Goal: Task Accomplishment & Management: Complete application form

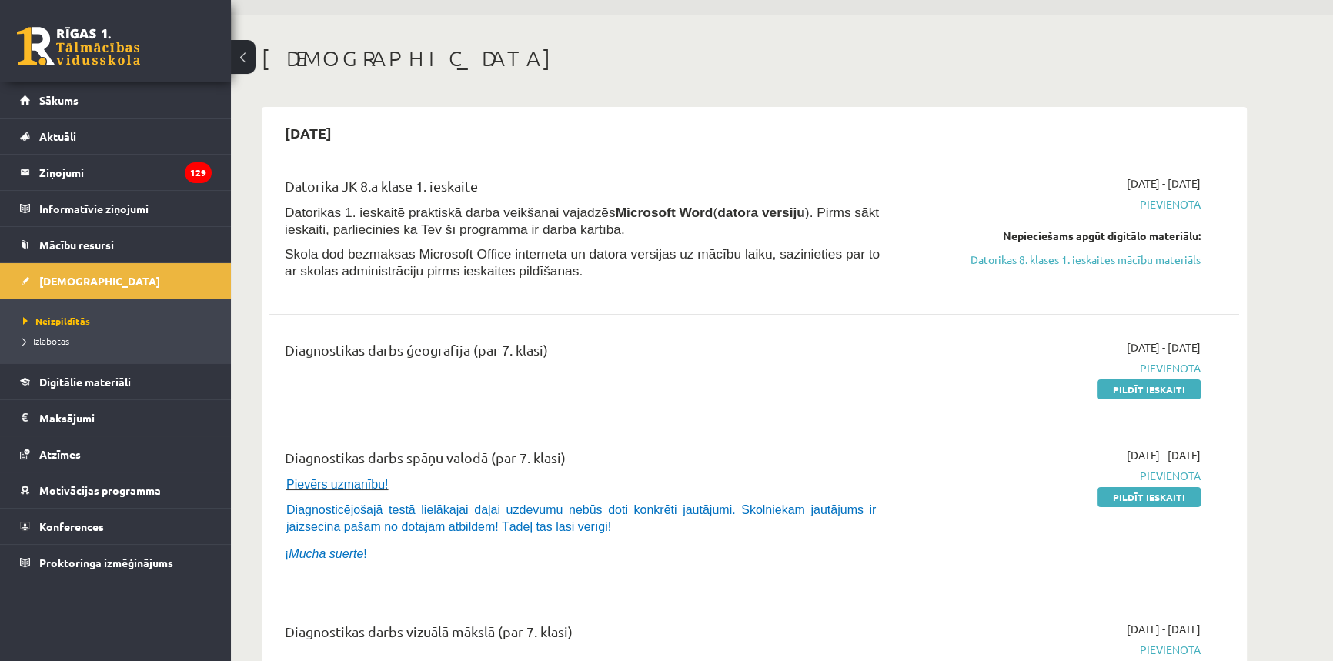
scroll to position [69, 0]
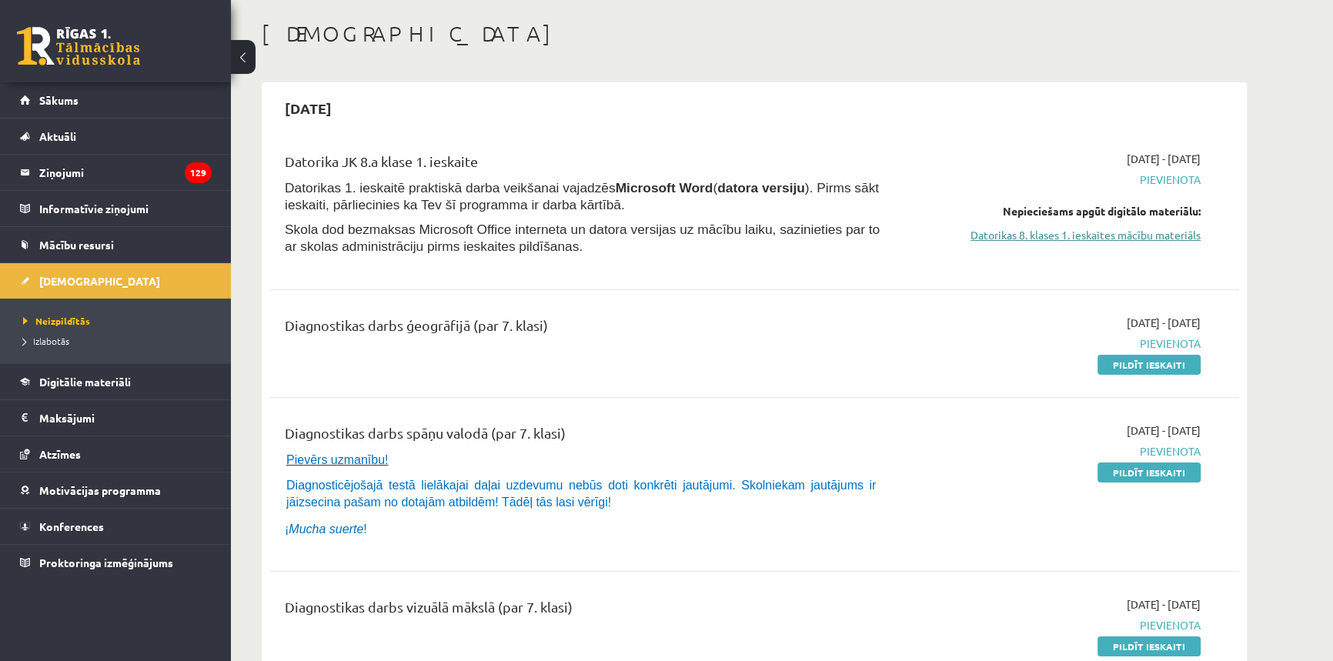
click at [1122, 239] on link "Datorikas 8. klases 1. ieskaites mācību materiāls" at bounding box center [1055, 235] width 290 height 16
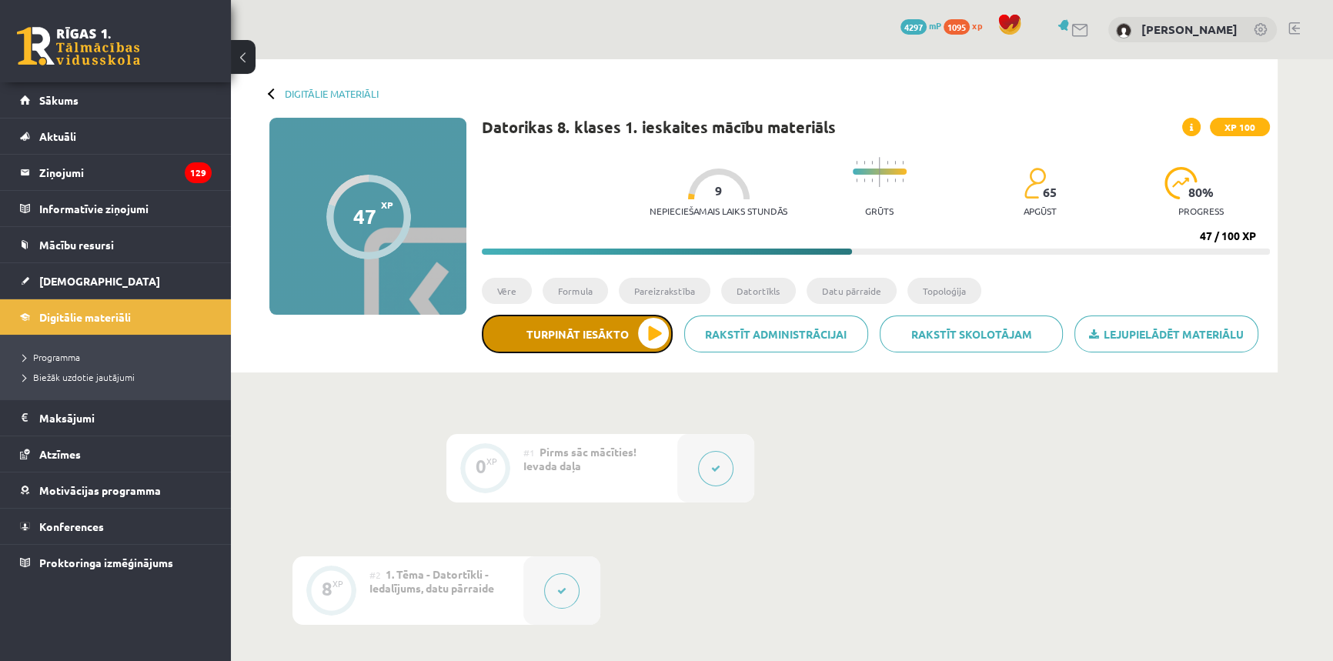
click at [553, 338] on button "Turpināt iesākto" at bounding box center [577, 334] width 191 height 38
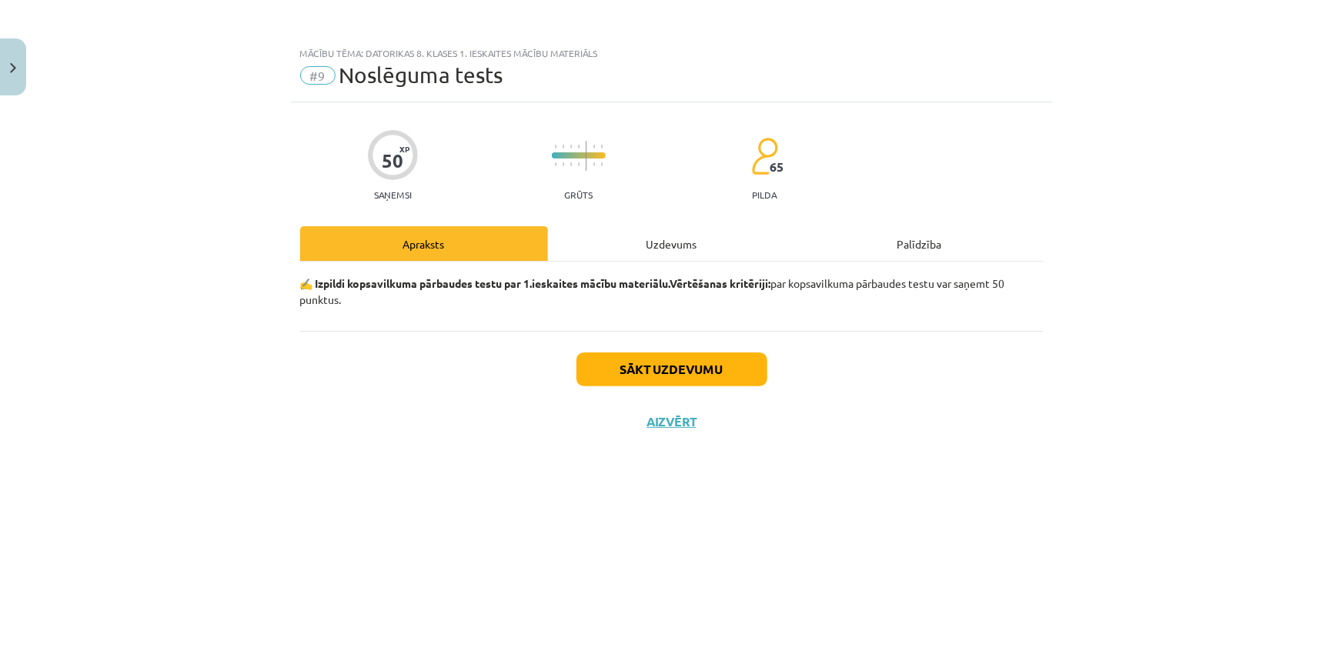
click at [647, 241] on div "Uzdevums" at bounding box center [672, 243] width 248 height 35
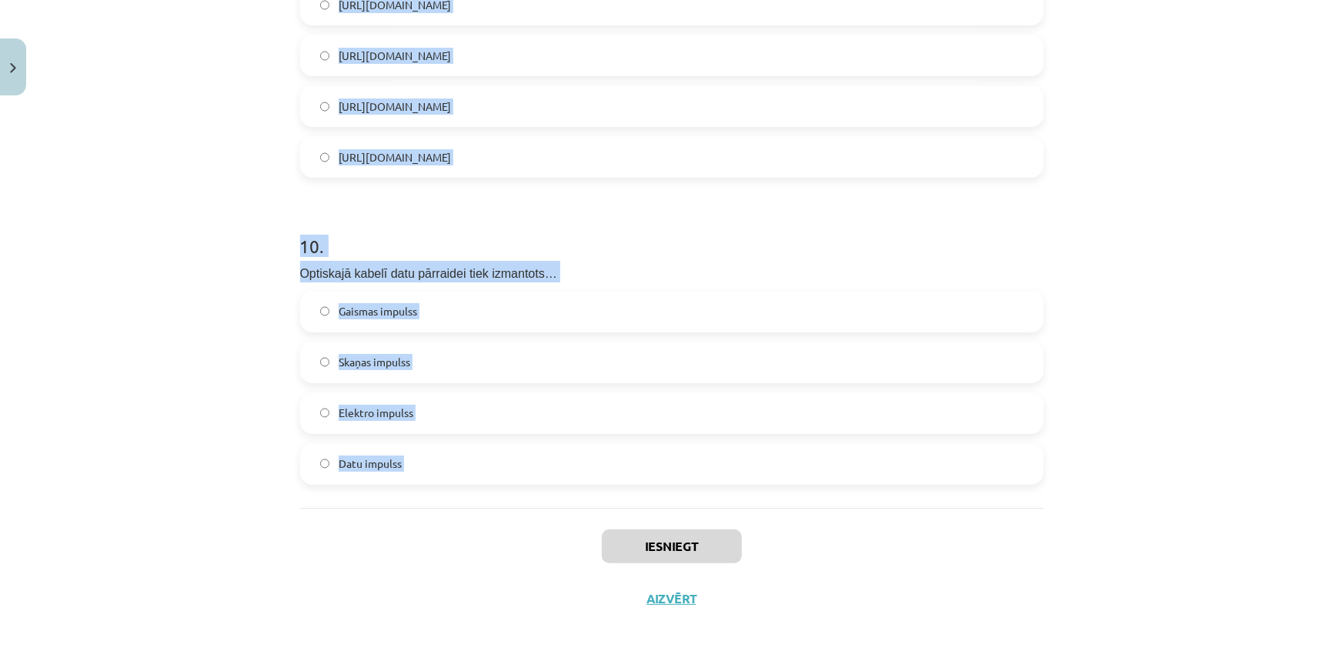
scroll to position [2806, 0]
drag, startPoint x: 345, startPoint y: 399, endPoint x: 630, endPoint y: 525, distance: 311.4
click at [630, 525] on div "Mācību tēma: Datorikas 8. klases 1. ieskaites mācību materiāls #9 Noslēguma tes…" at bounding box center [671, 330] width 1343 height 661
copy form "1 . Kā strādā Word kļūdu labotājs latviešu valodā? Tāda nav. Dažas kļūdas tiks …"
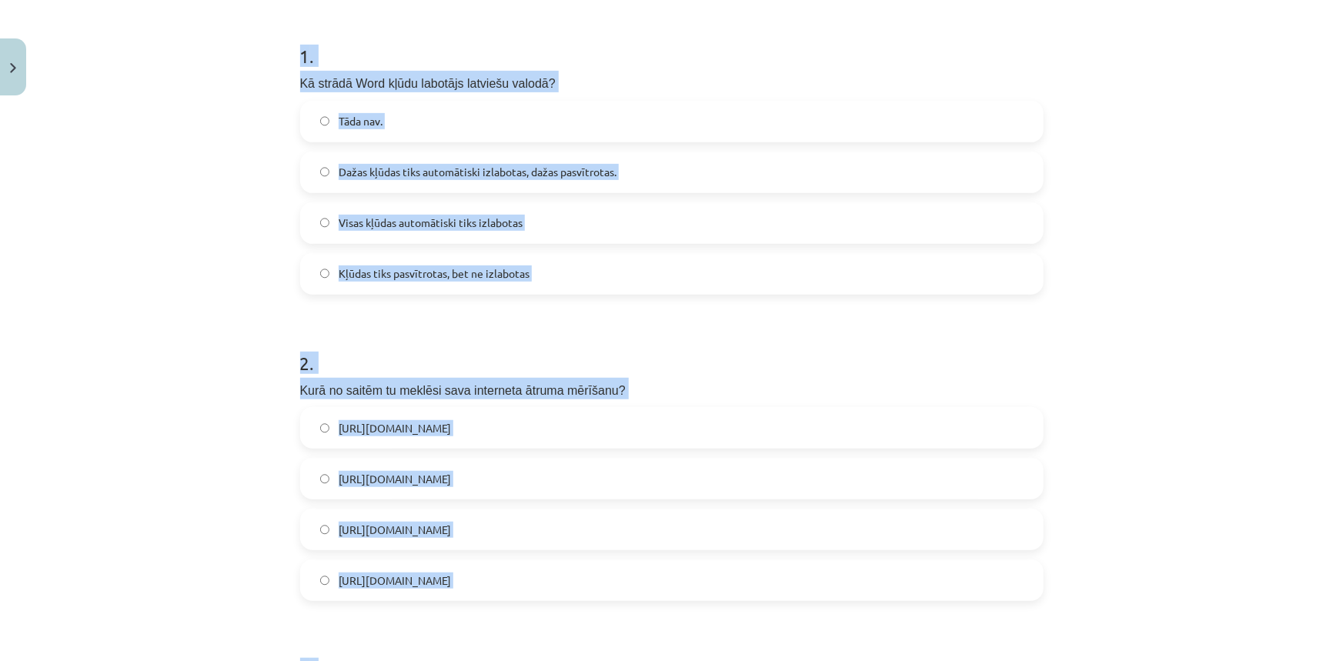
scroll to position [148, 0]
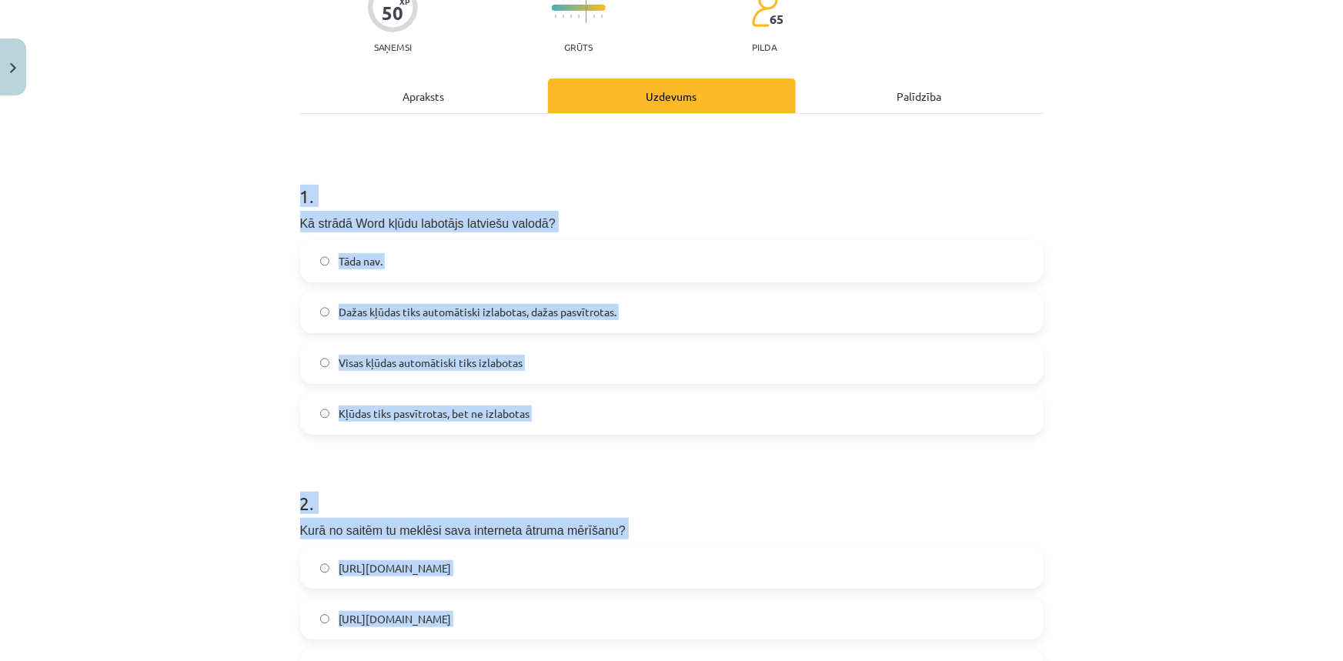
click at [473, 321] on label "Dažas kļūdas tiks automātiski izlabotas, dažas pasvītrotas." at bounding box center [672, 312] width 740 height 38
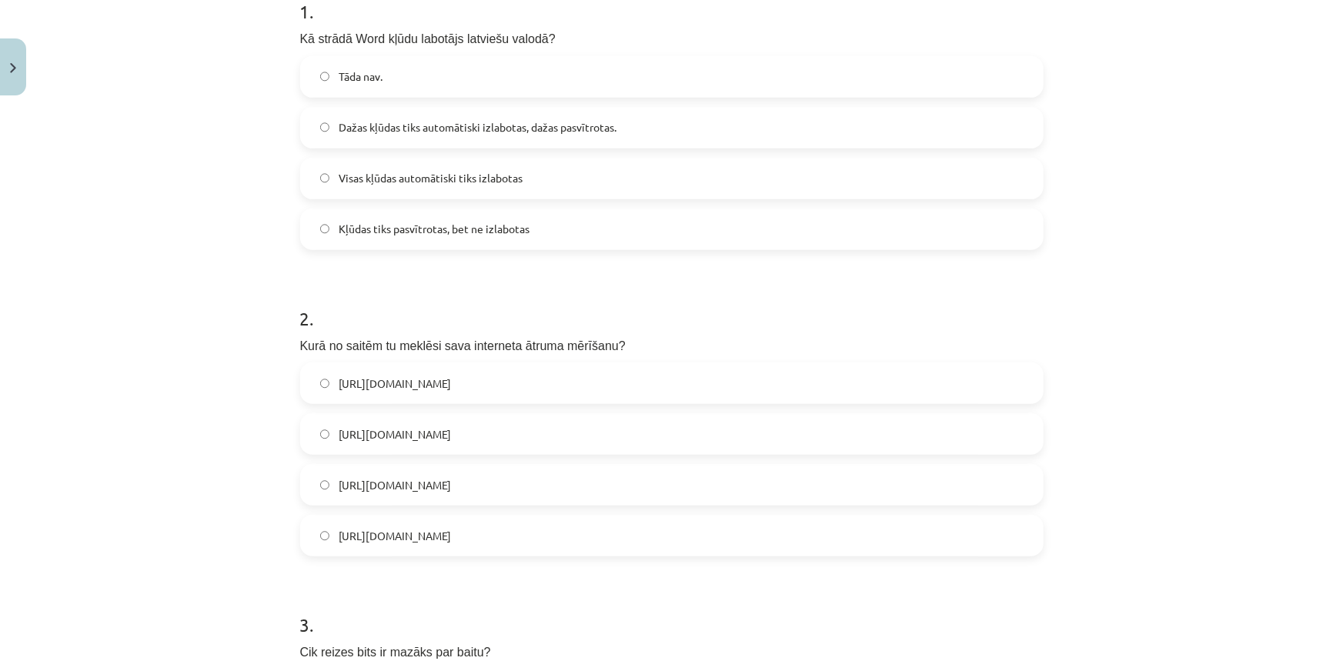
scroll to position [358, 0]
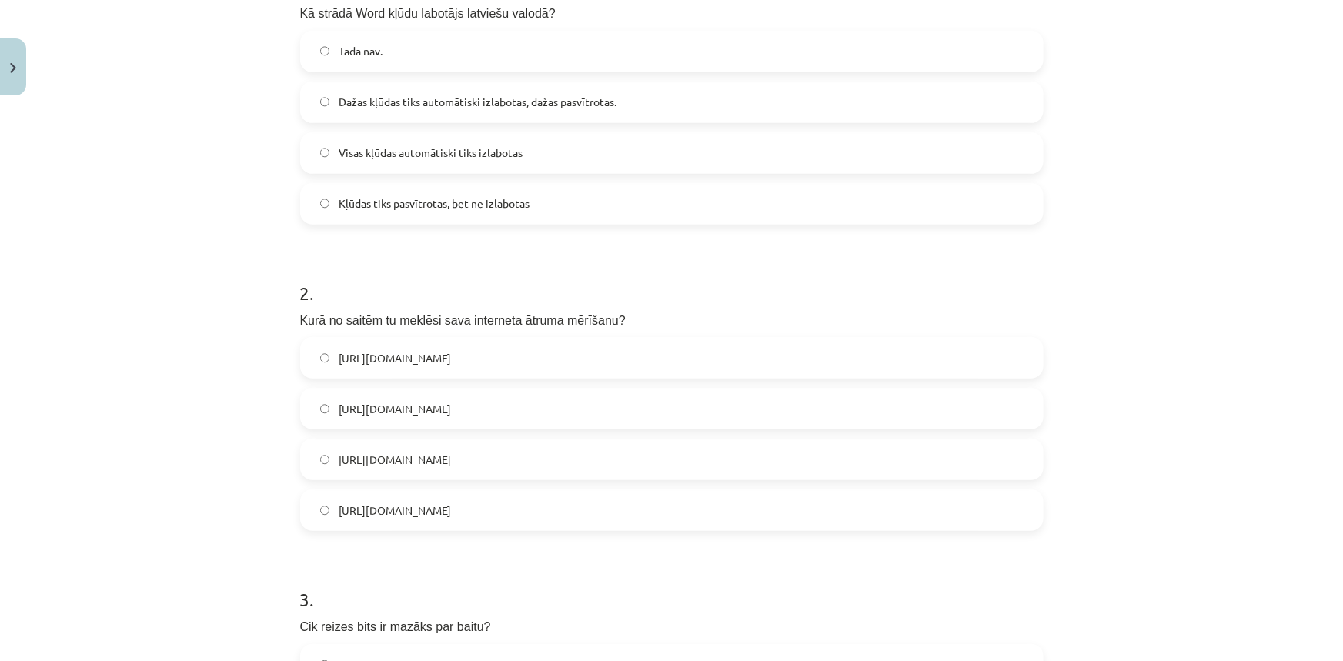
click at [418, 403] on span "https://www.speedtest.net/" at bounding box center [395, 409] width 112 height 16
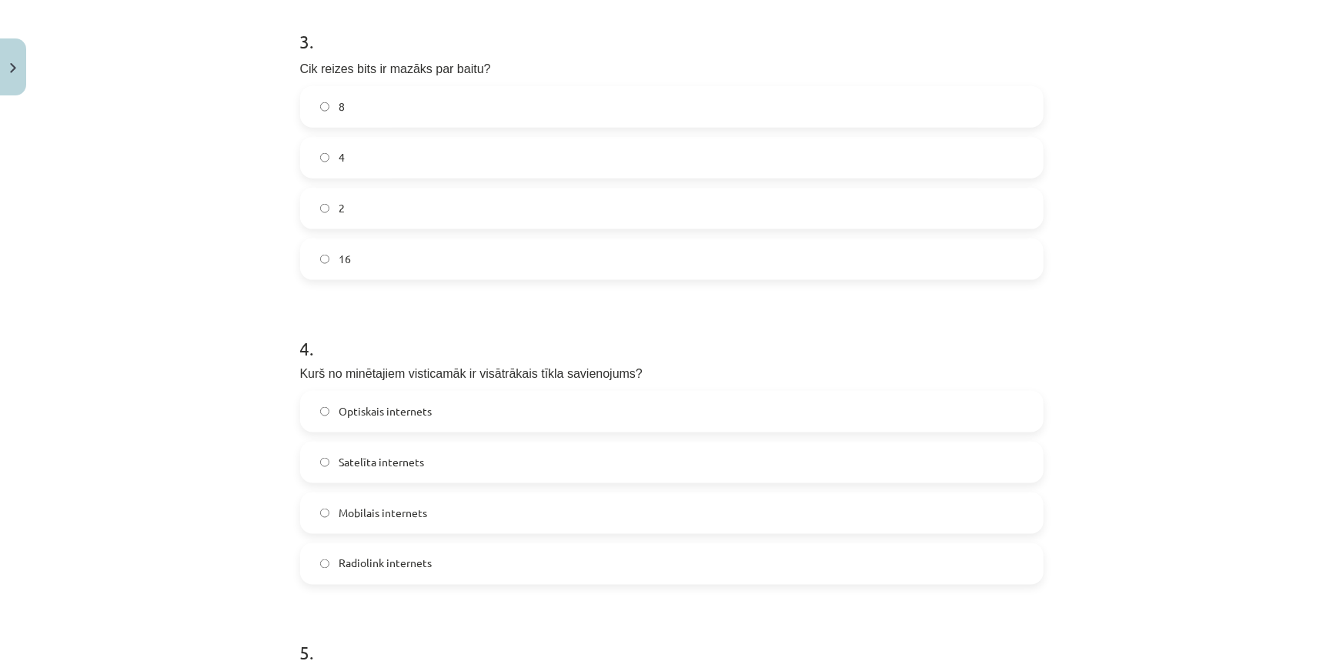
scroll to position [917, 0]
click at [438, 408] on label "Optiskais internets" at bounding box center [672, 410] width 740 height 38
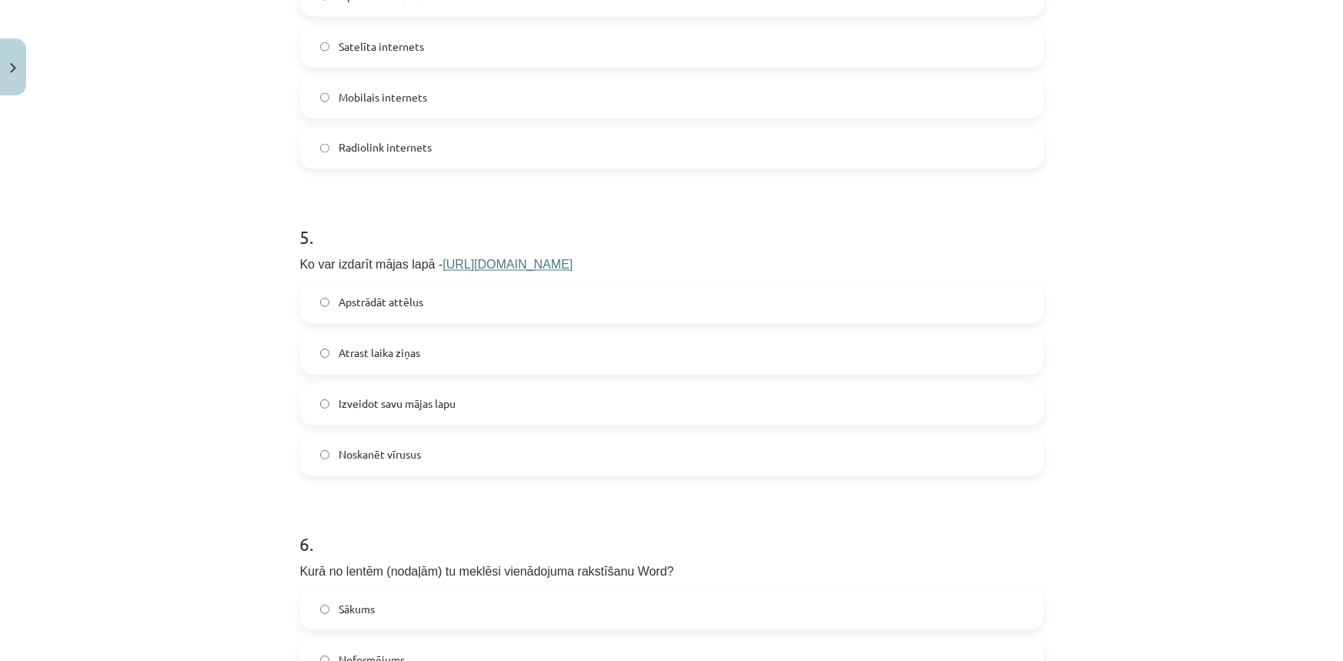
scroll to position [1337, 0]
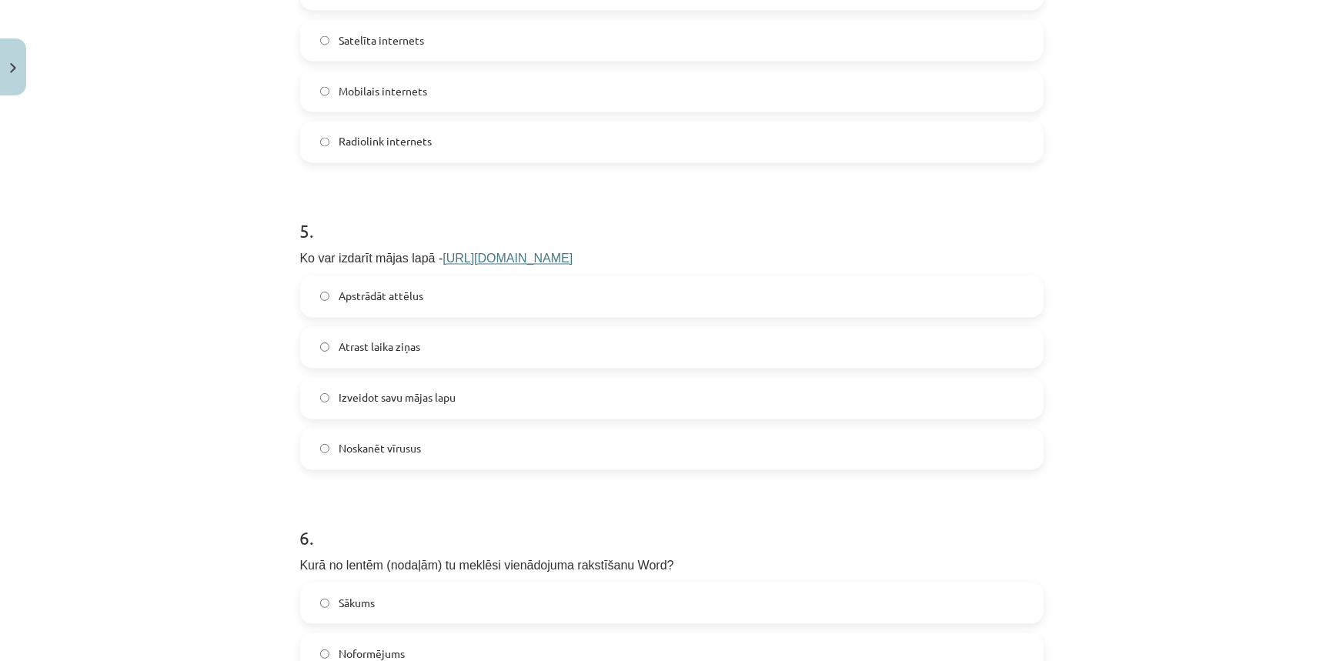
click at [410, 401] on span "Izveidot savu mājas lapu" at bounding box center [397, 398] width 117 height 16
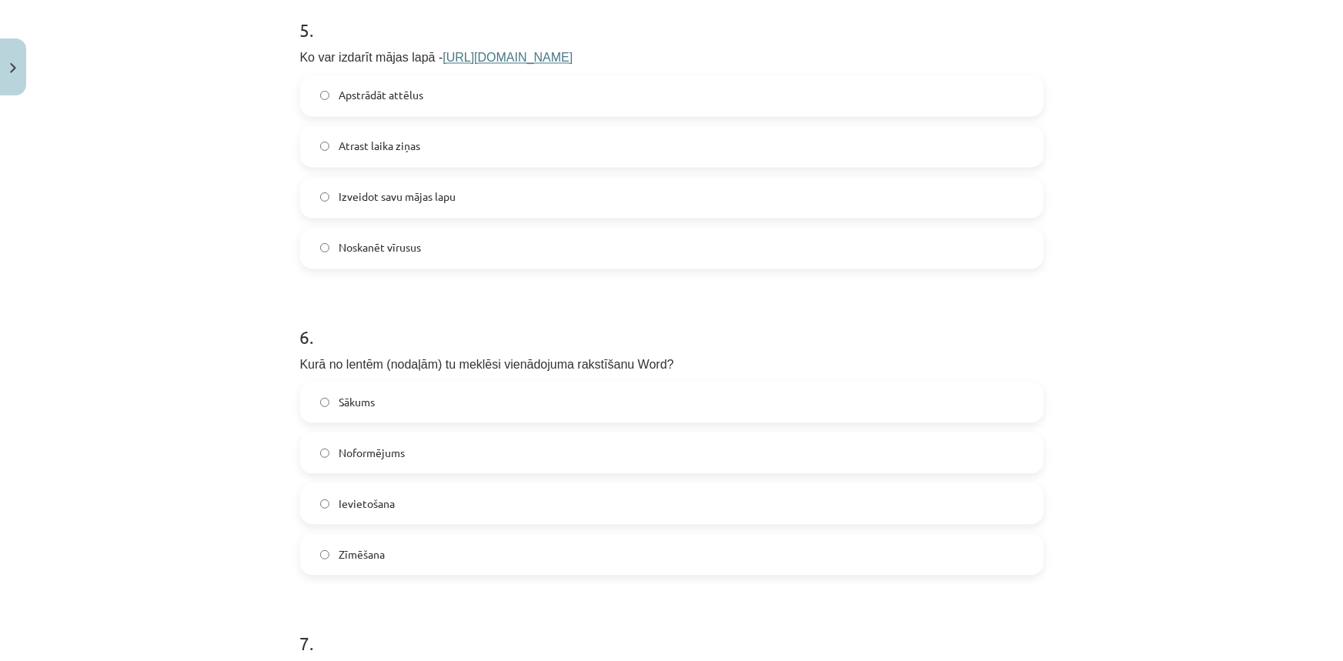
scroll to position [1547, 0]
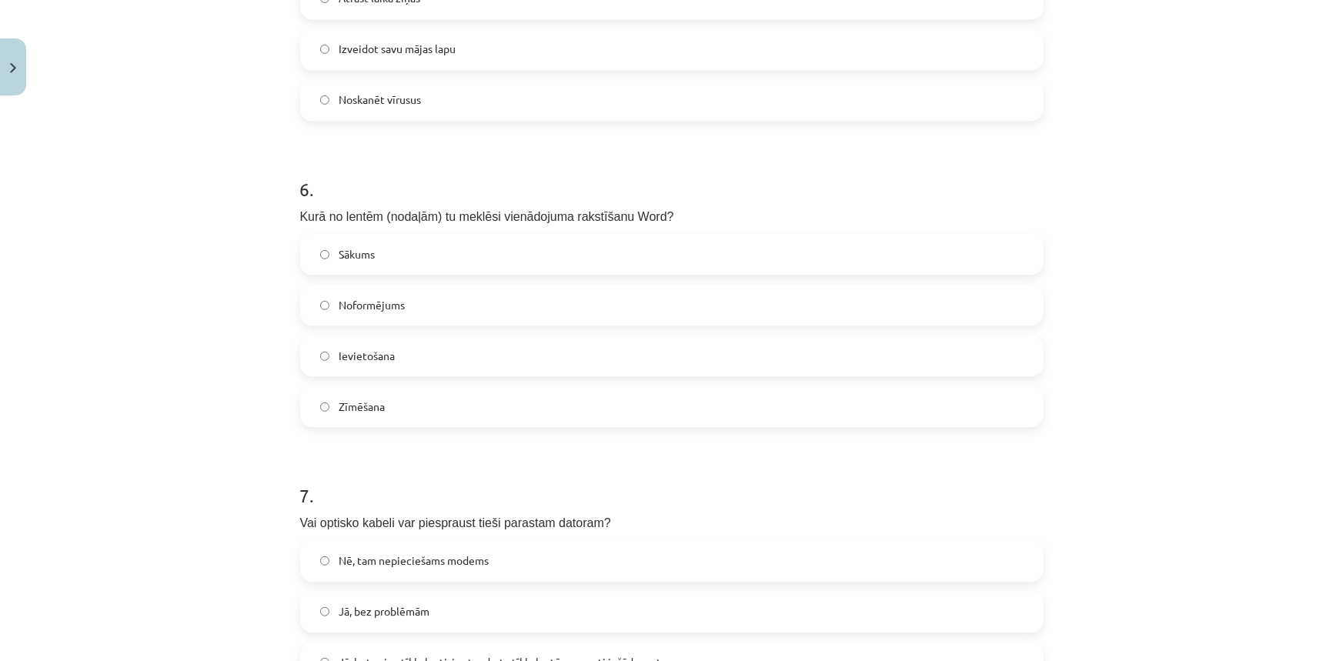
click at [362, 361] on span "Ievietošana" at bounding box center [367, 356] width 56 height 16
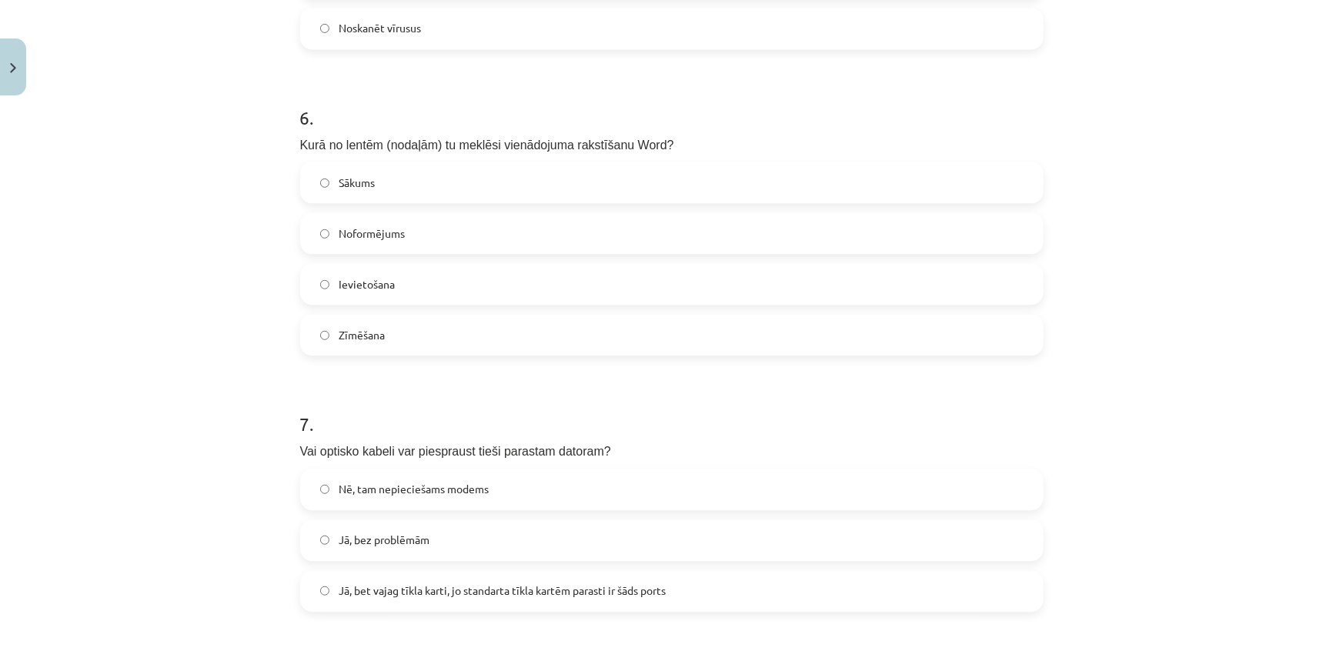
scroll to position [1827, 0]
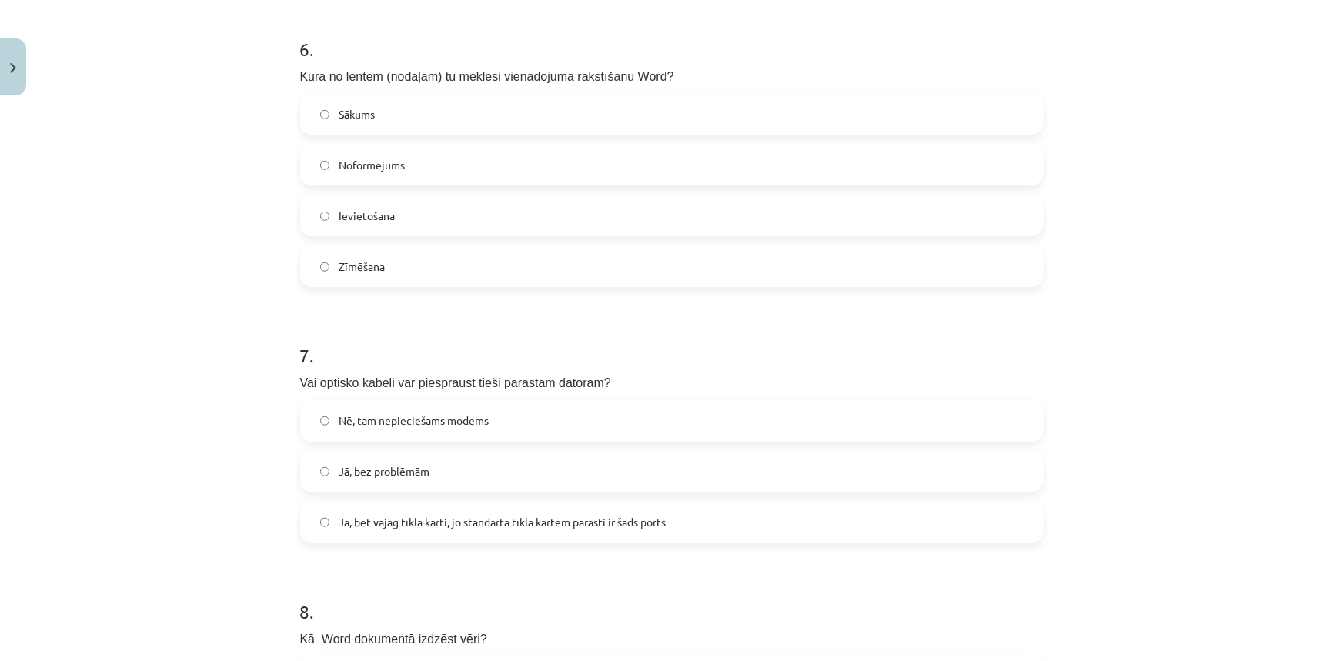
click at [406, 419] on span "Nē, tam nepieciešams modems" at bounding box center [414, 420] width 150 height 16
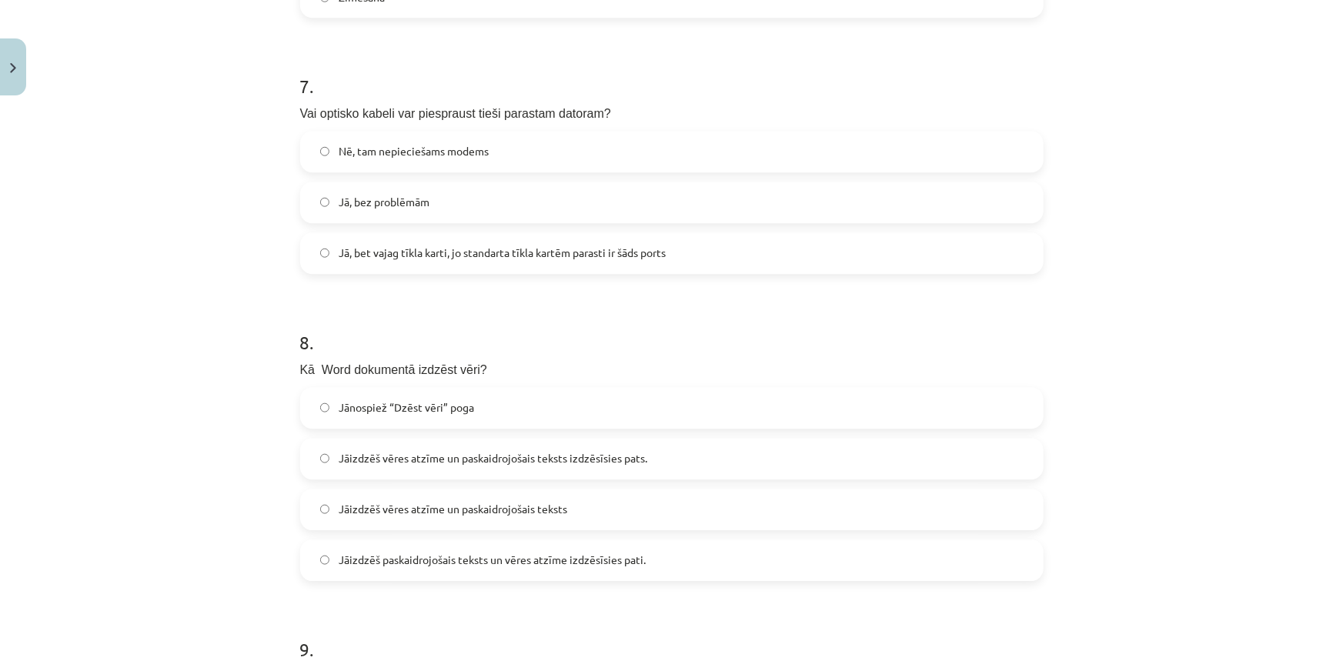
scroll to position [2107, 0]
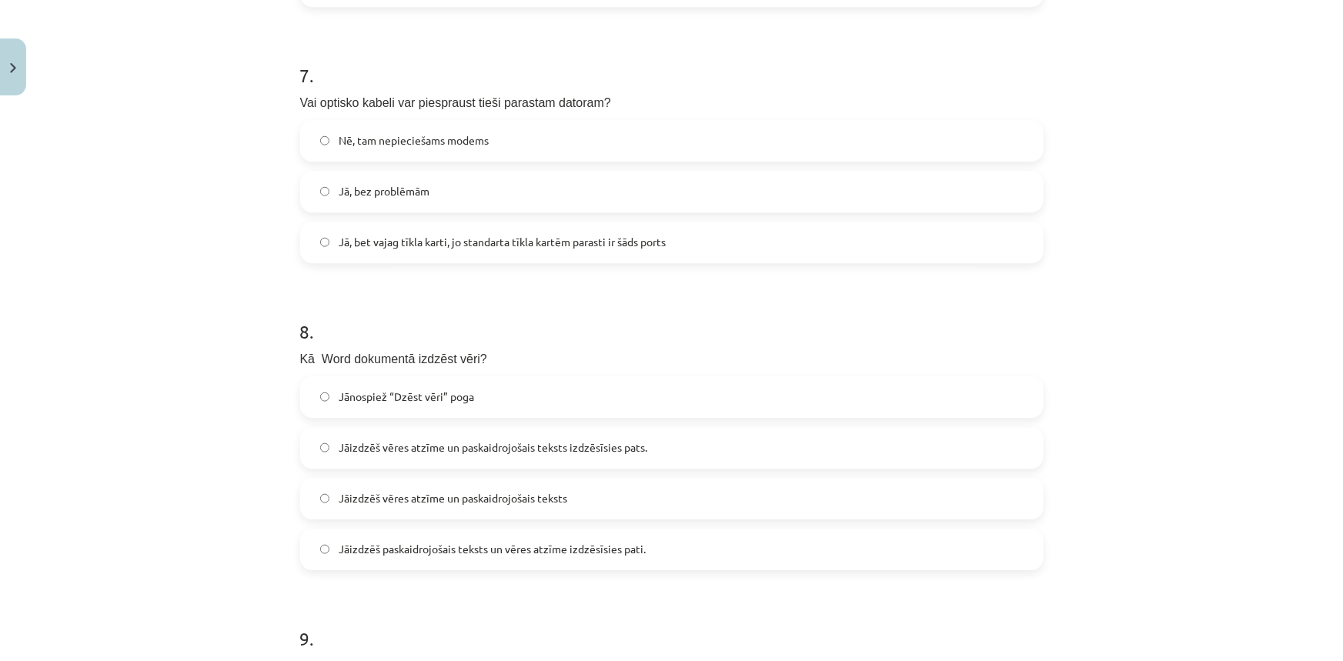
click at [456, 506] on label "Jāizdzēš vēres atzīme un paskaidrojošais teksts" at bounding box center [672, 498] width 740 height 38
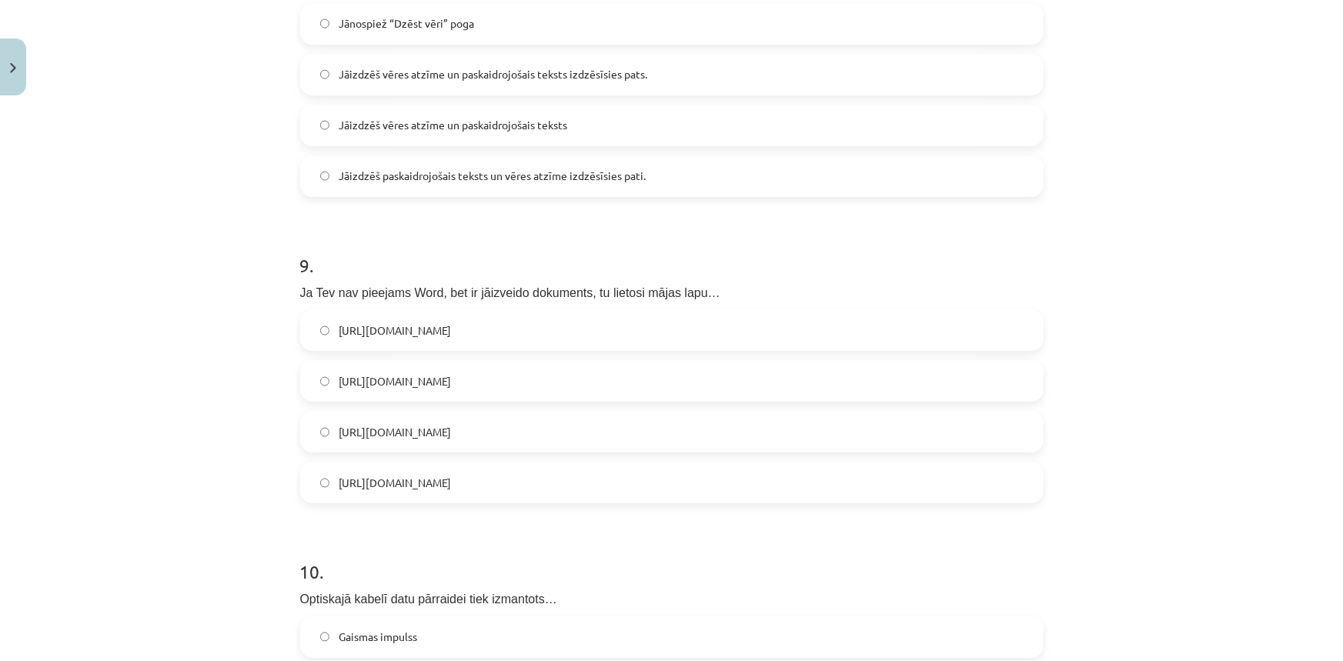
scroll to position [2666, 0]
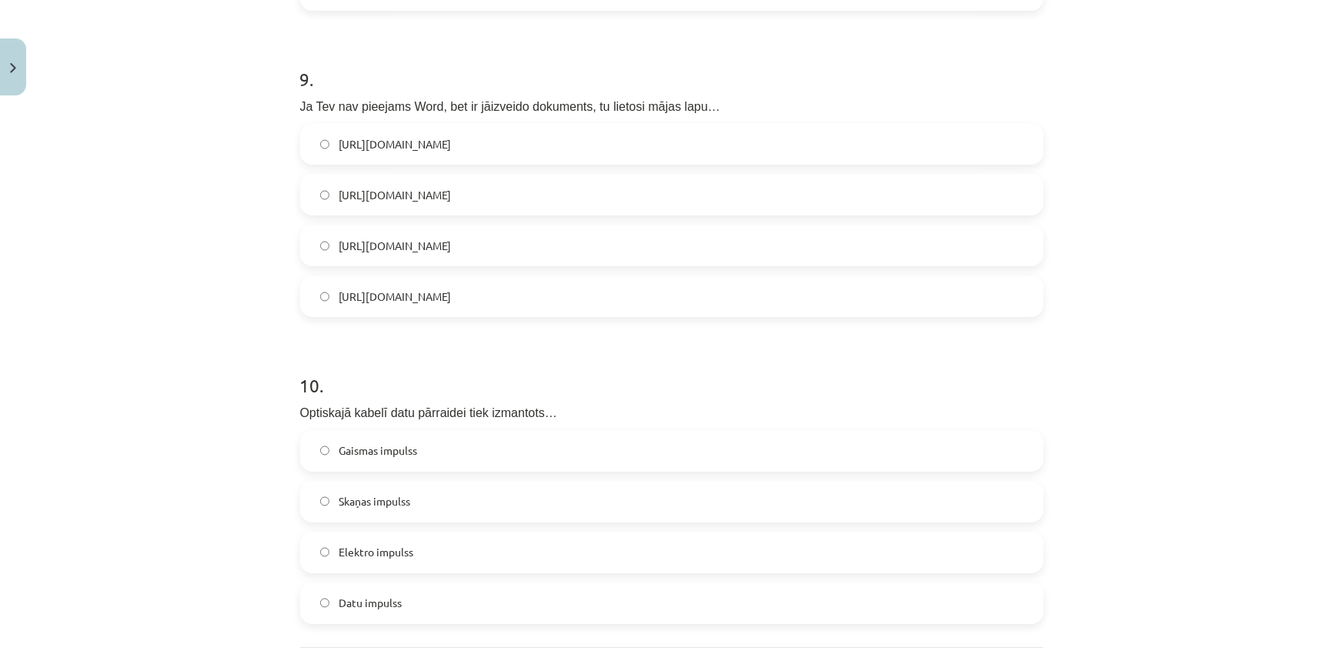
click at [531, 234] on label "https://www.google.com/docs/about/" at bounding box center [672, 245] width 740 height 38
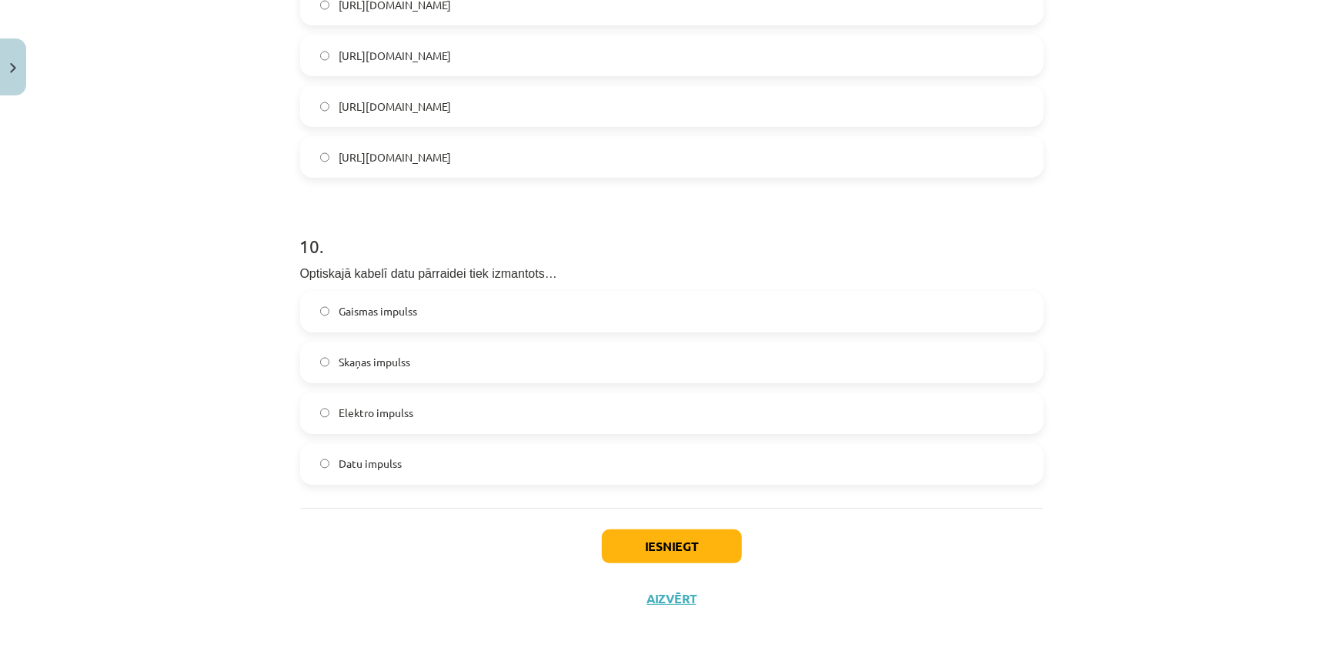
scroll to position [2806, 0]
click at [422, 329] on label "Gaismas impulss" at bounding box center [672, 311] width 740 height 38
click at [692, 531] on button "Iesniegt" at bounding box center [672, 546] width 140 height 34
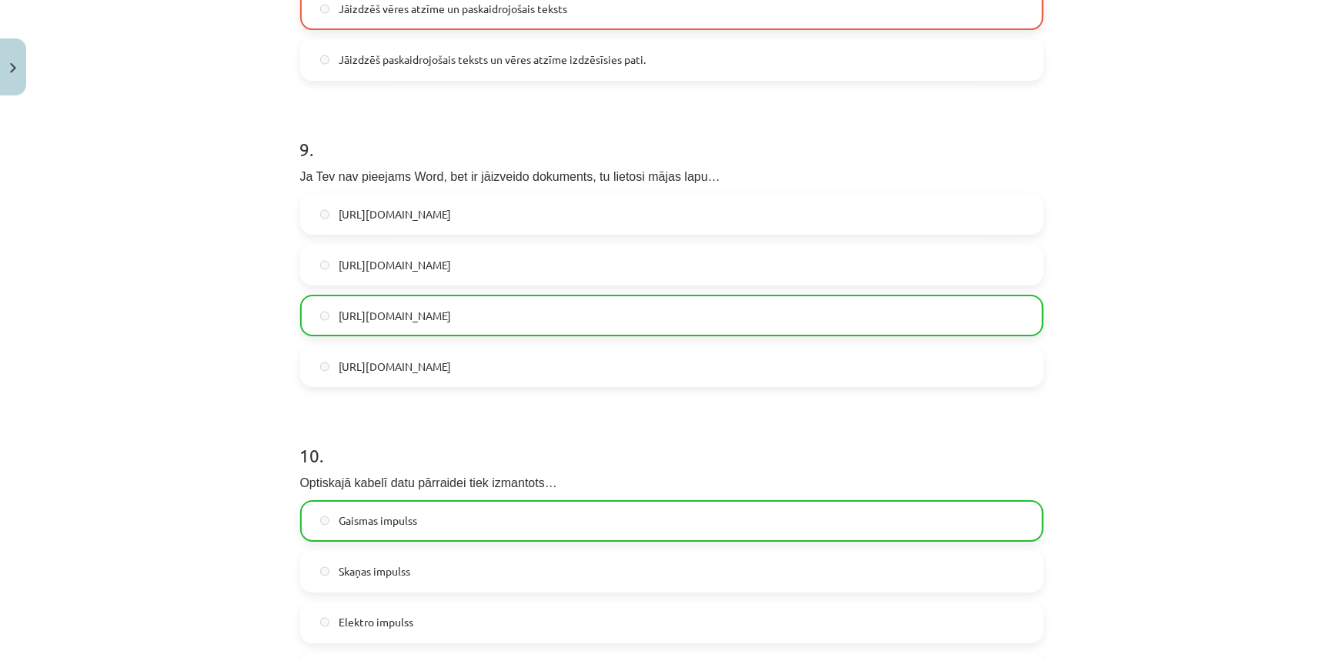
scroll to position [2855, 0]
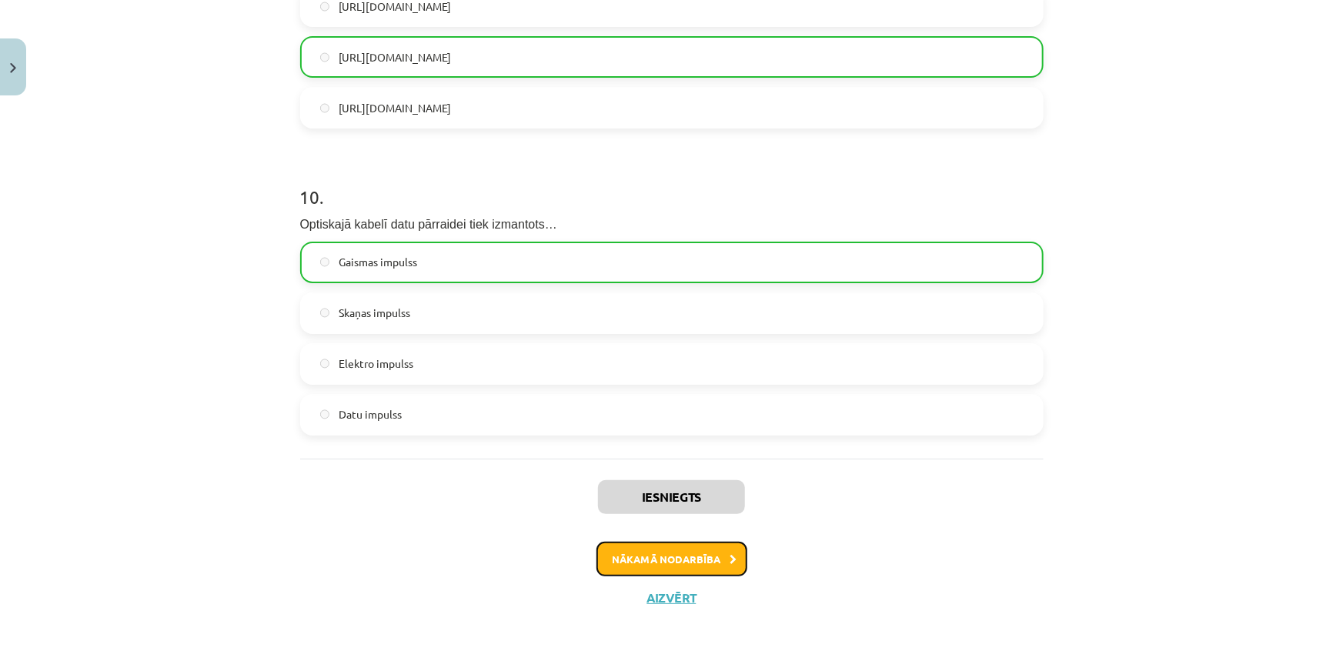
click at [672, 566] on button "Nākamā nodarbība" at bounding box center [671, 559] width 151 height 35
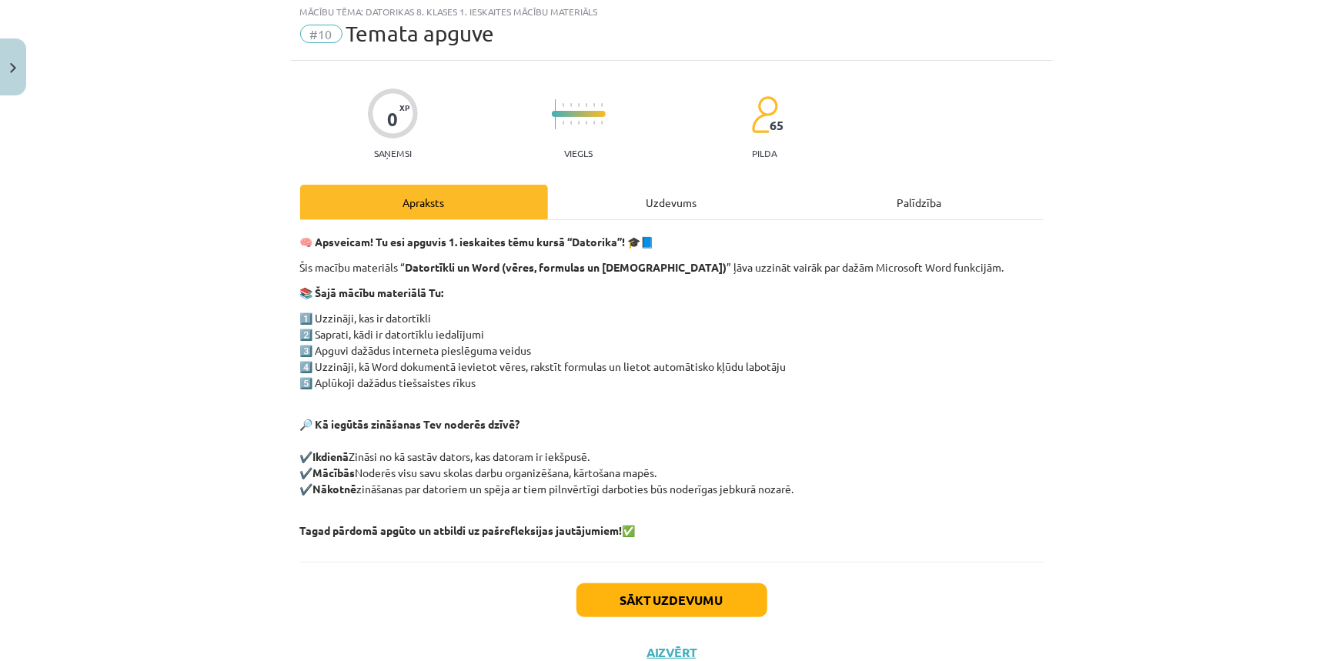
scroll to position [38, 0]
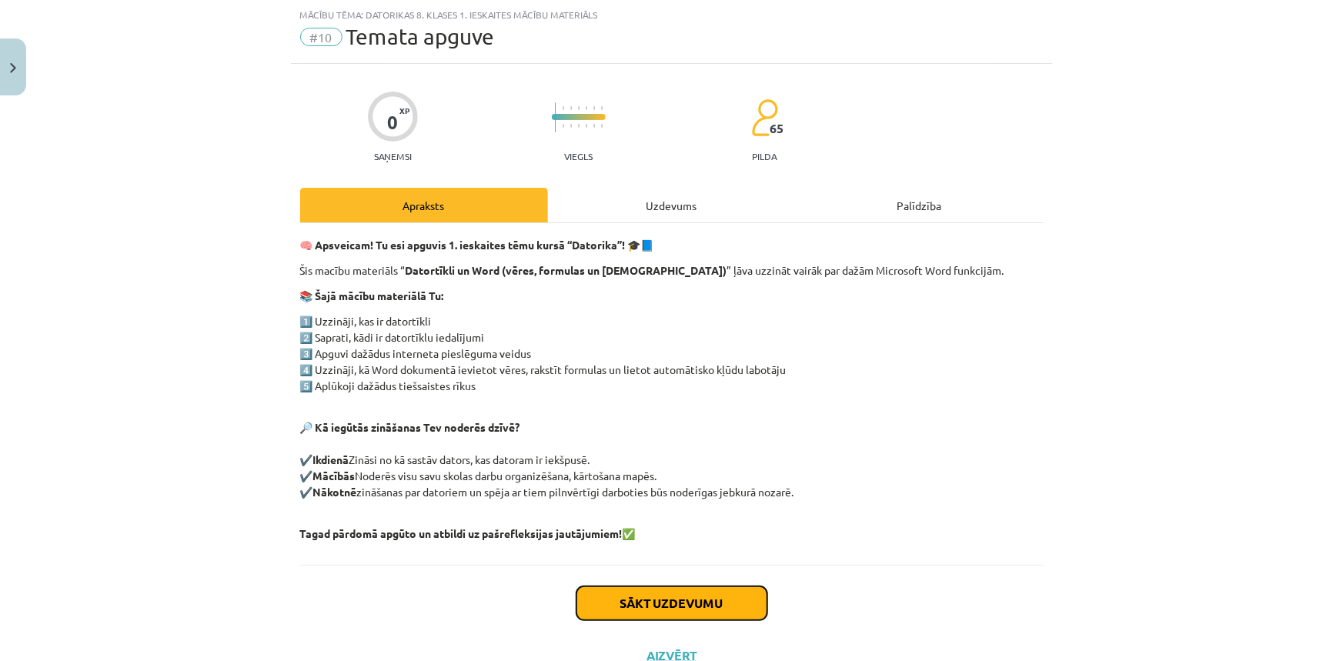
click at [589, 590] on button "Sākt uzdevumu" at bounding box center [671, 603] width 191 height 34
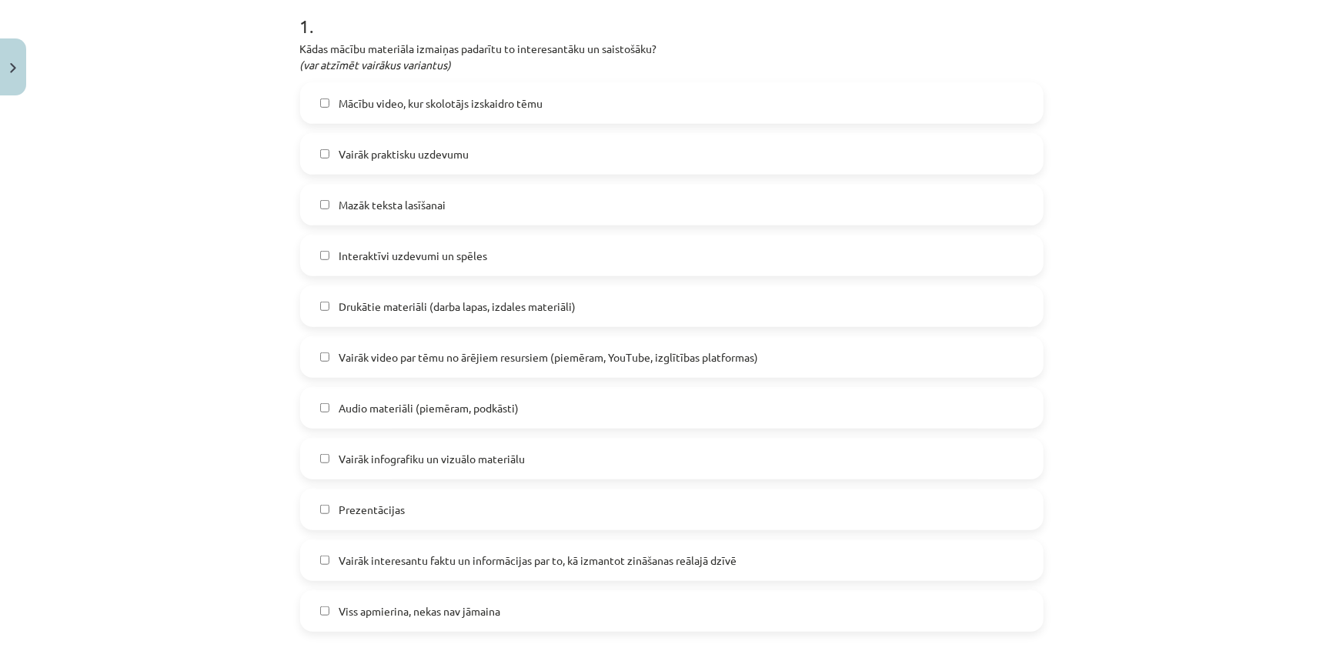
scroll to position [388, 0]
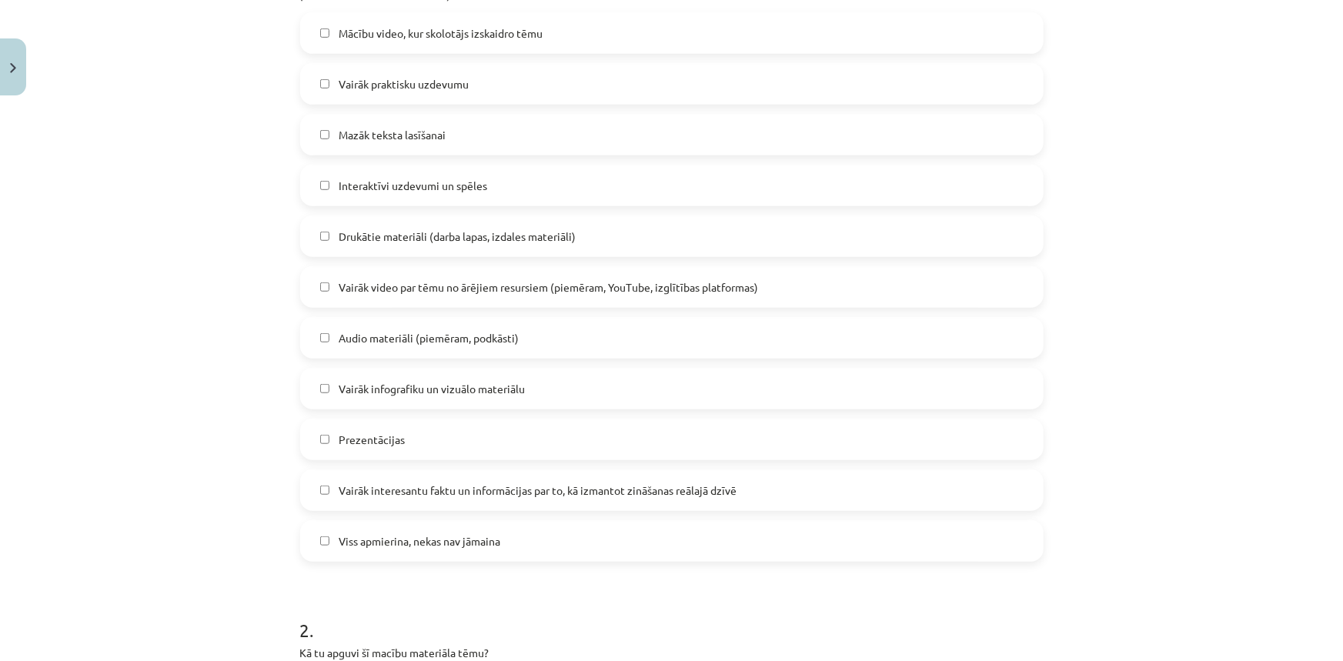
click at [449, 536] on span "Viss apmierina, nekas nav jāmaina" at bounding box center [420, 541] width 162 height 16
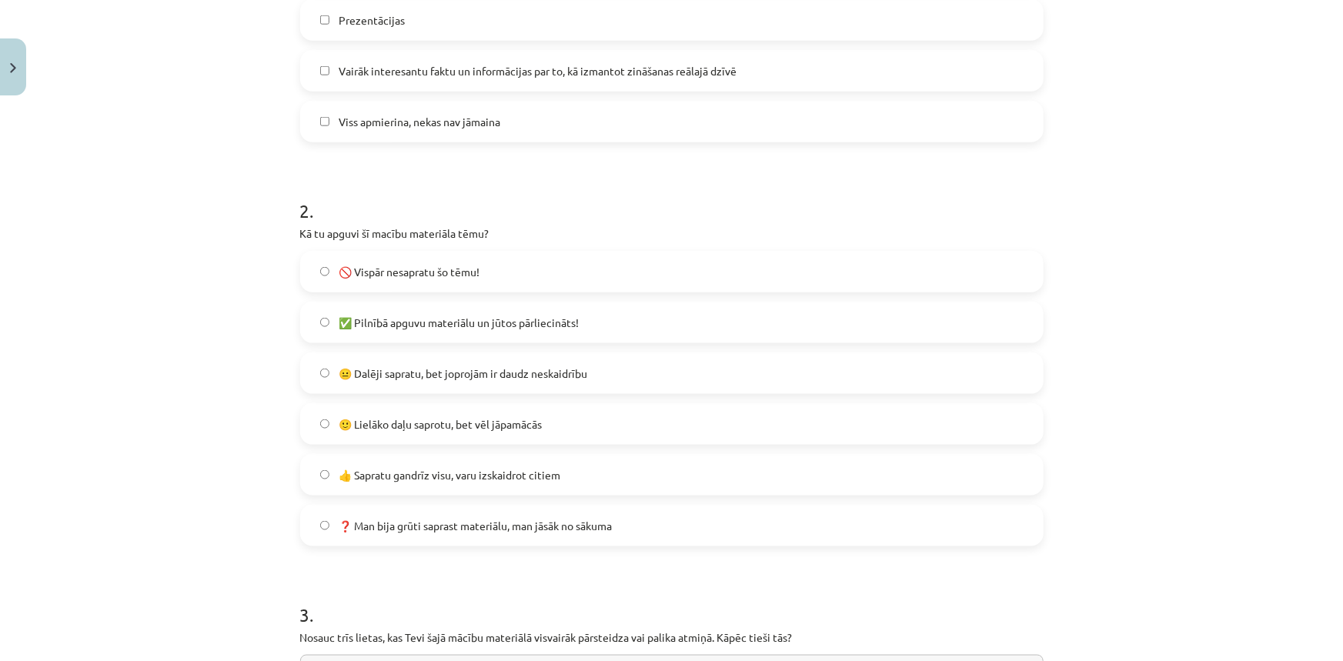
scroll to position [808, 0]
click at [508, 425] on span "🙂 Lielāko daļu saprotu, bet vēl jāpamācās" at bounding box center [440, 423] width 203 height 16
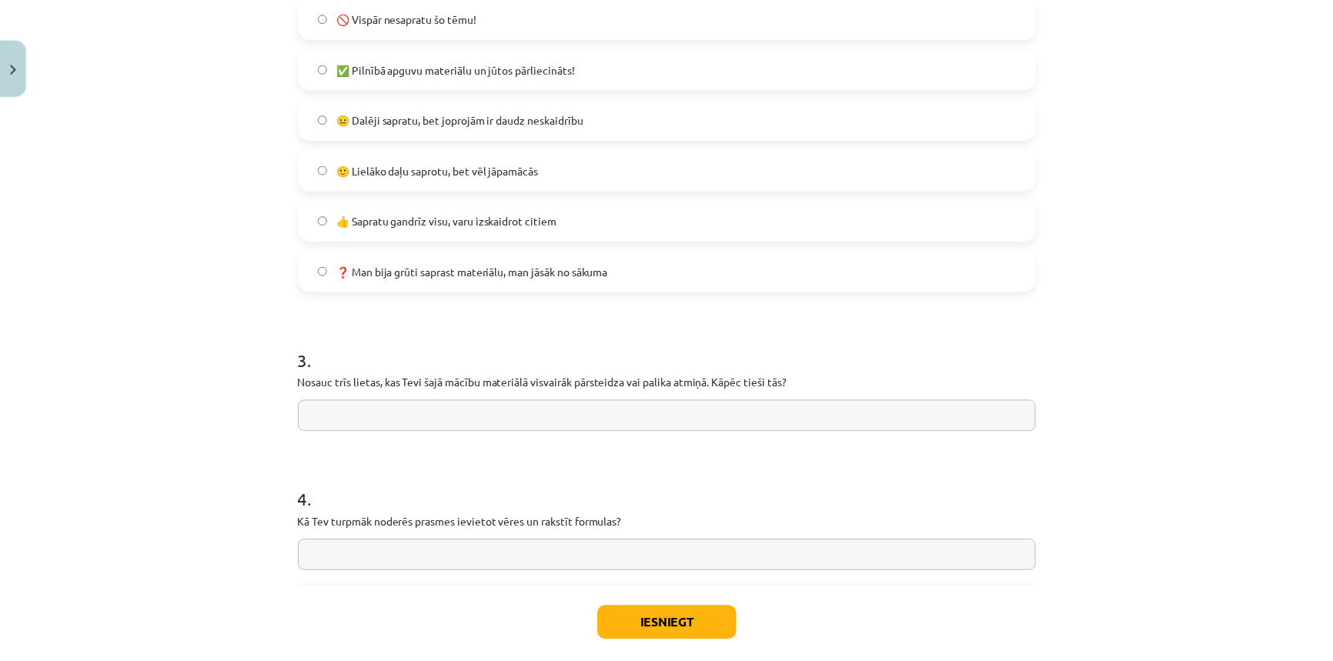
scroll to position [1087, 0]
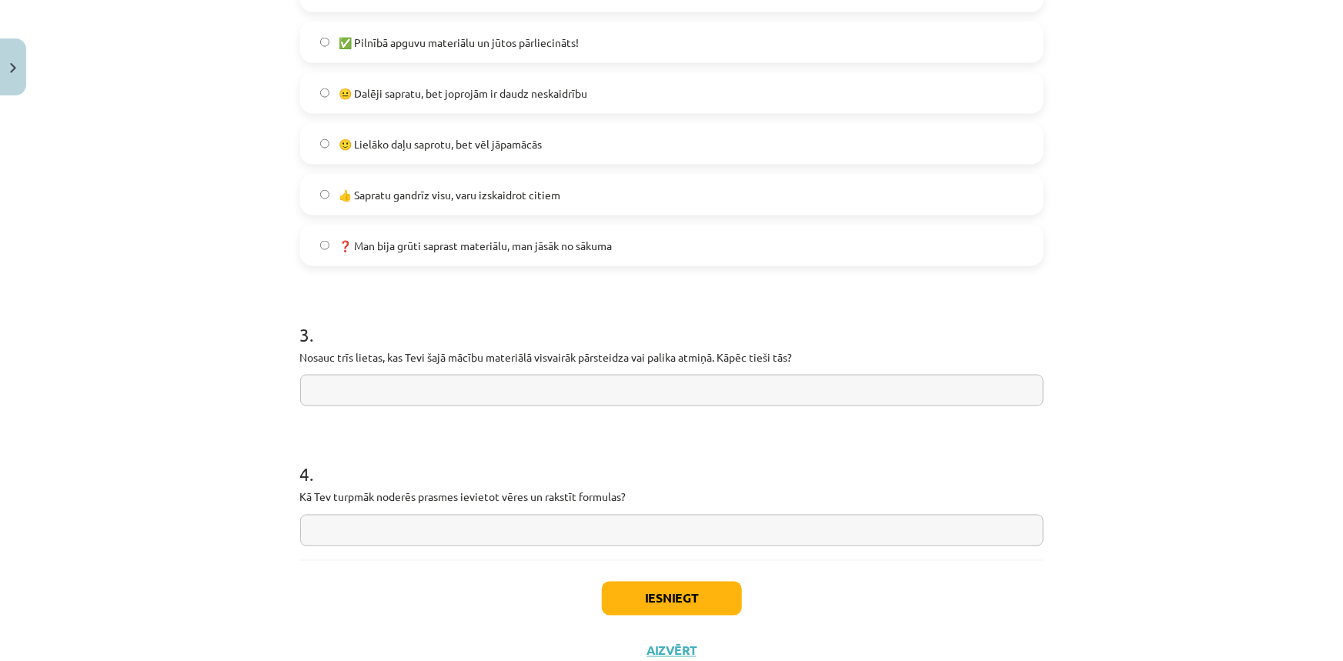
click at [709, 387] on input "text" at bounding box center [671, 391] width 743 height 32
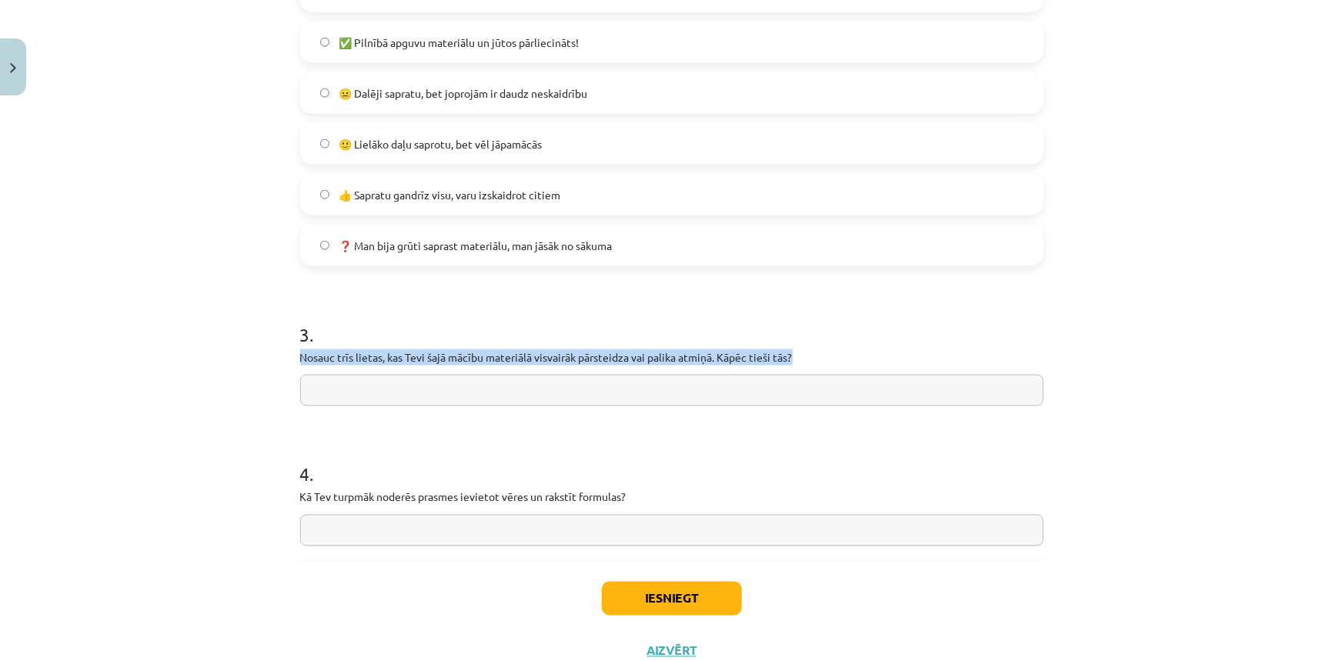
drag, startPoint x: 828, startPoint y: 353, endPoint x: 273, endPoint y: 364, distance: 554.9
click at [273, 364] on div "Mācību tēma: Datorikas 8. klases 1. ieskaites mācību materiāls #10 Temata apguv…" at bounding box center [671, 330] width 1343 height 661
copy p "Nosauc trīs lietas, kas Tevi šajā mācību materiālā visvairāk pārsteidza vai pal…"
click at [624, 606] on button "Iesniegt" at bounding box center [672, 599] width 140 height 34
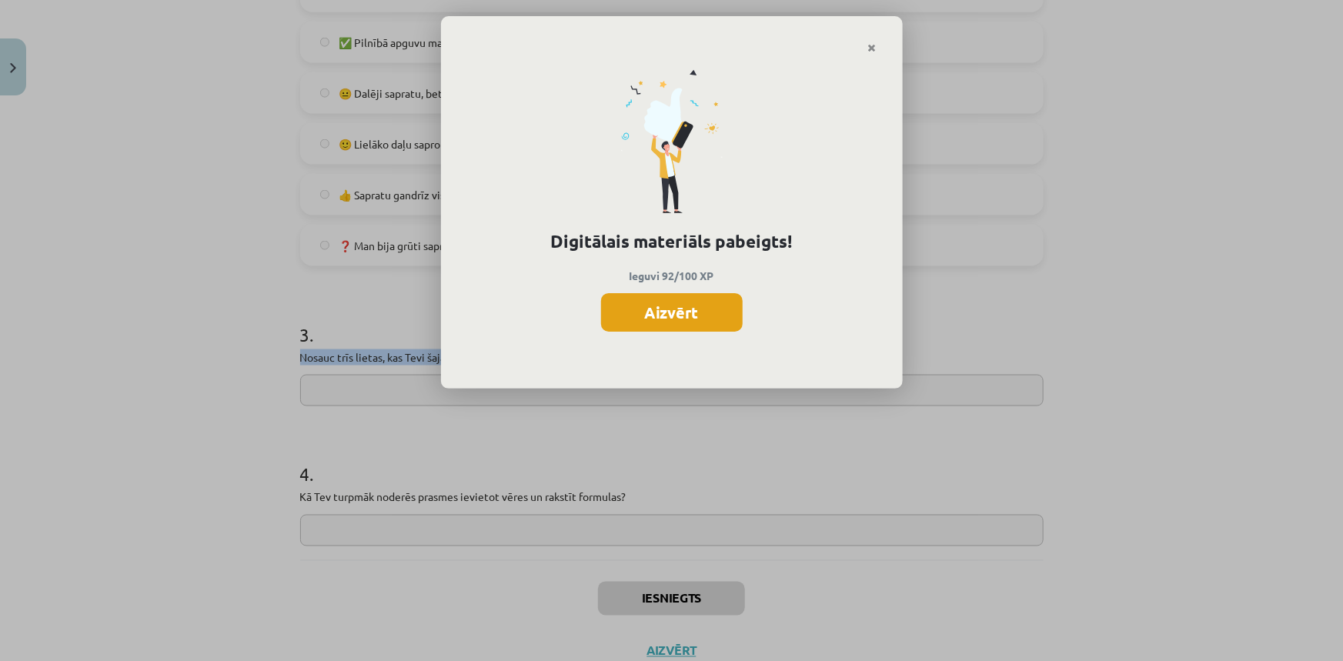
click at [618, 320] on button "Aizvērt" at bounding box center [672, 312] width 142 height 38
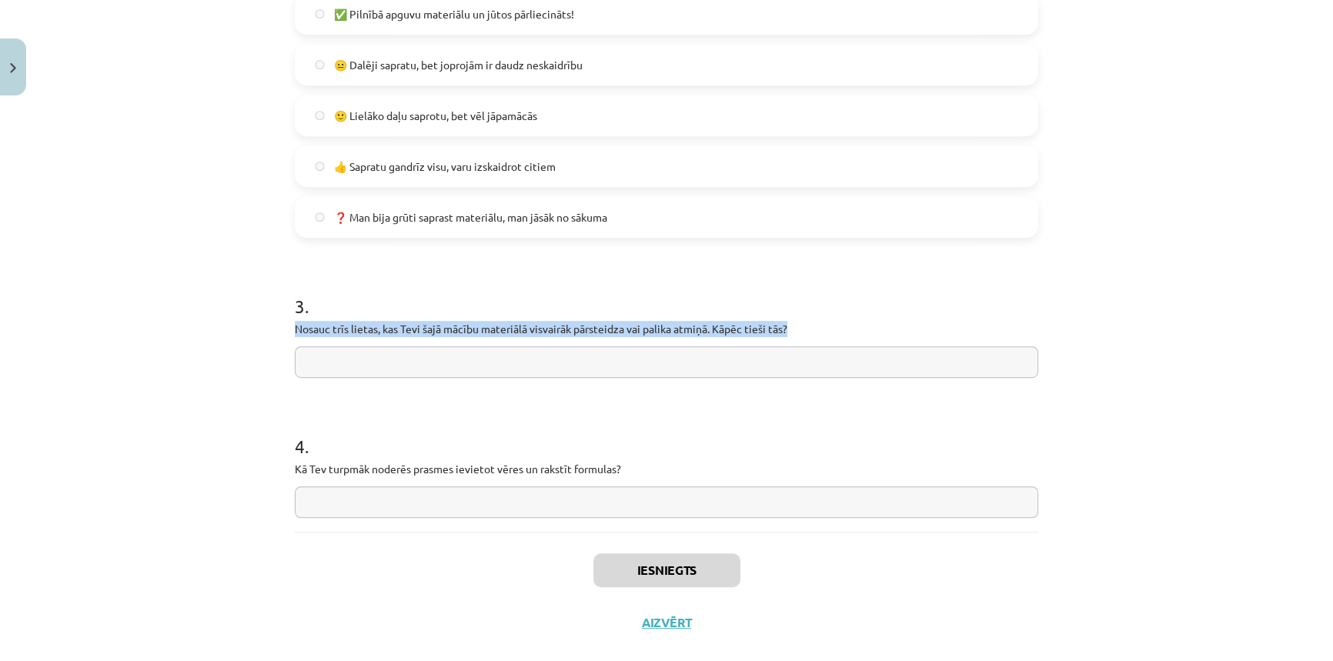
scroll to position [1140, 0]
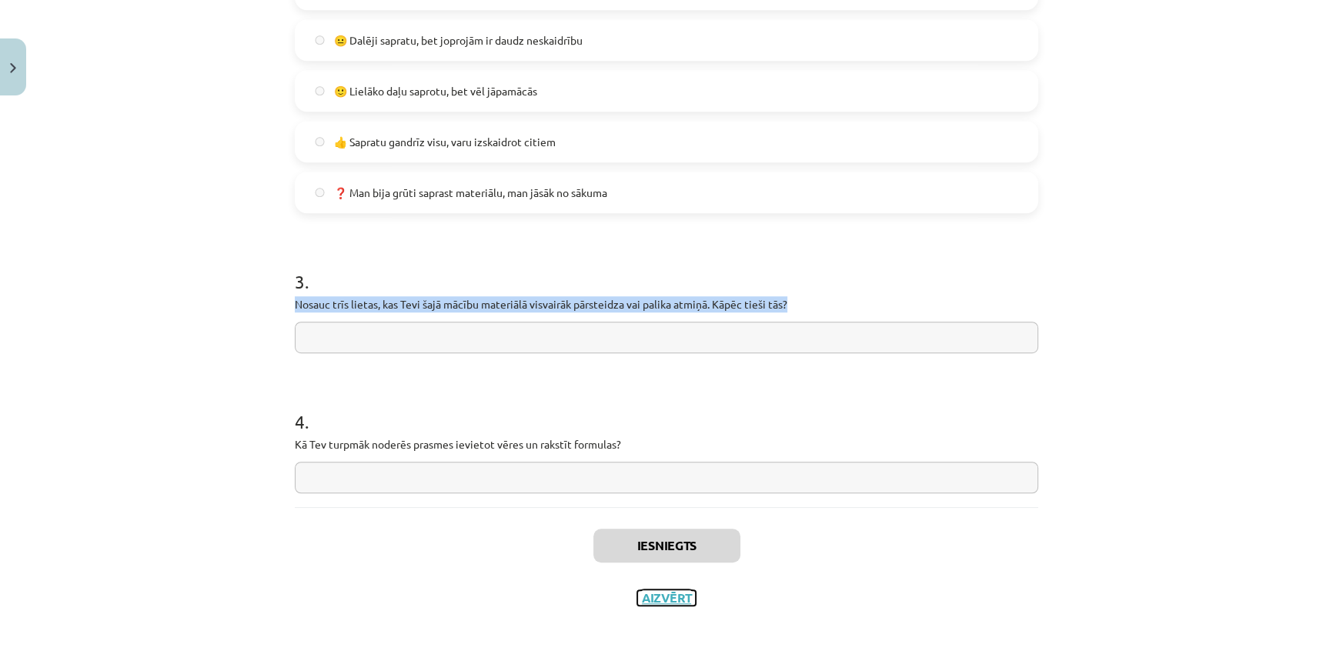
click at [676, 590] on button "Aizvērt" at bounding box center [666, 597] width 58 height 15
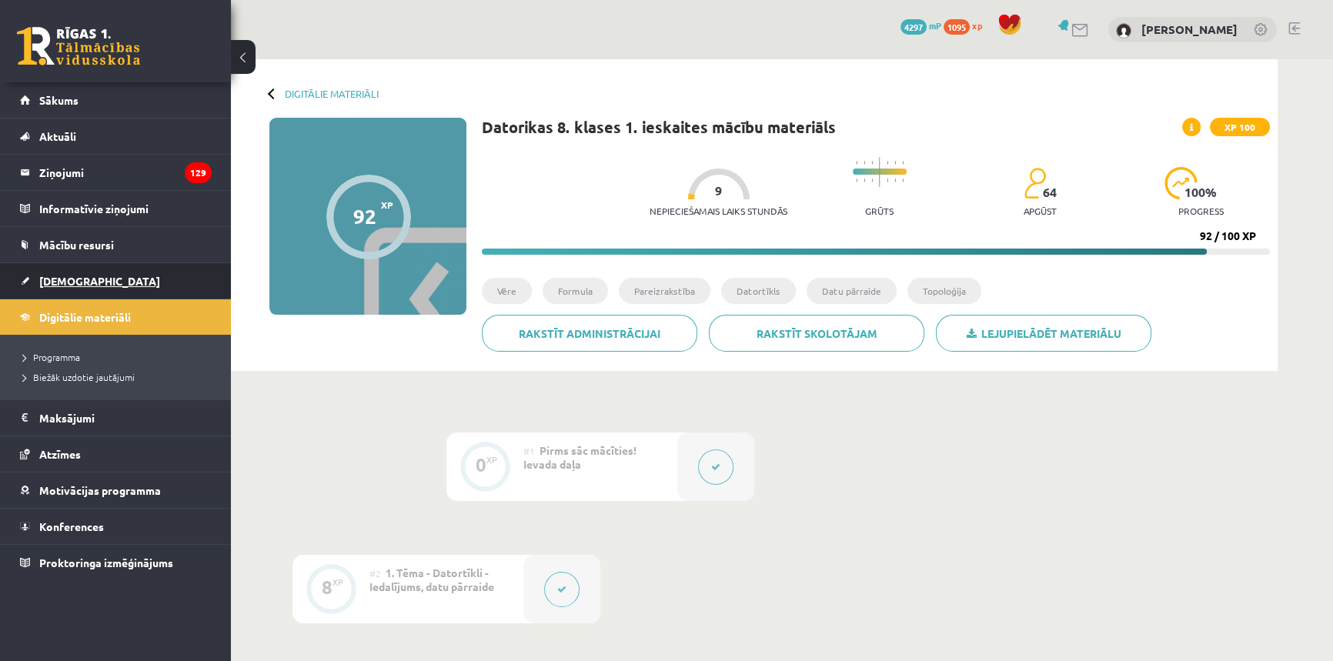
click at [74, 279] on span "[DEMOGRAPHIC_DATA]" at bounding box center [99, 281] width 121 height 14
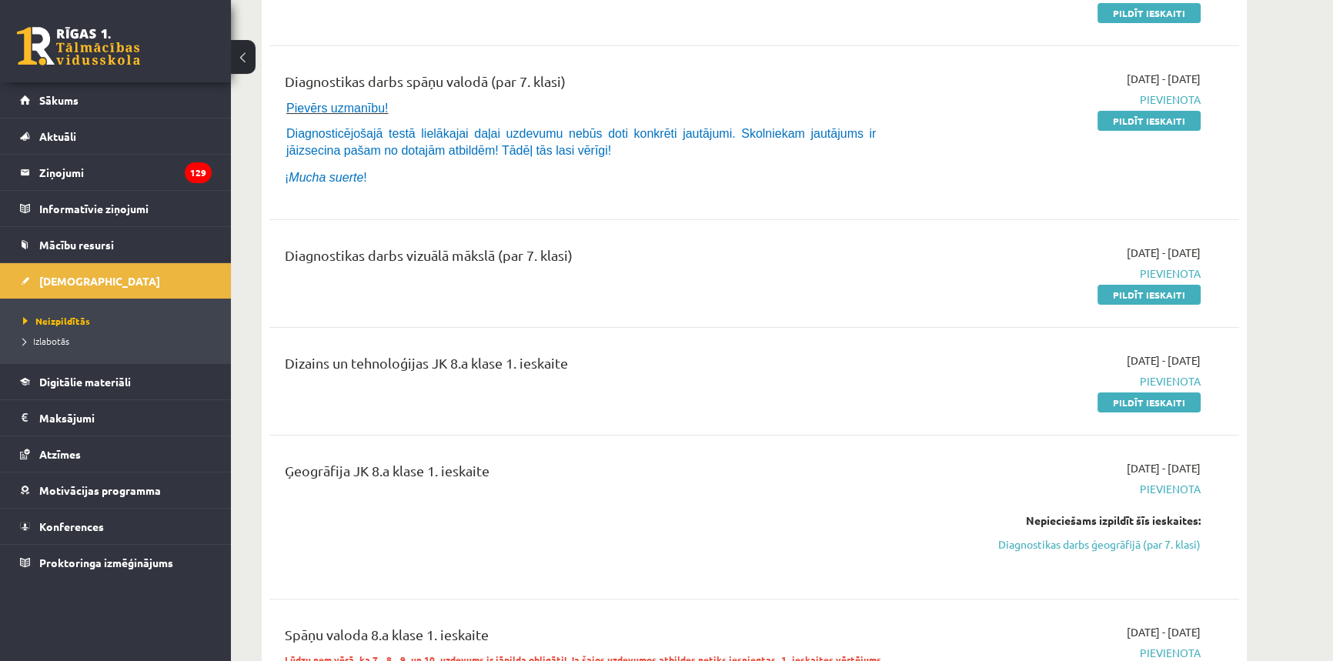
scroll to position [489, 0]
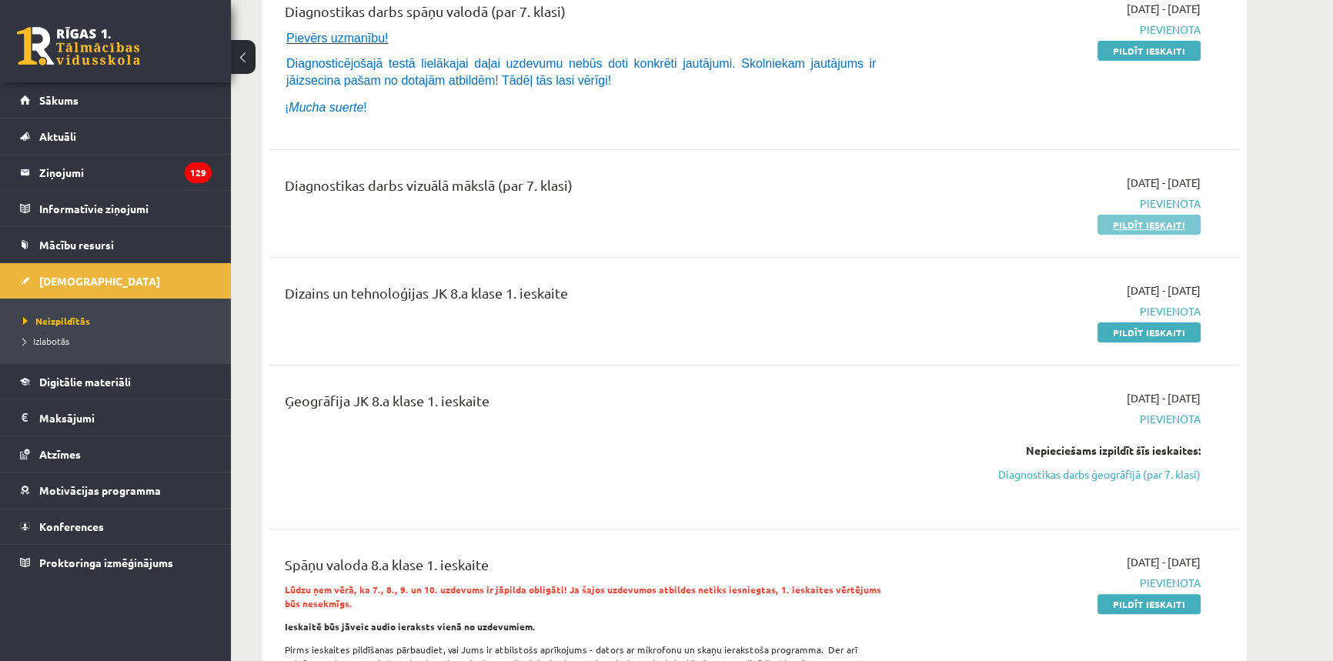
click at [1137, 222] on link "Pildīt ieskaiti" at bounding box center [1148, 225] width 103 height 20
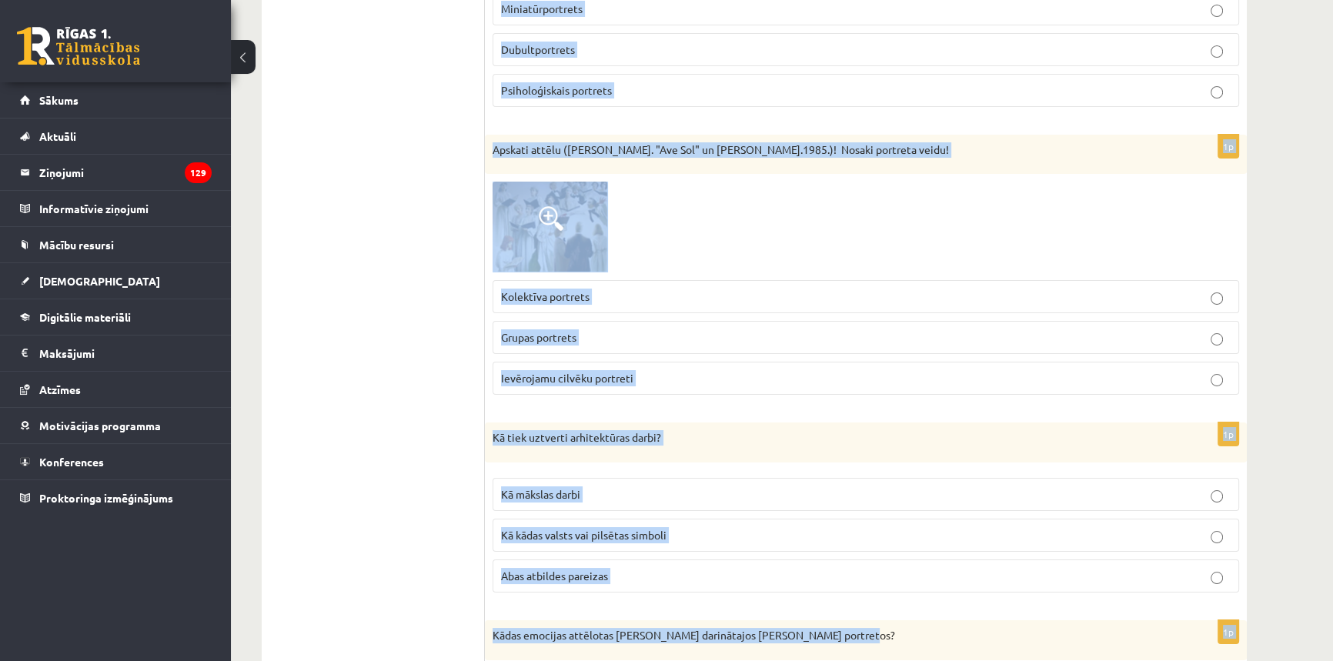
scroll to position [7413, 0]
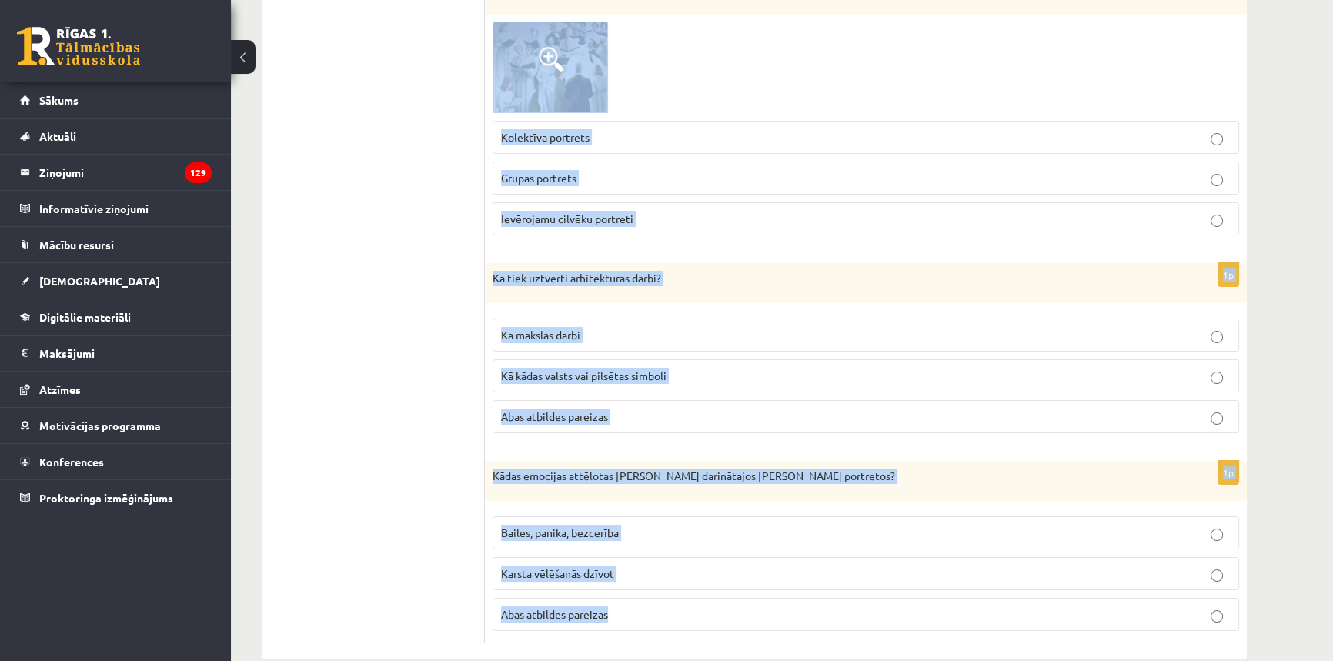
drag, startPoint x: 492, startPoint y: 295, endPoint x: 850, endPoint y: 589, distance: 463.6
copy form "Šie mākslas darbi parasti tiek veidoti ar kādu dziļāku domu un parasti tie ir p…"
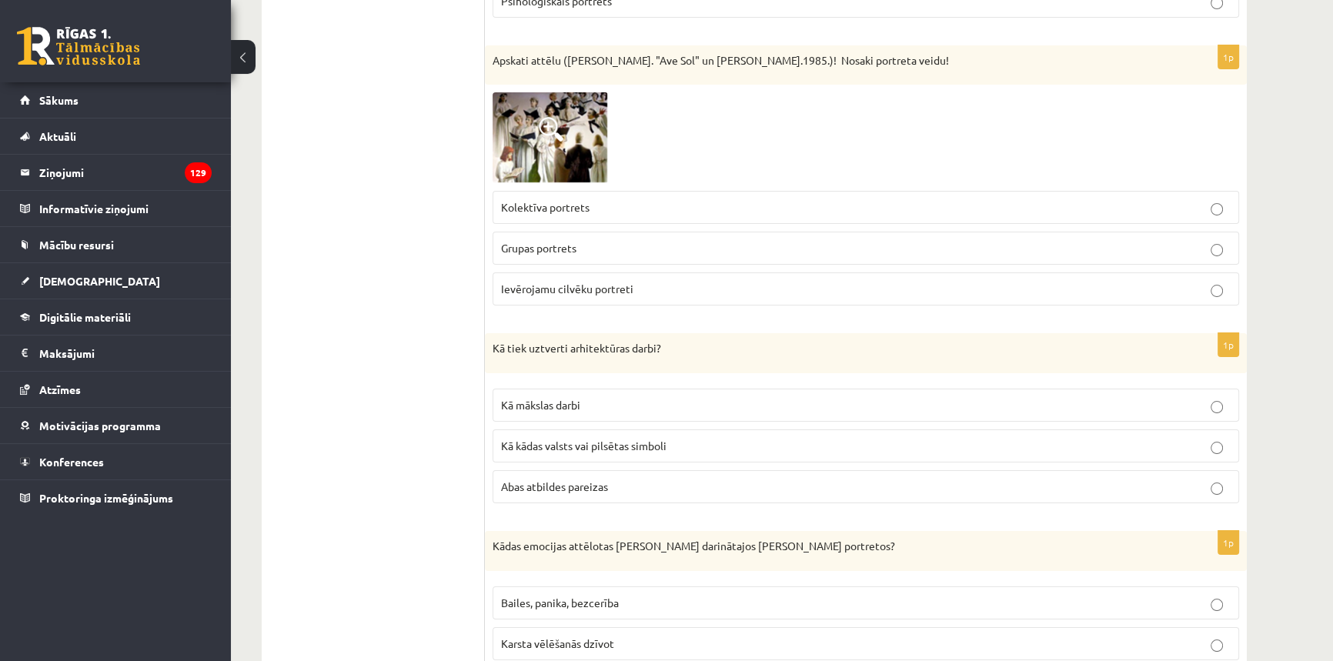
drag, startPoint x: 281, startPoint y: 252, endPoint x: 307, endPoint y: 203, distance: 55.8
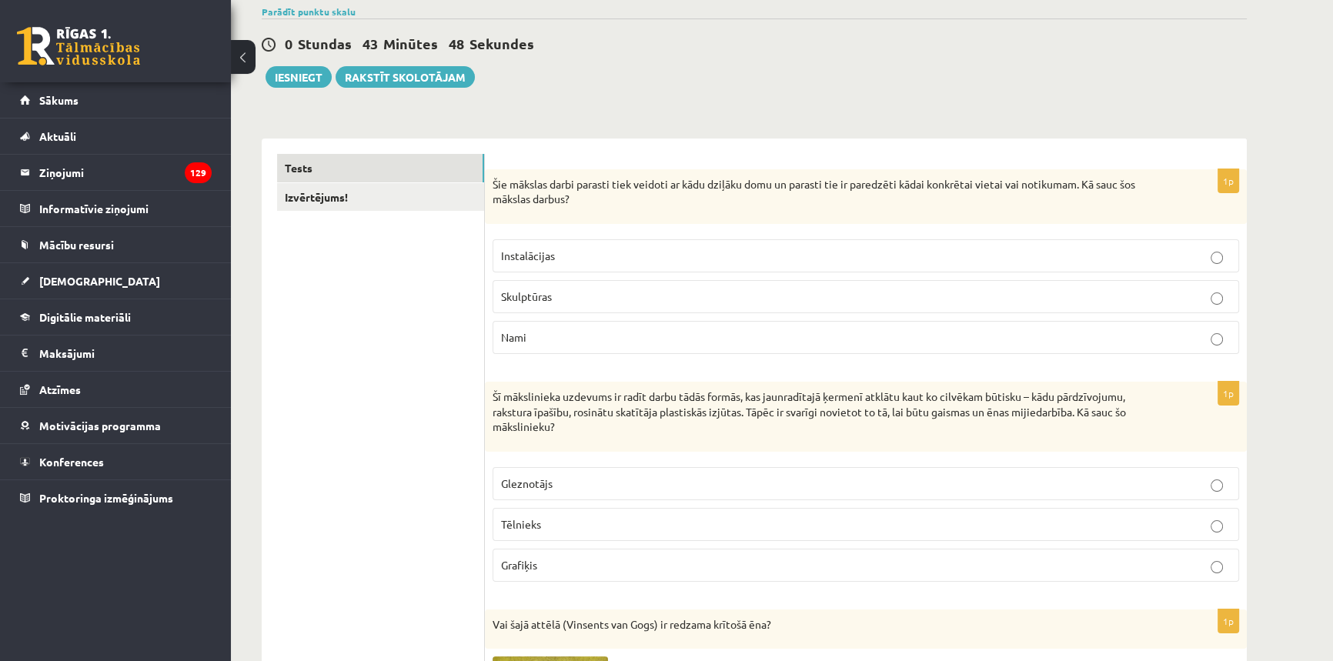
scroll to position [0, 0]
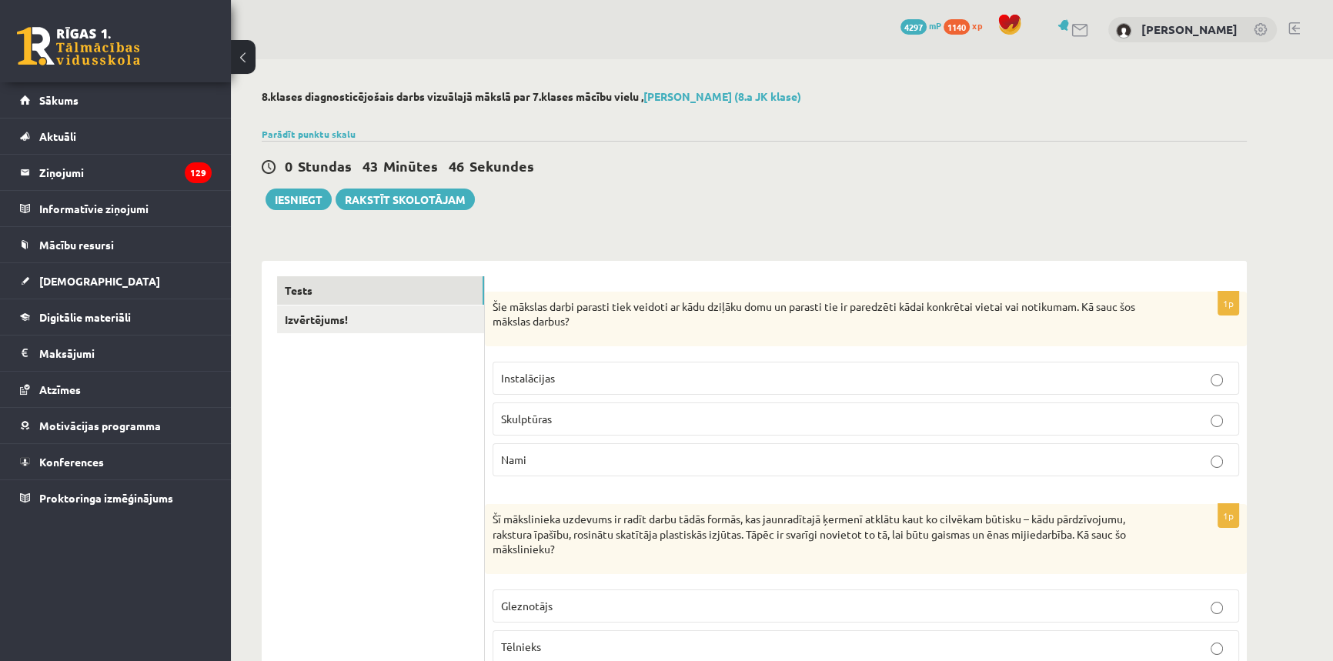
click at [508, 373] on p "Instalācijas" at bounding box center [865, 378] width 729 height 16
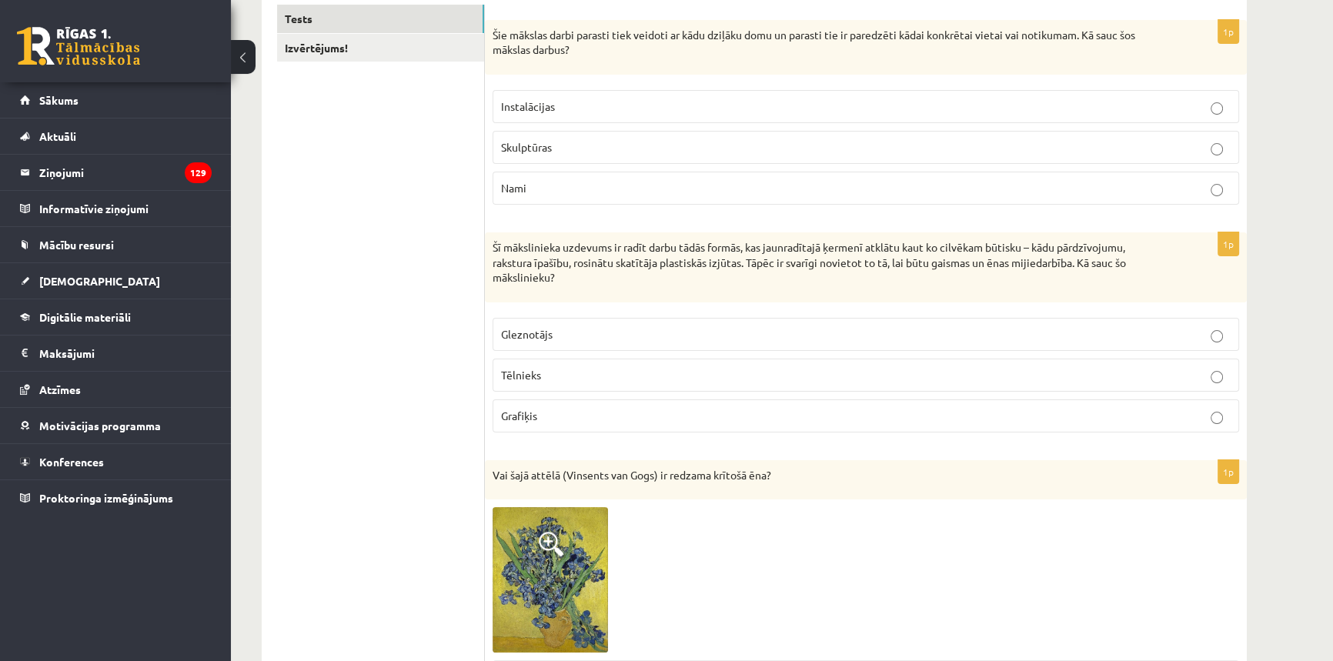
scroll to position [279, 0]
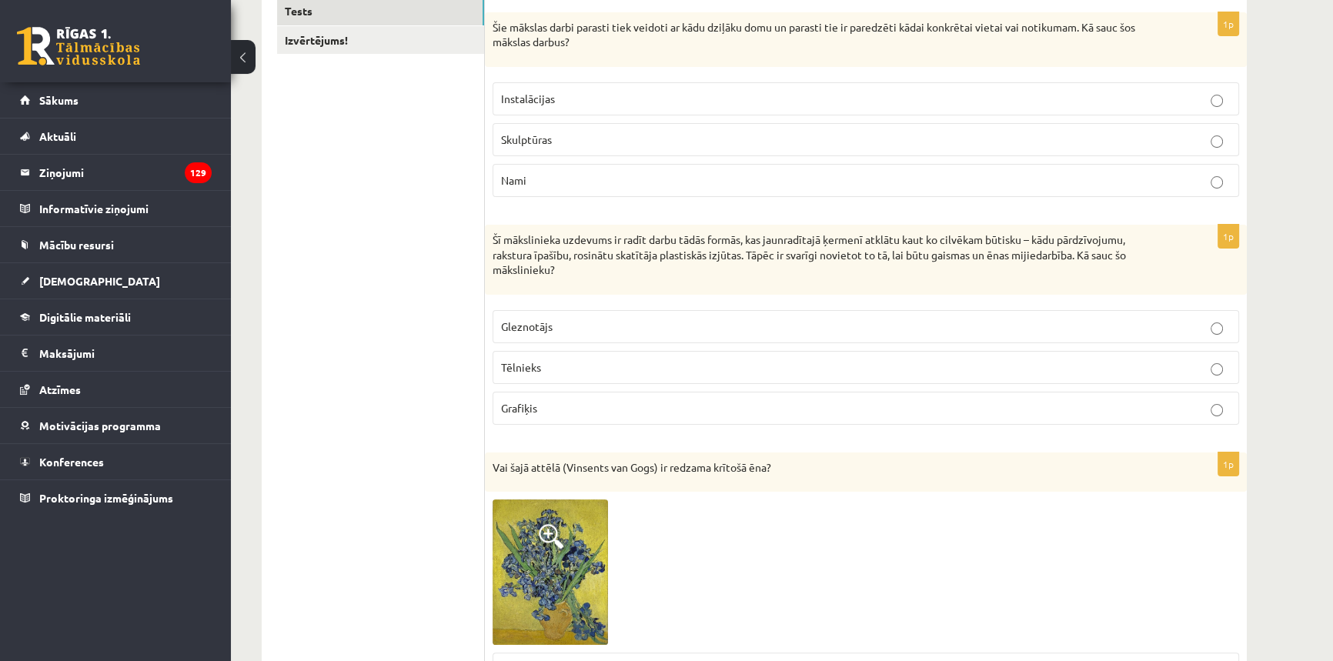
drag, startPoint x: 649, startPoint y: 372, endPoint x: 640, endPoint y: 366, distance: 10.7
click at [649, 371] on p "Tēlnieks" at bounding box center [865, 367] width 729 height 16
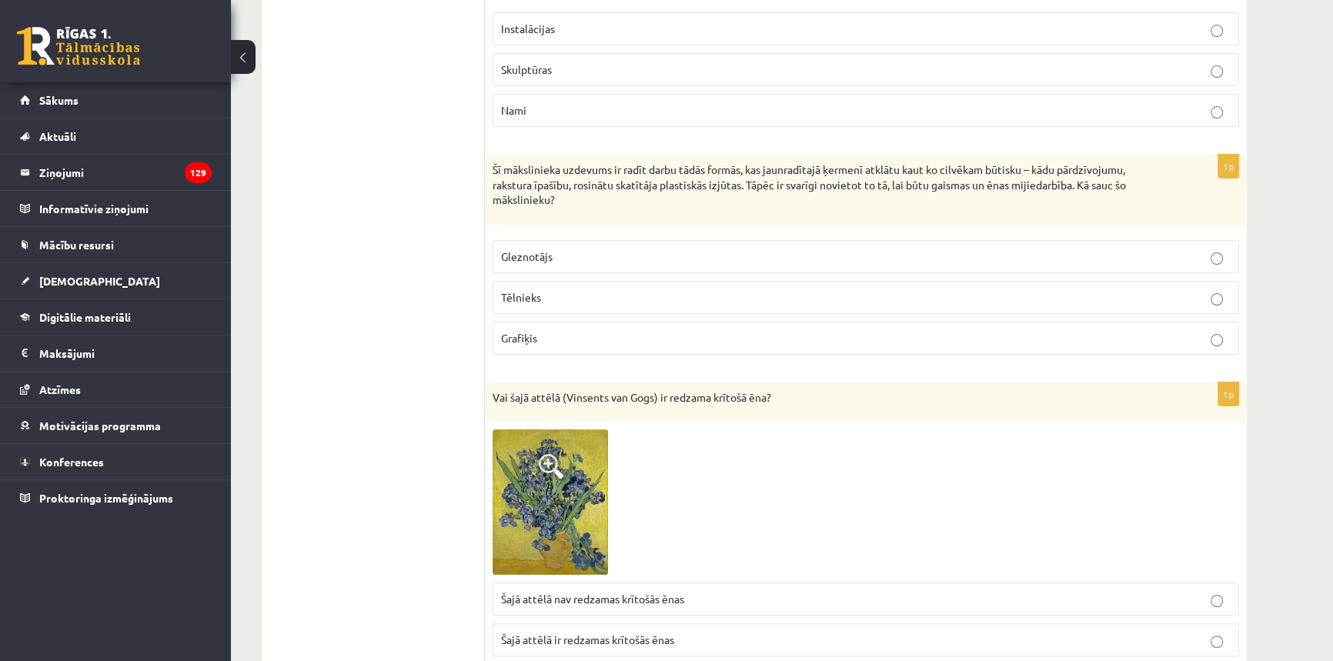
scroll to position [419, 0]
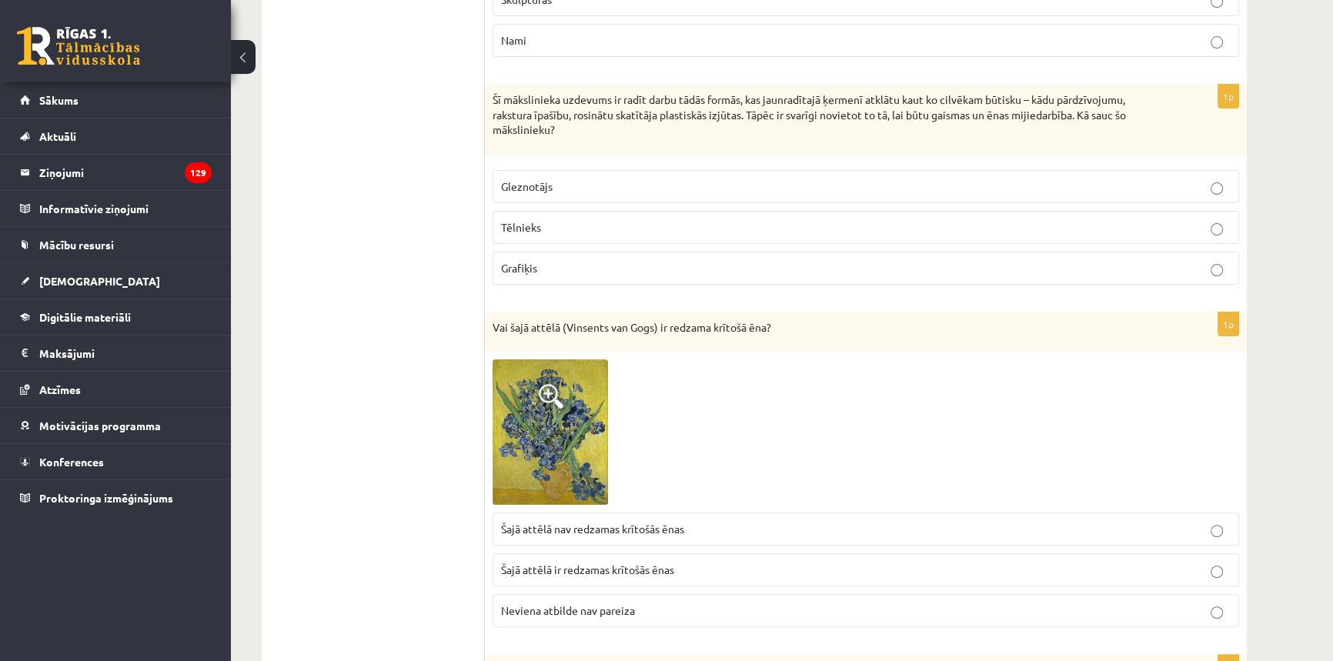
click at [602, 439] on img at bounding box center [549, 431] width 115 height 145
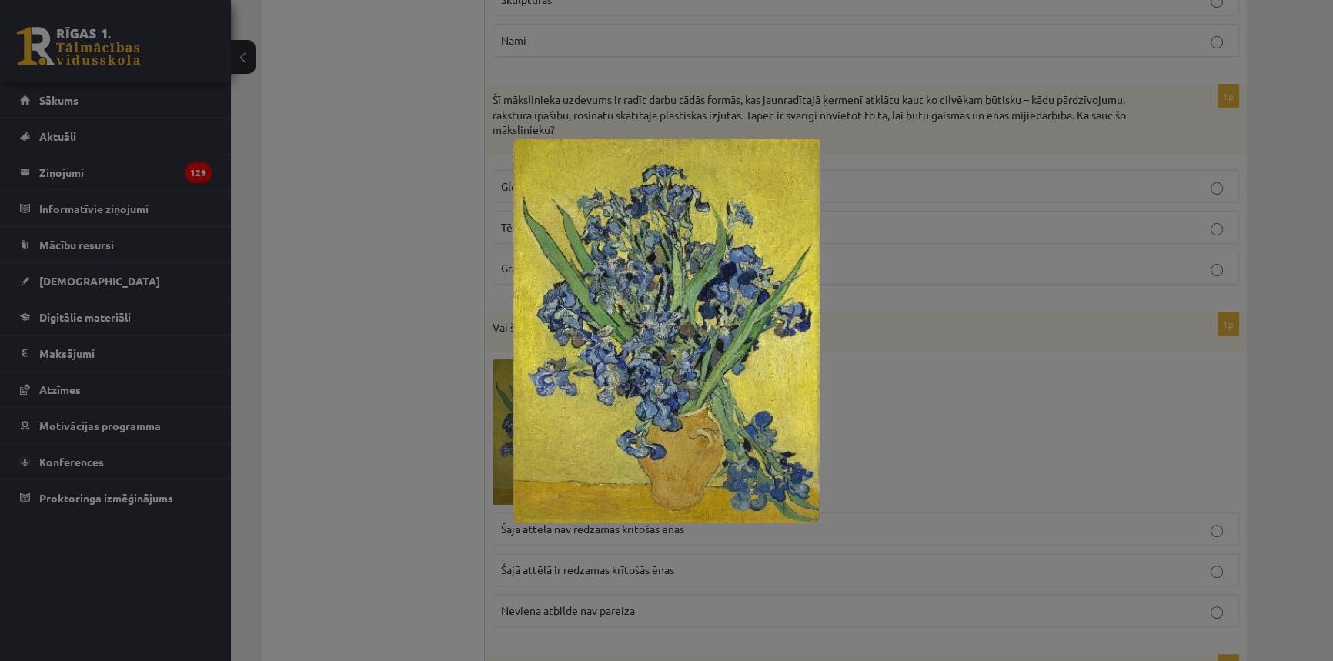
click at [847, 330] on div at bounding box center [666, 330] width 1333 height 661
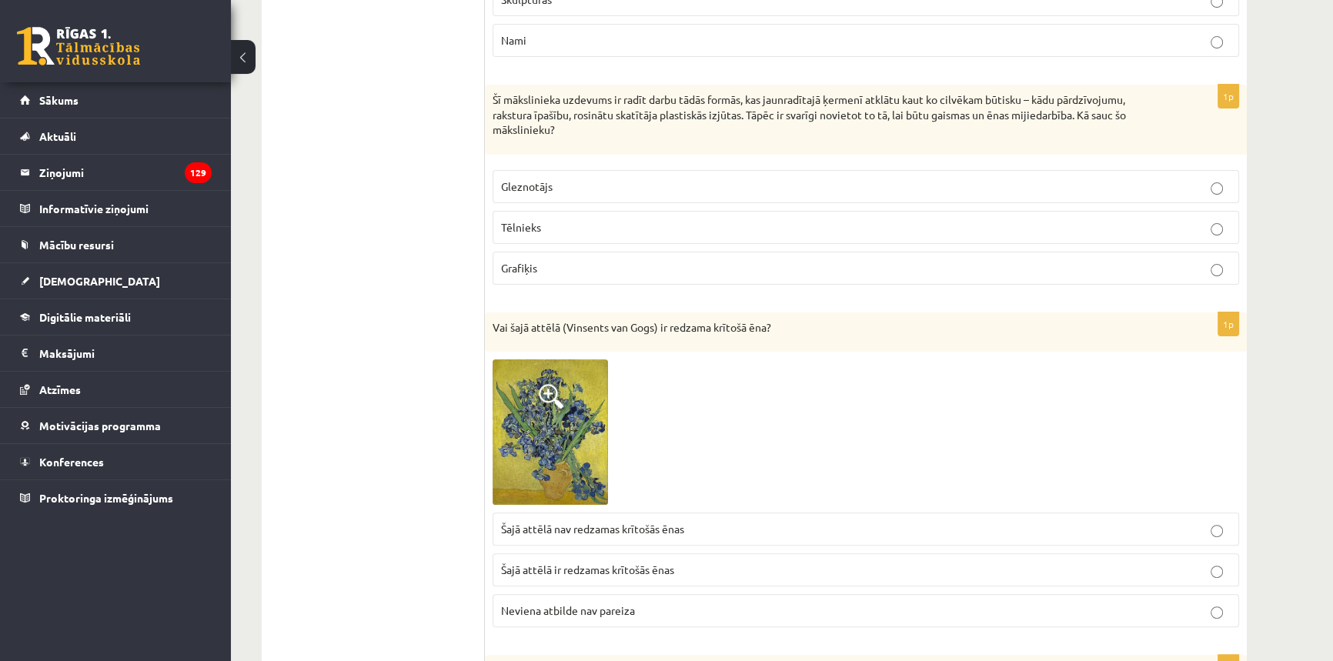
scroll to position [489, 0]
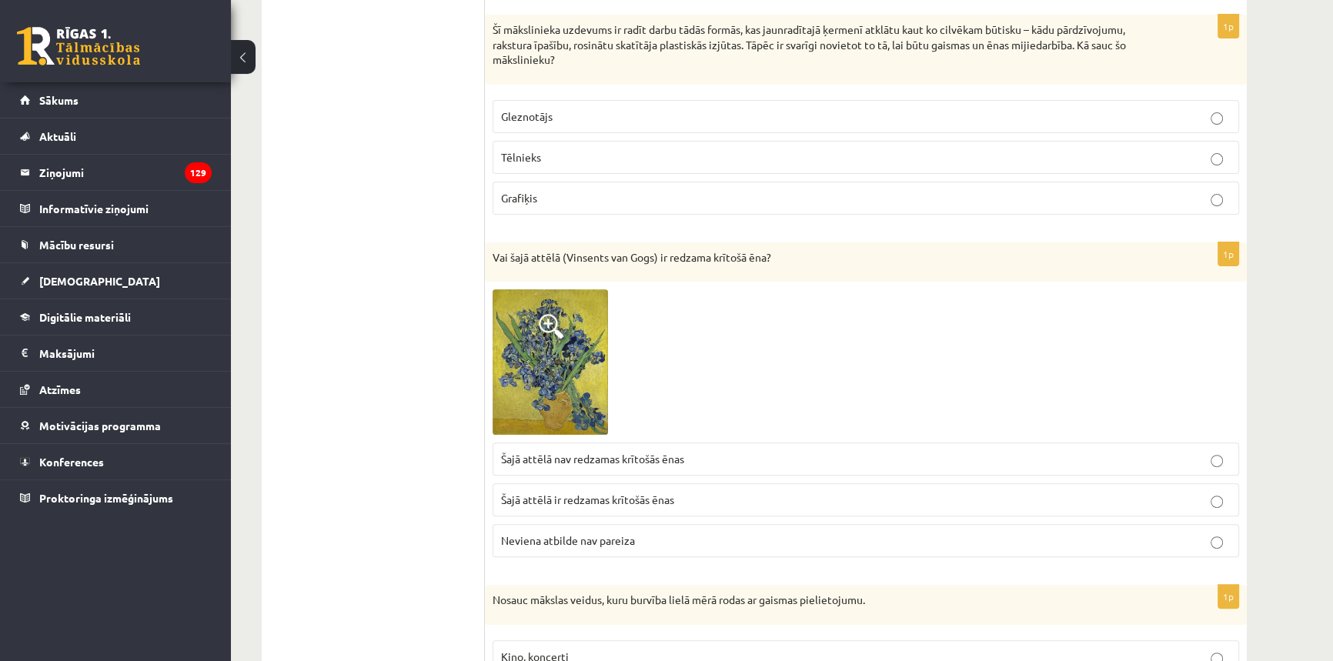
click at [645, 453] on span "Šajā attēlā nav redzamas krītošās ēnas" at bounding box center [592, 459] width 183 height 14
click at [646, 452] on span "Šajā attēlā nav redzamas krītošās ēnas" at bounding box center [592, 459] width 183 height 14
click at [556, 392] on img at bounding box center [549, 361] width 115 height 145
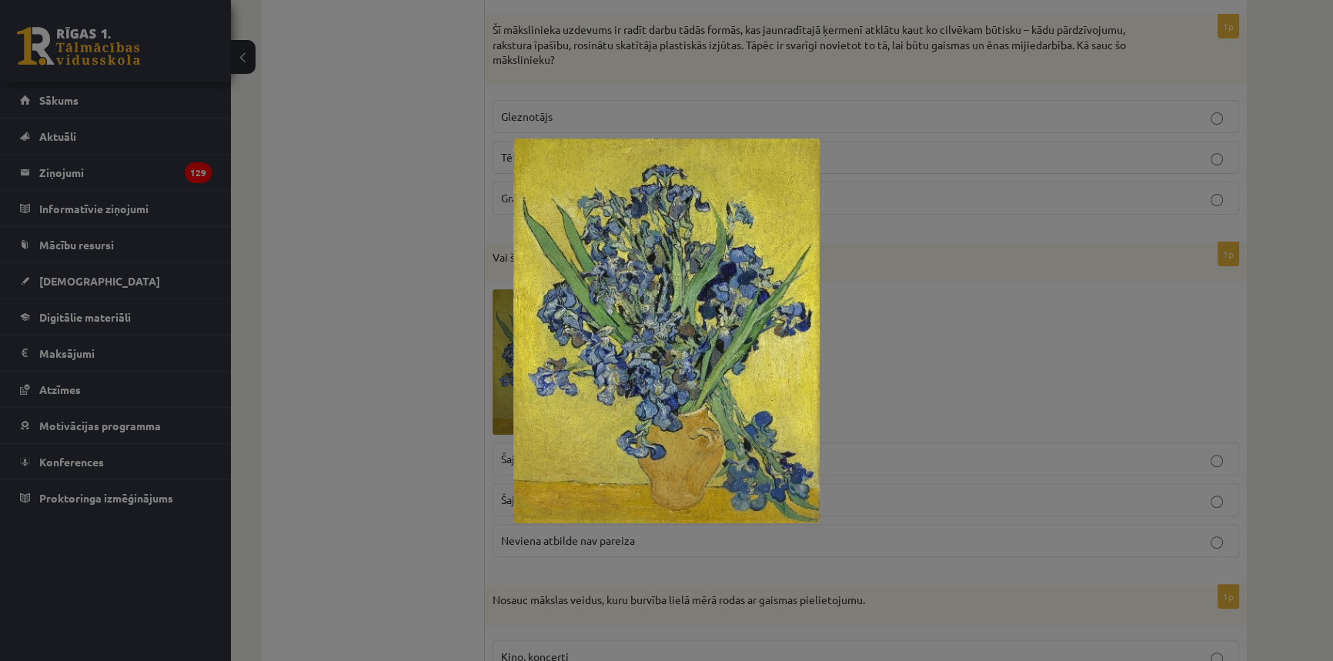
click at [851, 392] on div at bounding box center [666, 330] width 1333 height 661
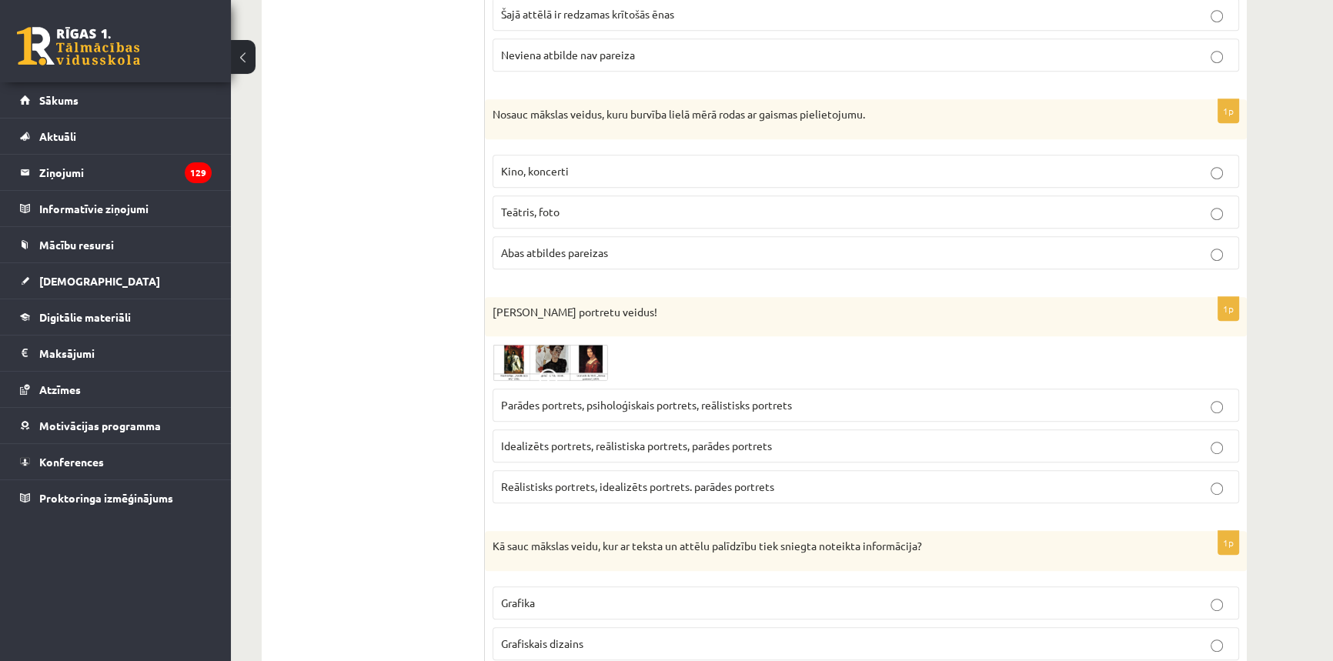
scroll to position [979, 0]
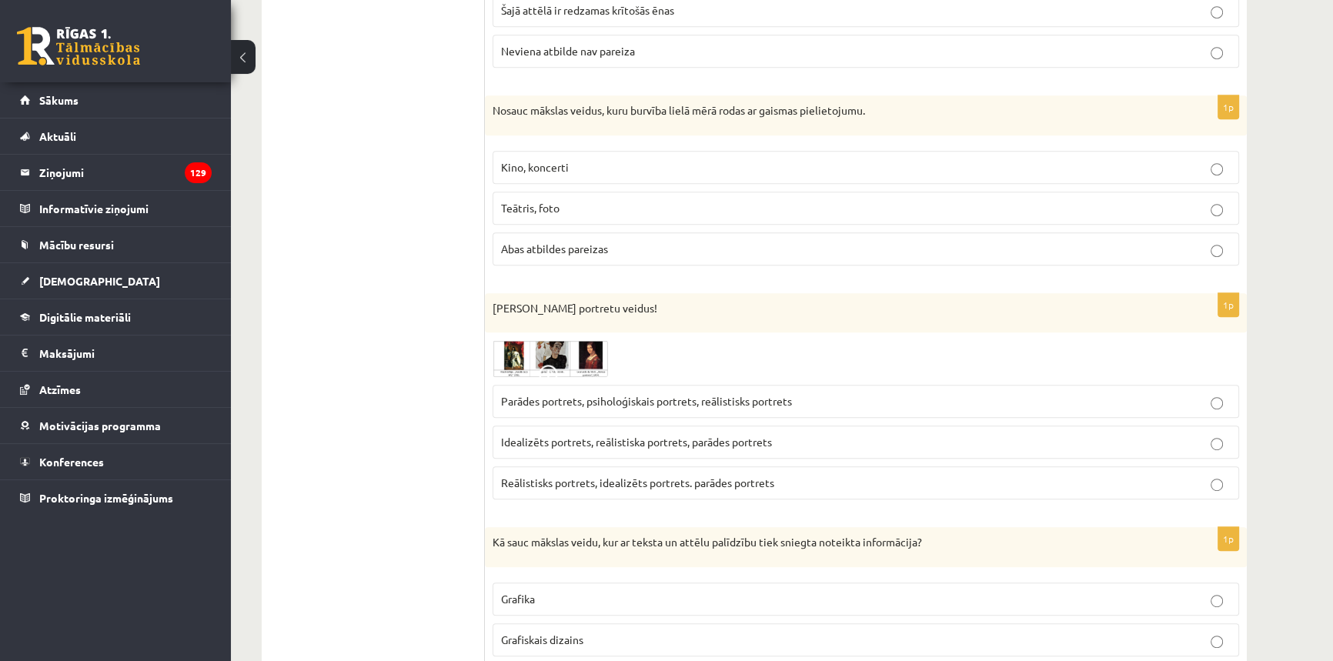
click at [582, 246] on span "Abas atbildes pareizas" at bounding box center [554, 249] width 107 height 14
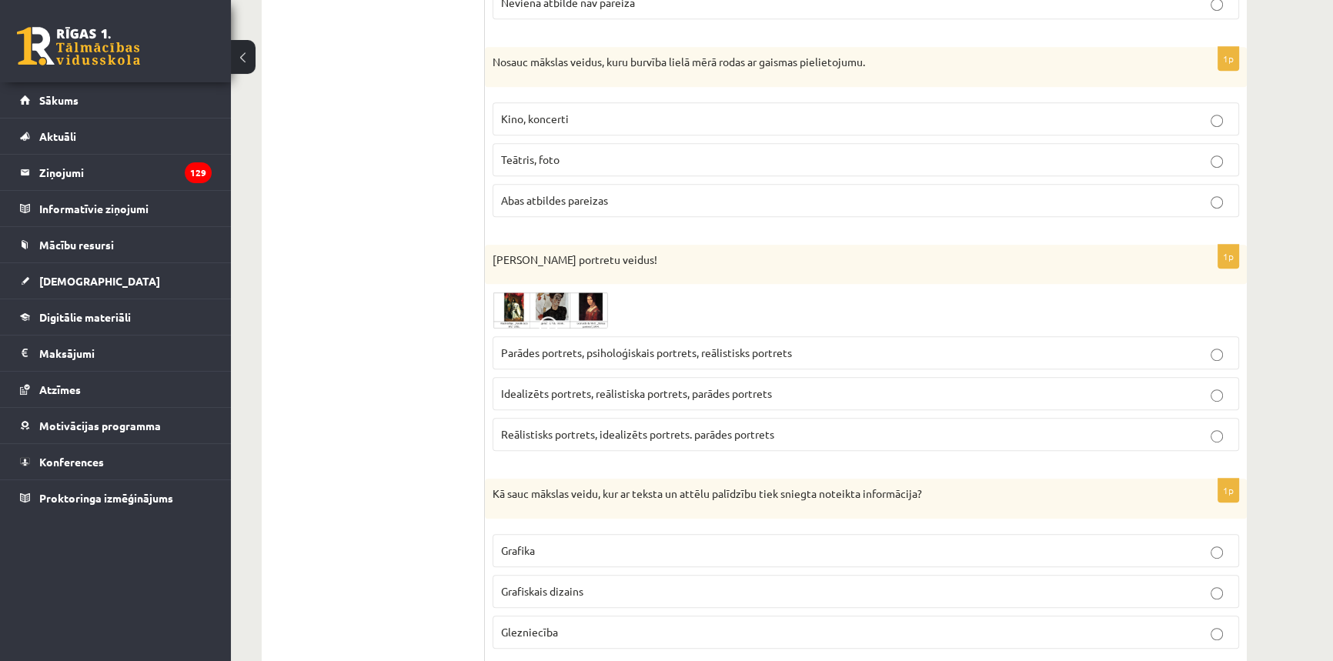
scroll to position [1049, 0]
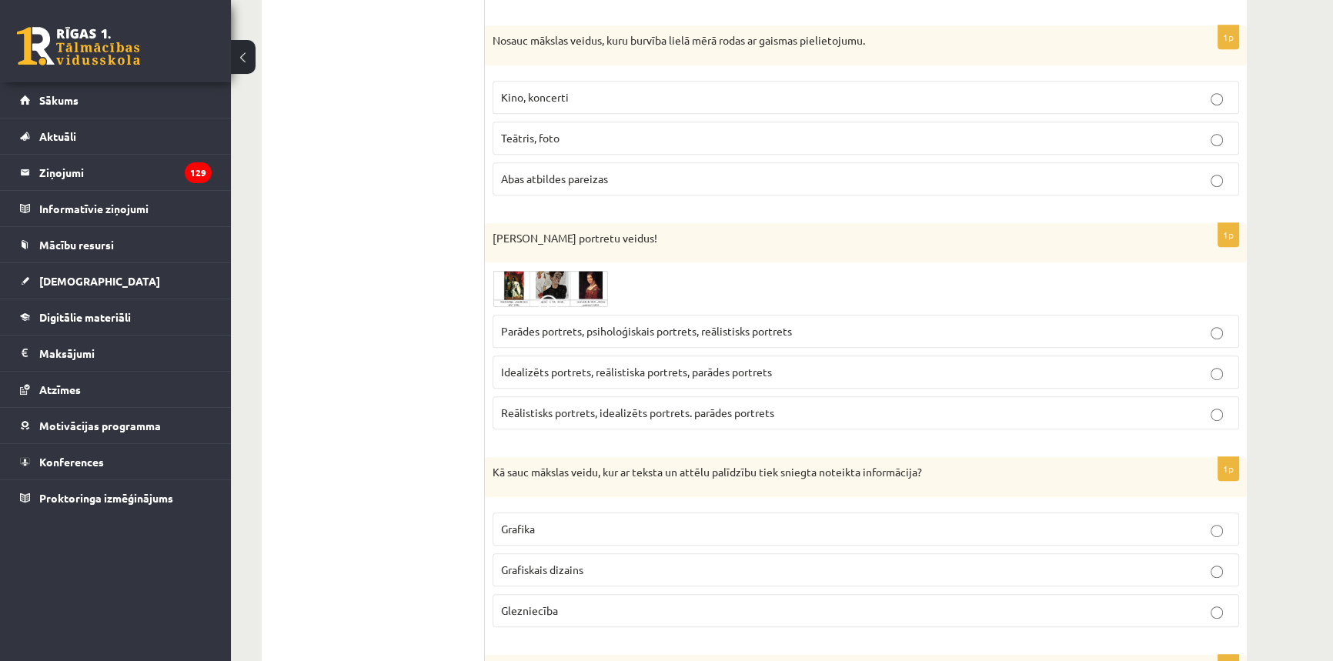
click at [570, 289] on img at bounding box center [549, 288] width 115 height 37
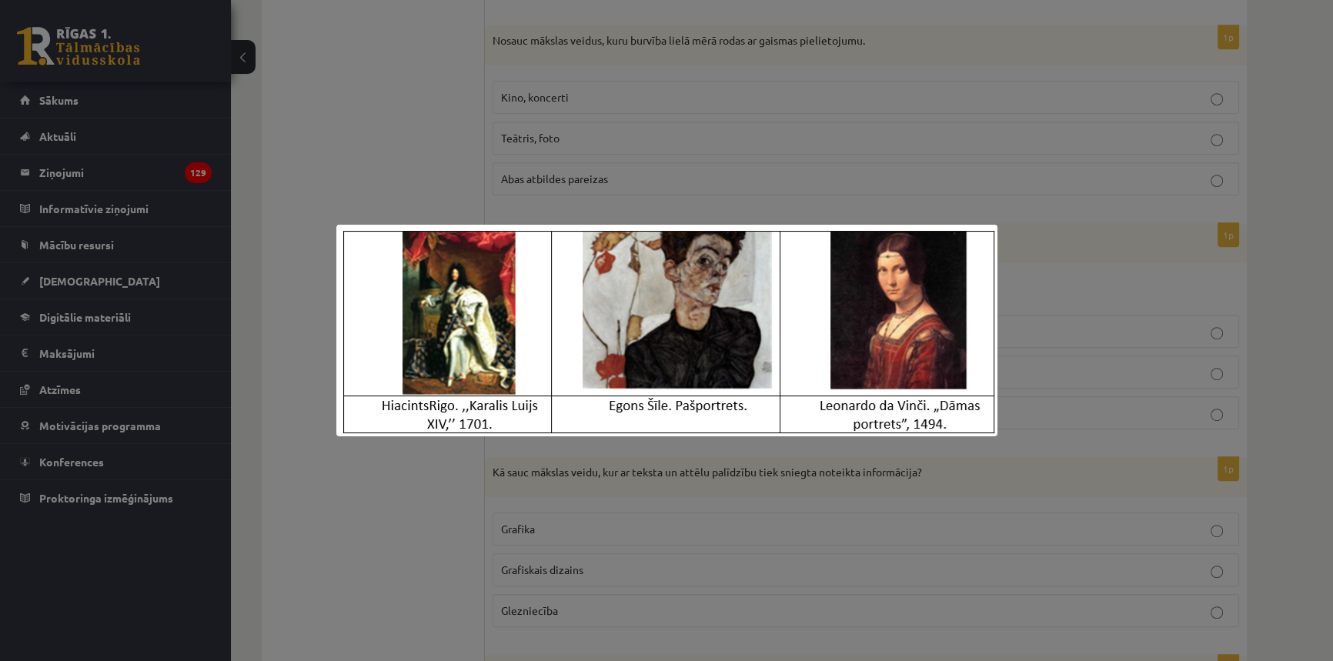
click at [1053, 294] on div at bounding box center [666, 330] width 1333 height 661
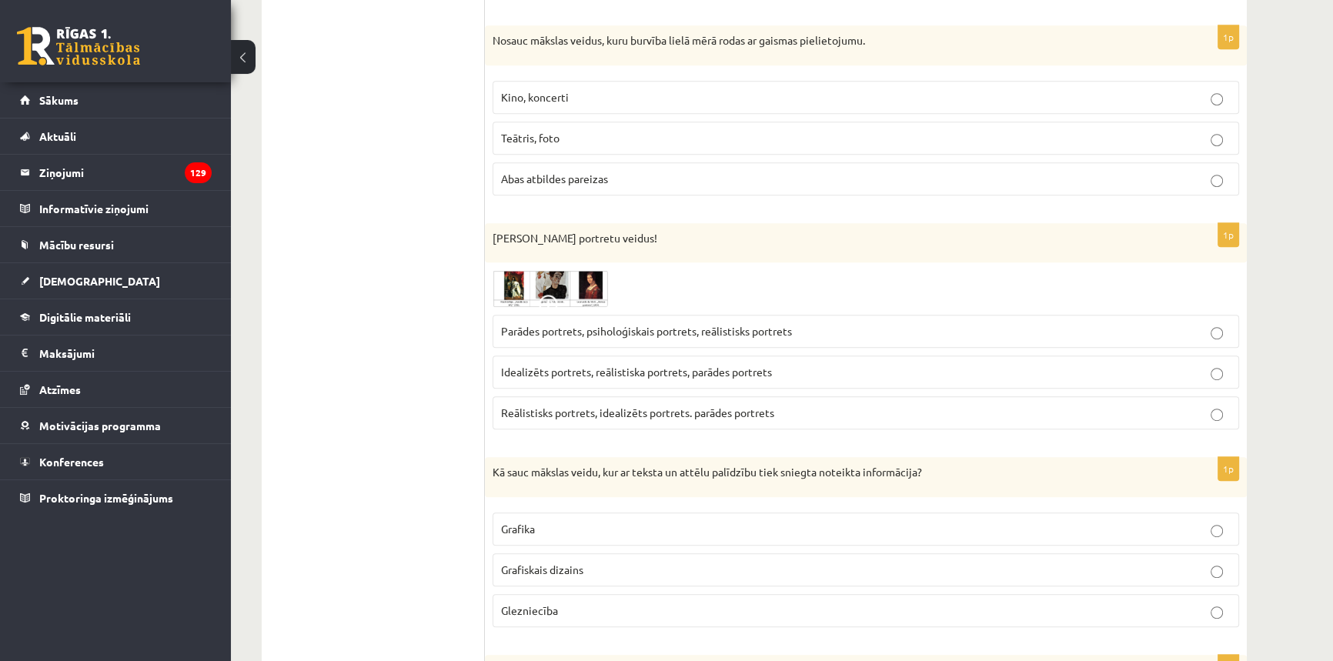
click at [585, 282] on img at bounding box center [549, 288] width 115 height 37
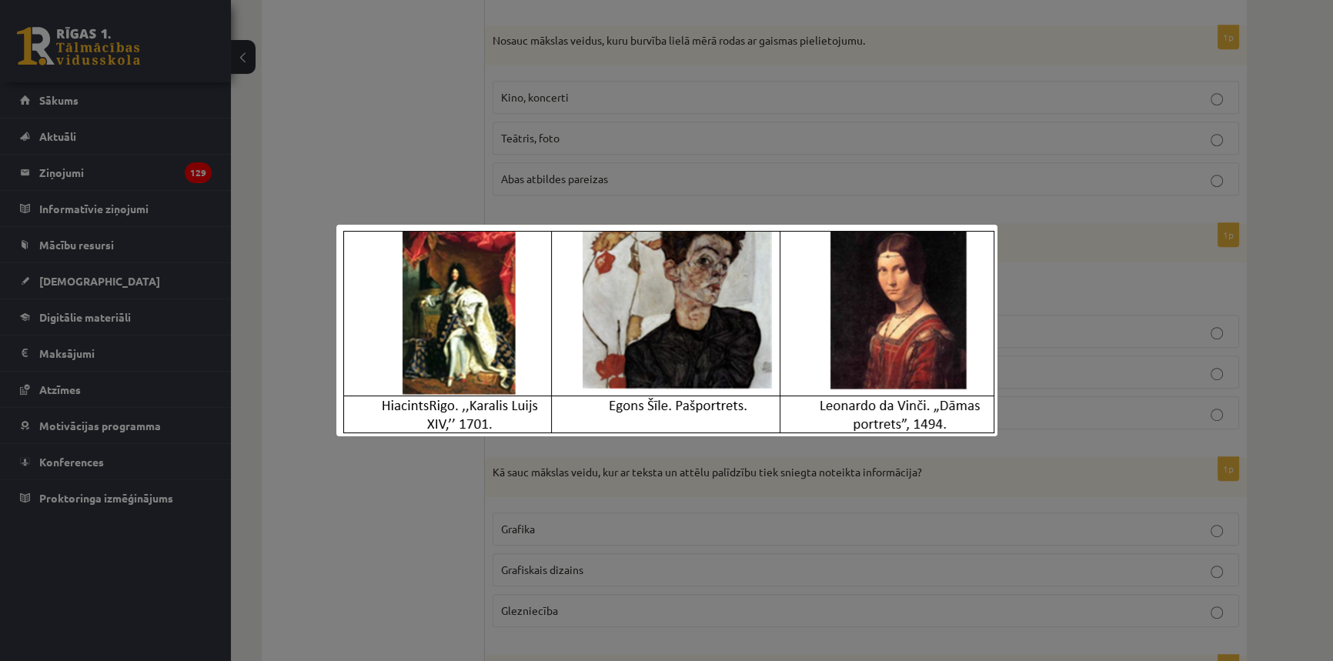
click at [1054, 275] on div at bounding box center [666, 330] width 1333 height 661
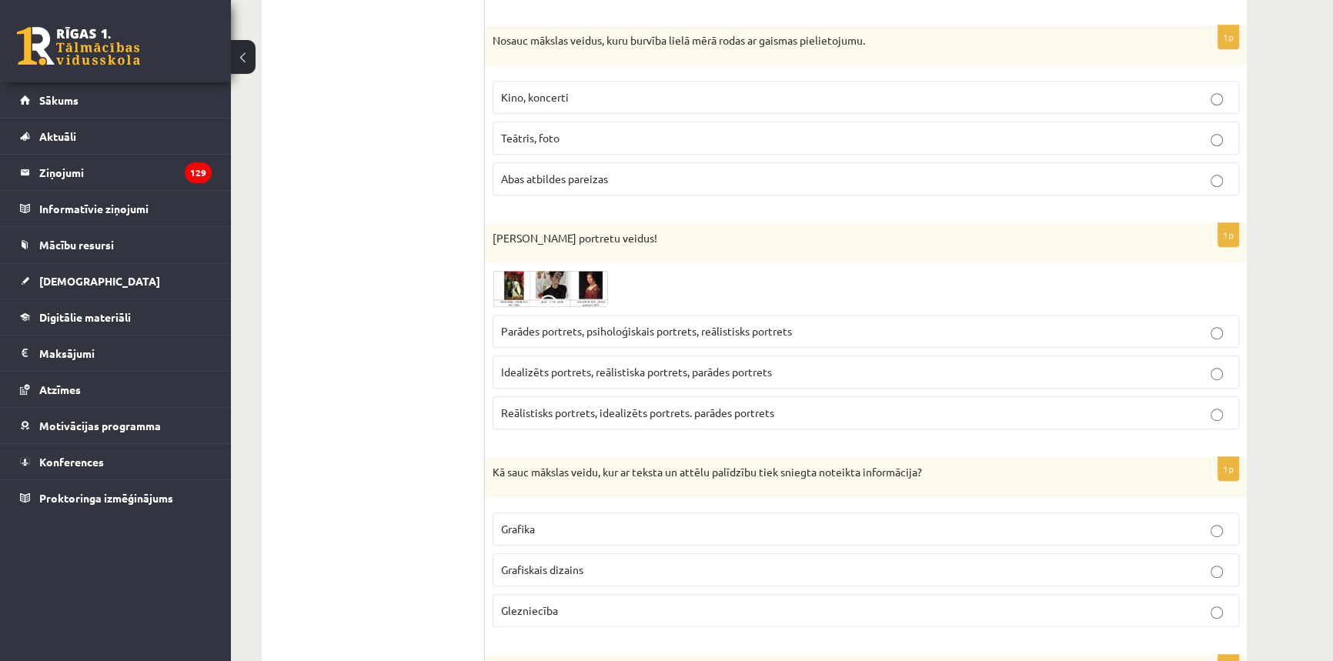
click at [722, 324] on span "Parādes portrets, psiholoģiskais portrets, reālistisks portrets" at bounding box center [646, 331] width 291 height 14
click at [562, 302] on span at bounding box center [551, 307] width 25 height 25
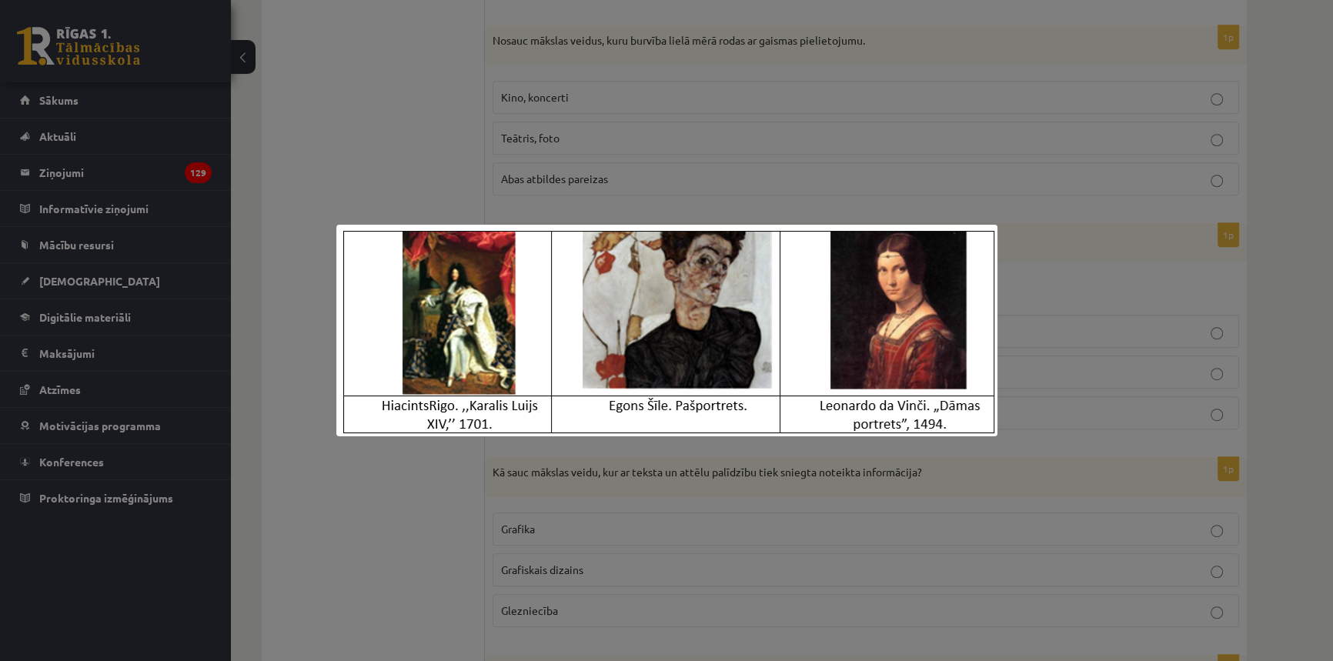
click at [1105, 272] on div at bounding box center [666, 330] width 1333 height 661
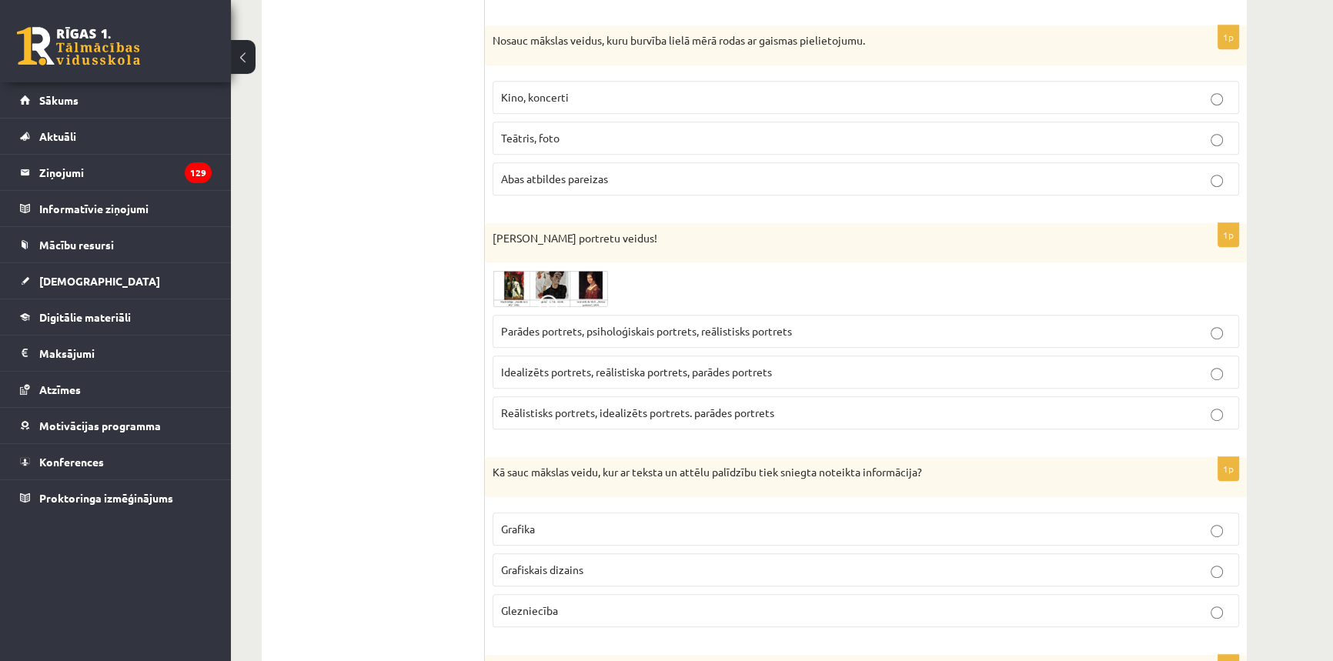
click at [546, 285] on img at bounding box center [549, 288] width 115 height 37
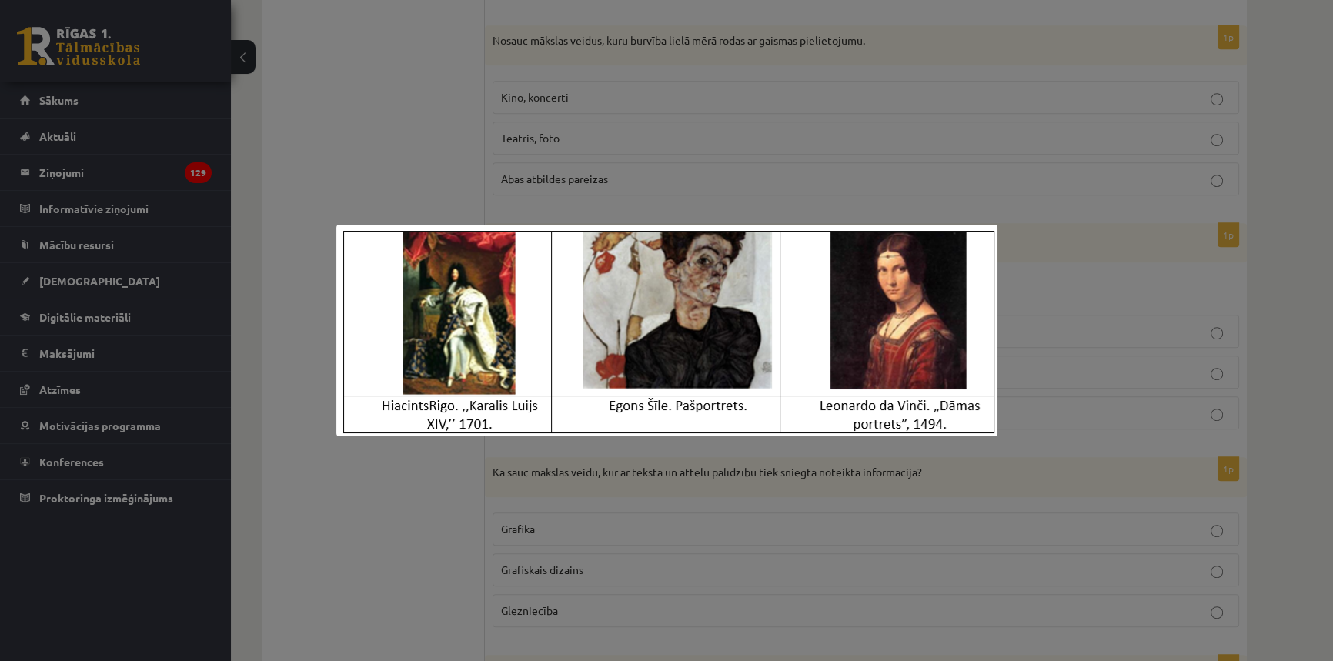
click at [1036, 315] on div at bounding box center [666, 330] width 1333 height 661
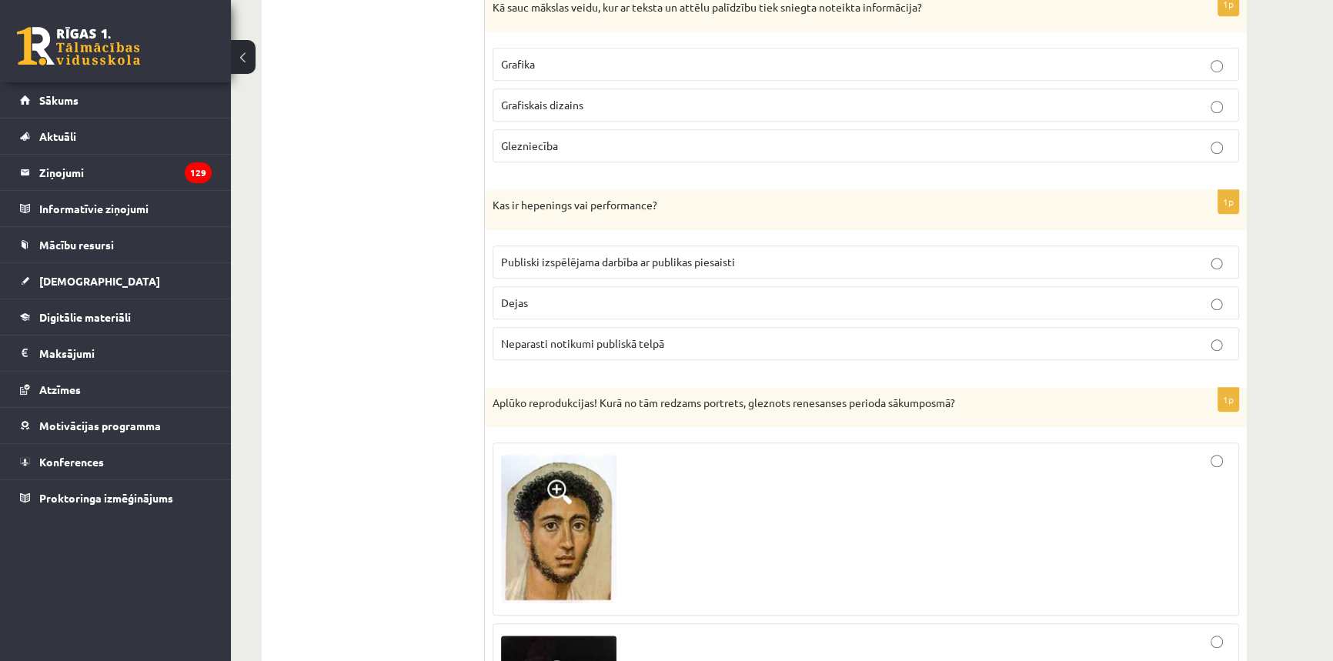
scroll to position [1539, 0]
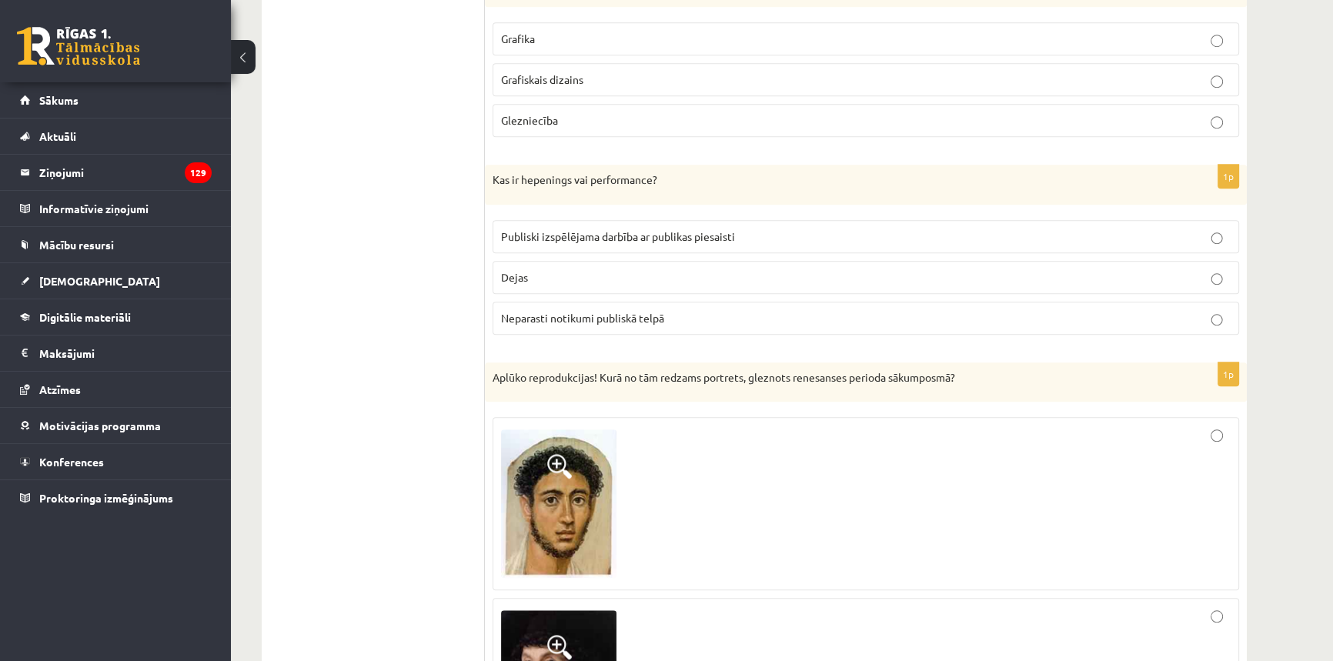
click at [638, 74] on p "Grafiskais dizains" at bounding box center [865, 80] width 729 height 16
click at [680, 238] on span "Publiski izspēlējama darbība ar publikas piesaisti" at bounding box center [618, 236] width 234 height 14
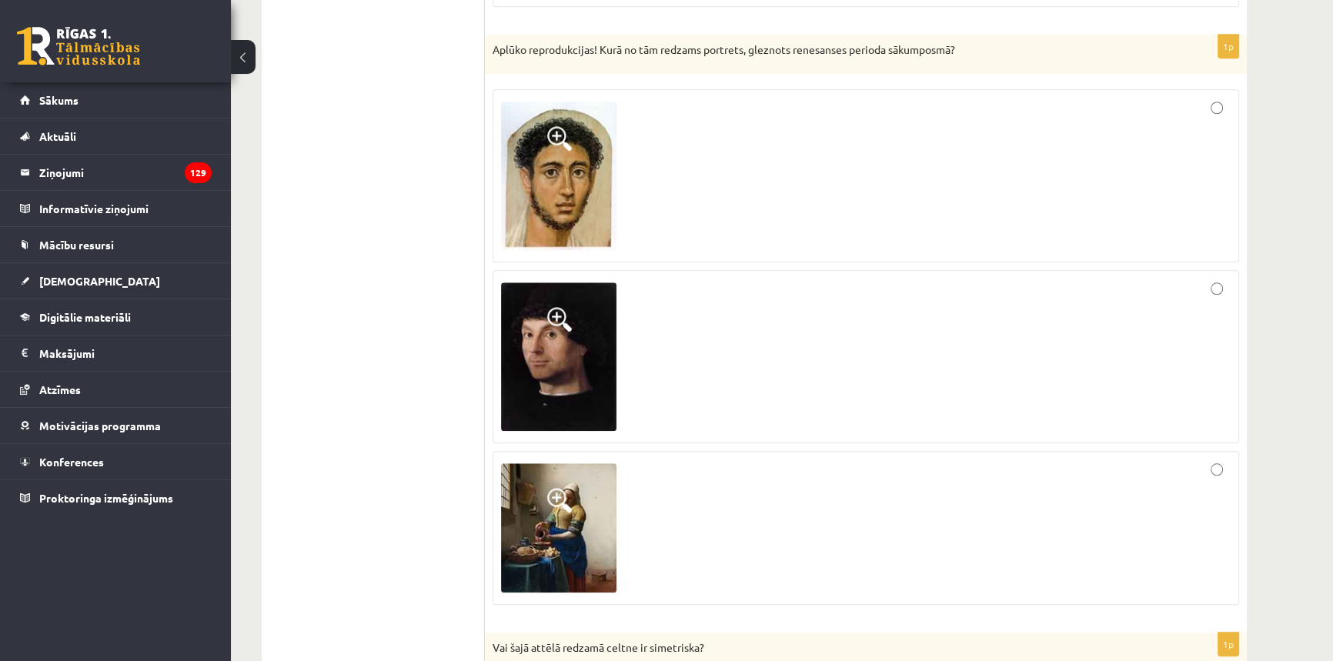
scroll to position [1888, 0]
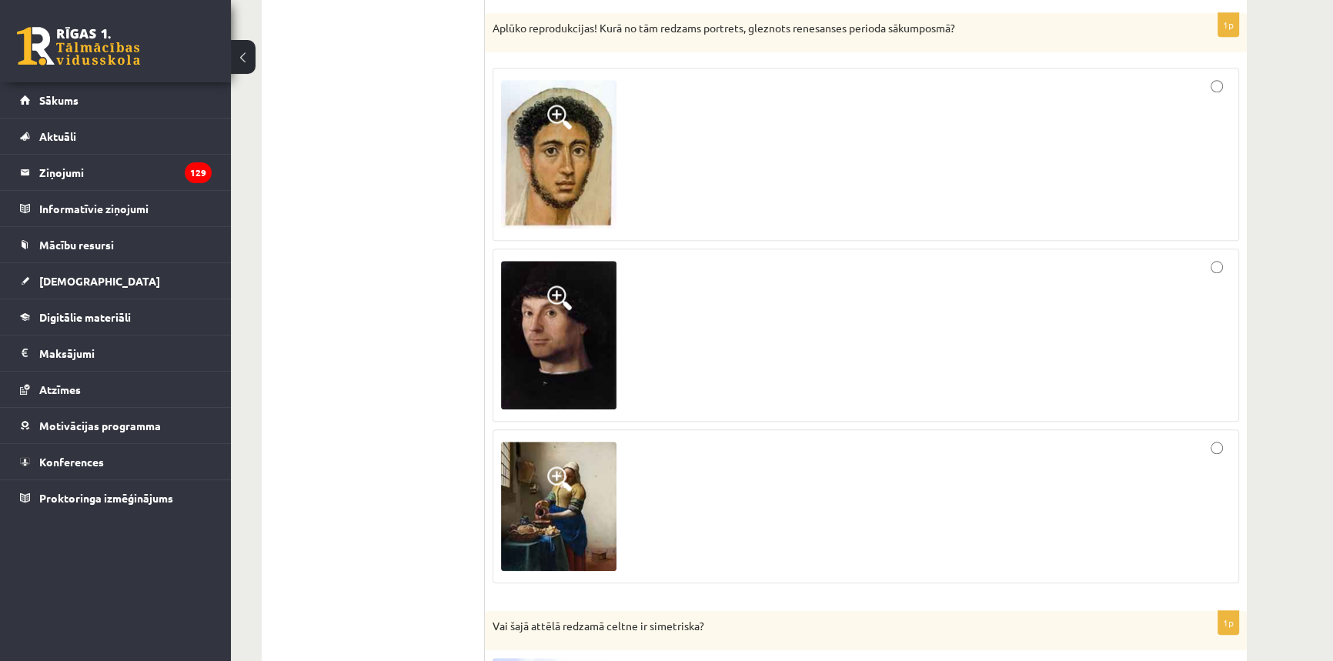
click at [562, 447] on img at bounding box center [558, 506] width 115 height 129
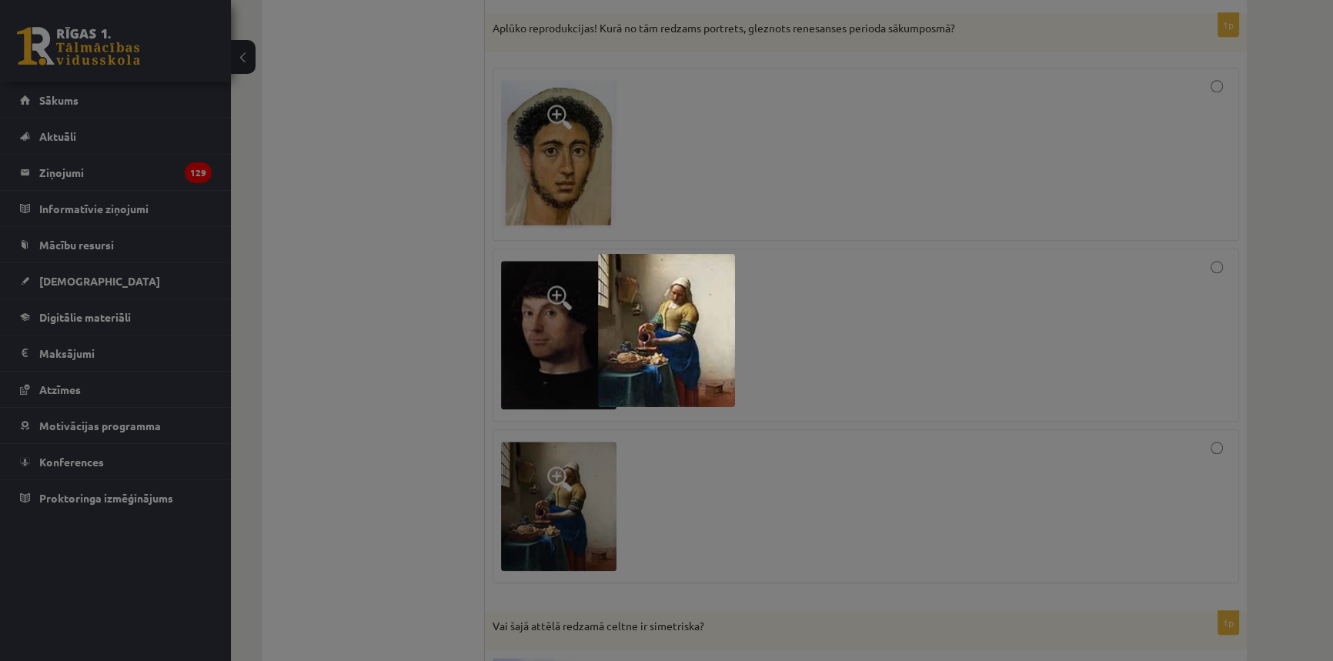
click at [439, 450] on div at bounding box center [666, 330] width 1333 height 661
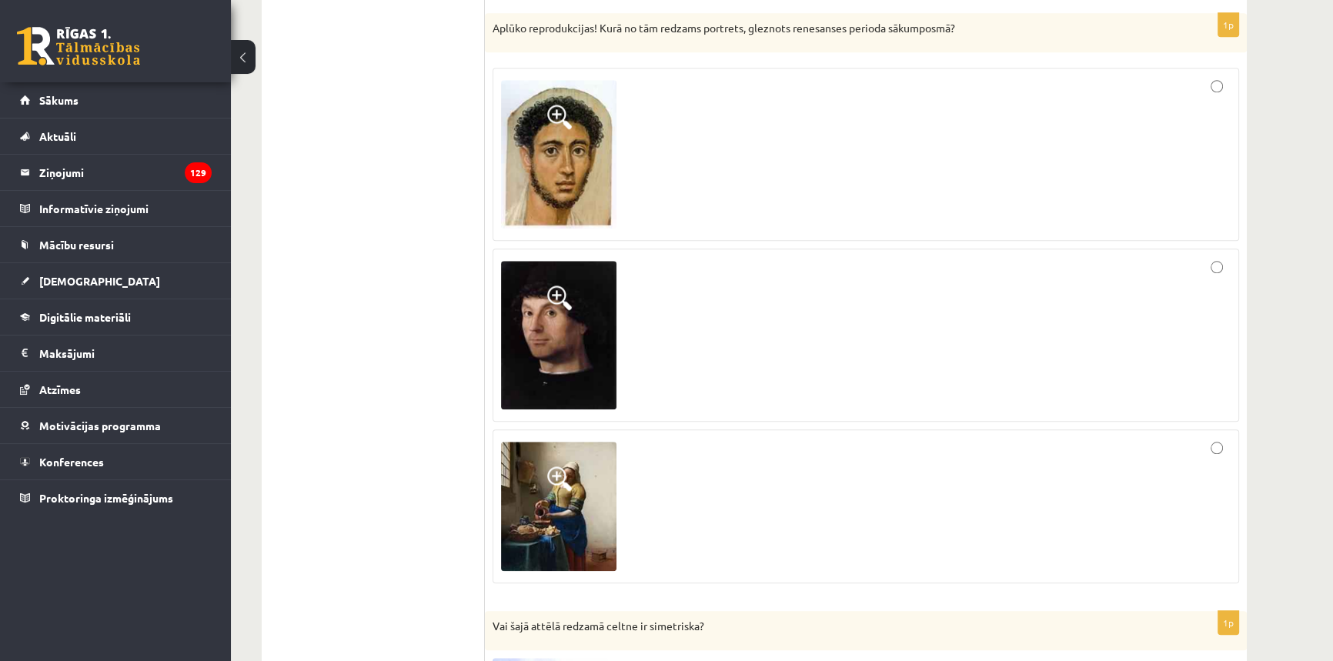
click at [736, 191] on div at bounding box center [865, 154] width 729 height 156
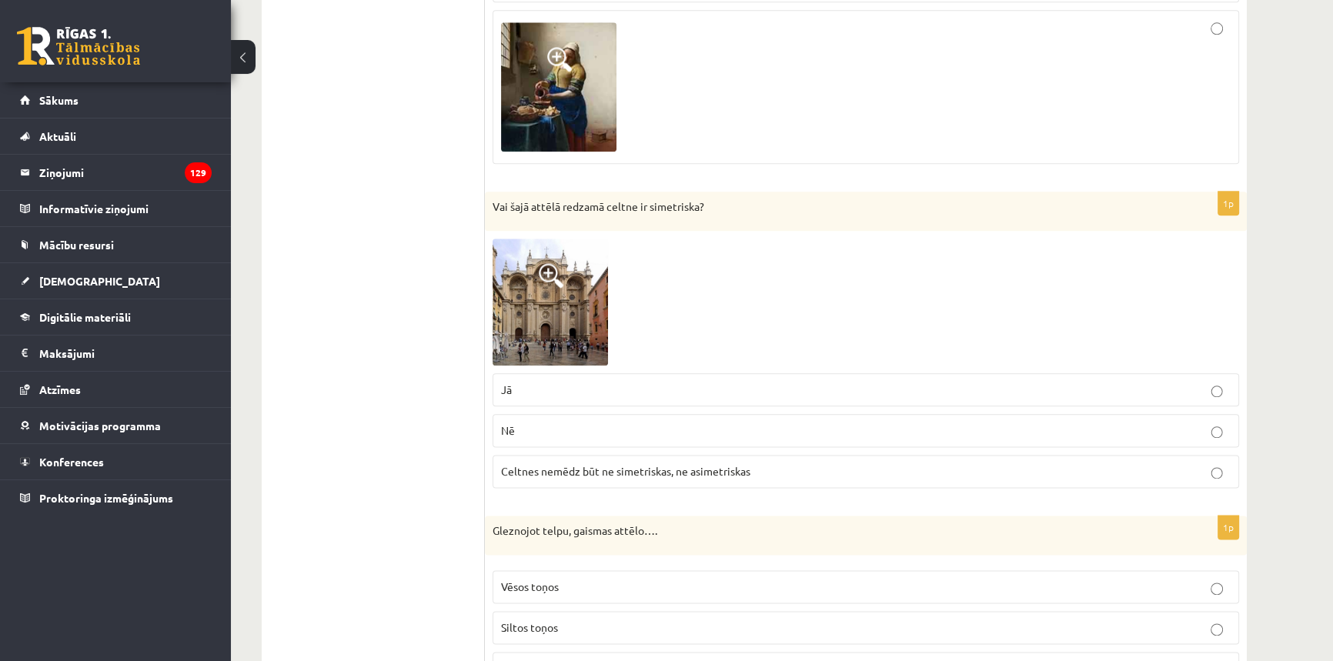
scroll to position [2308, 0]
click at [567, 340] on img at bounding box center [549, 301] width 115 height 126
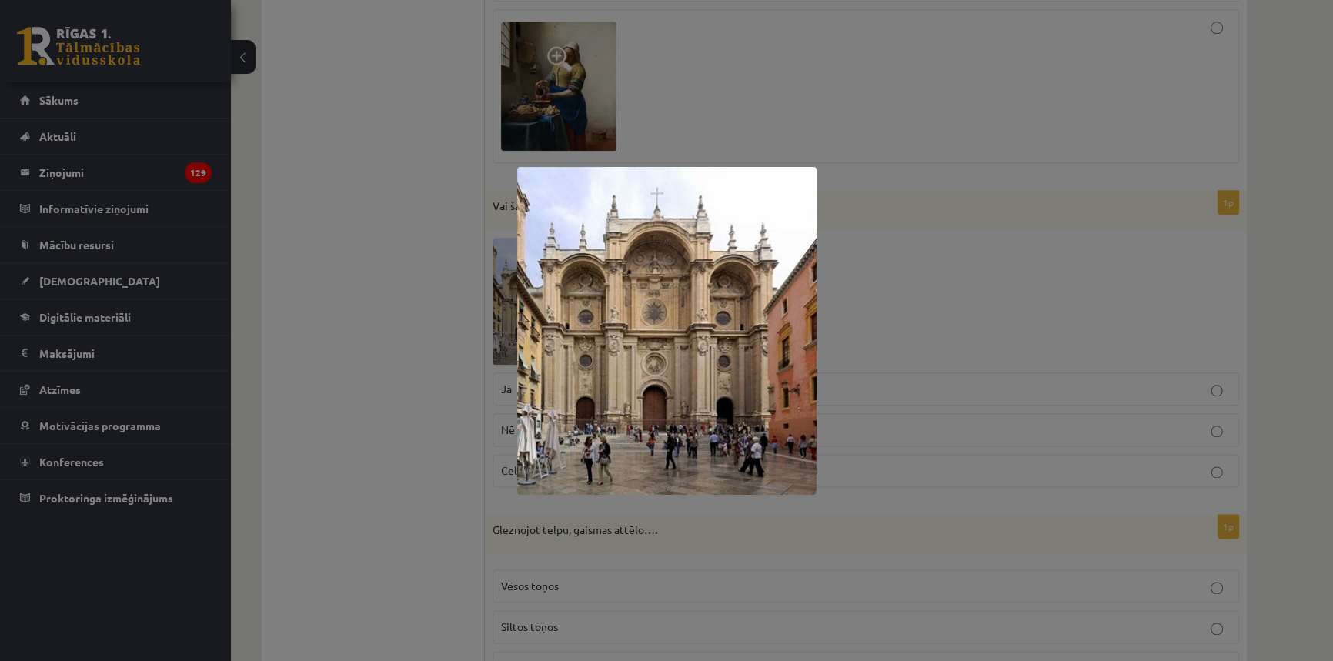
click at [926, 365] on div at bounding box center [666, 330] width 1333 height 661
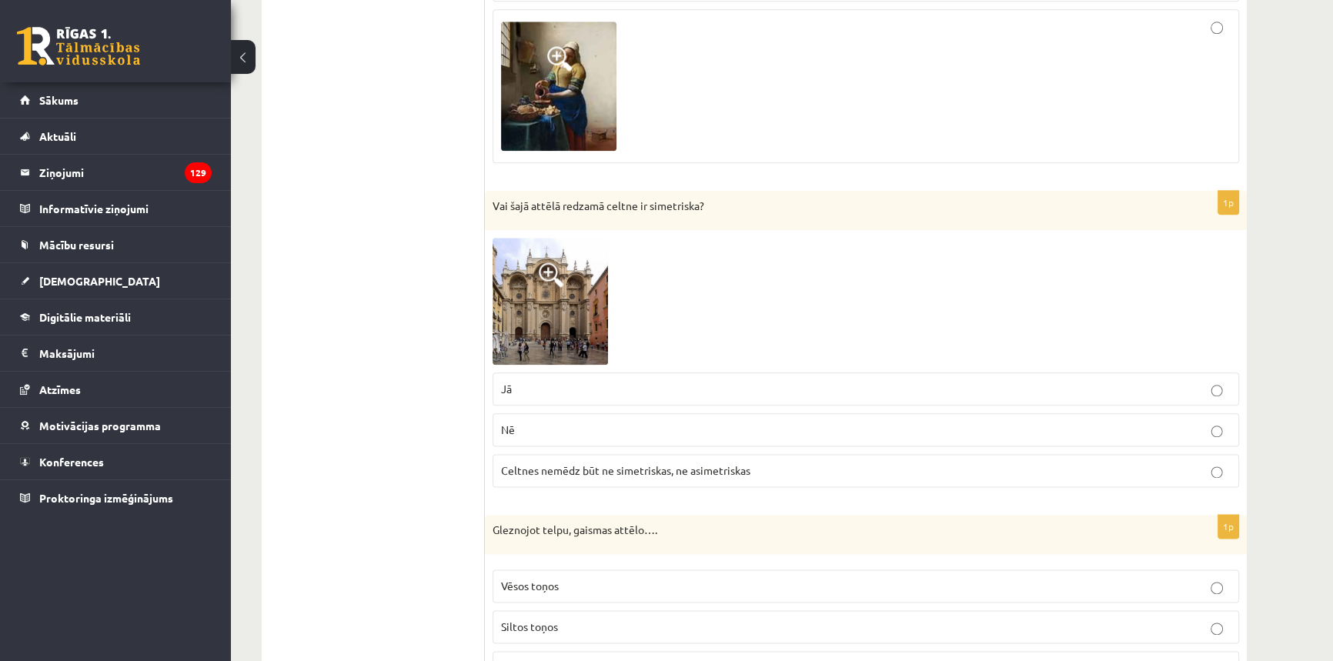
click at [561, 324] on img at bounding box center [549, 301] width 115 height 126
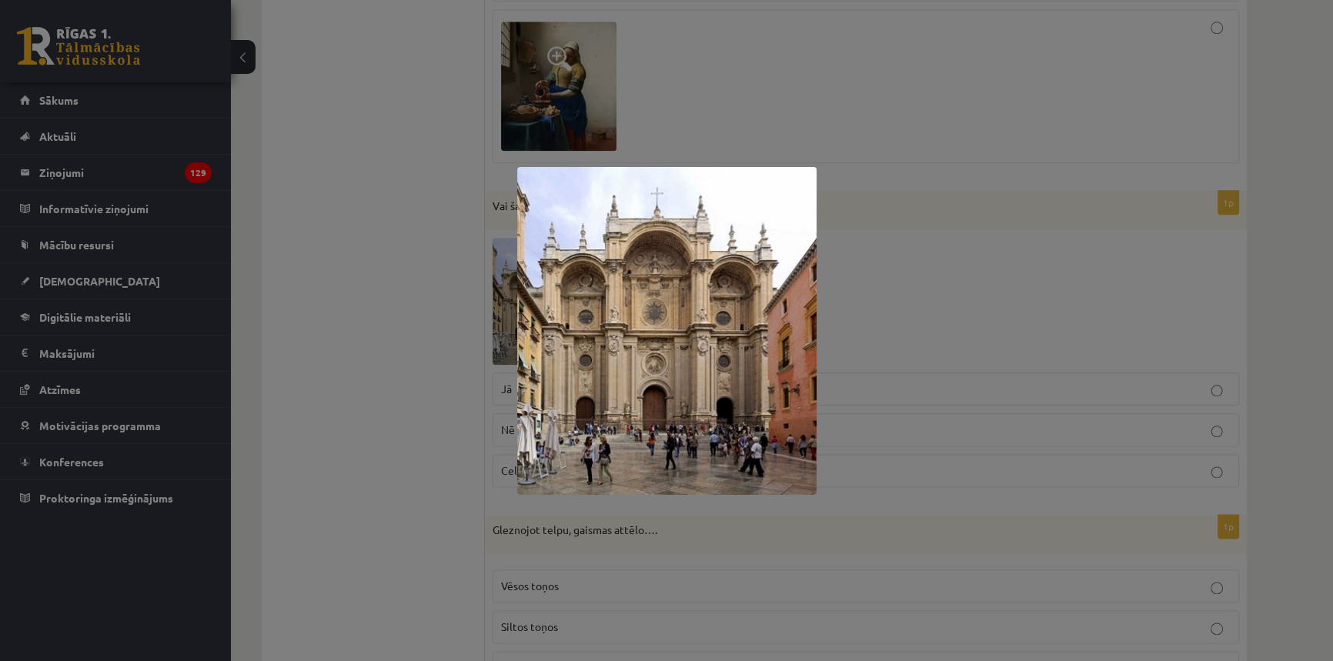
click at [891, 285] on div at bounding box center [666, 330] width 1333 height 661
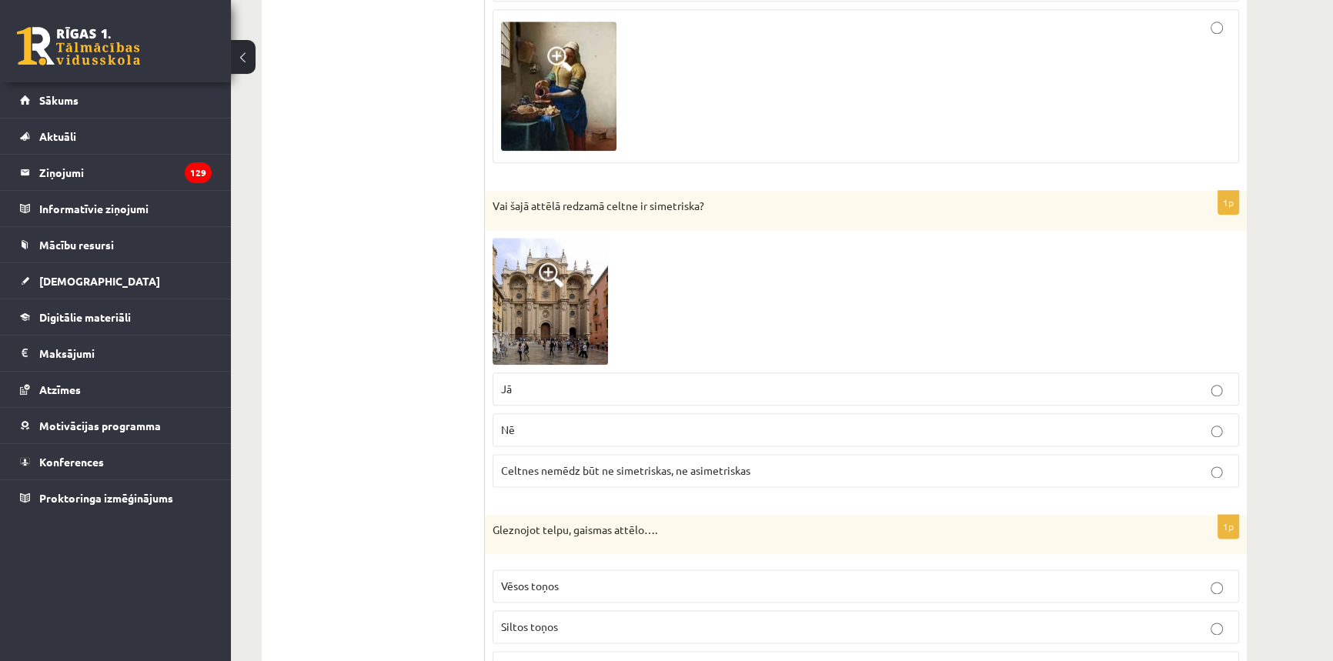
click at [722, 399] on label "Jā" at bounding box center [865, 388] width 746 height 33
click at [575, 308] on img at bounding box center [549, 301] width 115 height 126
click at [592, 303] on img at bounding box center [549, 301] width 115 height 126
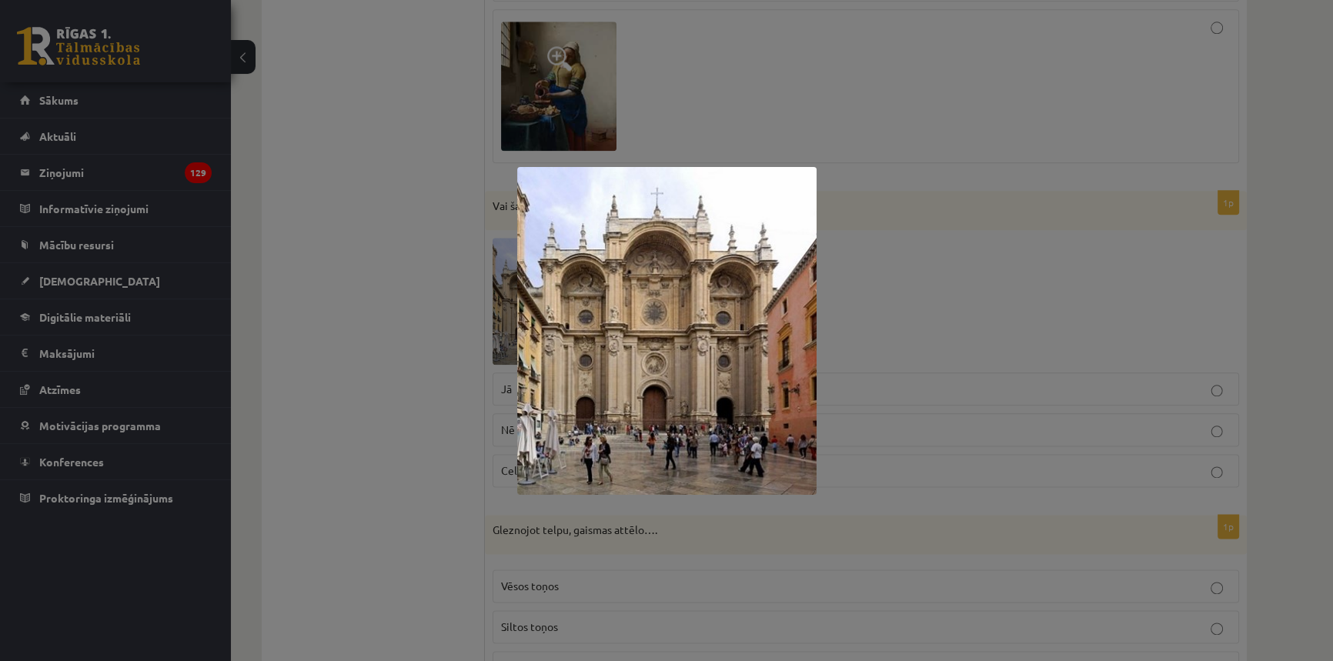
click at [966, 370] on div at bounding box center [666, 330] width 1333 height 661
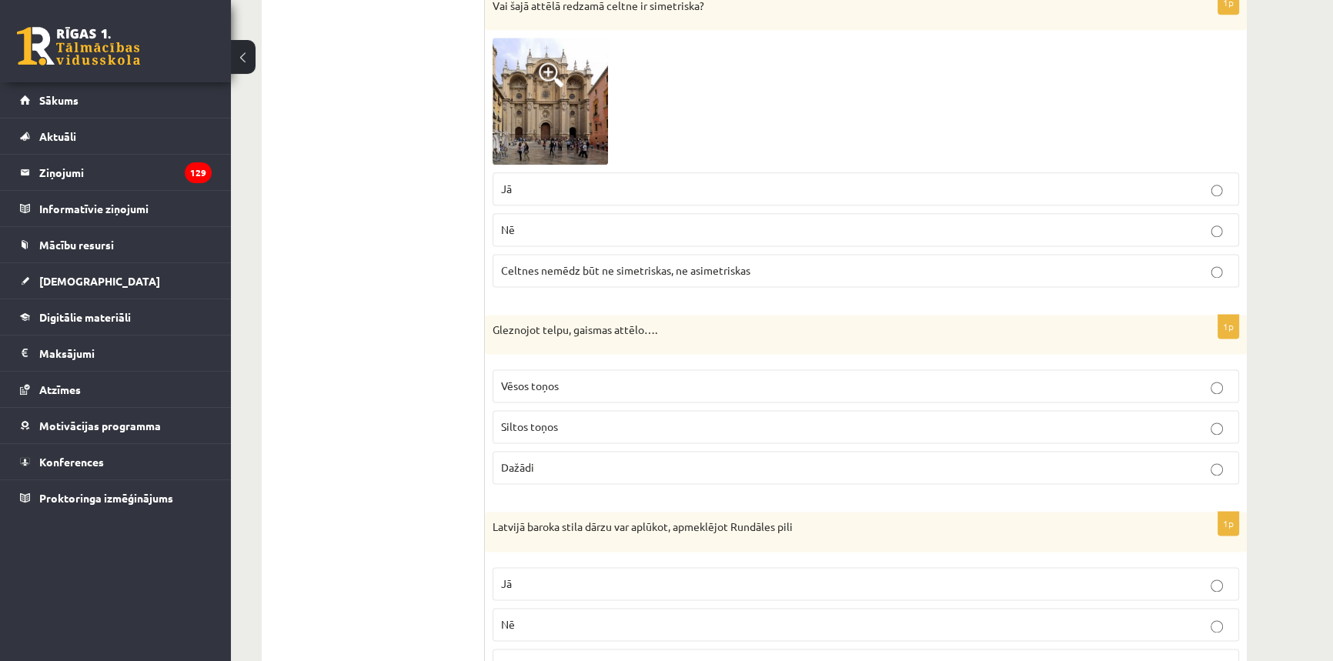
scroll to position [2518, 0]
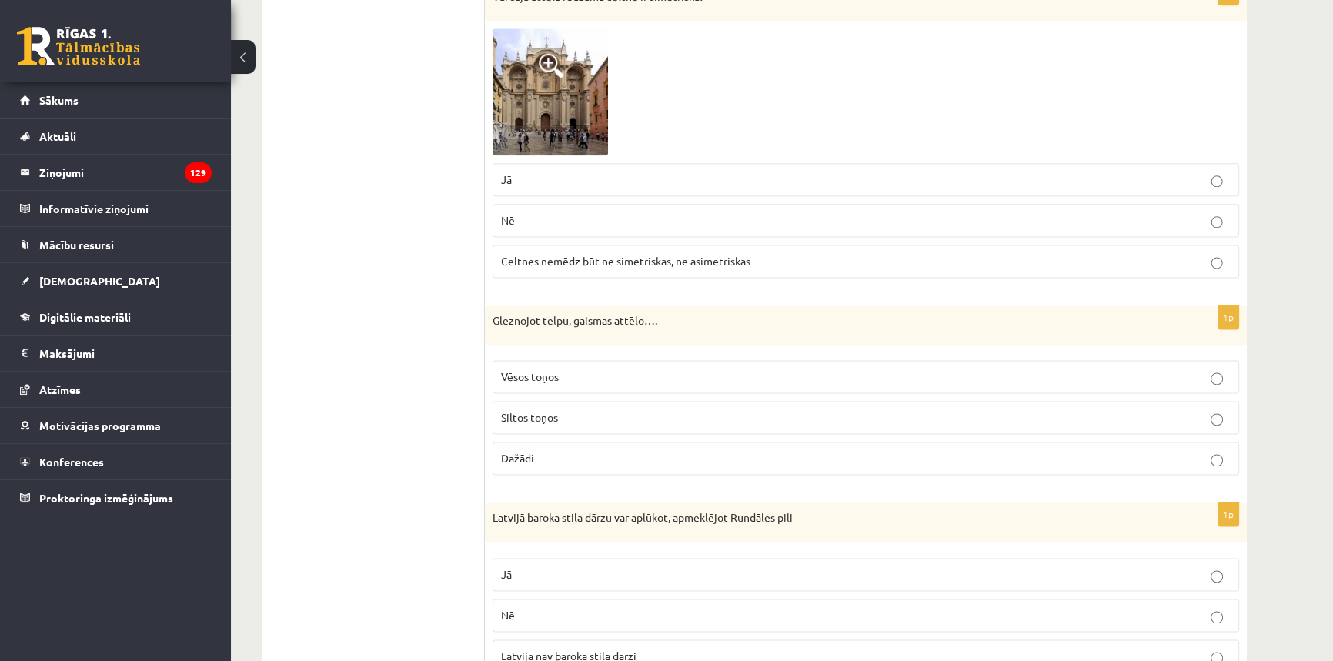
click at [655, 461] on p "Dažādi" at bounding box center [865, 458] width 729 height 16
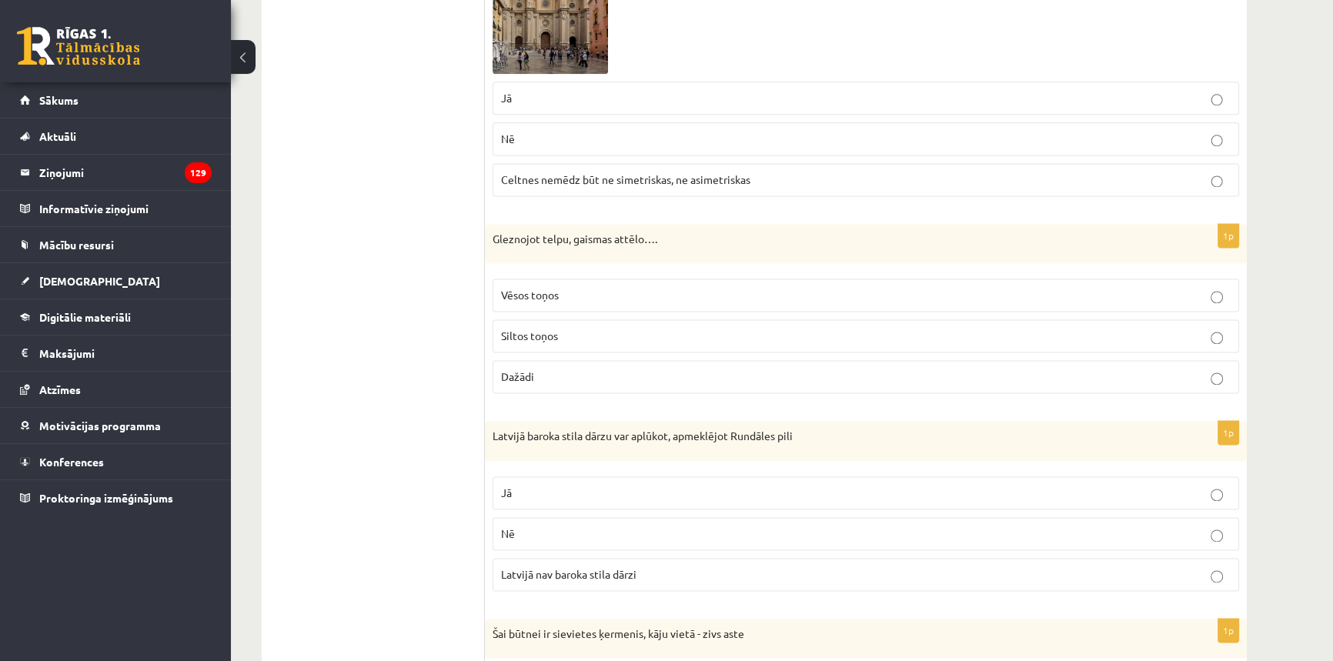
scroll to position [2728, 0]
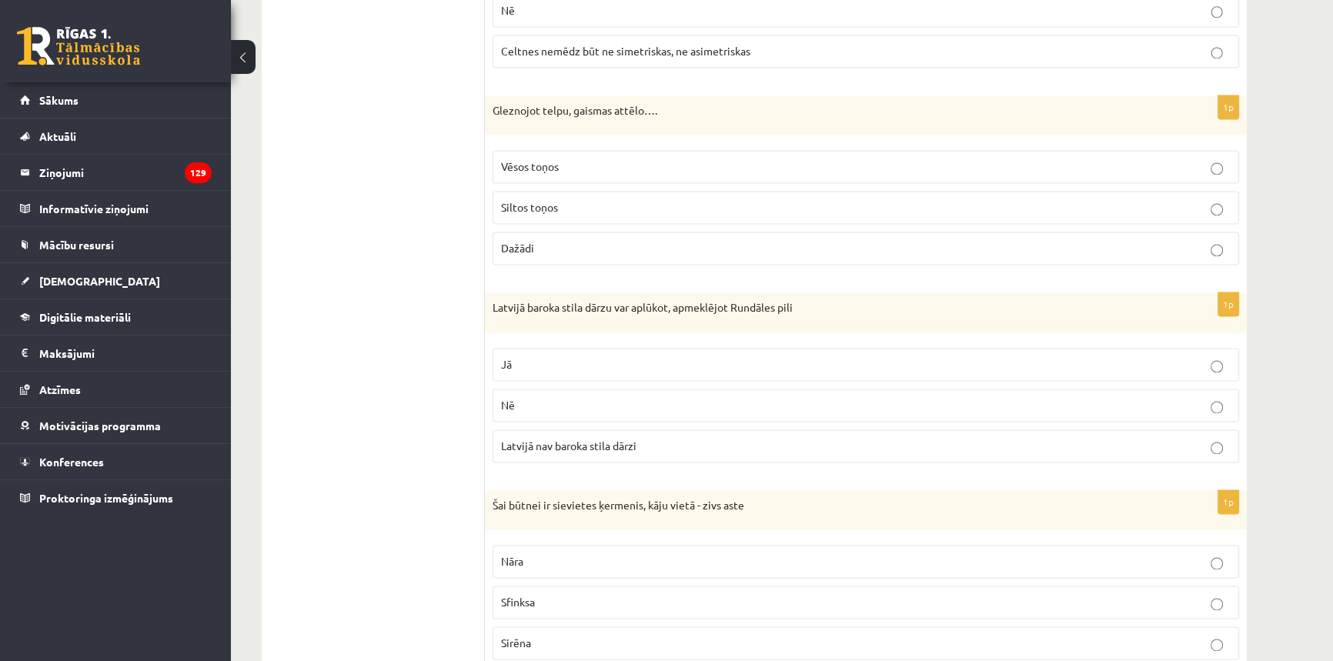
click at [507, 357] on span "Jā" at bounding box center [506, 364] width 11 height 14
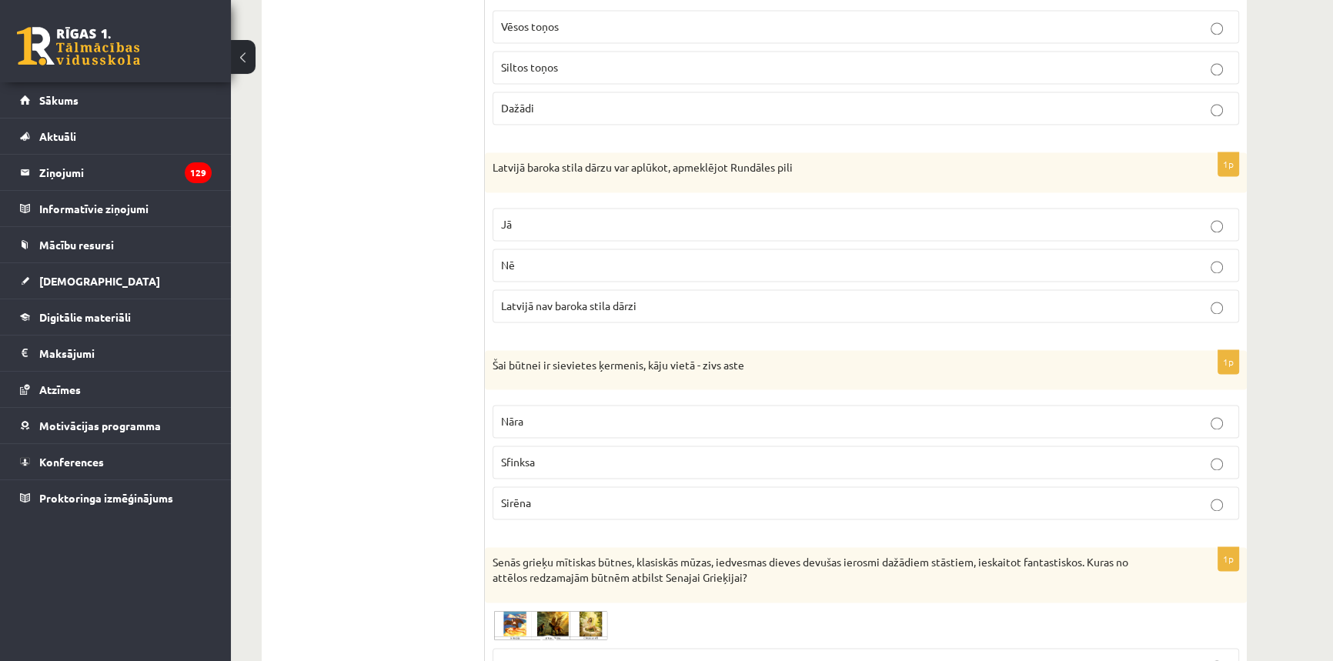
click at [529, 413] on p "Nāra" at bounding box center [865, 421] width 729 height 16
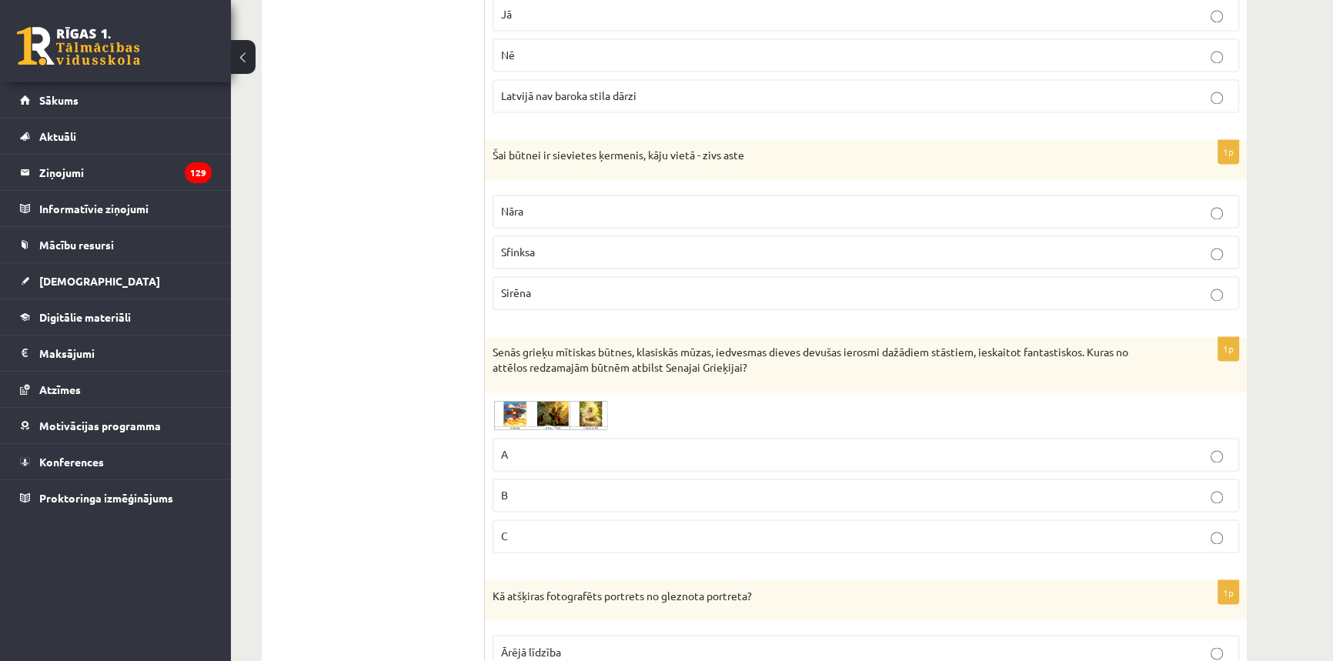
scroll to position [3147, 0]
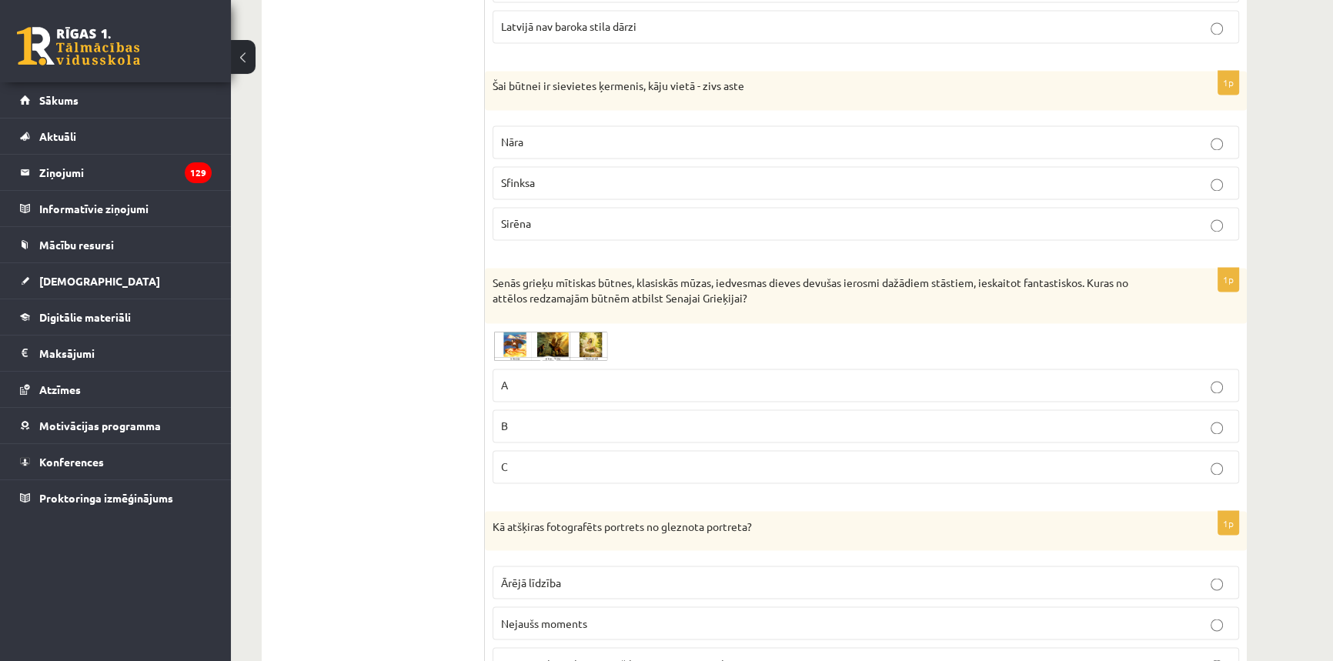
click at [572, 346] on img at bounding box center [549, 346] width 115 height 30
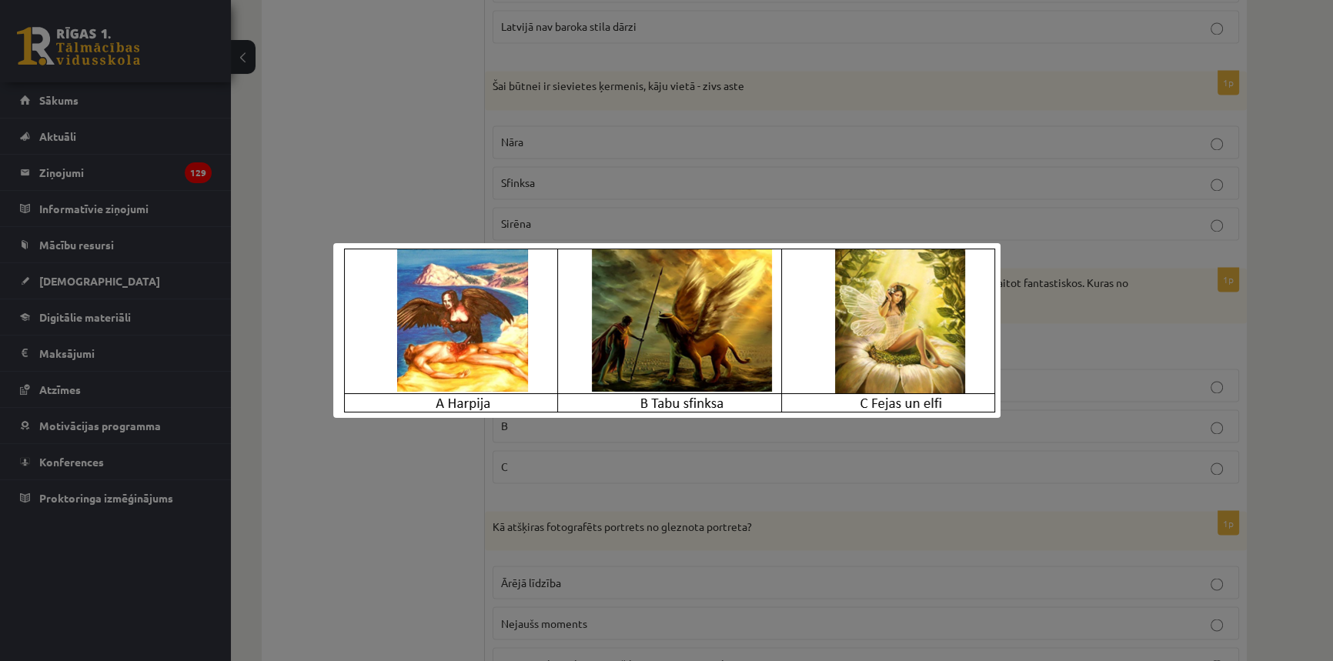
click at [1056, 325] on div at bounding box center [666, 330] width 1333 height 661
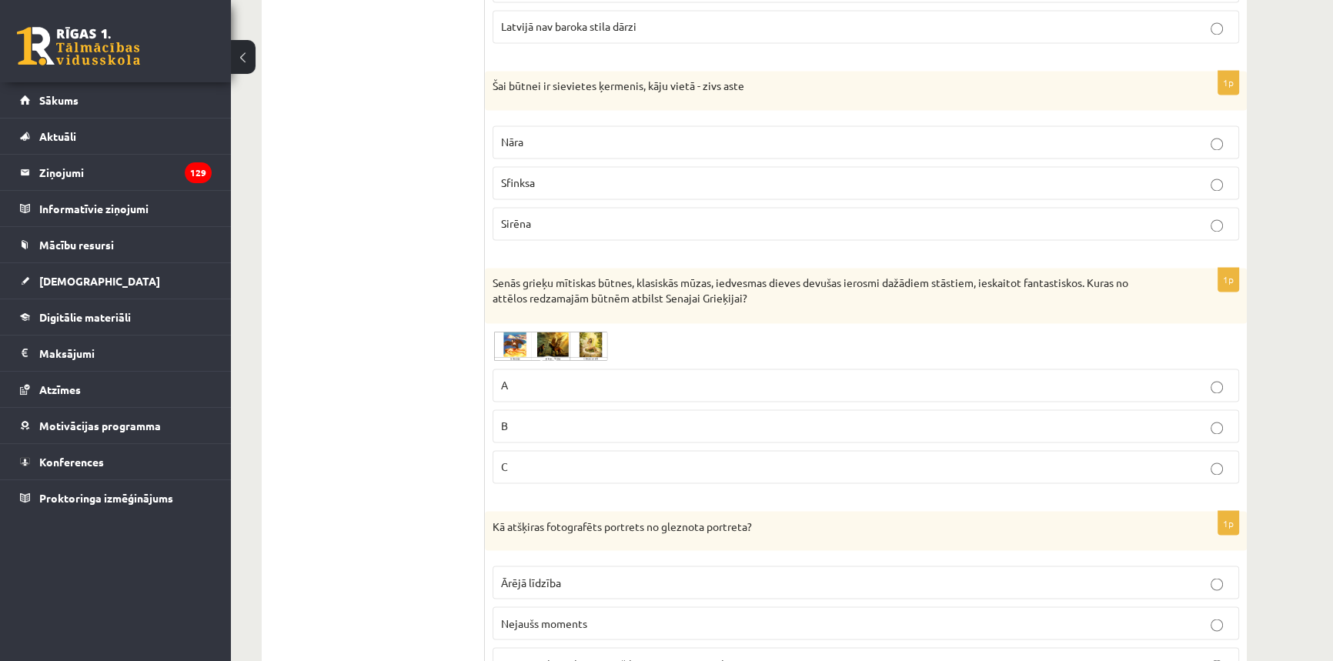
click at [569, 340] on img at bounding box center [549, 346] width 115 height 30
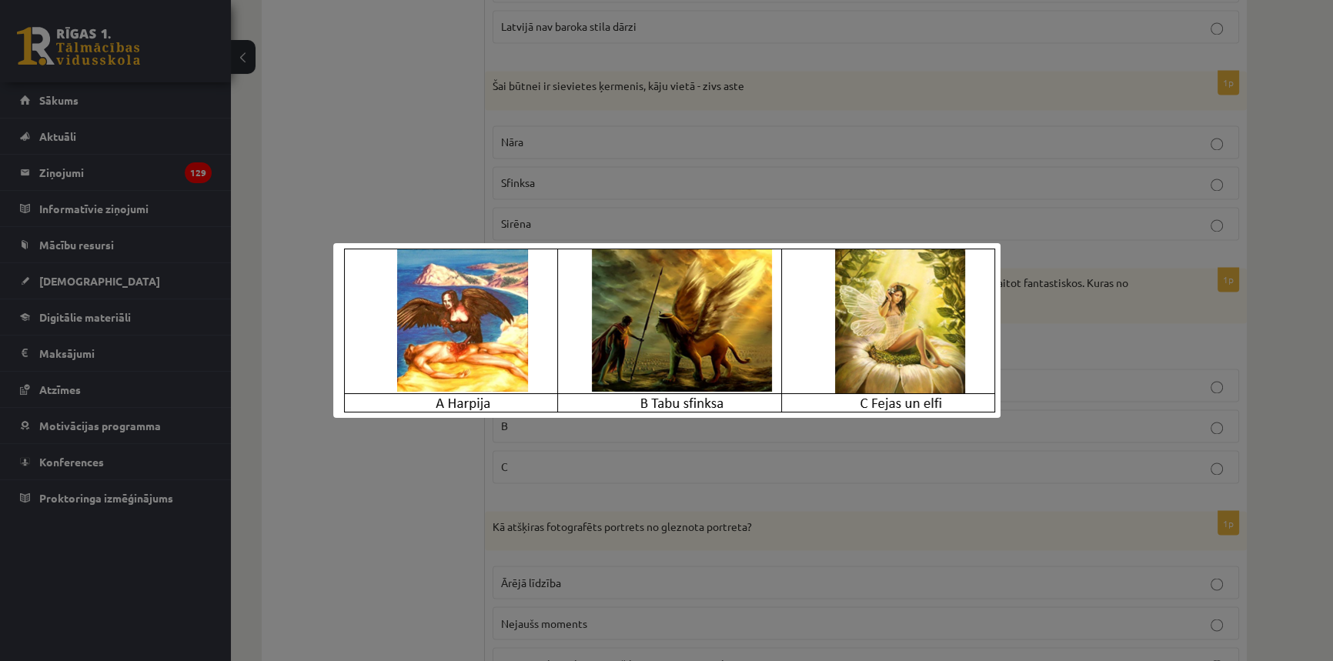
click at [1088, 348] on div at bounding box center [666, 330] width 1333 height 661
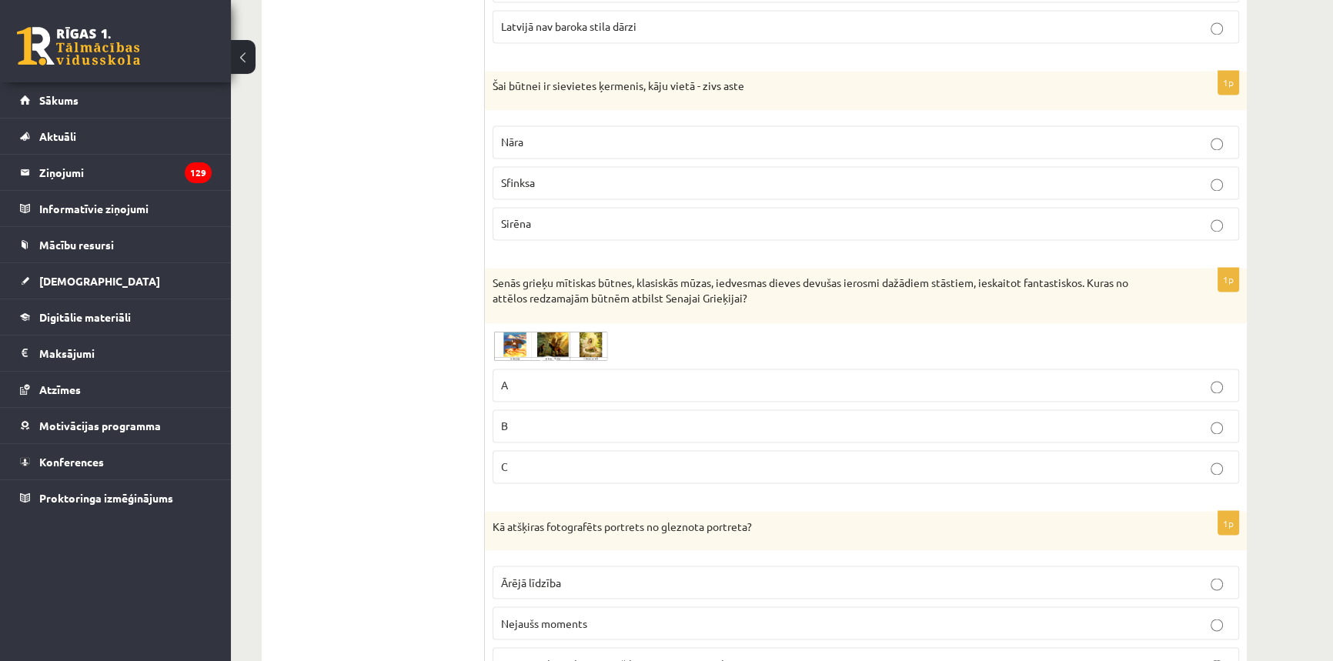
click at [520, 332] on img at bounding box center [549, 346] width 115 height 30
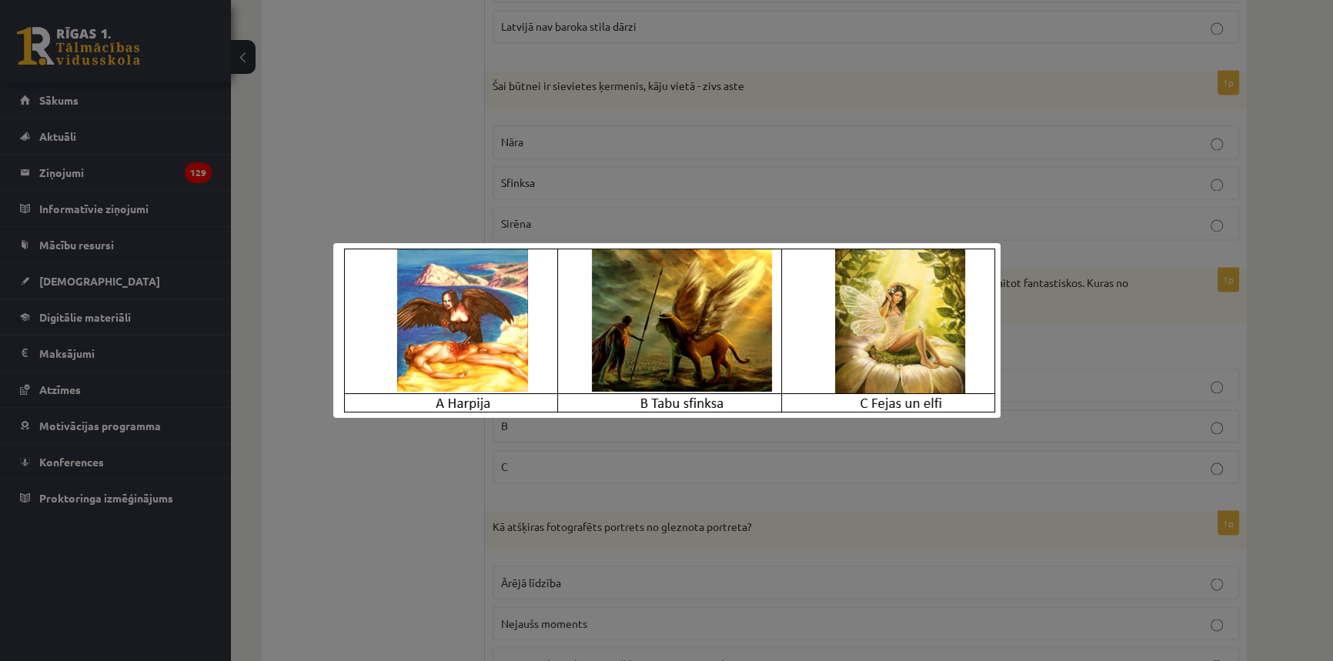
click at [520, 333] on img at bounding box center [666, 330] width 667 height 175
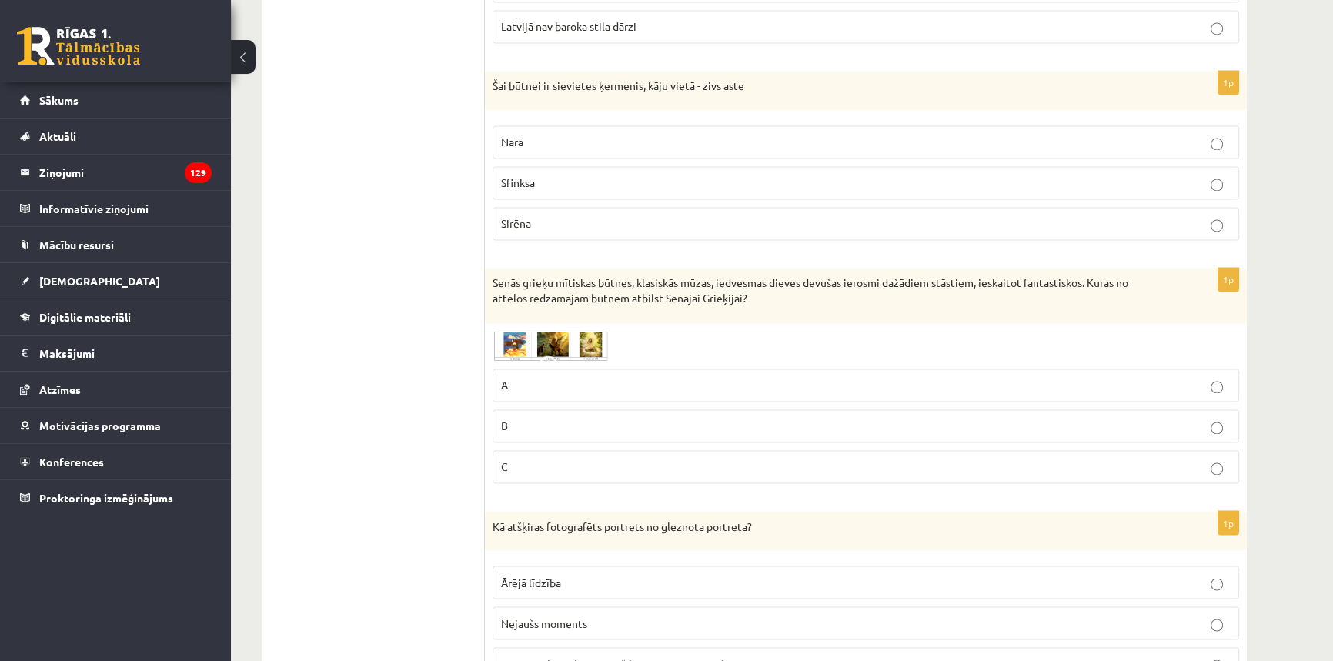
click at [546, 337] on img at bounding box center [549, 346] width 115 height 30
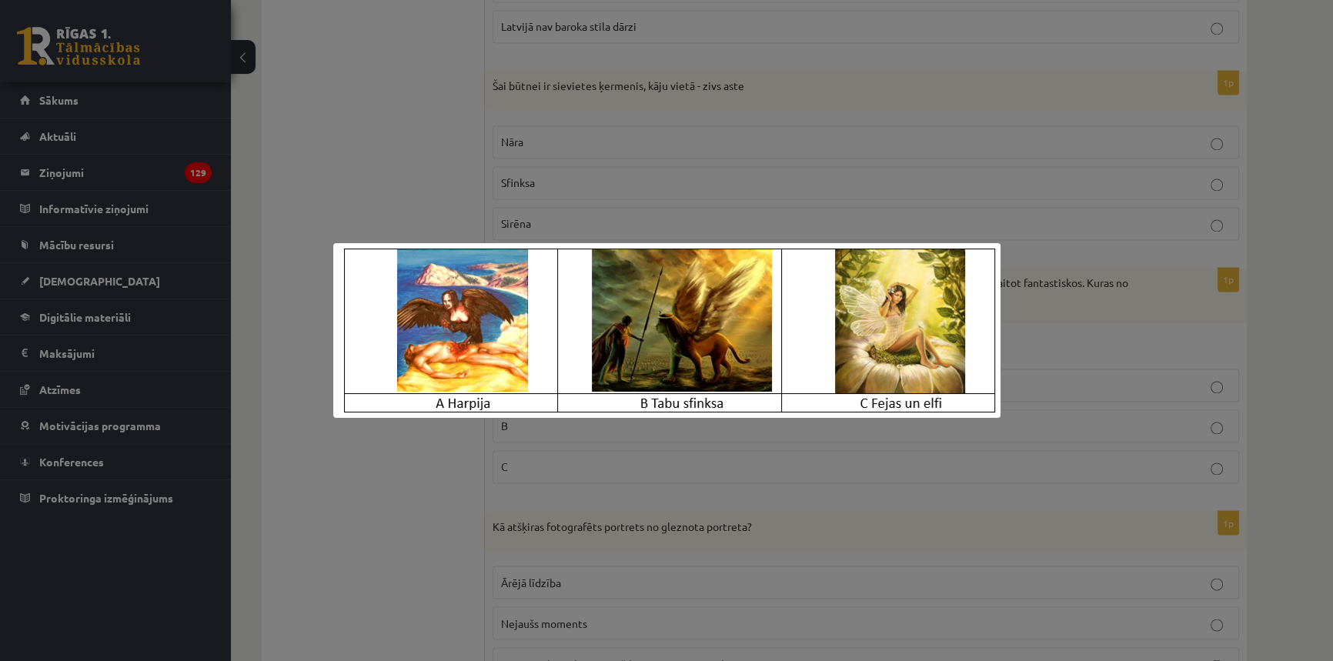
click at [1085, 355] on div at bounding box center [666, 330] width 1333 height 661
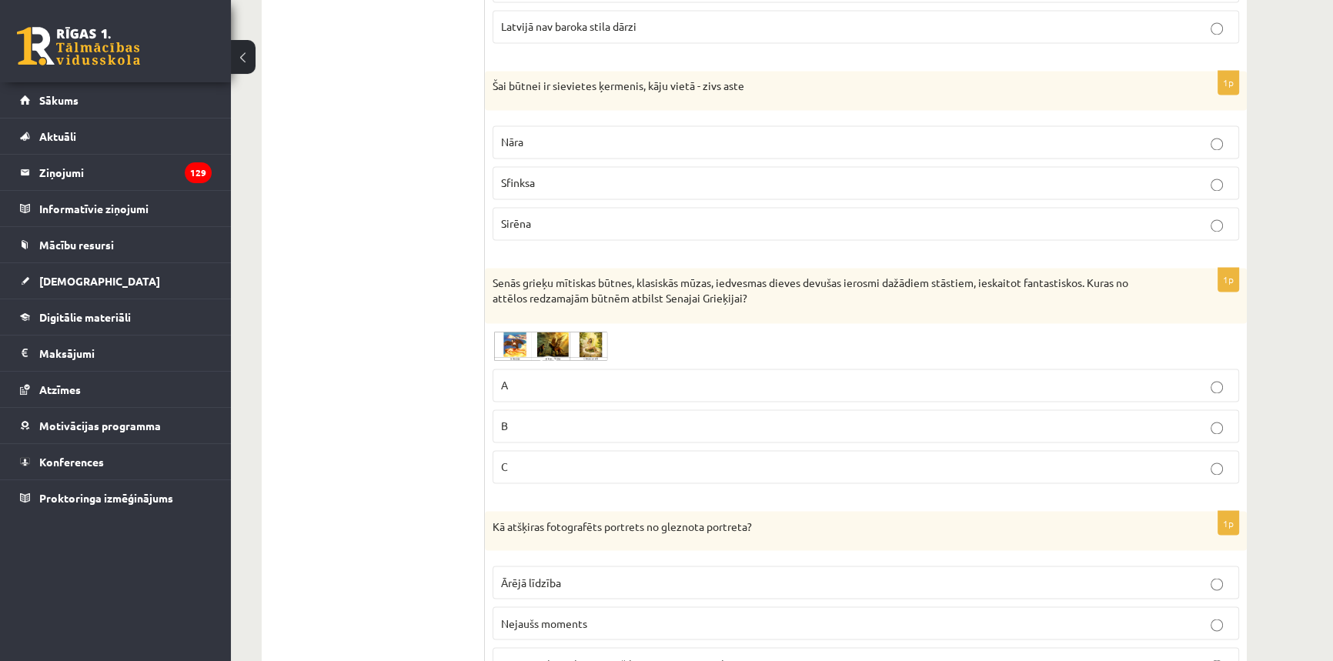
click at [519, 384] on p "A" at bounding box center [865, 385] width 729 height 16
click at [524, 353] on img at bounding box center [549, 346] width 115 height 30
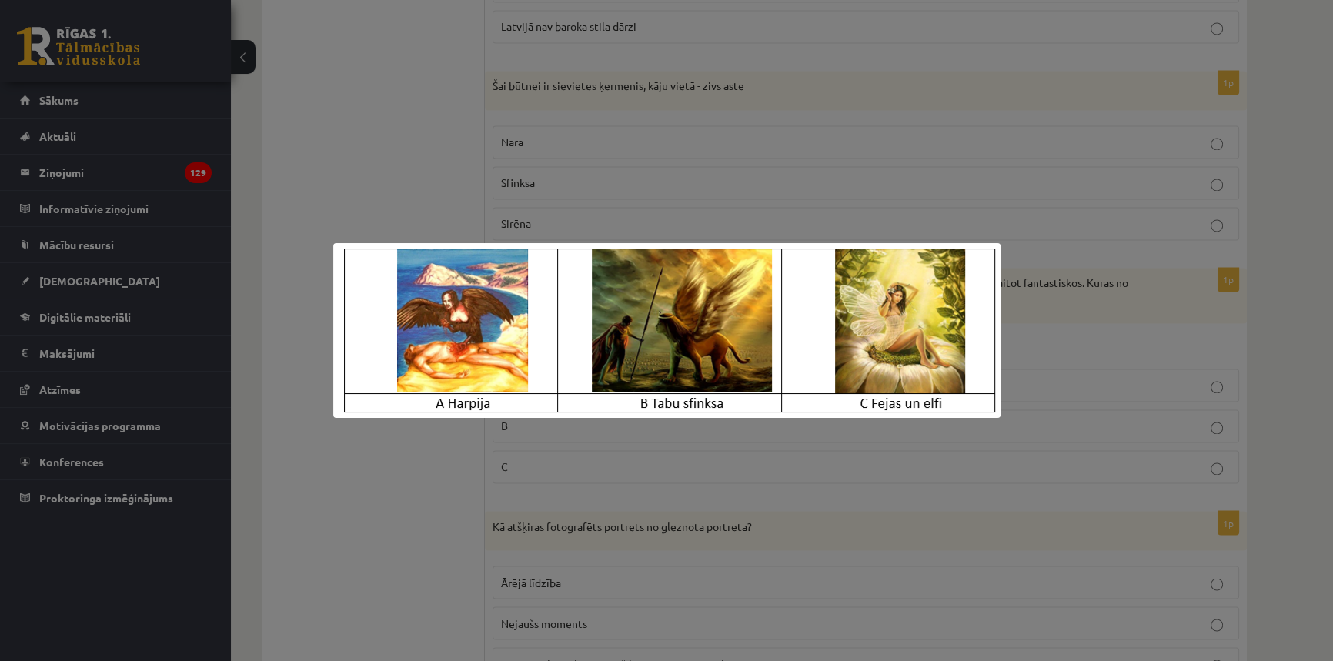
click at [1103, 323] on div at bounding box center [666, 330] width 1333 height 661
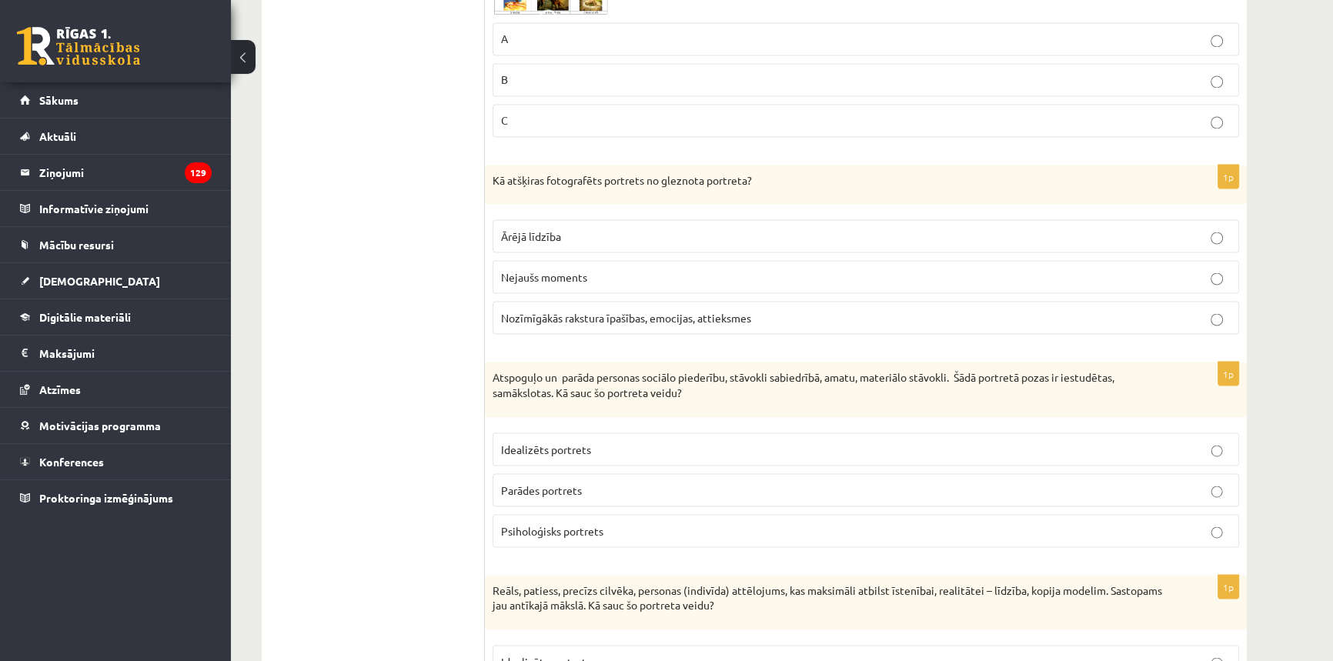
scroll to position [3567, 0]
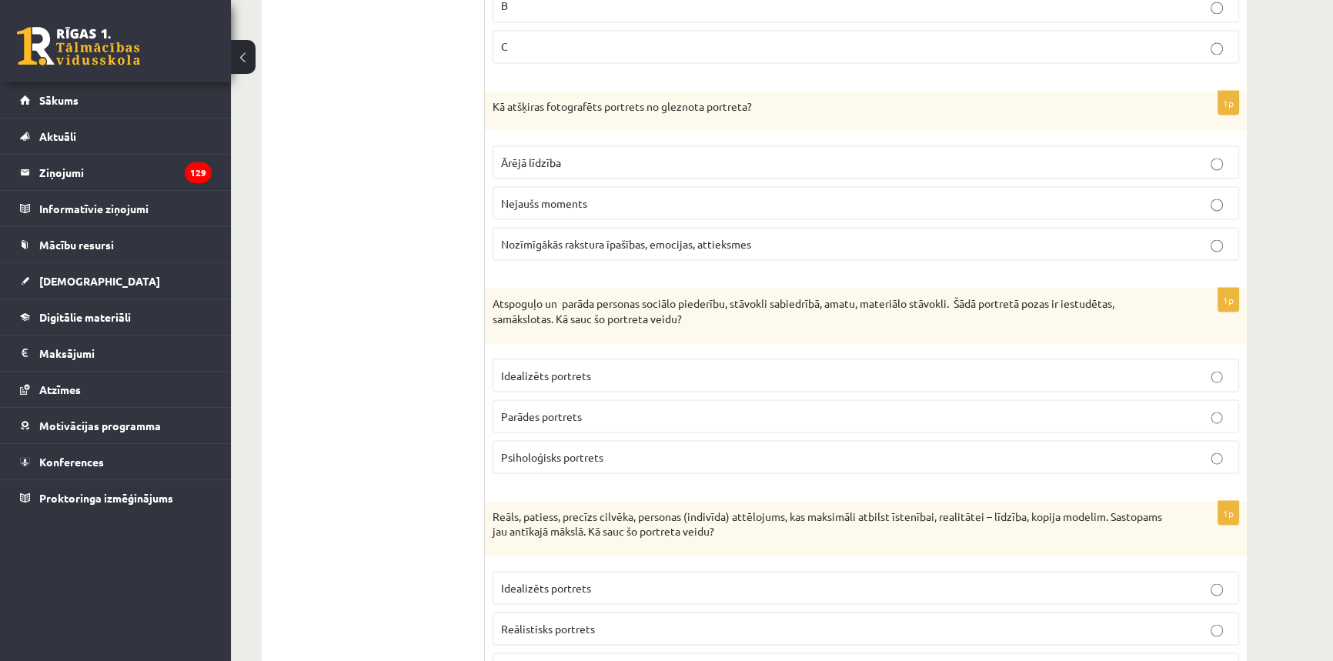
click at [637, 236] on span "Nozīmīgākās rakstura īpašības, emocijas, attieksmes" at bounding box center [626, 243] width 250 height 14
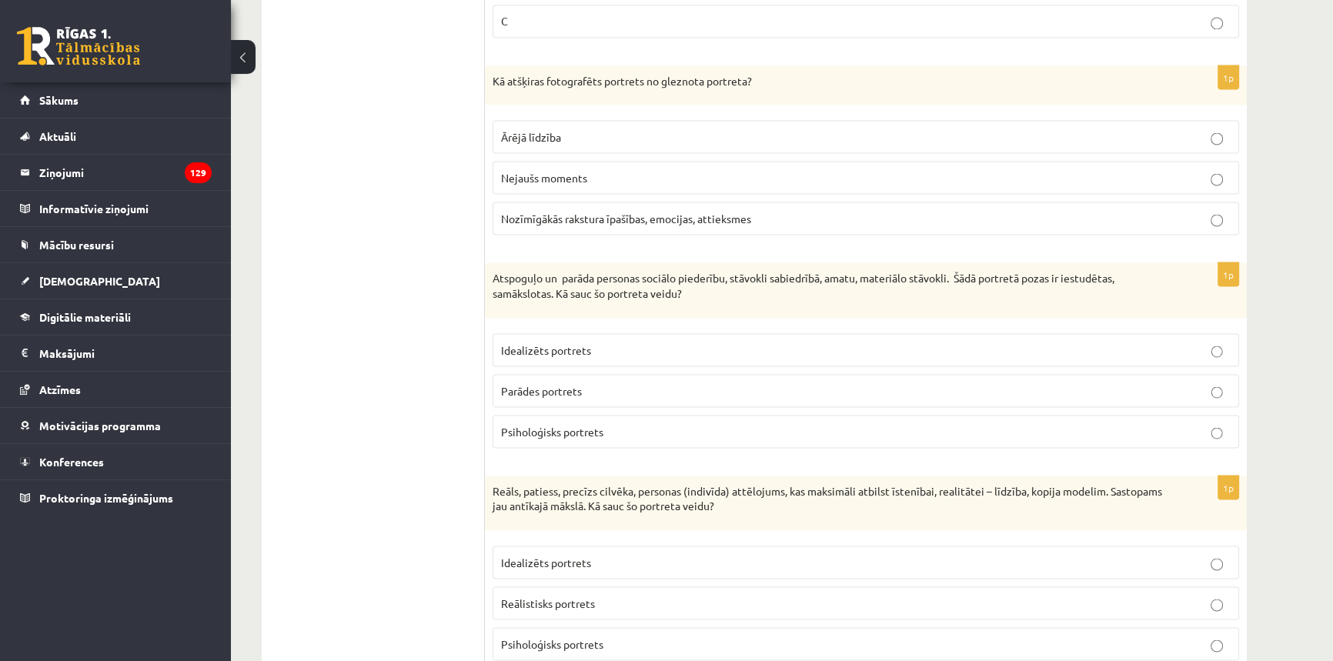
scroll to position [3637, 0]
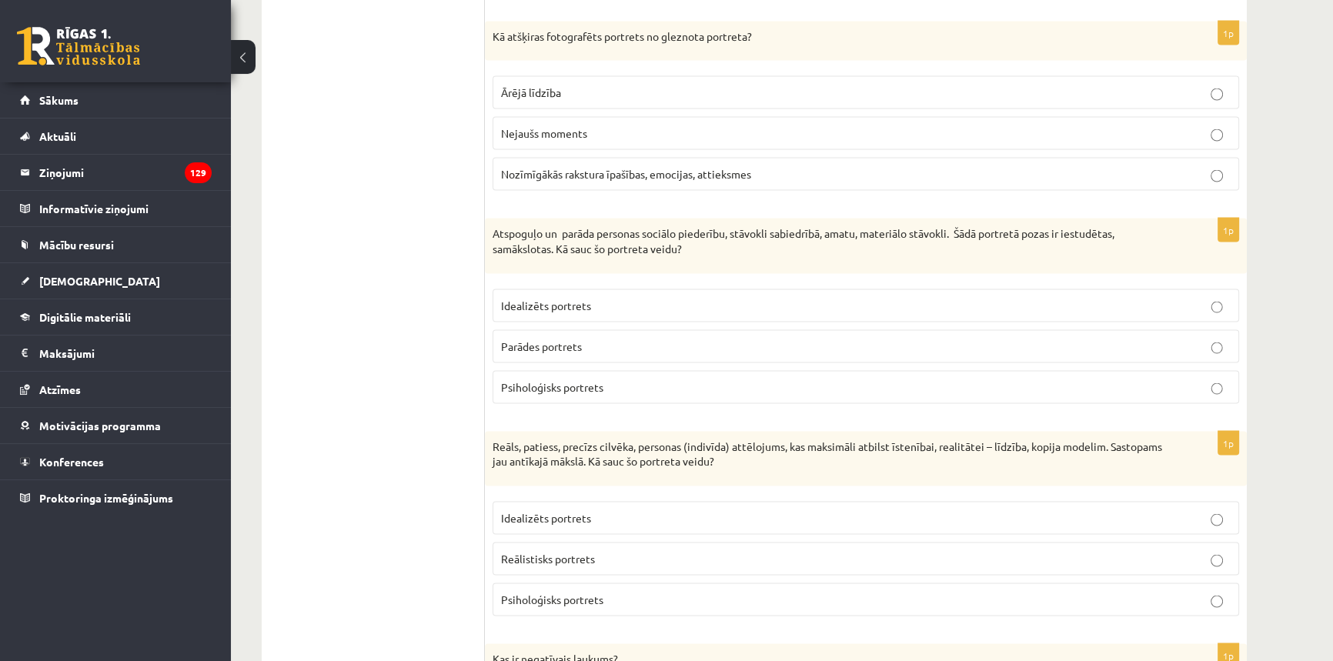
click at [553, 384] on span "Psiholoģisks portrets" at bounding box center [552, 386] width 102 height 14
click at [559, 305] on p "Idealizēts portrets" at bounding box center [865, 305] width 729 height 16
click at [609, 345] on p "Parādes portrets" at bounding box center [865, 346] width 729 height 16
click at [645, 342] on p "Parādes portrets" at bounding box center [865, 346] width 729 height 16
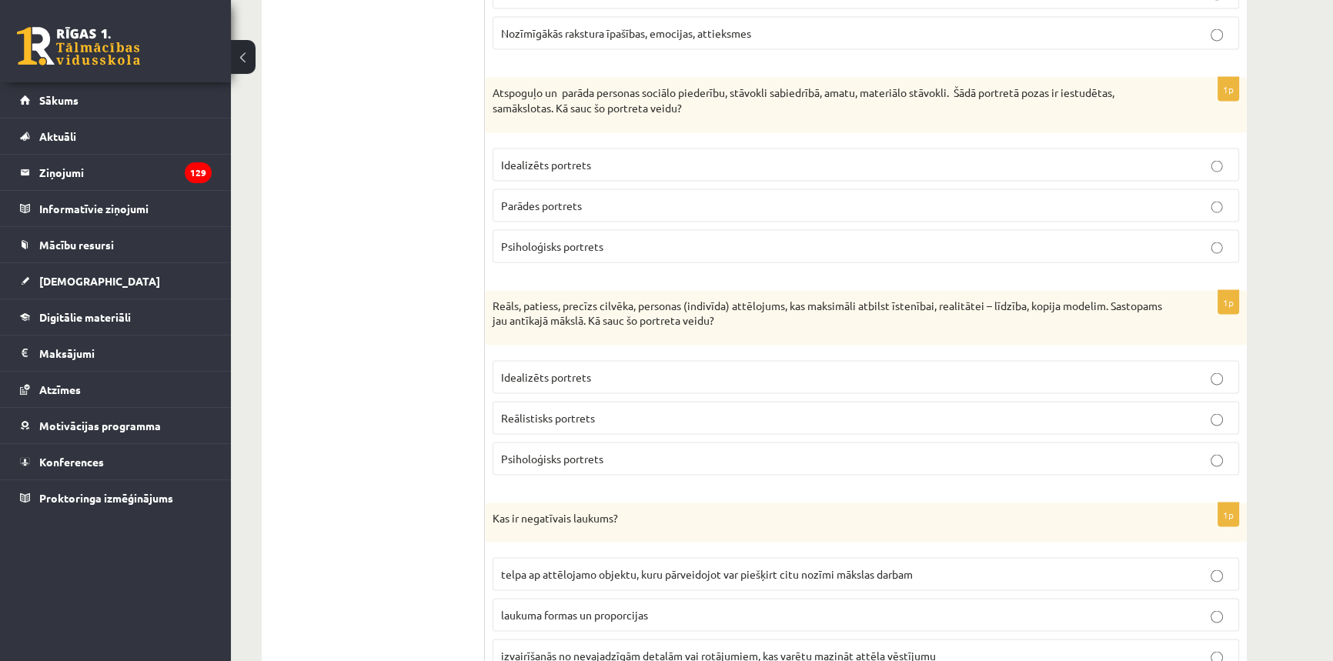
click at [581, 411] on span "Reālistisks portrets" at bounding box center [548, 418] width 94 height 14
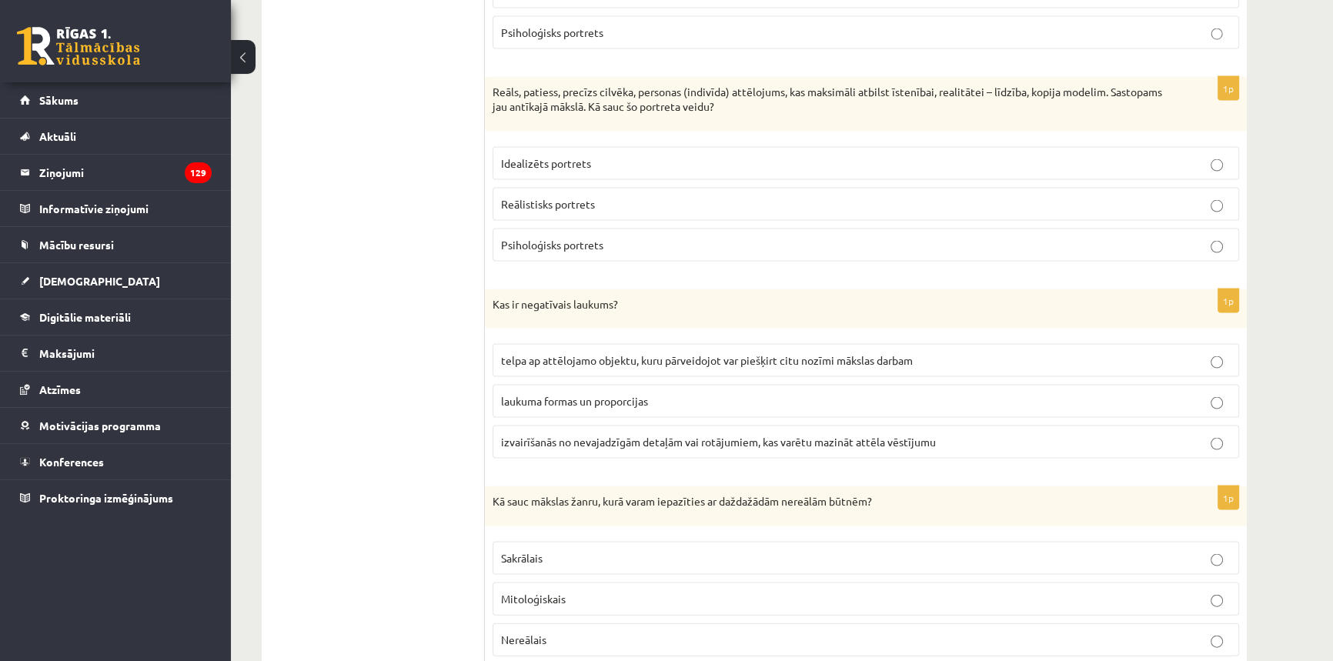
scroll to position [4126, 0]
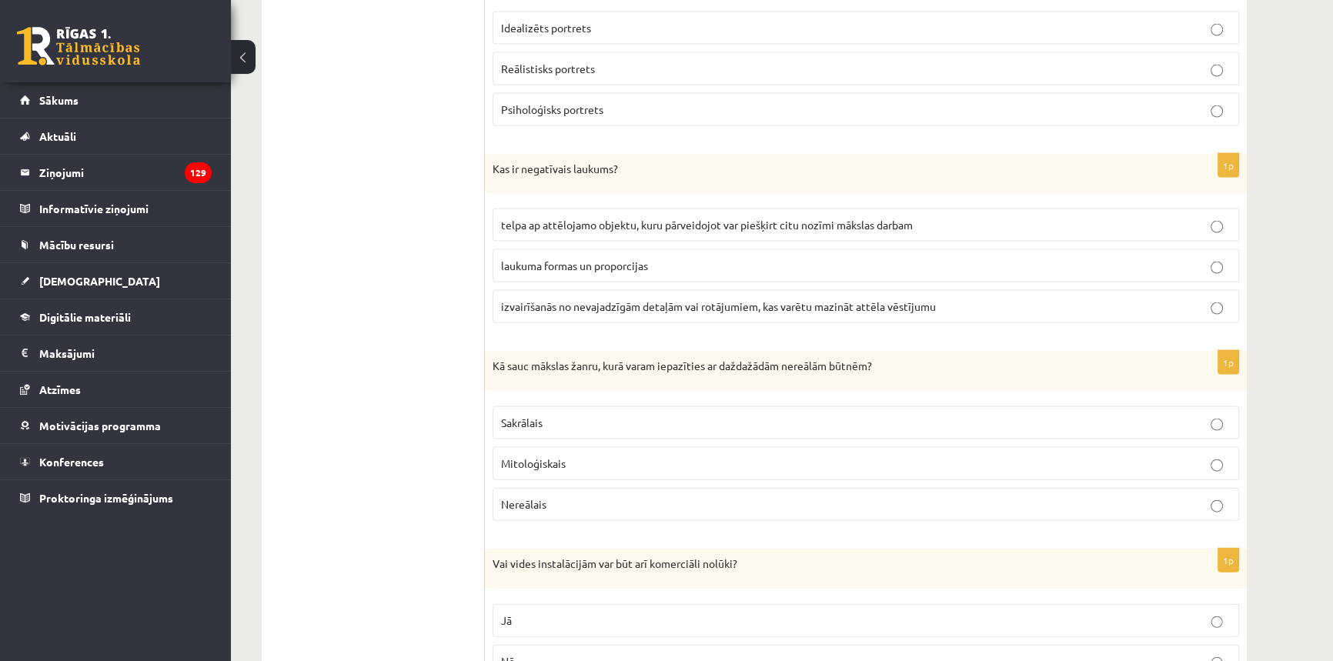
click at [637, 209] on label "telpa ap attēlojamo objektu, kuru pārveidojot var piešķirt citu nozīmi mākslas …" at bounding box center [865, 225] width 746 height 33
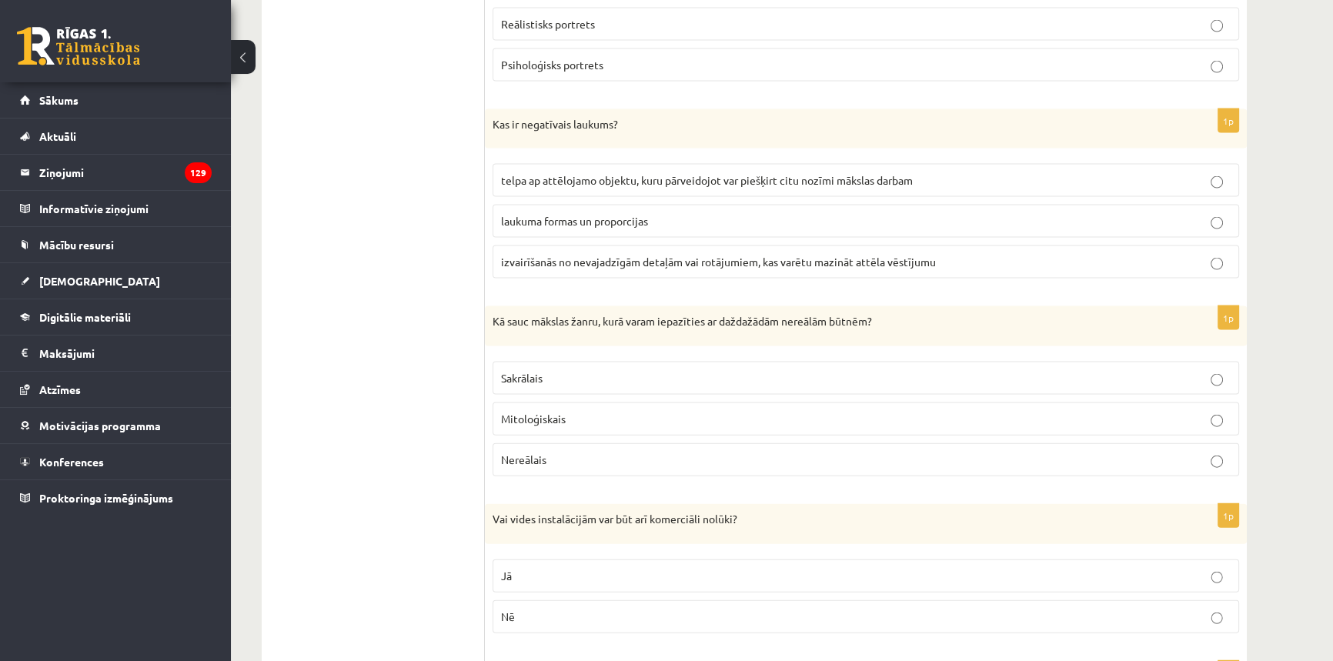
scroll to position [4266, 0]
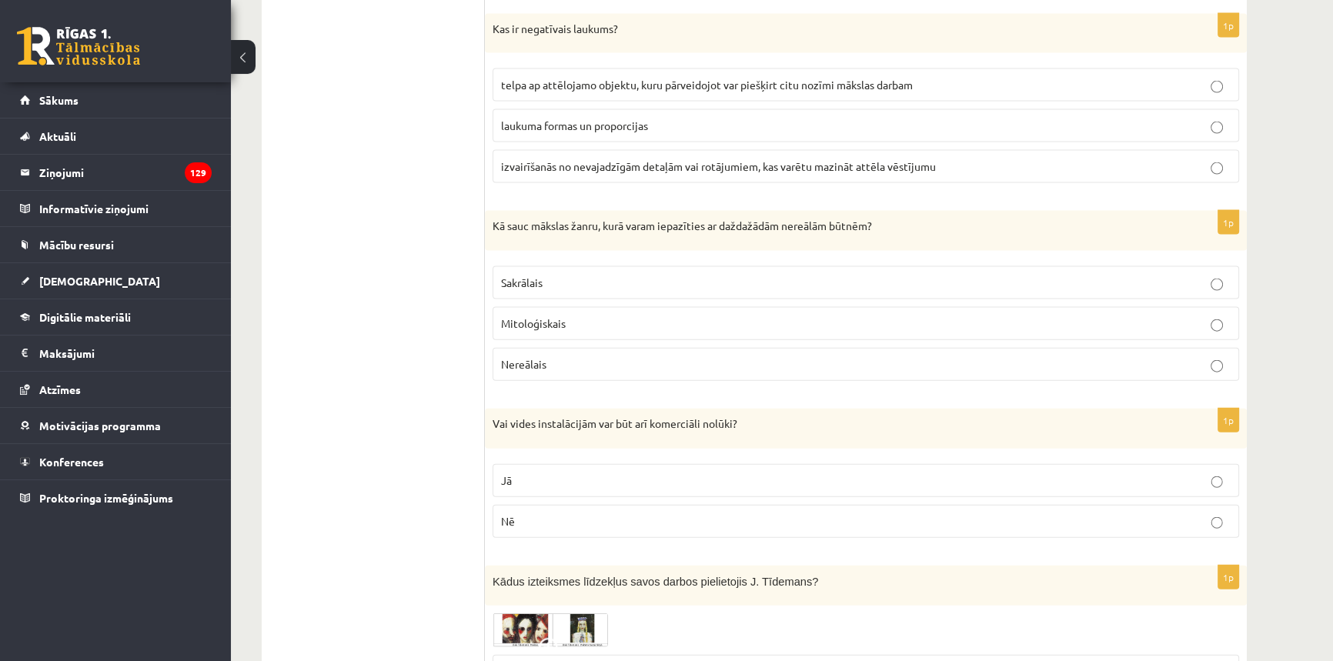
click at [519, 477] on p "Jā" at bounding box center [865, 480] width 729 height 16
click at [565, 316] on span "Mitoloģiskais" at bounding box center [533, 323] width 65 height 14
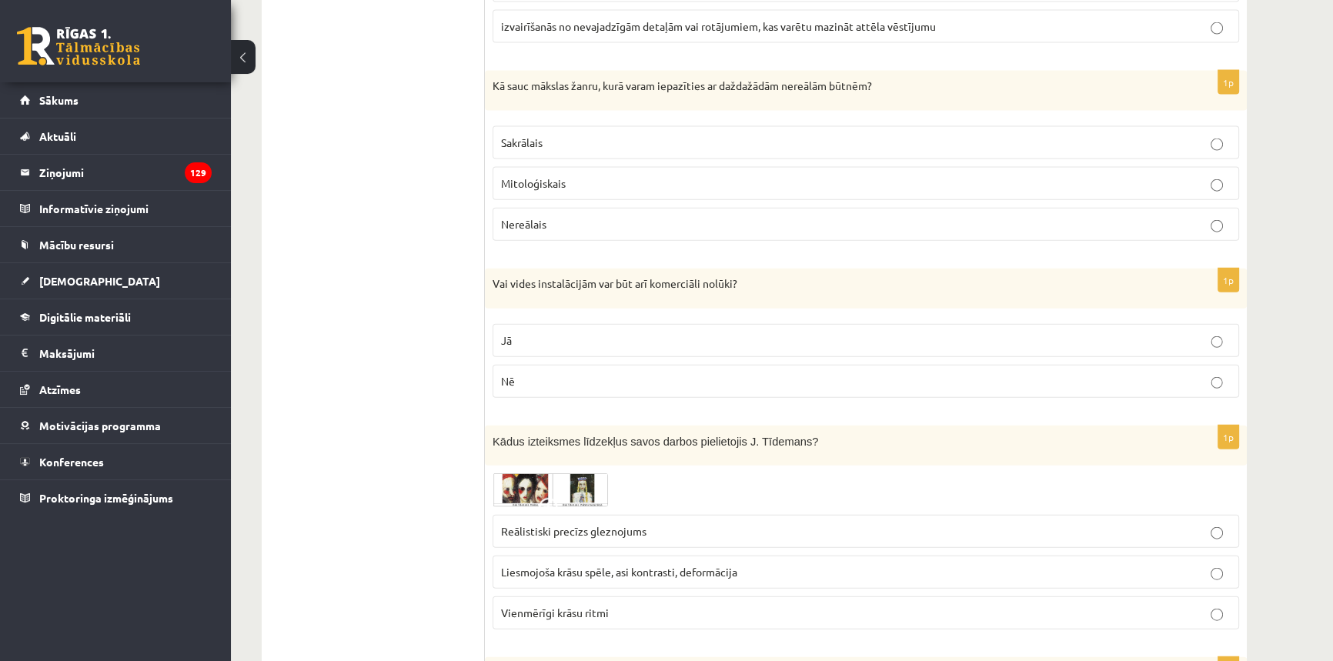
scroll to position [4477, 0]
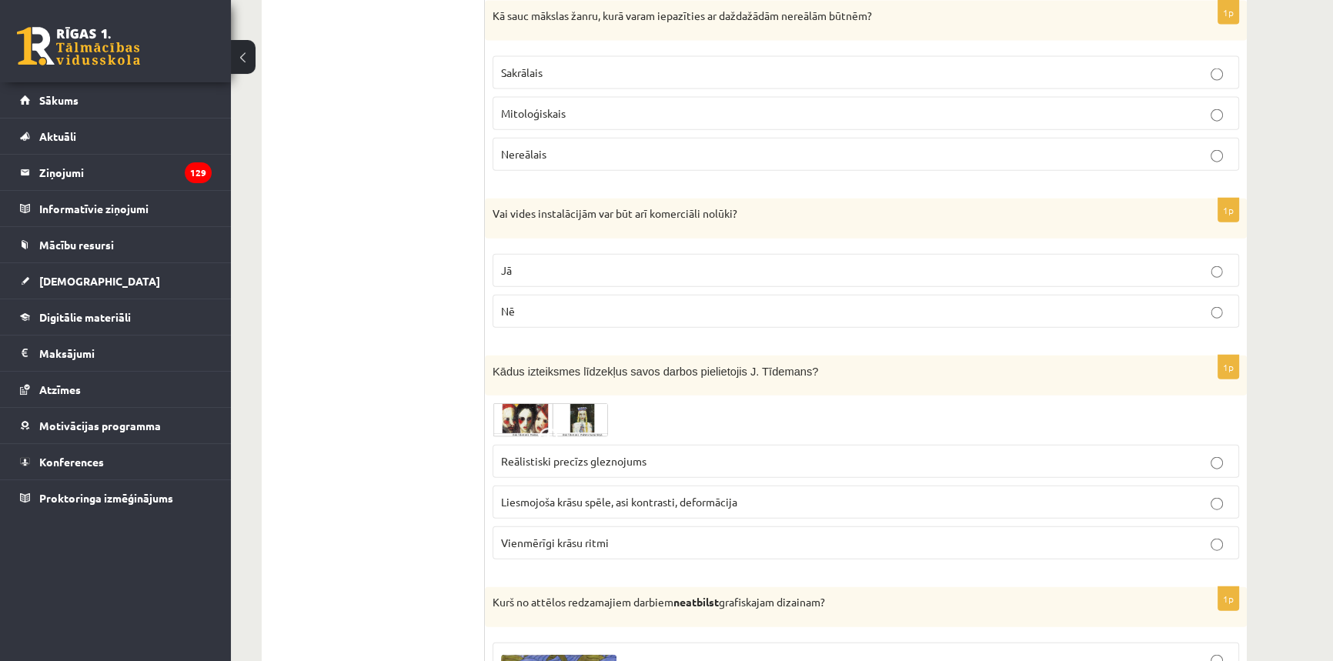
click at [609, 458] on span "Reālistiski precīzs gleznojums" at bounding box center [573, 461] width 145 height 14
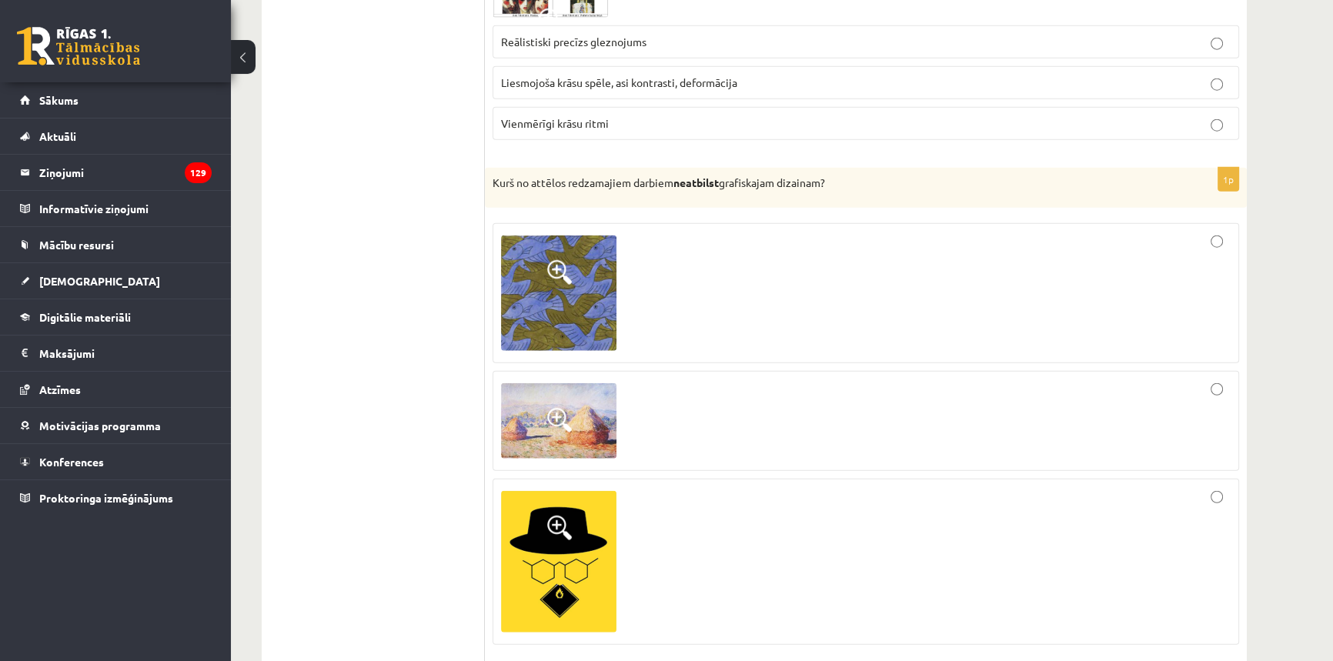
scroll to position [4966, 0]
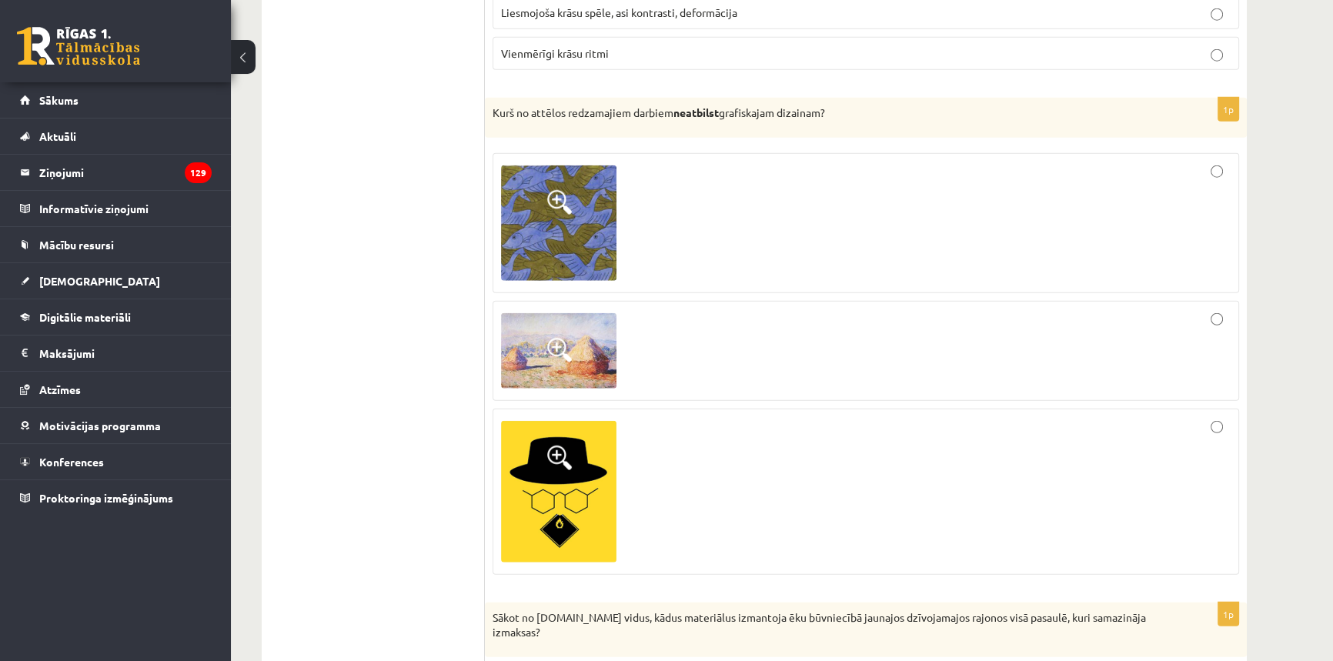
click at [530, 498] on img at bounding box center [558, 492] width 115 height 142
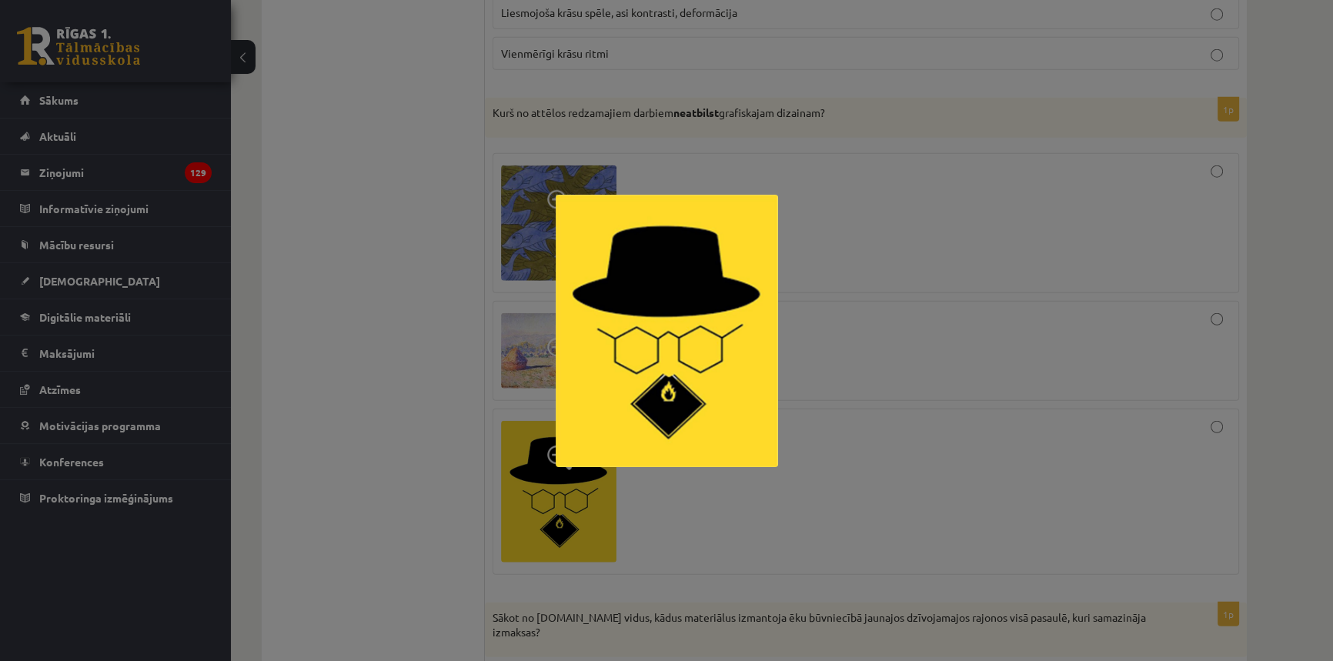
click at [435, 449] on div at bounding box center [666, 330] width 1333 height 661
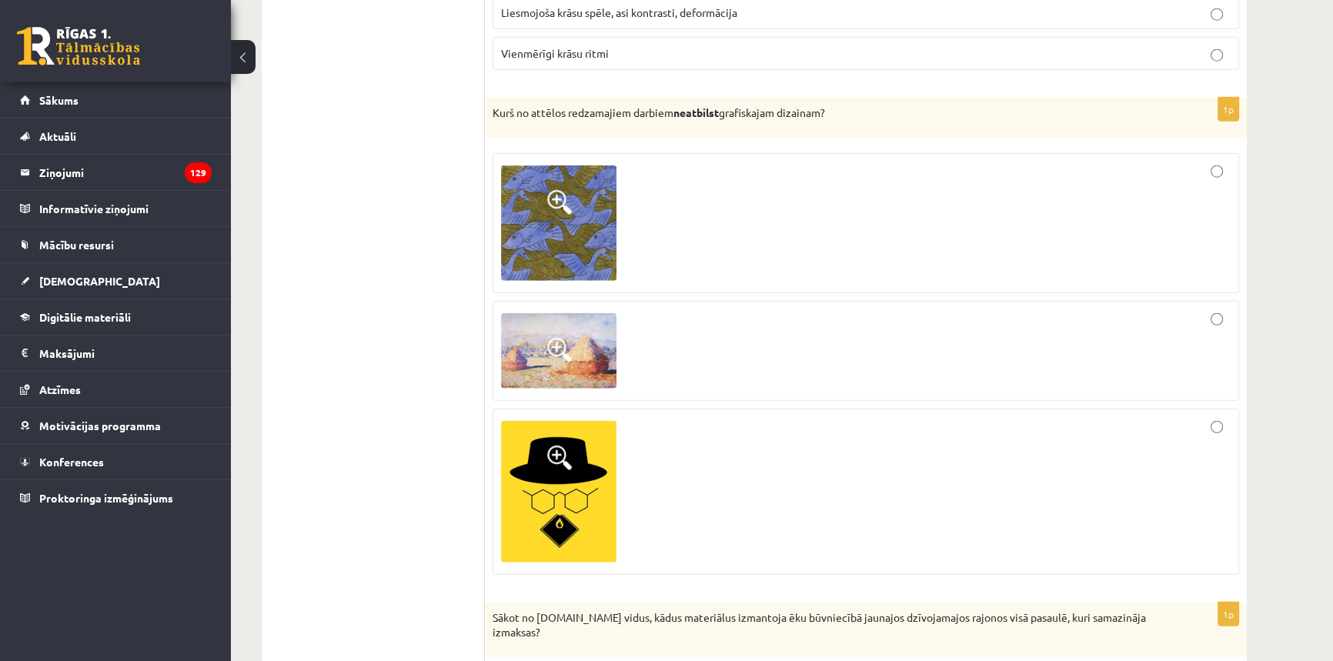
click at [743, 439] on div at bounding box center [865, 491] width 729 height 149
click at [582, 335] on img at bounding box center [558, 350] width 115 height 75
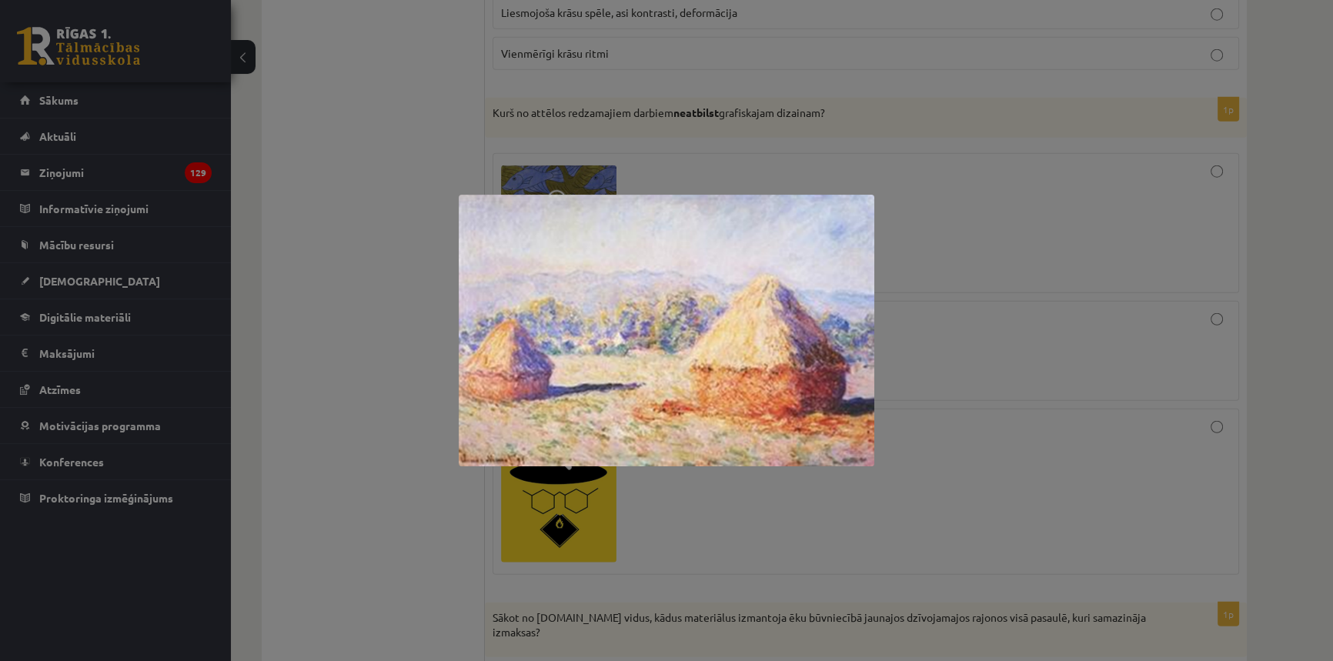
click at [404, 450] on div at bounding box center [666, 330] width 1333 height 661
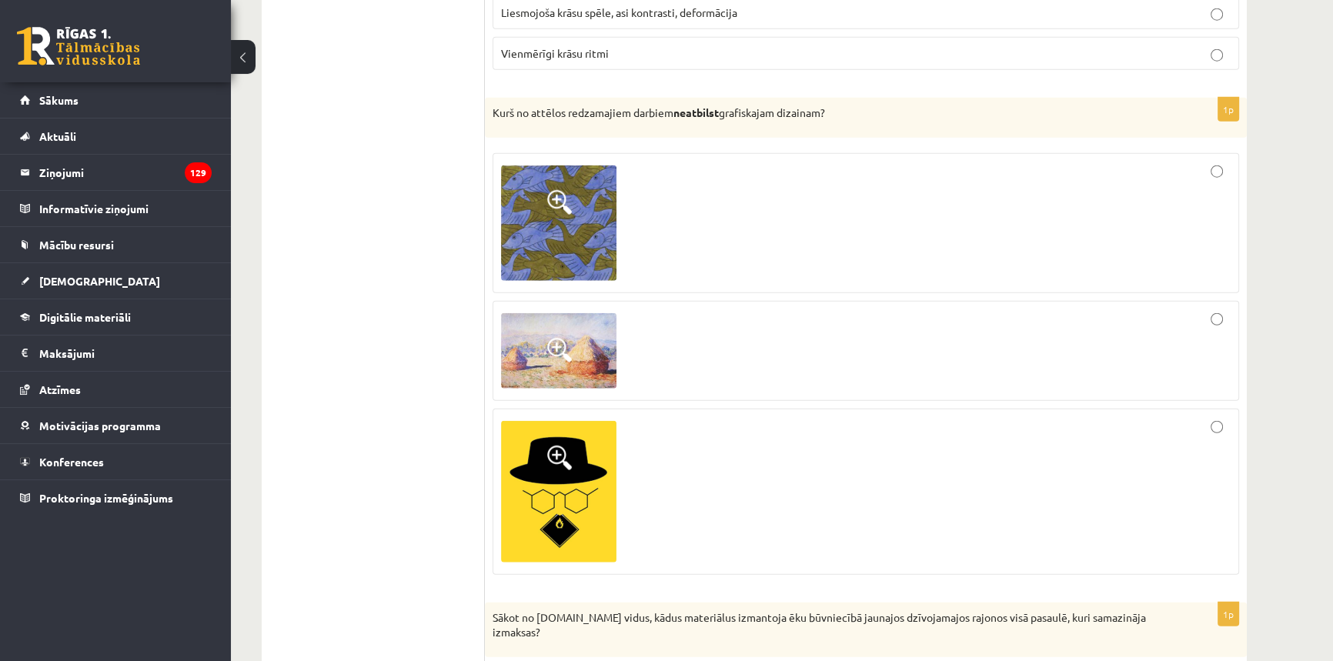
click at [722, 336] on div at bounding box center [865, 350] width 729 height 83
click at [759, 417] on div at bounding box center [865, 491] width 729 height 149
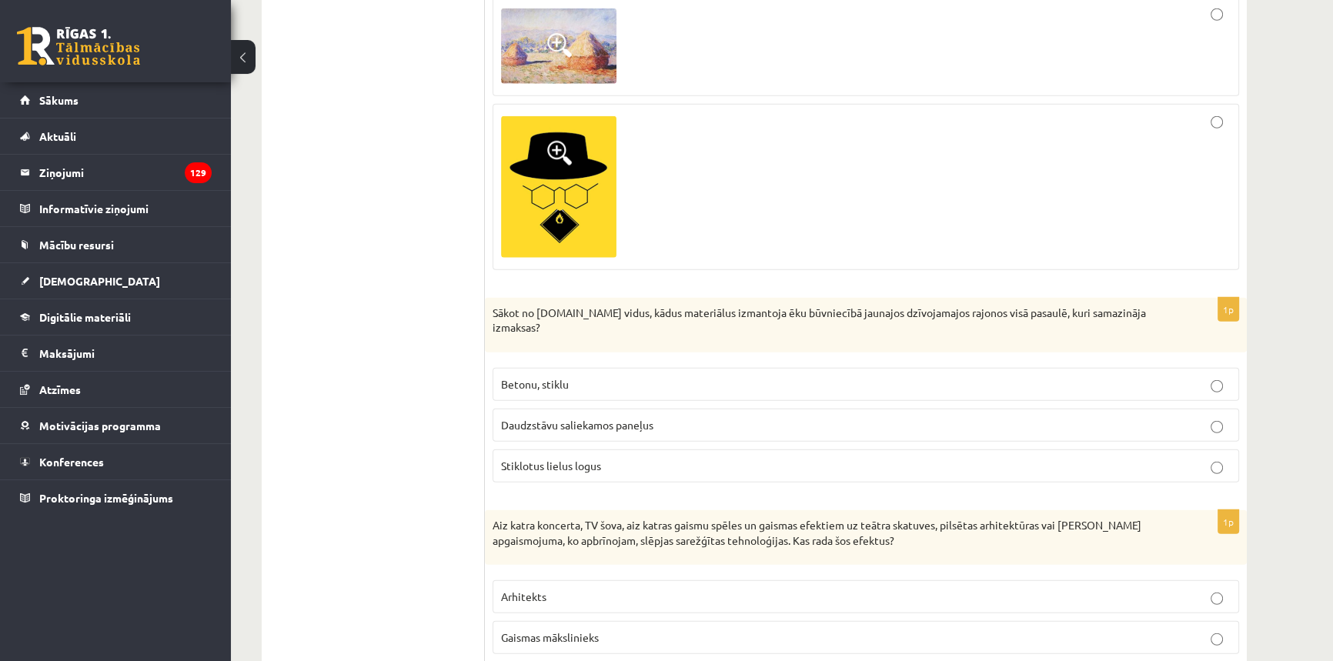
scroll to position [5246, 0]
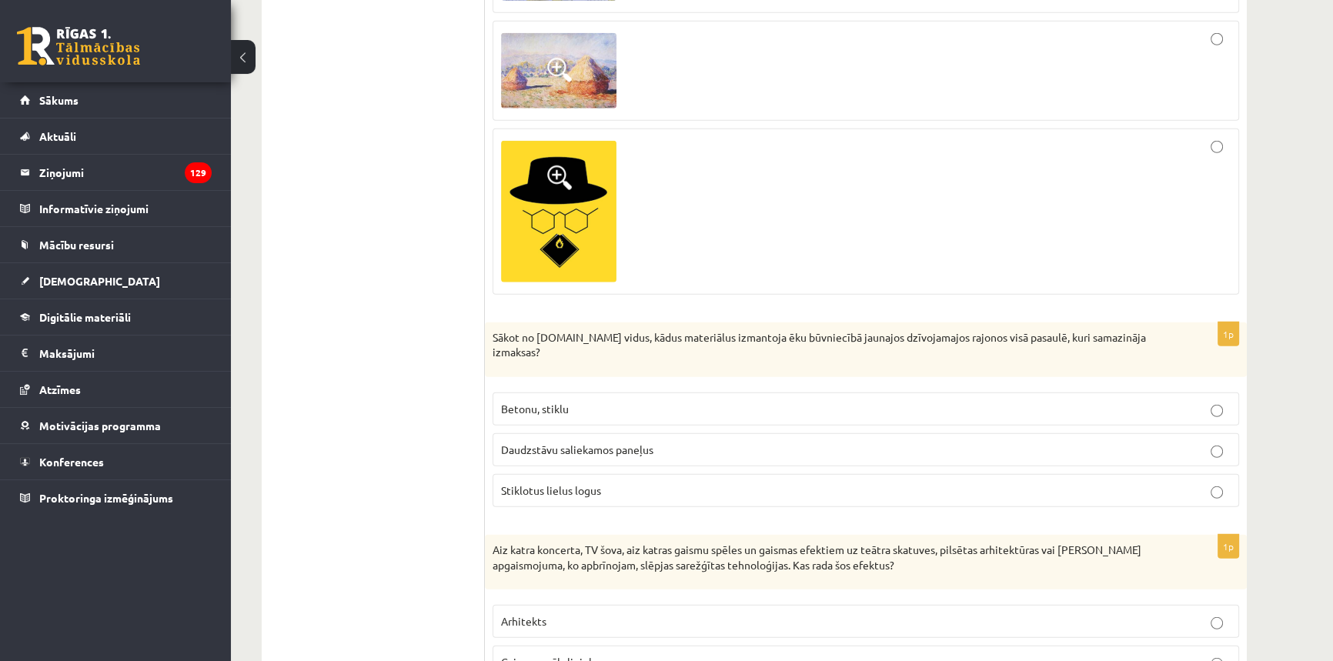
click at [576, 55] on img at bounding box center [558, 70] width 115 height 75
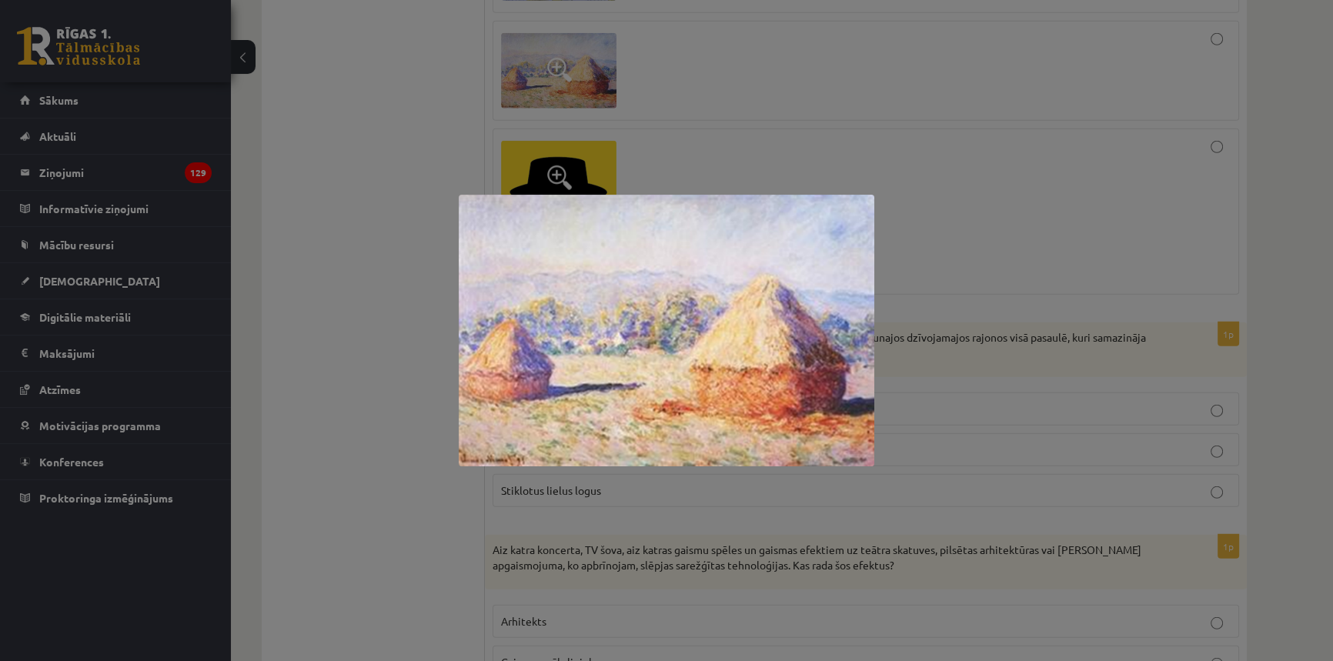
click at [816, 130] on div at bounding box center [666, 330] width 1333 height 661
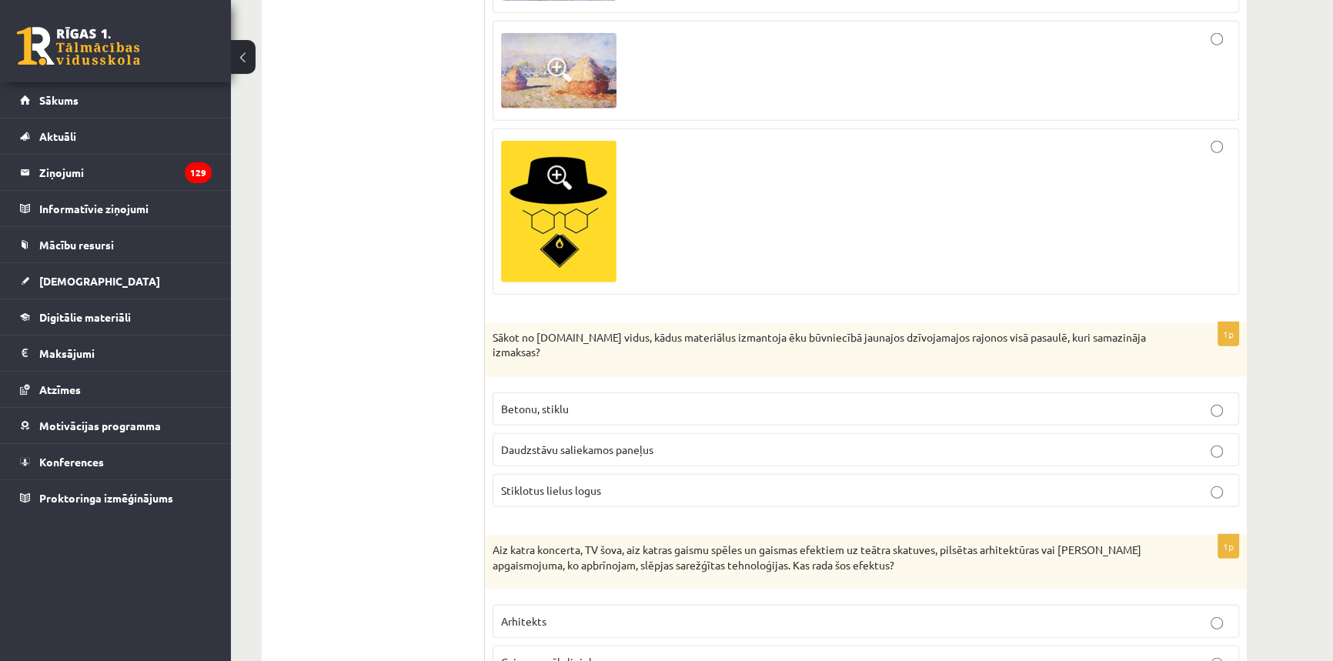
click at [749, 72] on div at bounding box center [865, 70] width 729 height 83
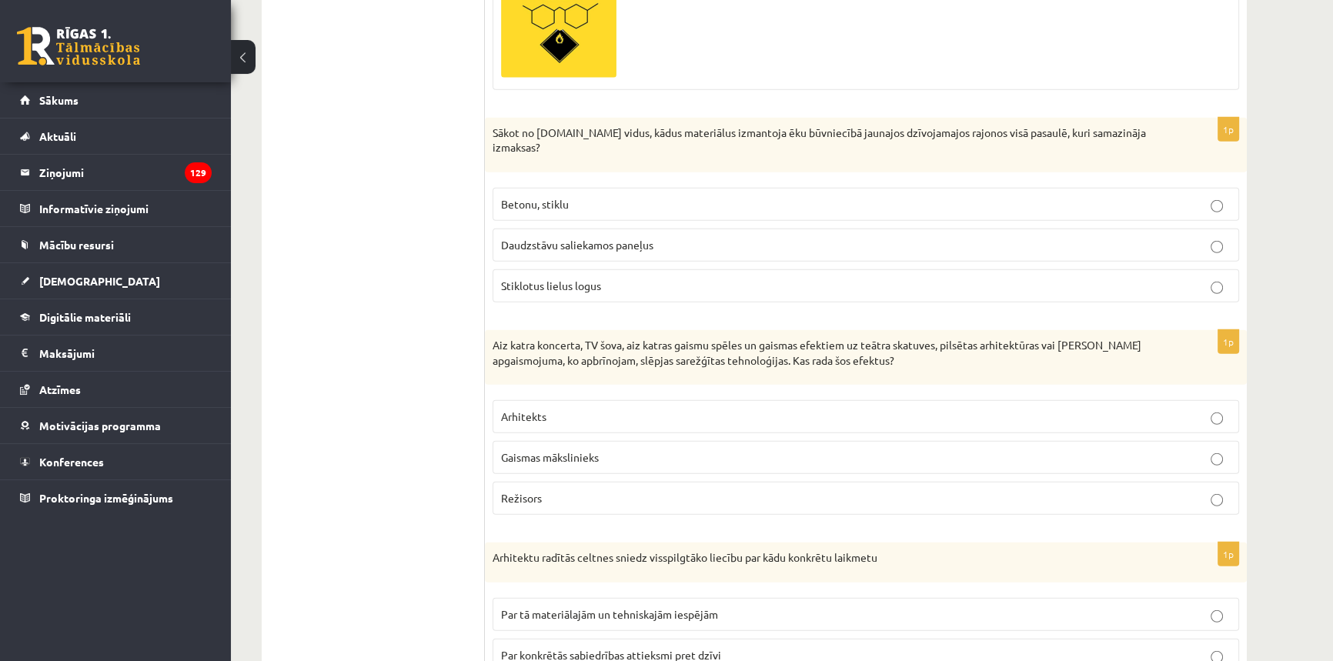
scroll to position [5455, 0]
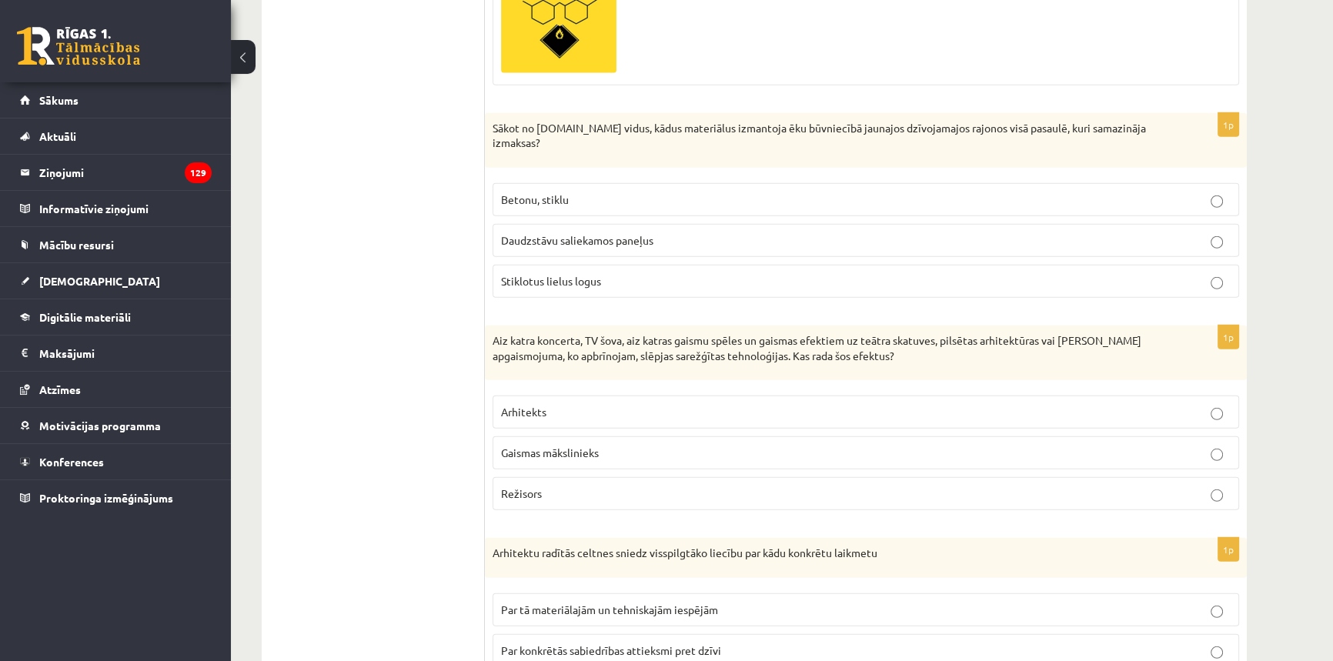
click at [586, 233] on span "Daudzstāvu saliekamos paneļus" at bounding box center [577, 240] width 152 height 14
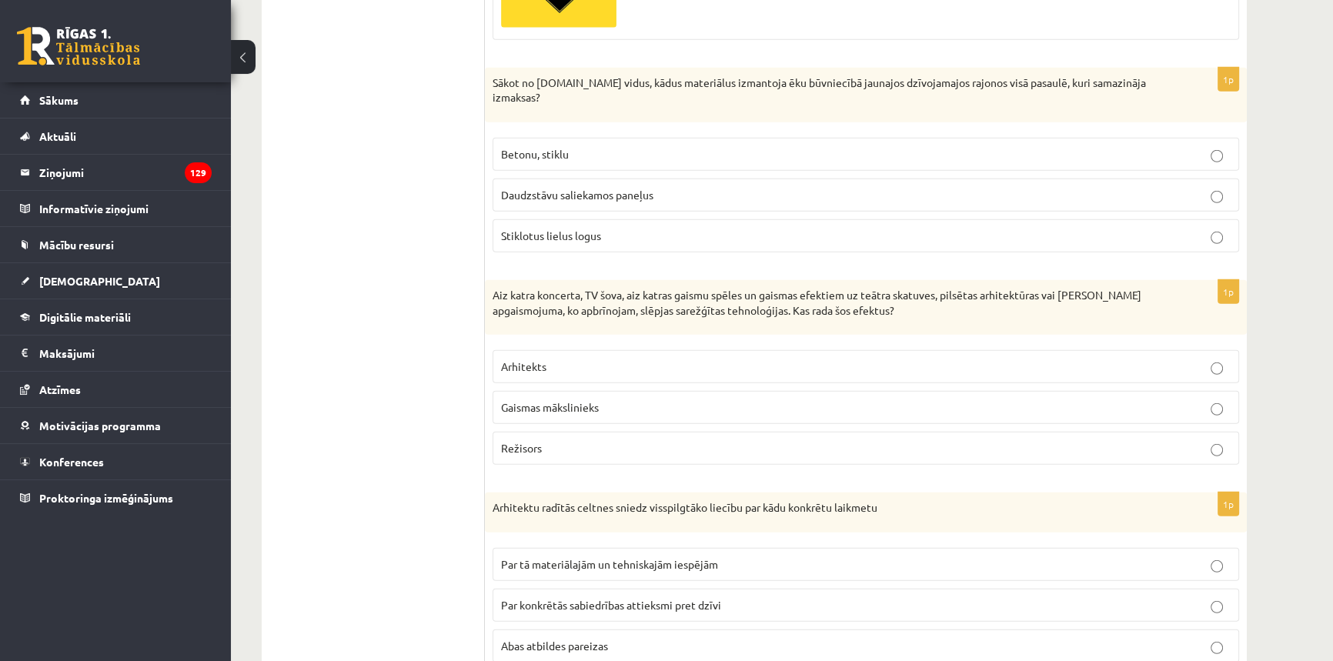
scroll to position [5525, 0]
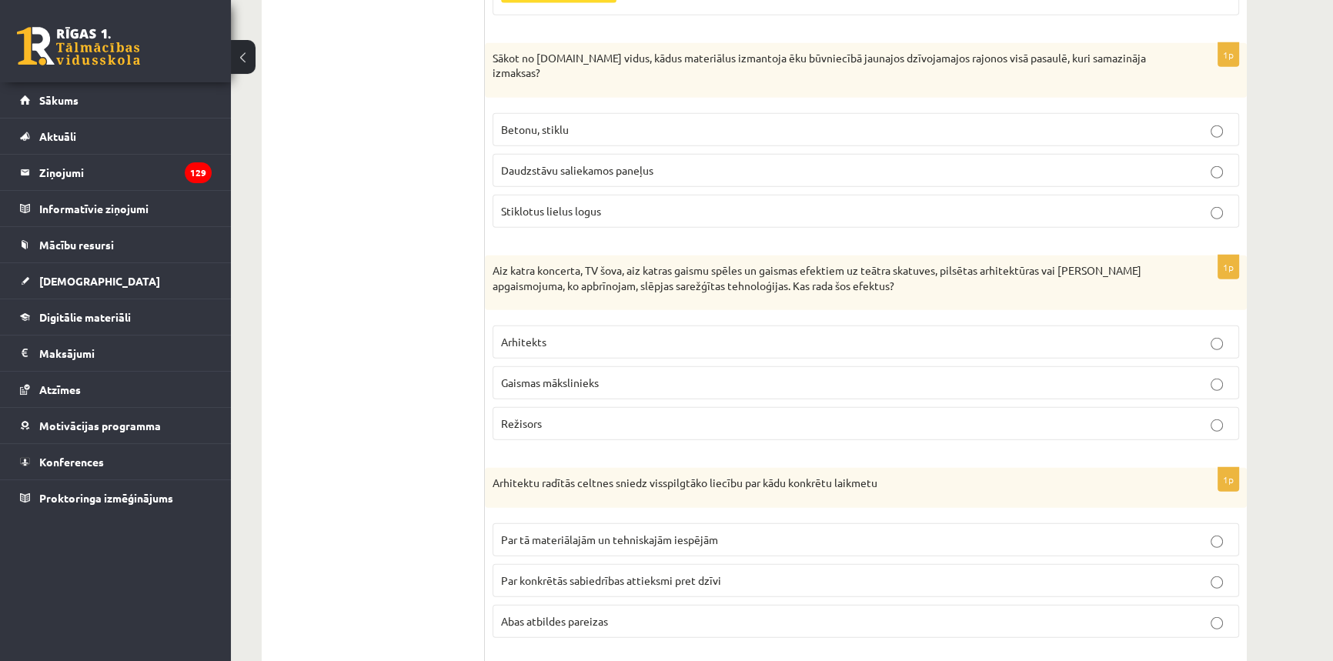
click at [526, 613] on p "Abas atbildes pareizas" at bounding box center [865, 621] width 729 height 16
click at [598, 375] on span "Gaismas mākslinieks" at bounding box center [550, 382] width 98 height 14
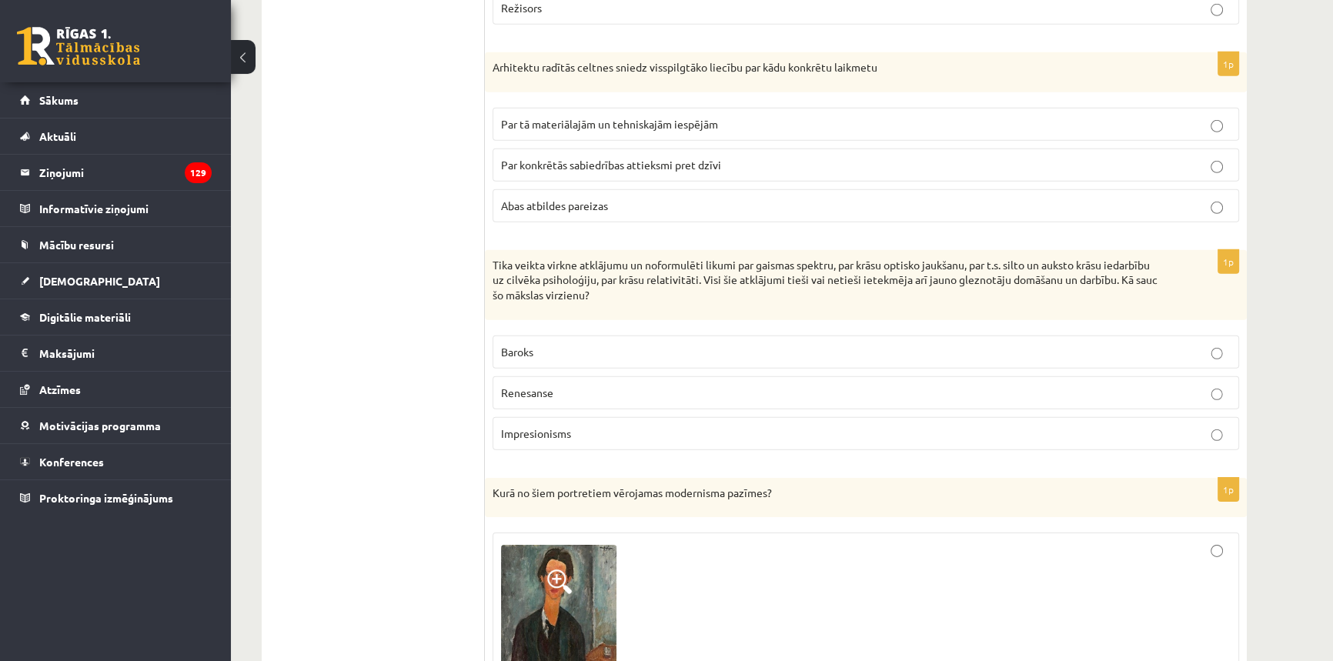
scroll to position [5945, 0]
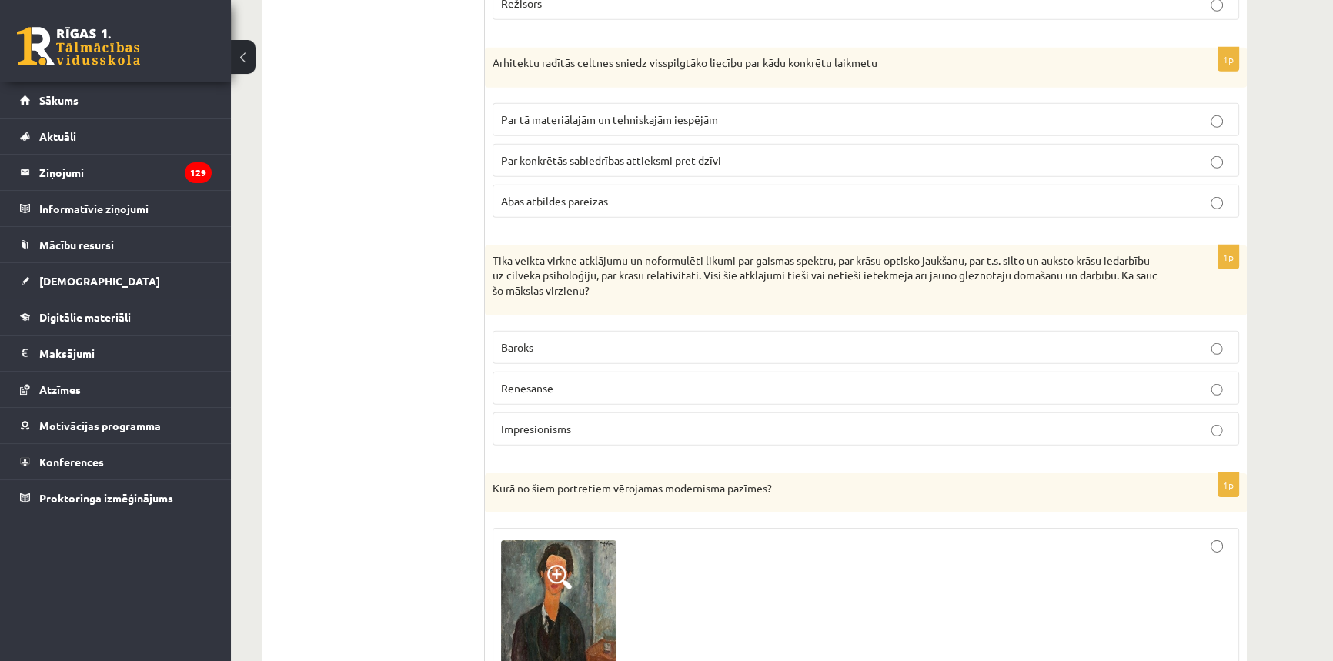
click at [529, 422] on span "Impresionisms" at bounding box center [536, 429] width 70 height 14
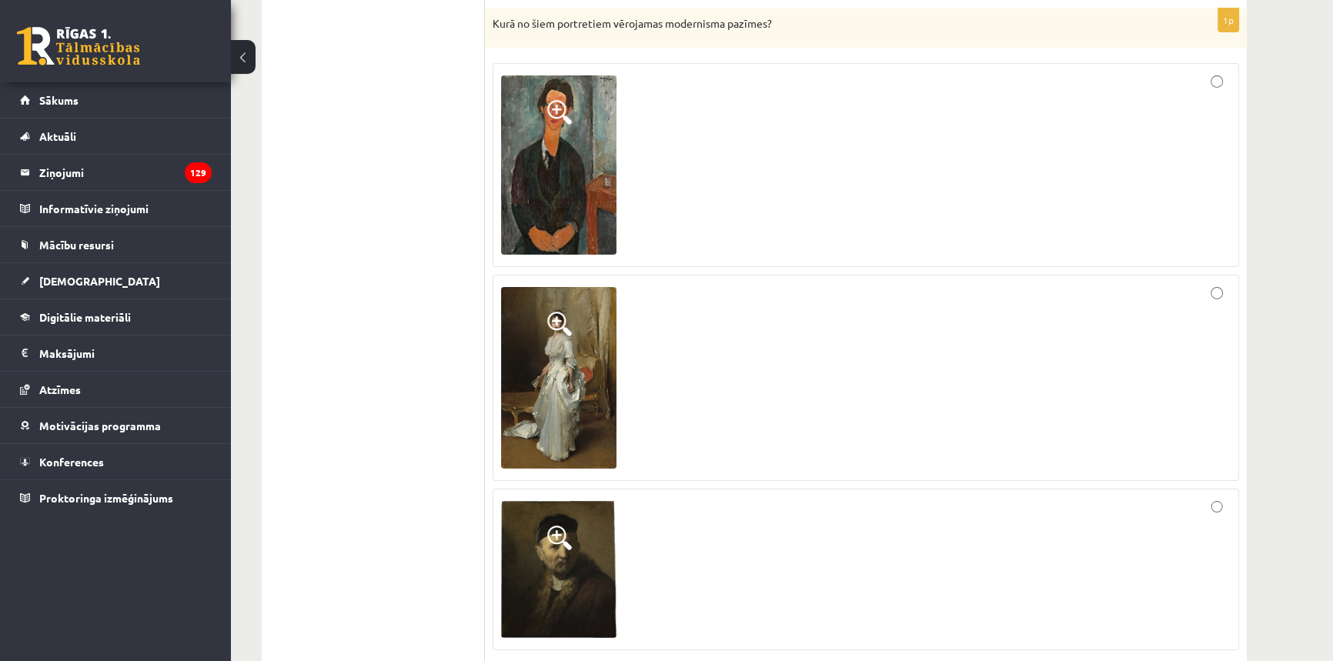
scroll to position [6435, 0]
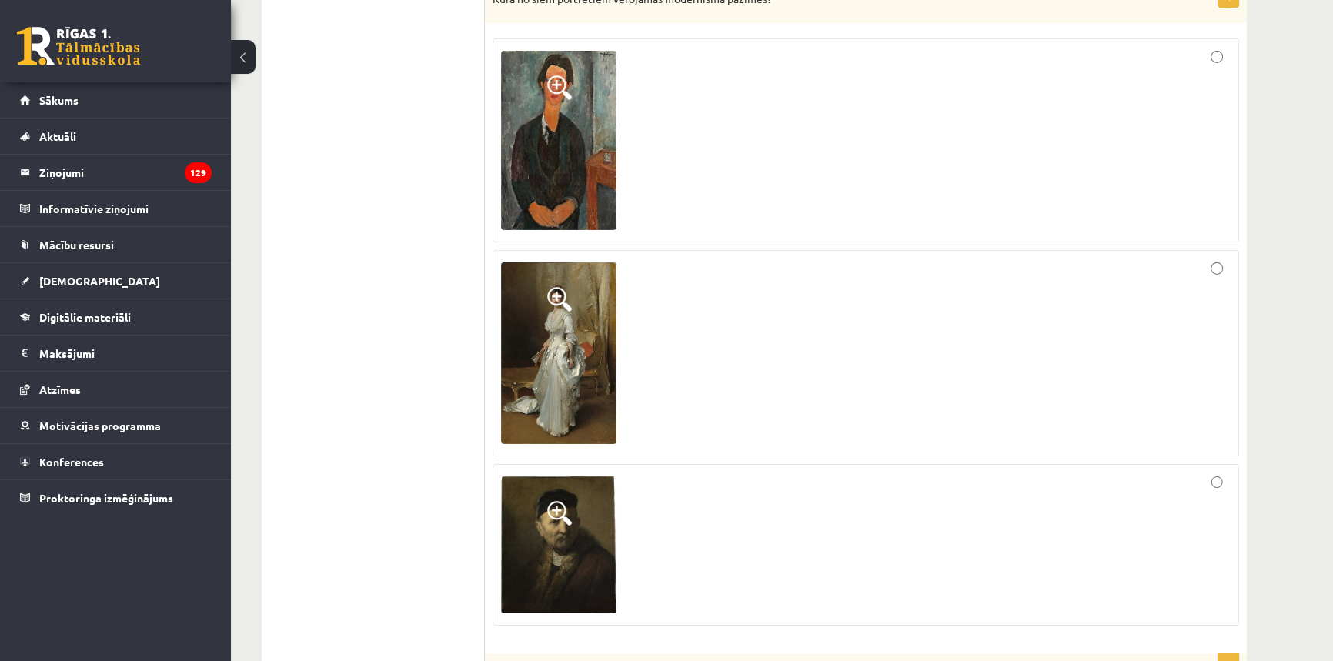
click at [563, 129] on img at bounding box center [558, 140] width 115 height 179
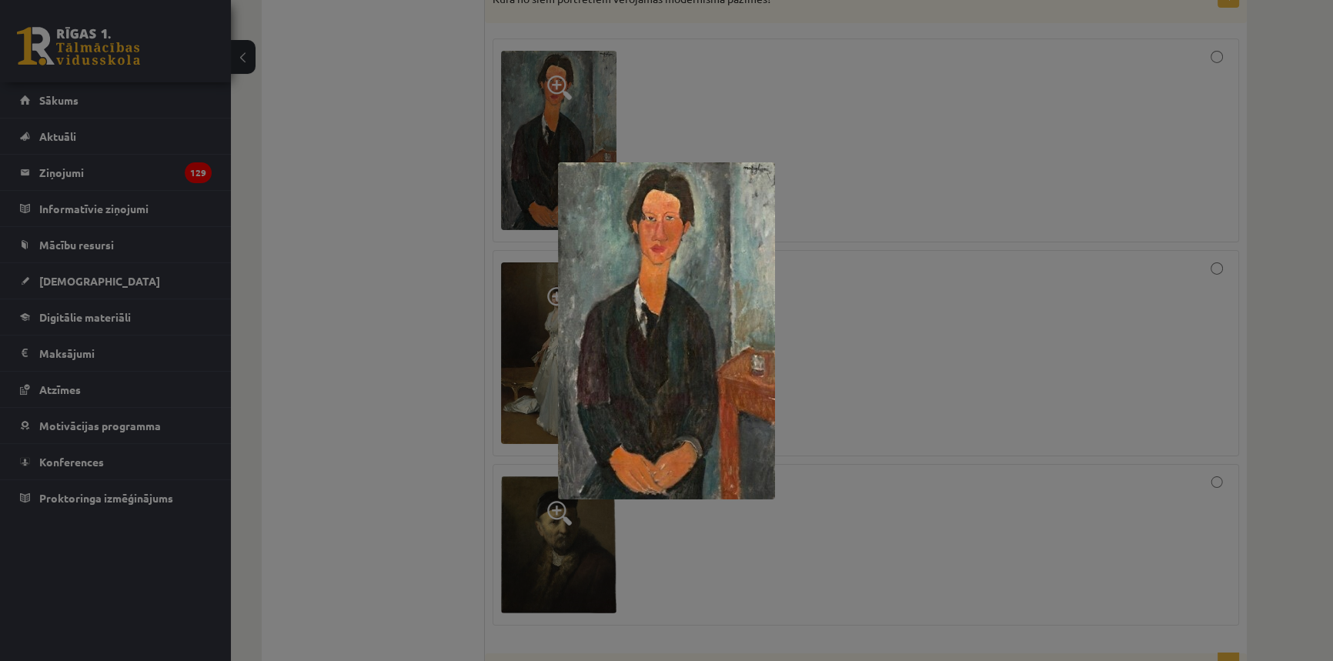
click at [417, 264] on div at bounding box center [666, 330] width 1333 height 661
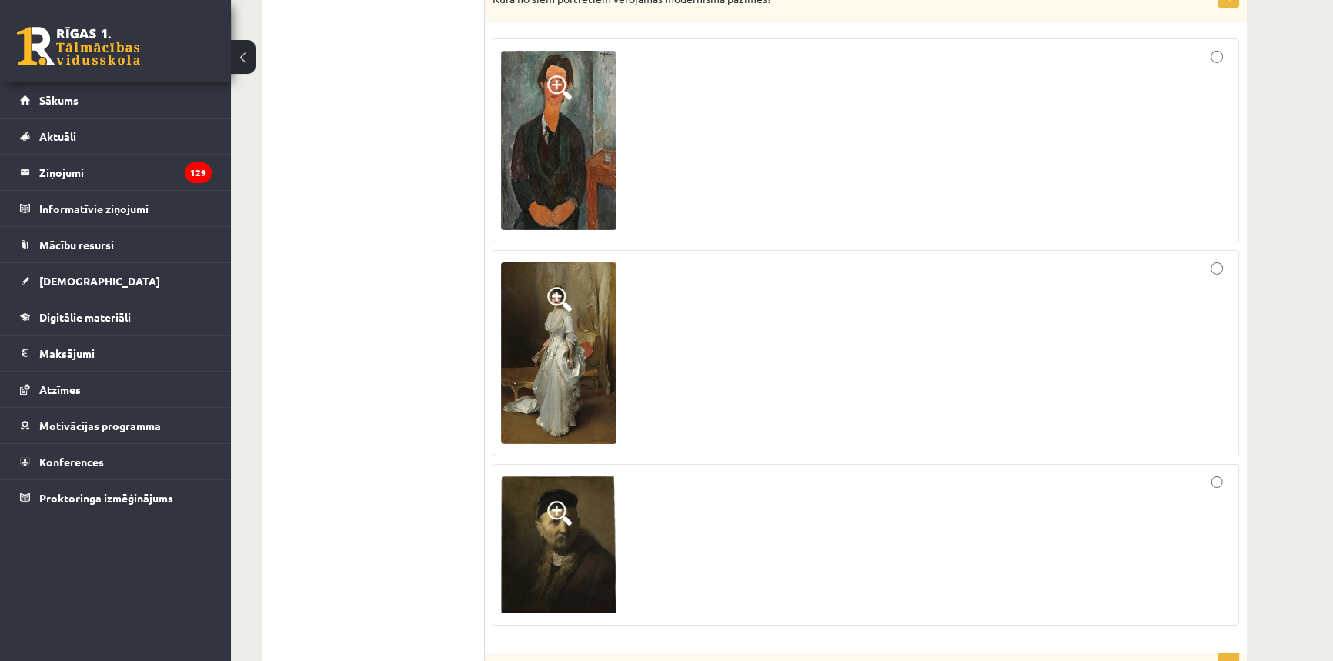
click at [581, 501] on img at bounding box center [558, 545] width 115 height 138
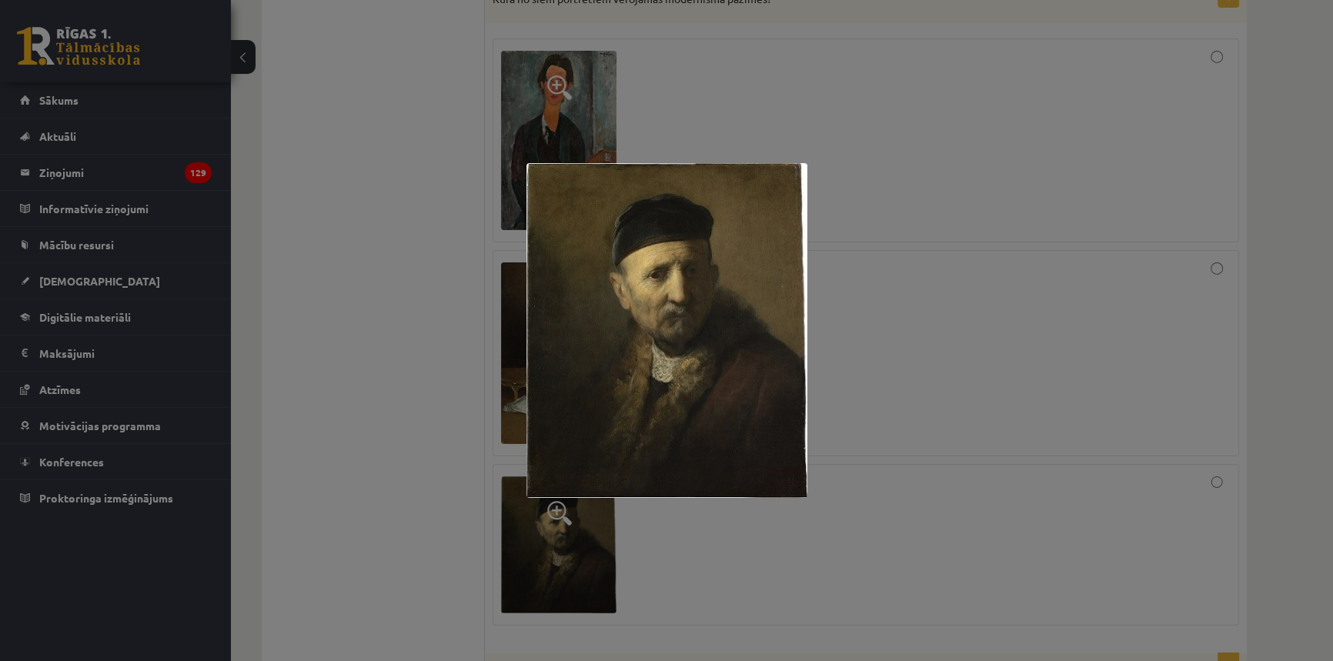
click at [684, 539] on div at bounding box center [666, 330] width 1333 height 661
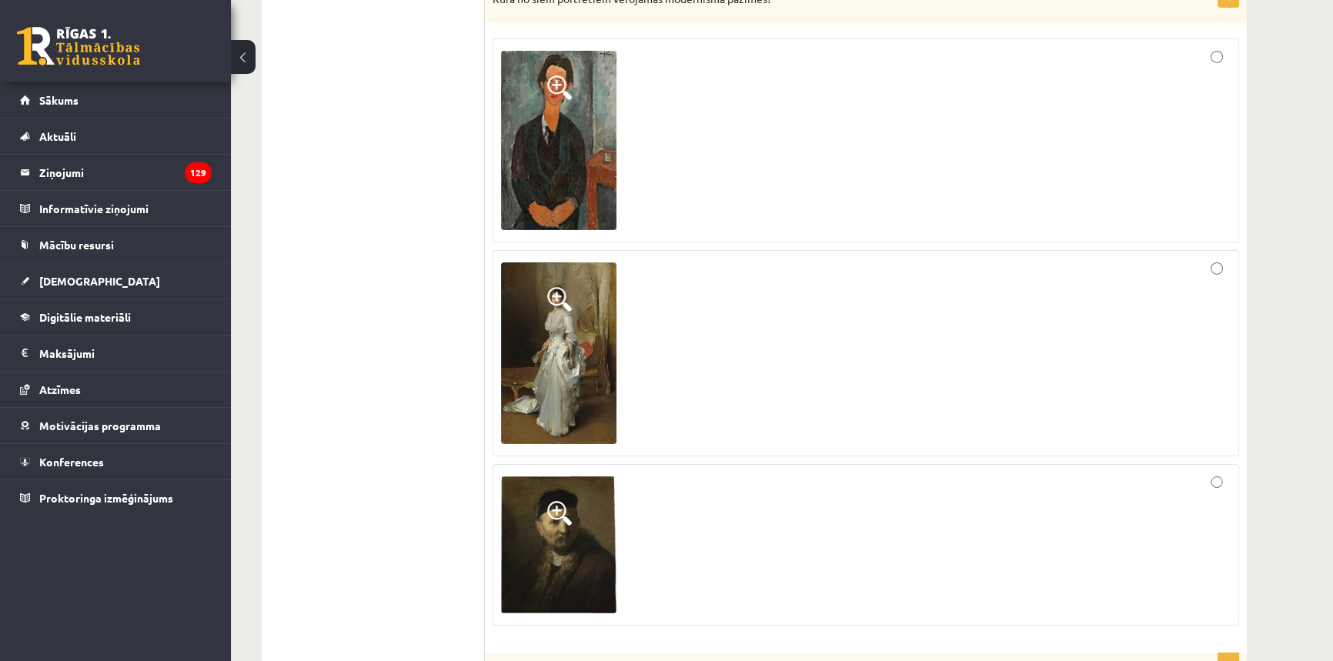
click at [585, 302] on img at bounding box center [558, 352] width 115 height 181
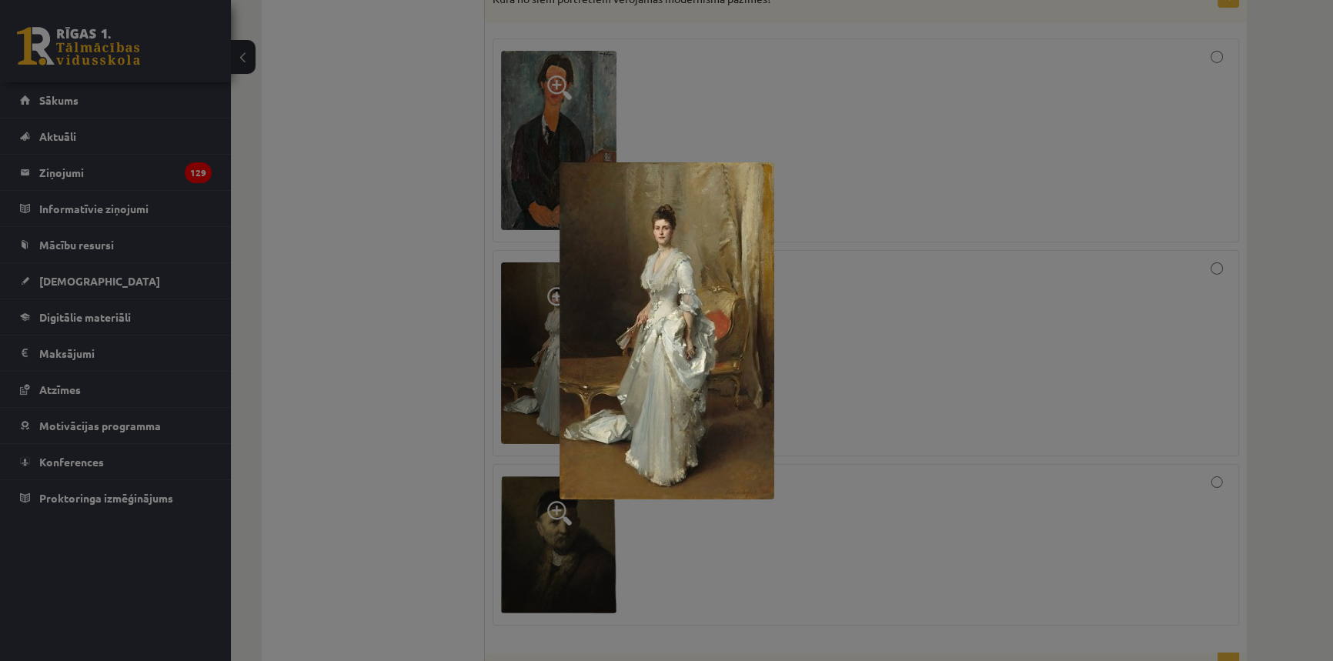
drag, startPoint x: 452, startPoint y: 327, endPoint x: 522, endPoint y: 271, distance: 89.8
click at [451, 328] on div at bounding box center [666, 330] width 1333 height 661
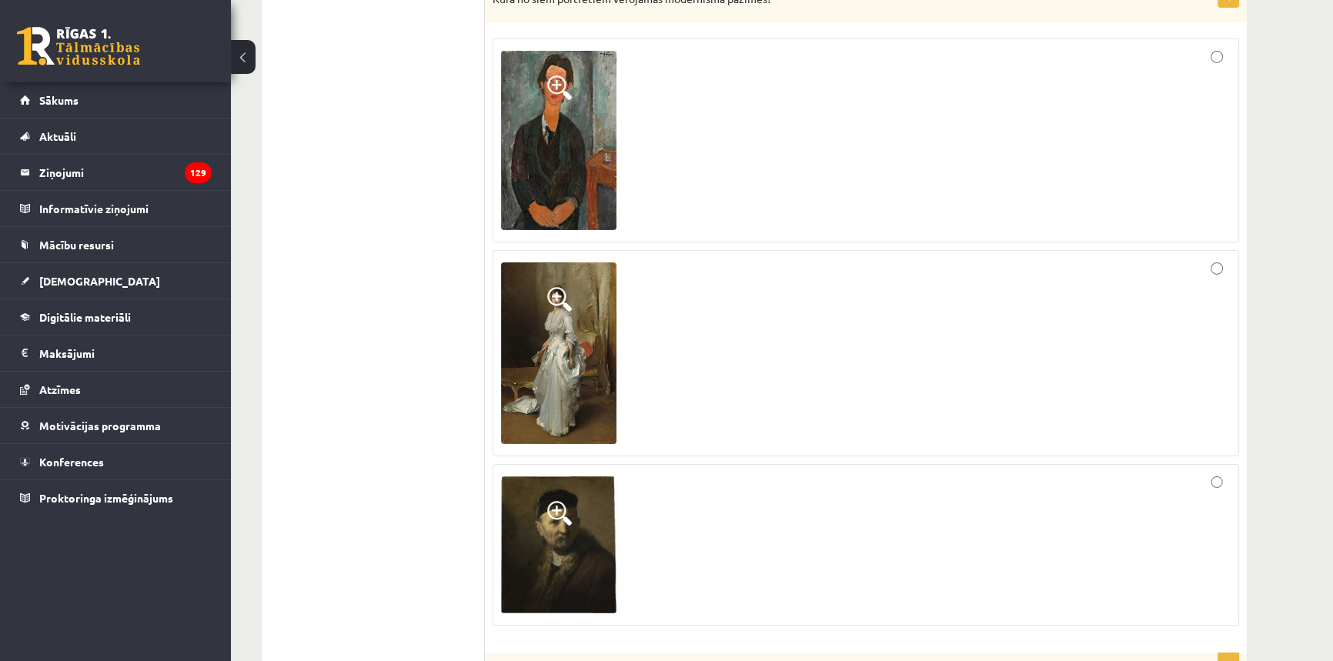
click at [808, 135] on div at bounding box center [865, 140] width 729 height 187
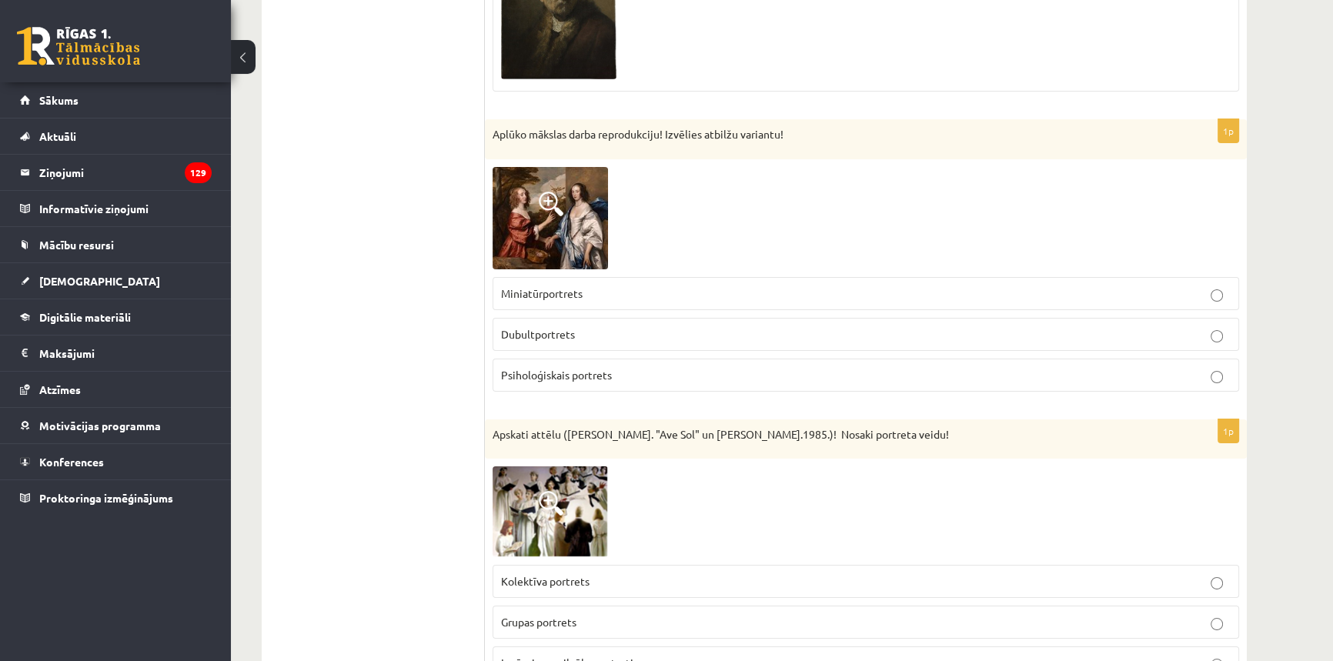
scroll to position [6994, 0]
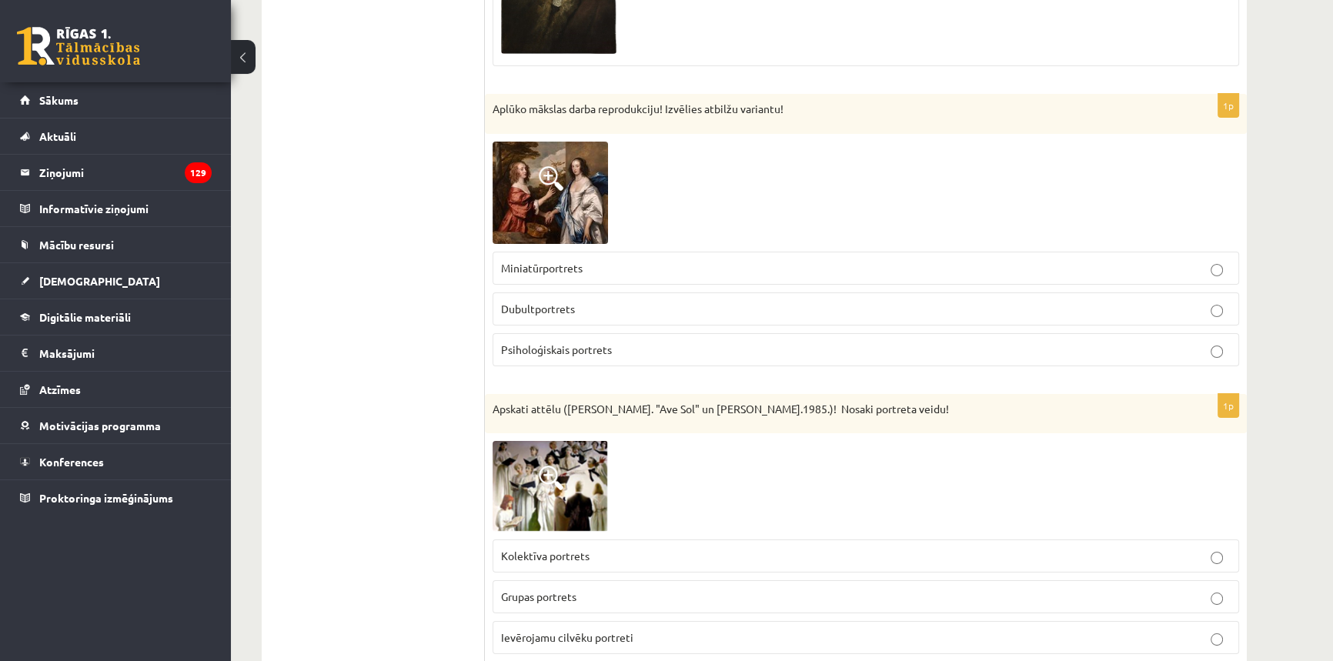
click at [602, 148] on img at bounding box center [549, 193] width 115 height 102
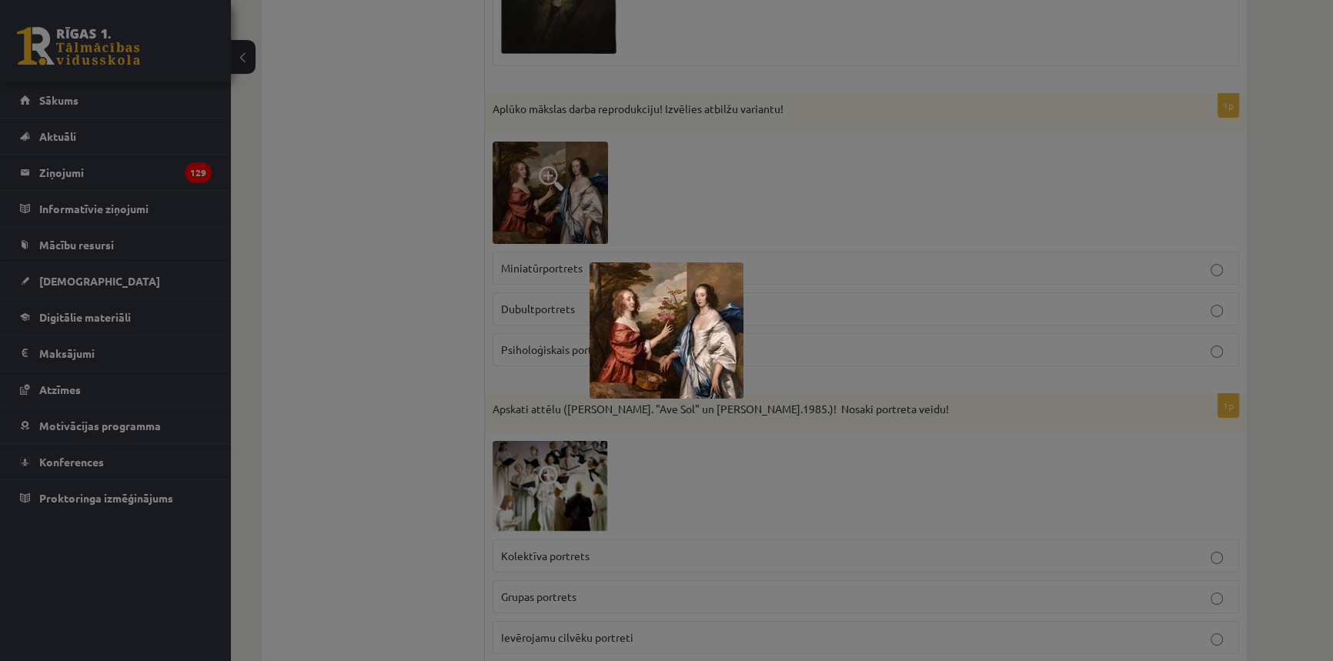
click at [981, 199] on div at bounding box center [666, 330] width 1333 height 661
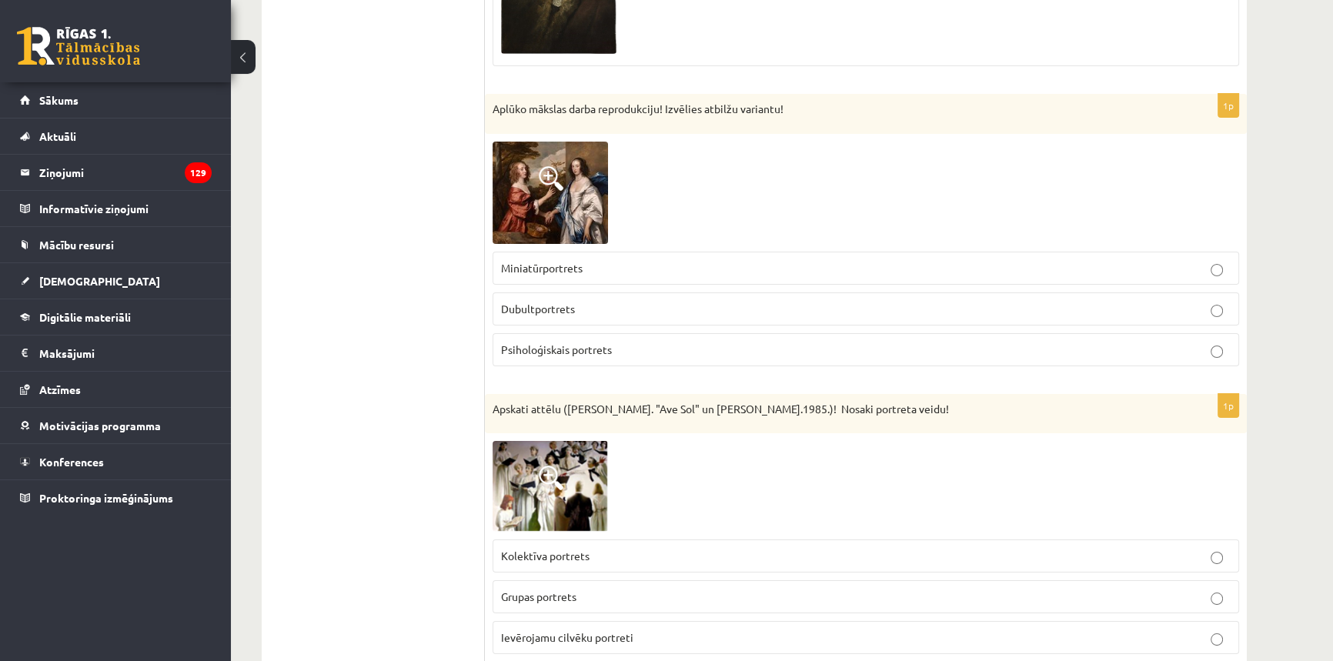
click at [646, 301] on p "Dubultportrets" at bounding box center [865, 309] width 729 height 16
click at [576, 145] on img at bounding box center [549, 193] width 115 height 102
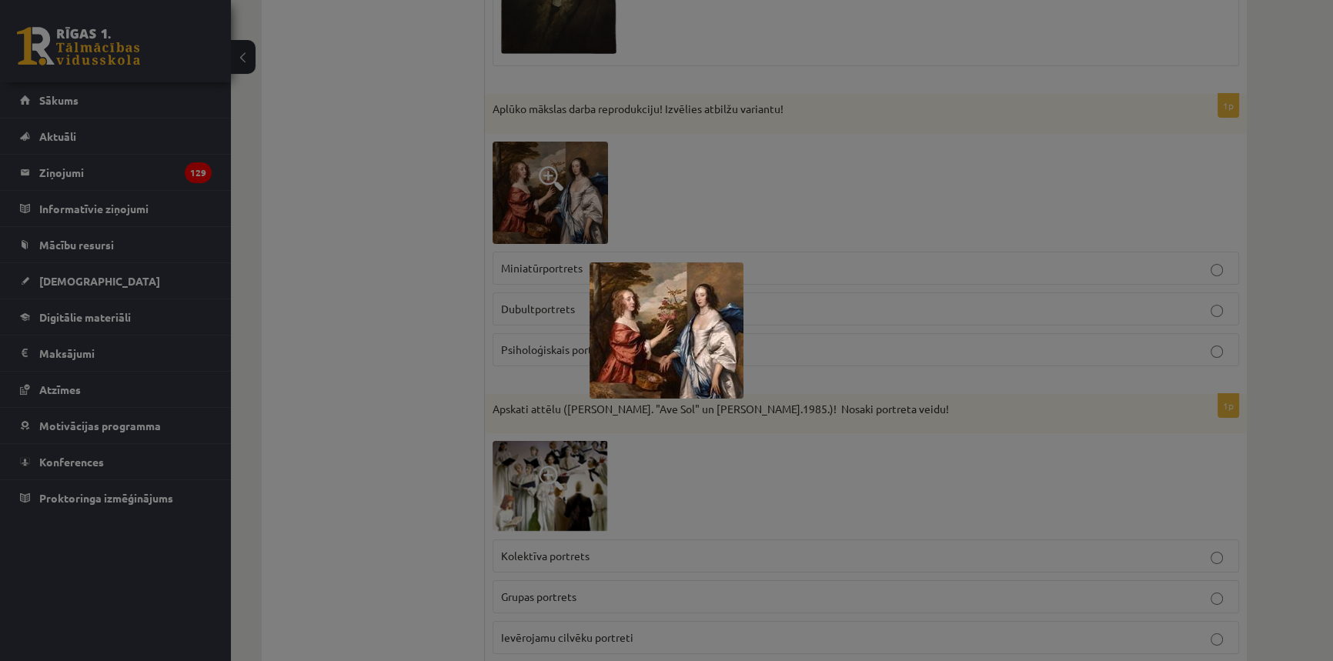
click at [801, 184] on div at bounding box center [666, 330] width 1333 height 661
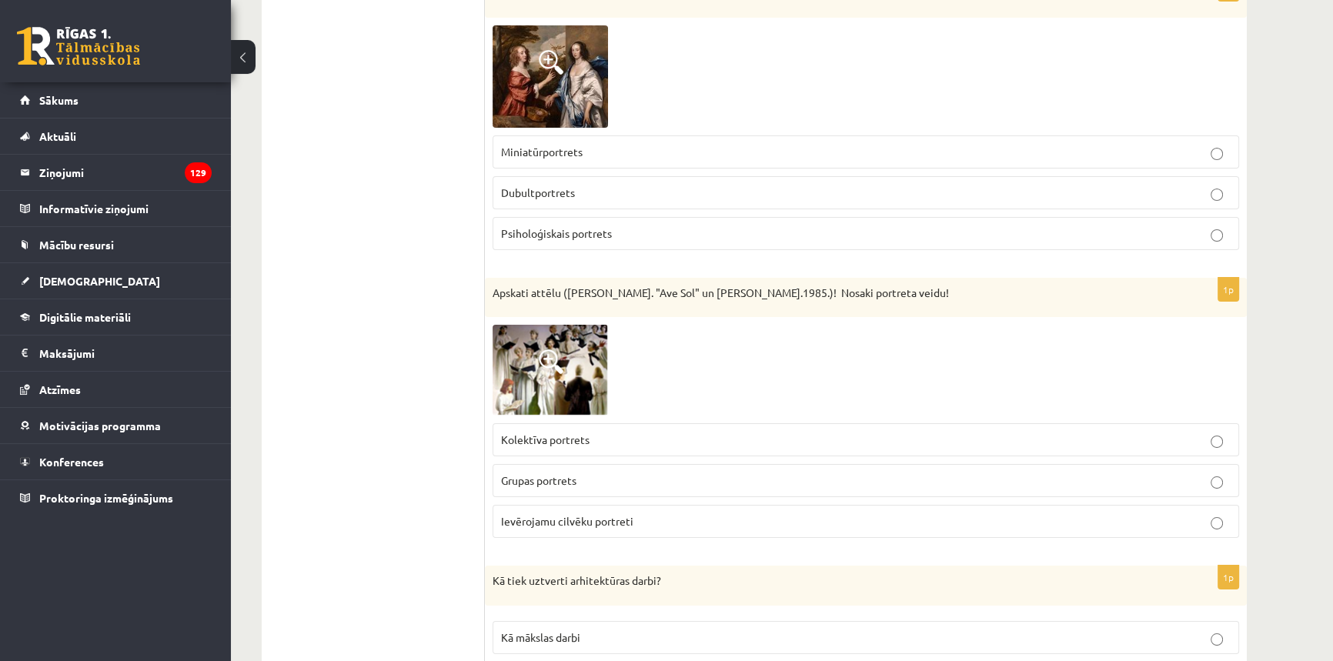
scroll to position [7134, 0]
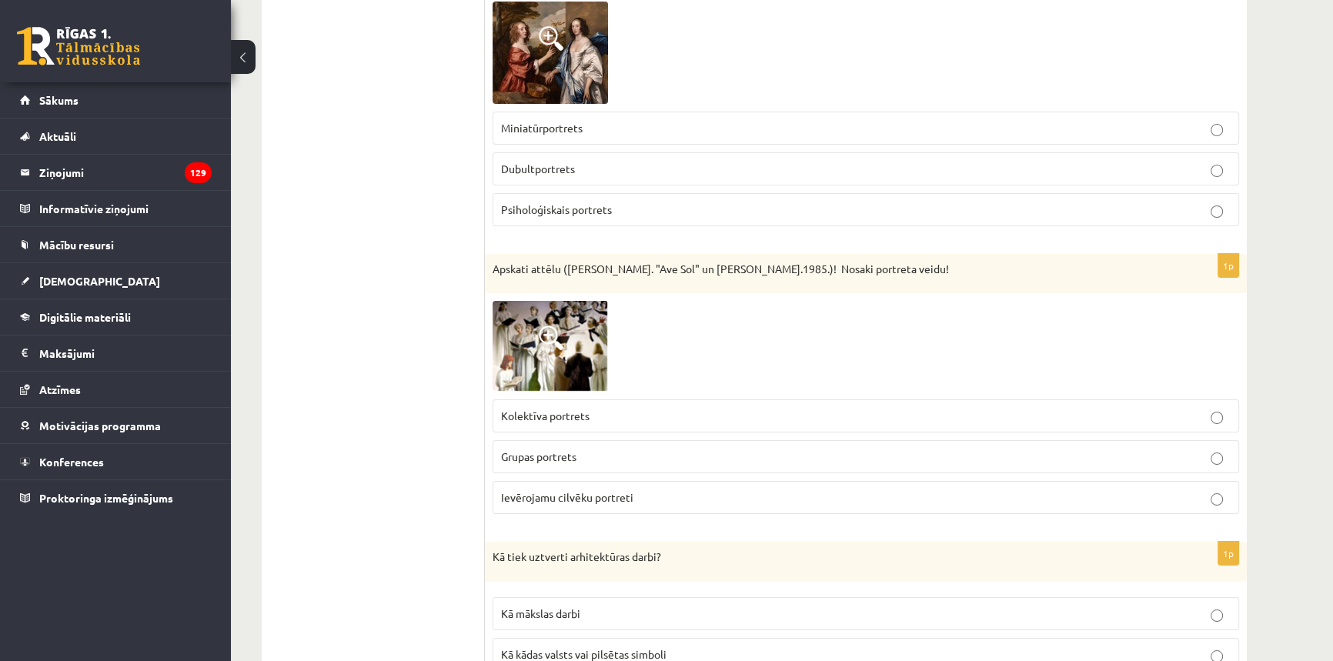
click at [578, 329] on img at bounding box center [549, 346] width 115 height 91
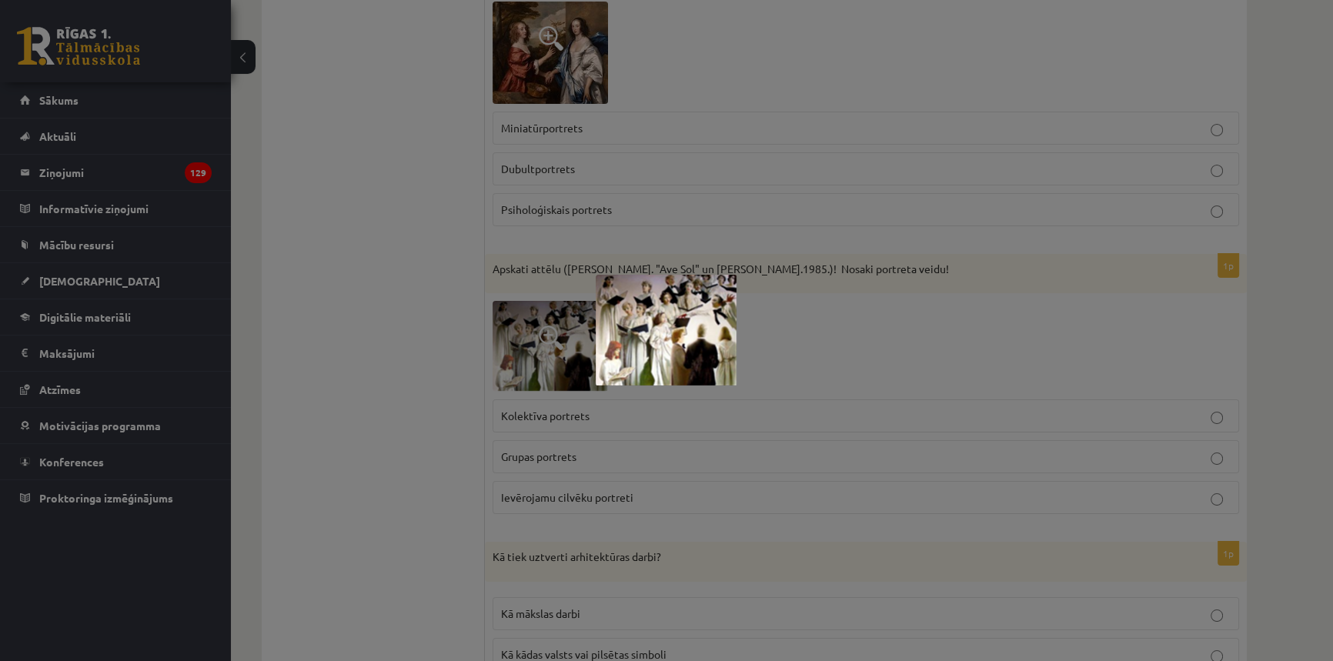
click at [825, 333] on div at bounding box center [666, 330] width 1333 height 661
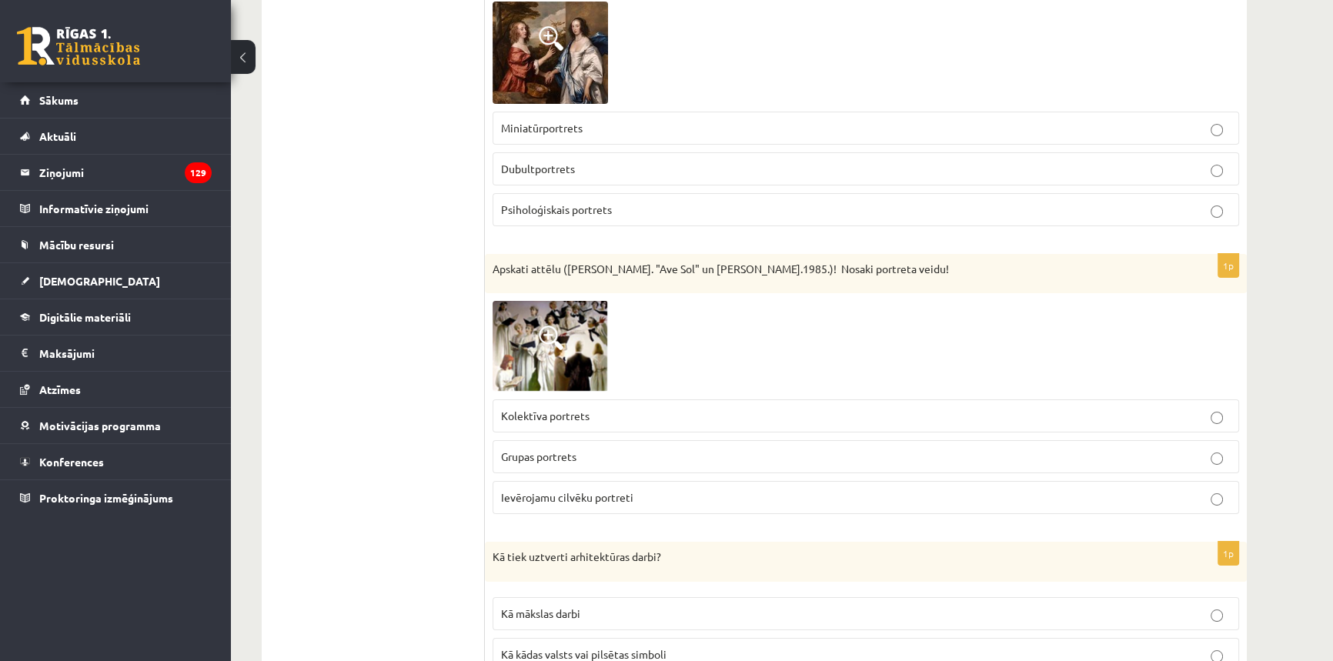
click at [663, 449] on p "Grupas portrets" at bounding box center [865, 457] width 729 height 16
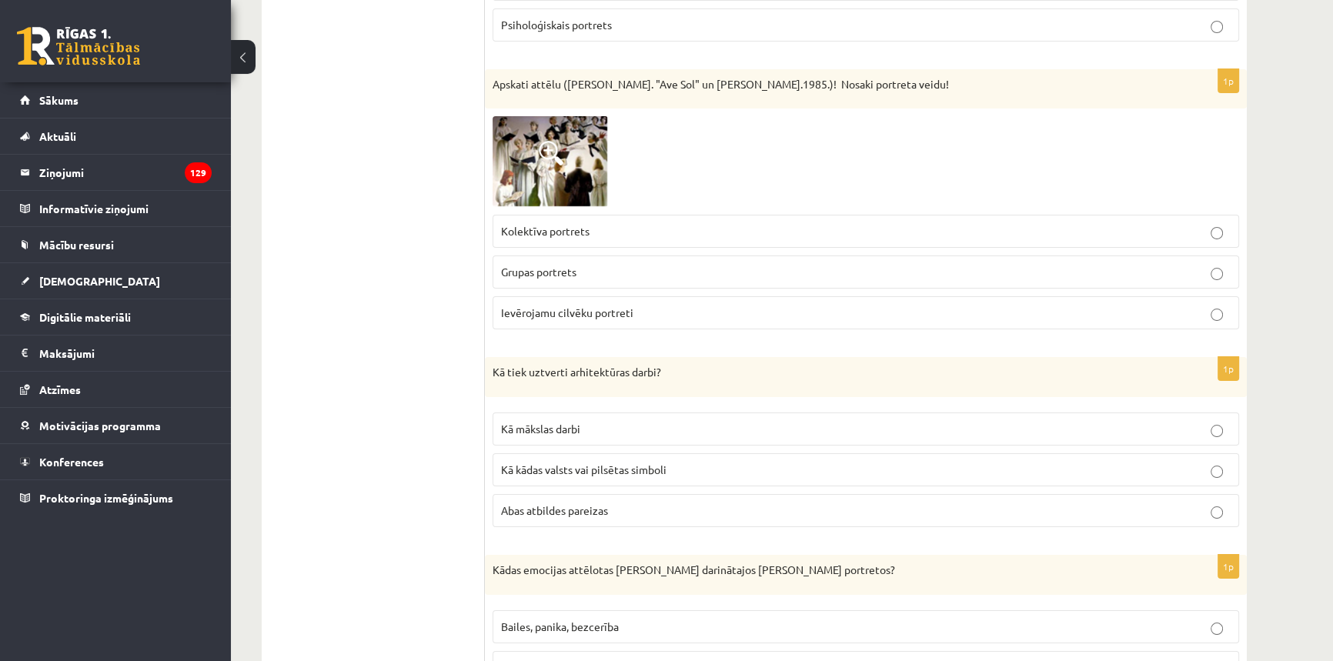
scroll to position [7344, 0]
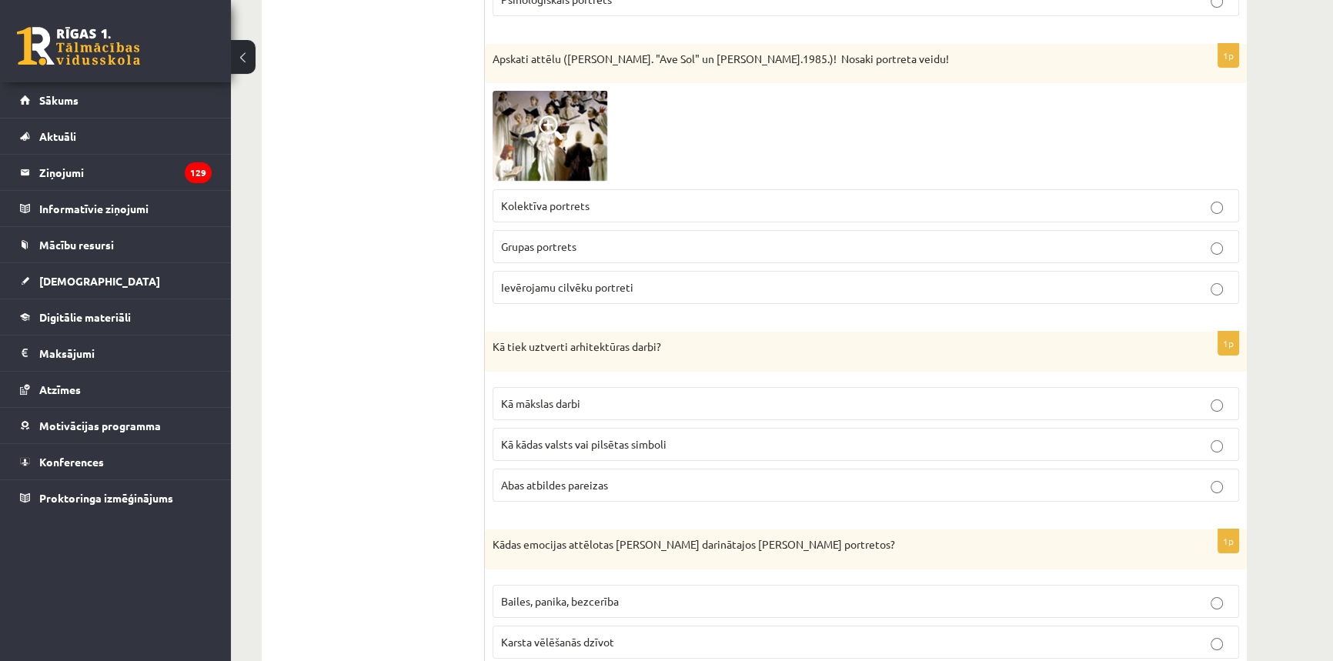
click at [622, 477] on p "Abas atbildes pareizas" at bounding box center [865, 485] width 729 height 16
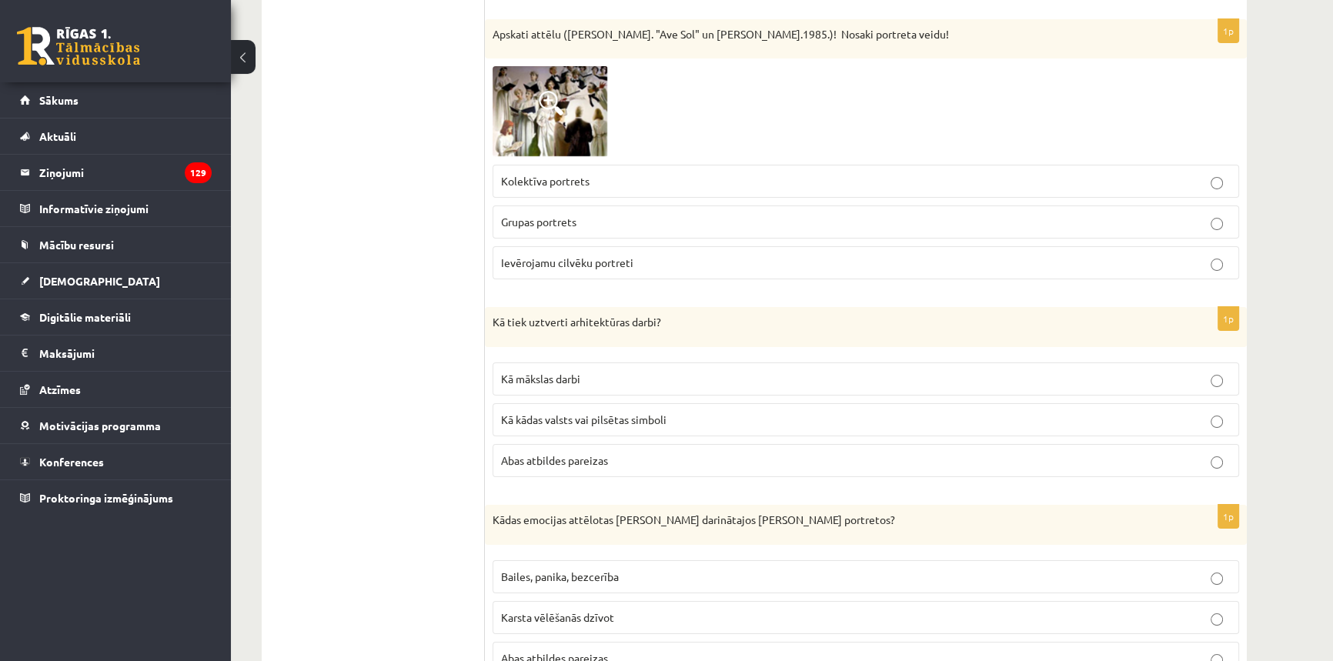
scroll to position [7413, 0]
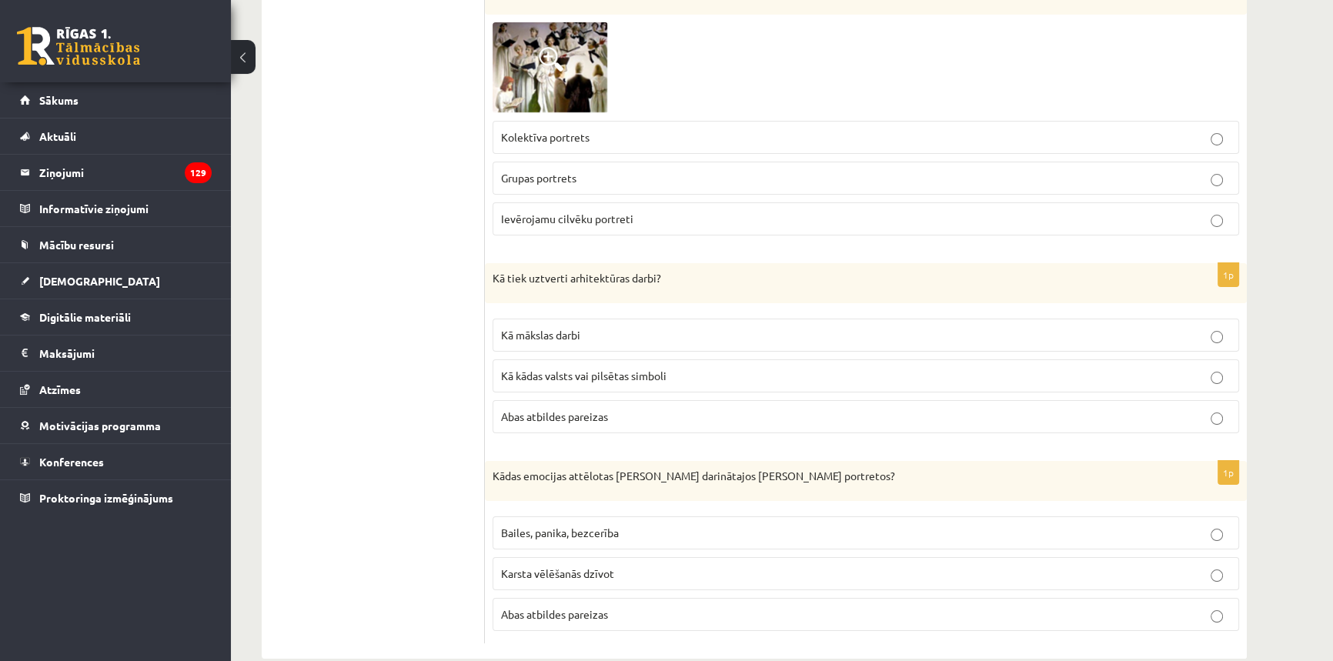
click at [562, 606] on p "Abas atbildes pareizas" at bounding box center [865, 614] width 729 height 16
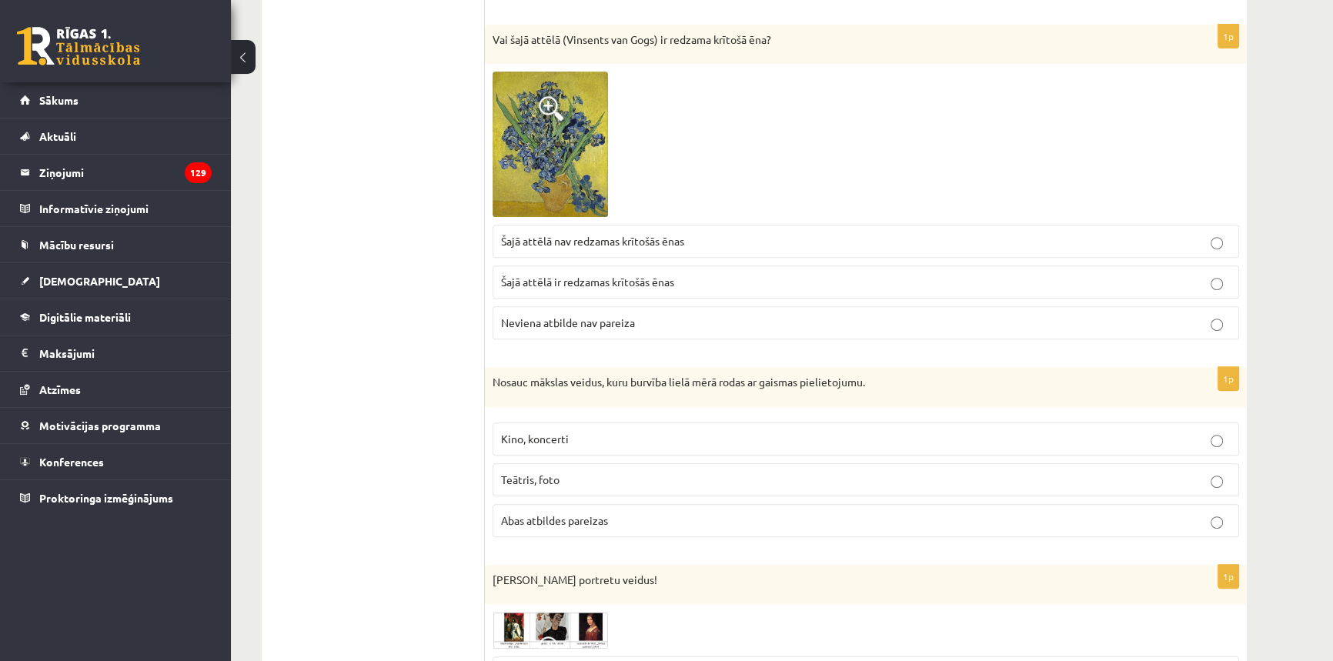
scroll to position [0, 0]
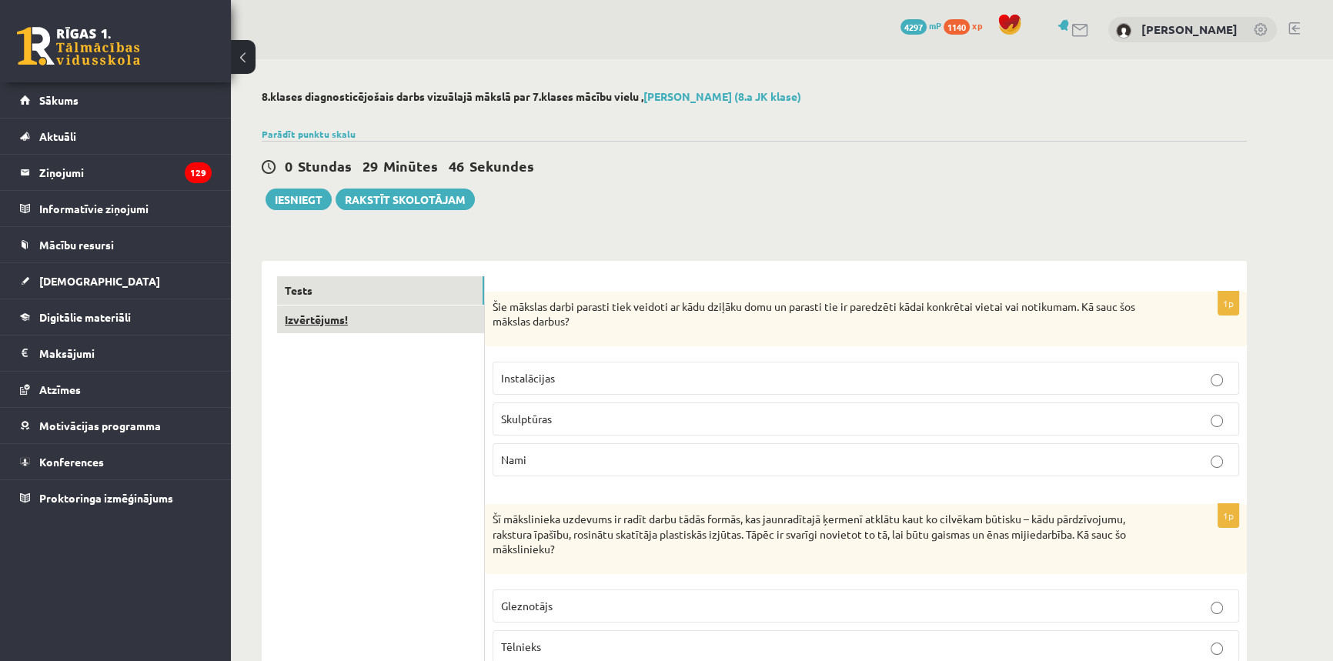
click at [327, 325] on link "Izvērtējums!" at bounding box center [380, 319] width 207 height 28
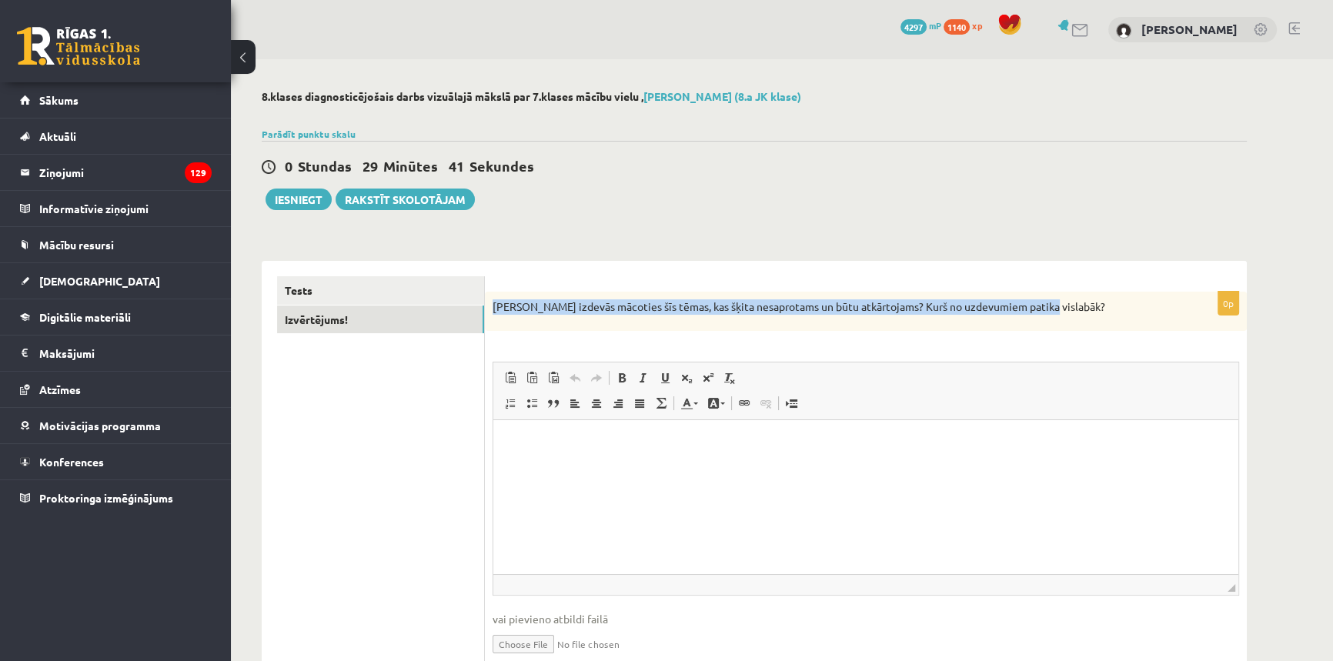
drag, startPoint x: 1073, startPoint y: 300, endPoint x: 480, endPoint y: 273, distance: 593.8
click at [484, 278] on div "**********" at bounding box center [754, 479] width 985 height 437
copy div "Izvērtējums! 0p Kas izdevās mācoties šīs tēmas, kas šķita nesaprotams un būtu a…"
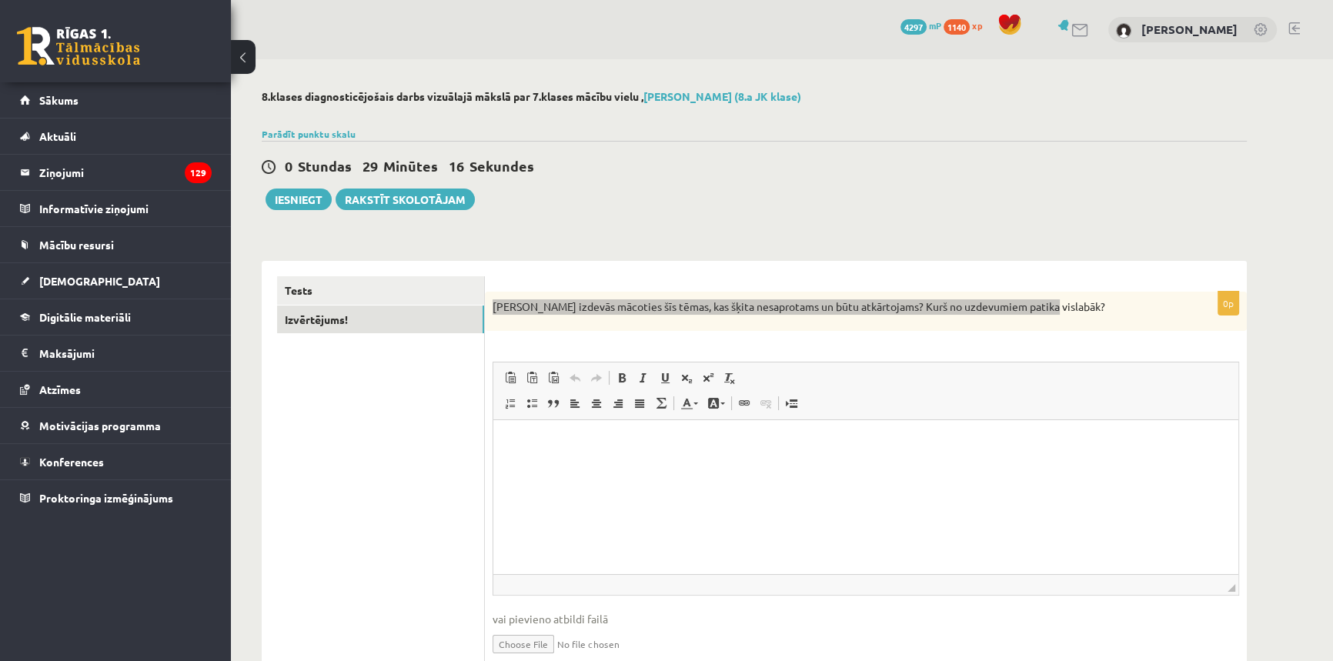
click at [693, 467] on html at bounding box center [865, 443] width 745 height 47
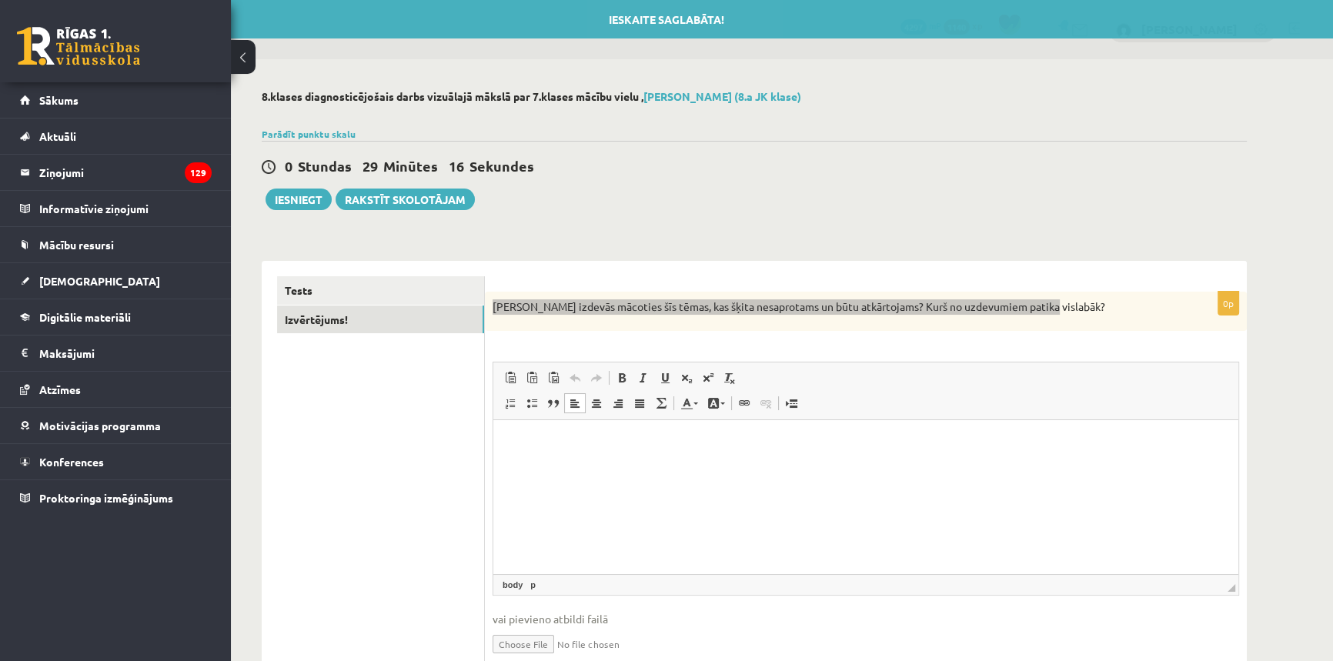
paste body "Editor, wiswyg-editor-user-answer-47433758697980"
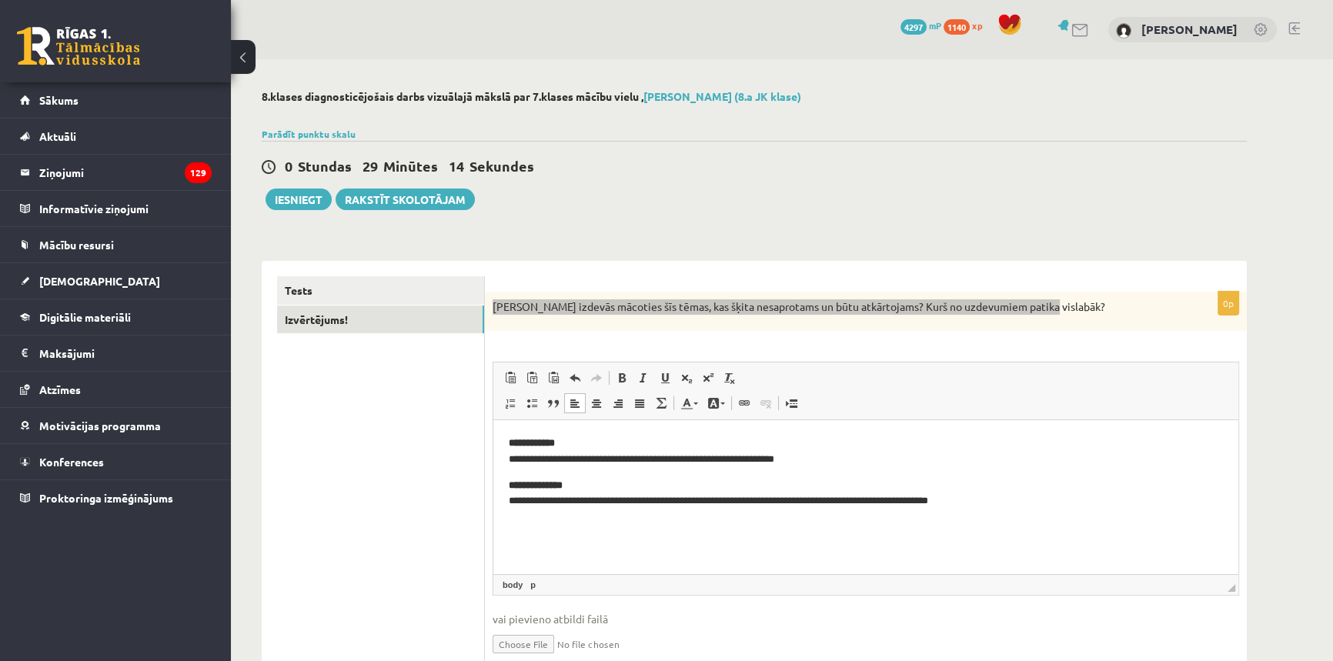
click at [588, 478] on p "**********" at bounding box center [866, 494] width 714 height 32
click at [590, 435] on p "**********" at bounding box center [866, 459] width 714 height 48
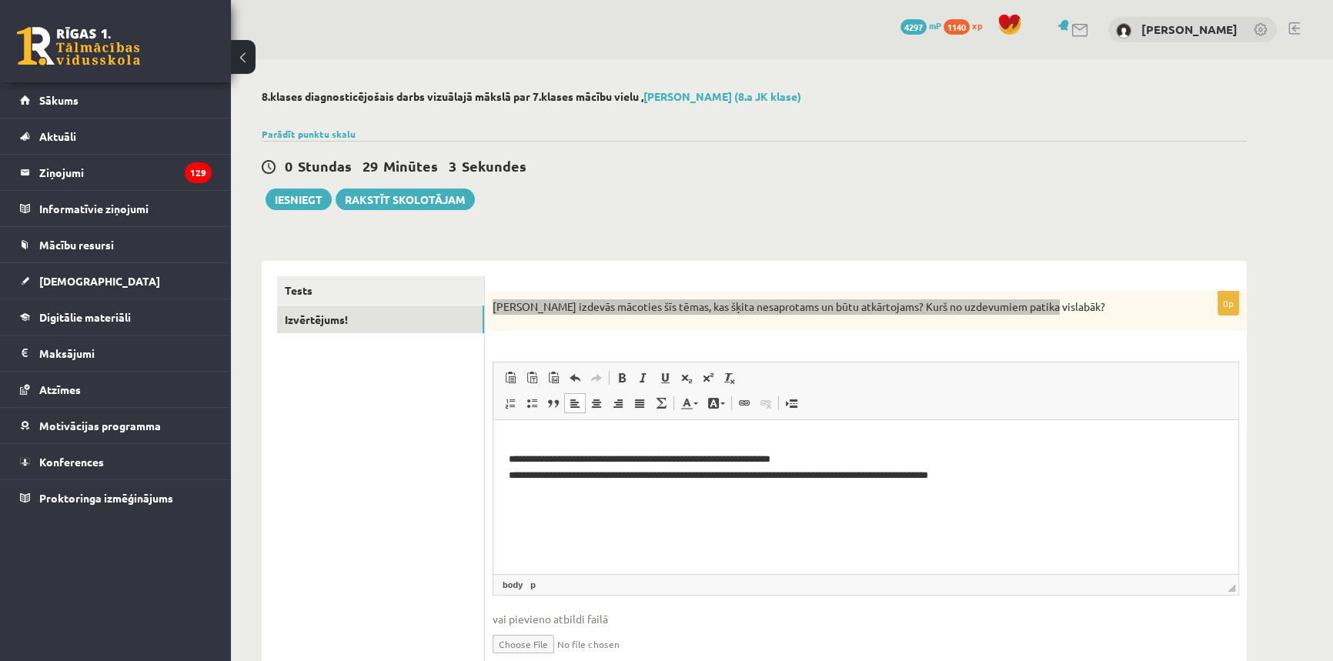
click at [506, 458] on html "**********" at bounding box center [865, 459] width 745 height 78
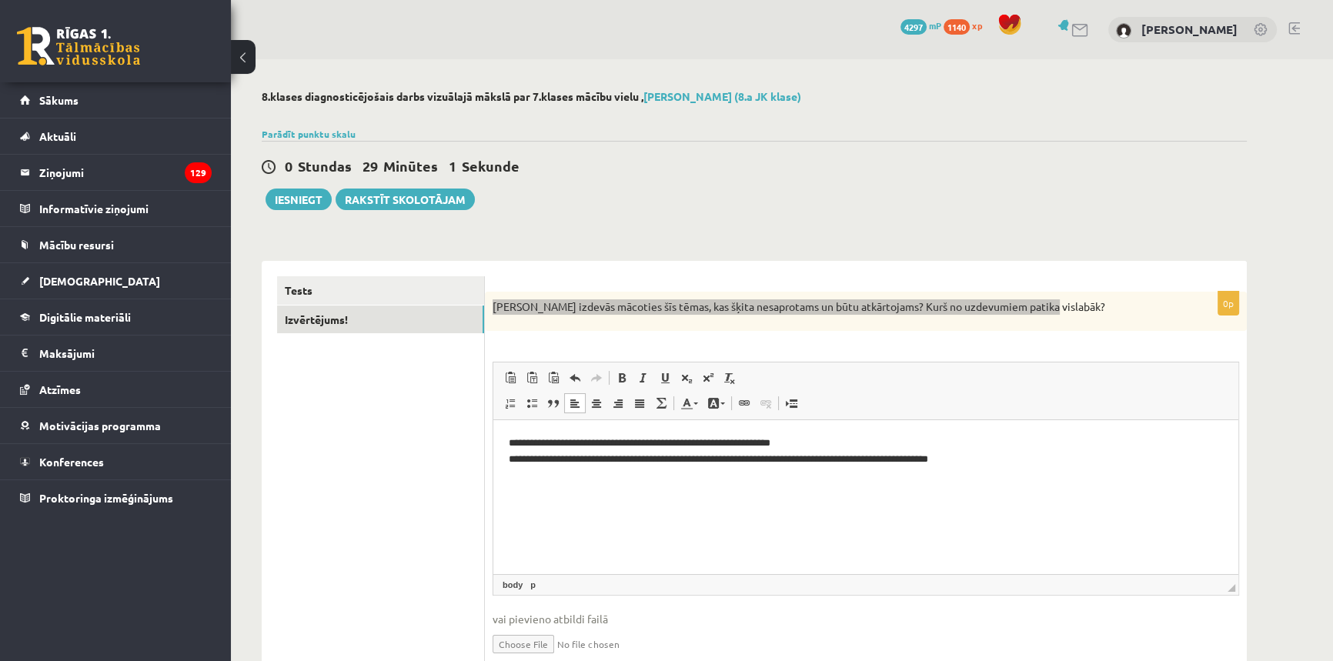
click at [1017, 459] on p "**********" at bounding box center [866, 451] width 714 height 32
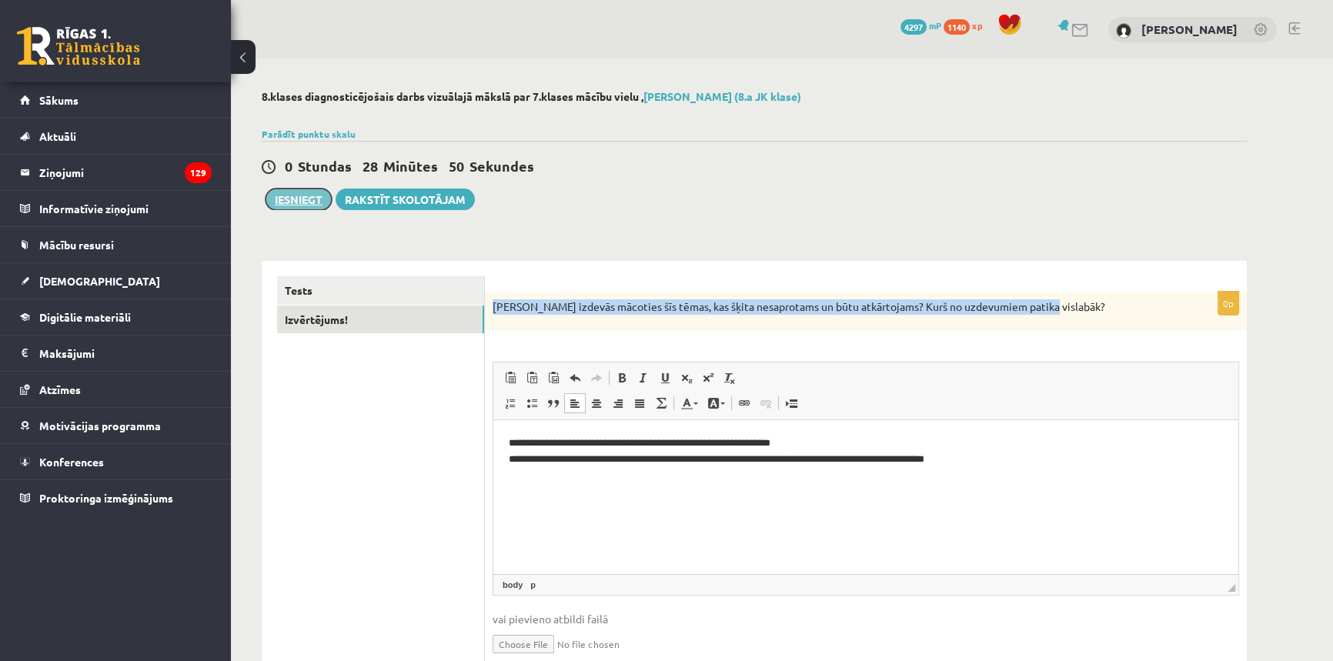
click at [288, 192] on button "Iesniegt" at bounding box center [298, 200] width 66 height 22
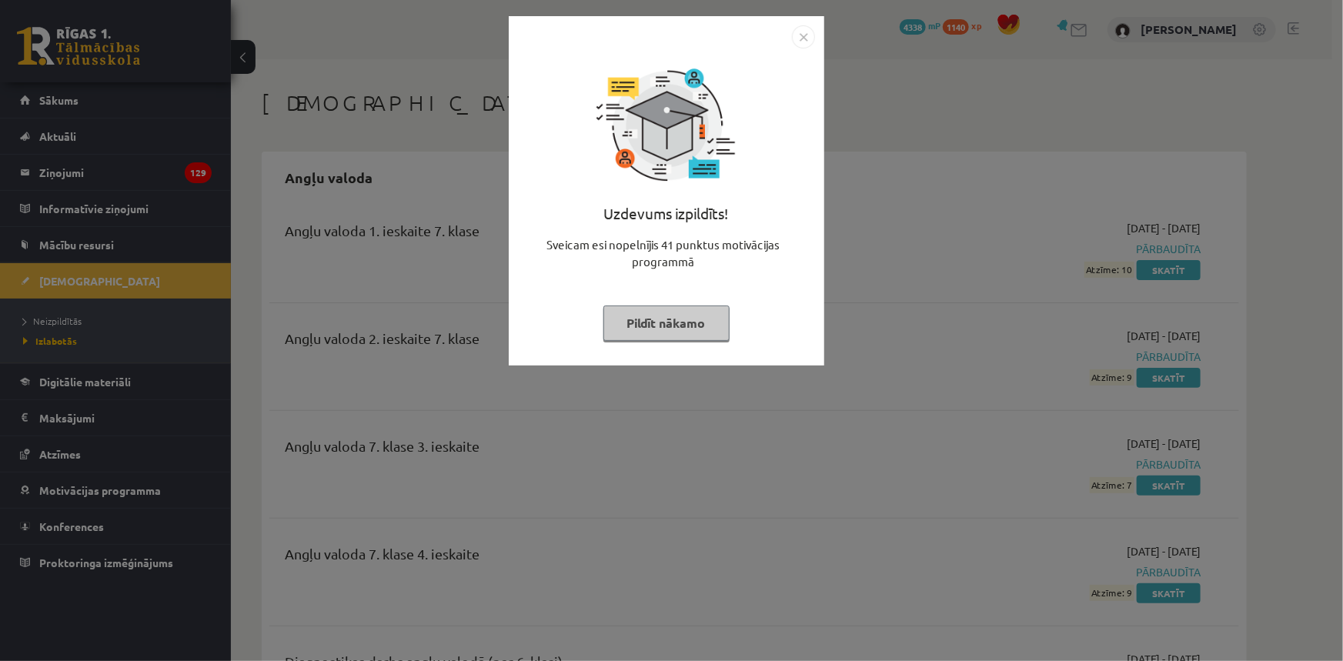
click at [800, 34] on img "Close" at bounding box center [803, 36] width 23 height 23
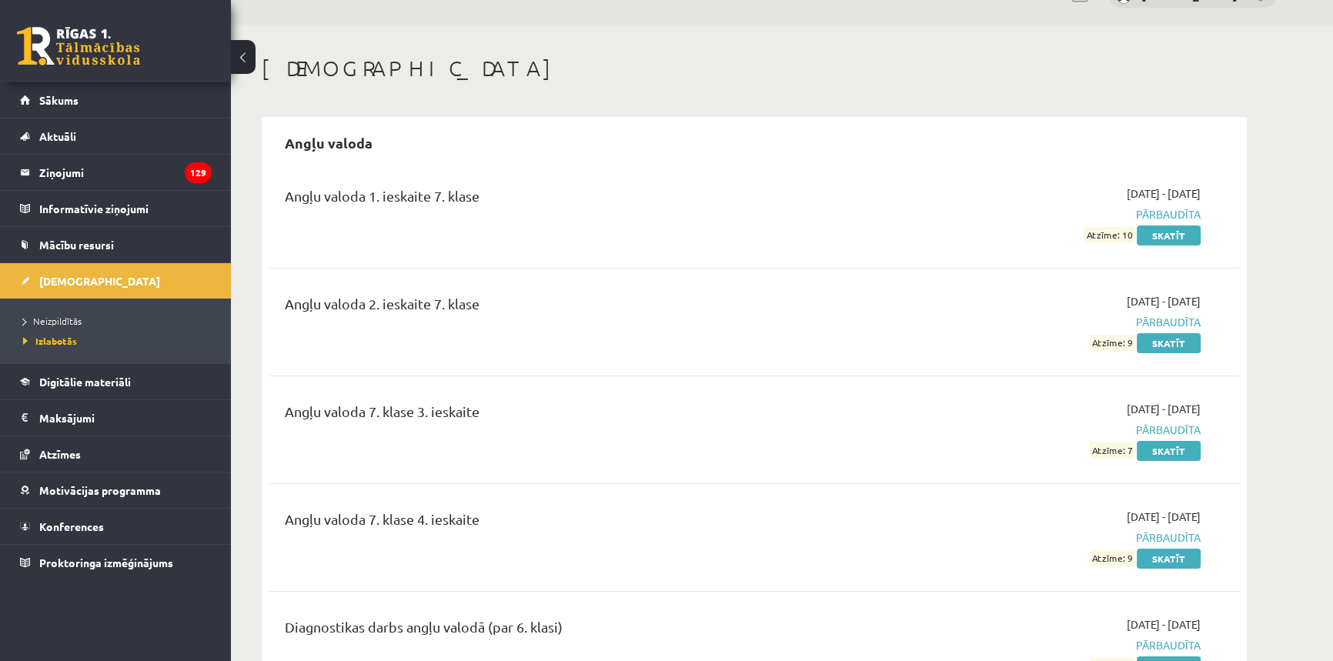
scroll to position [69, 0]
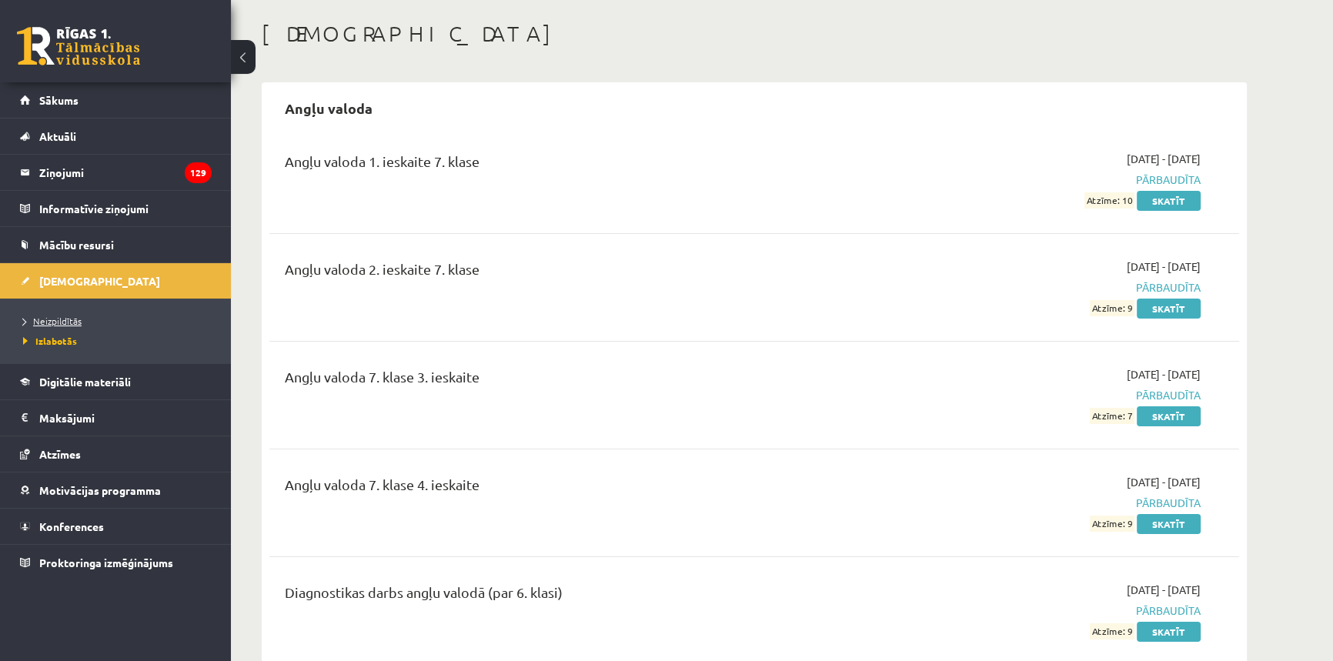
click at [62, 320] on span "Neizpildītās" at bounding box center [52, 321] width 58 height 12
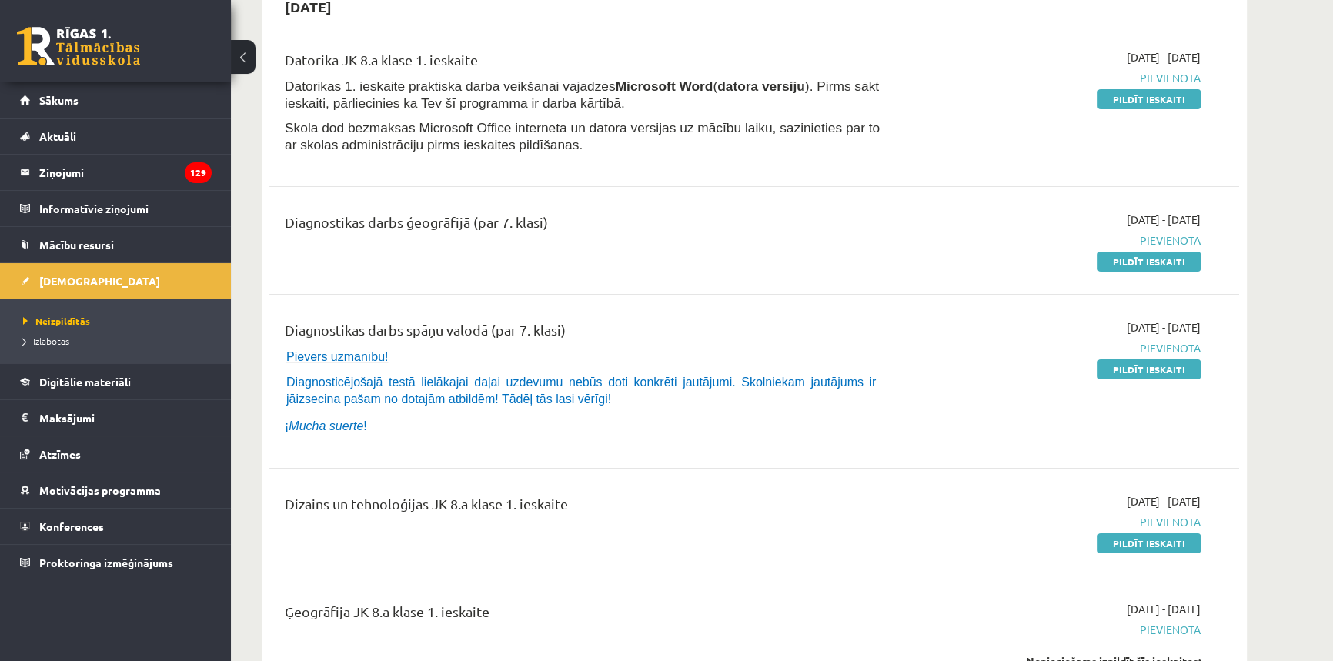
scroll to position [139, 0]
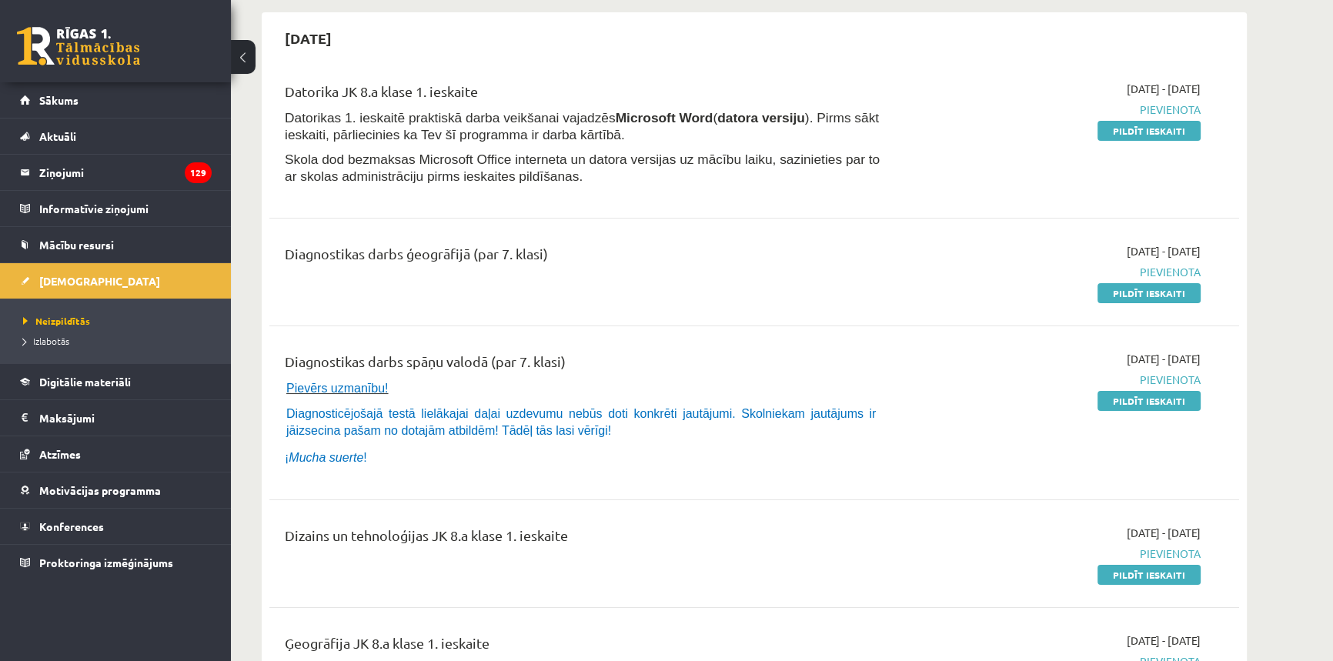
click at [1158, 299] on link "Pildīt ieskaiti" at bounding box center [1148, 293] width 103 height 20
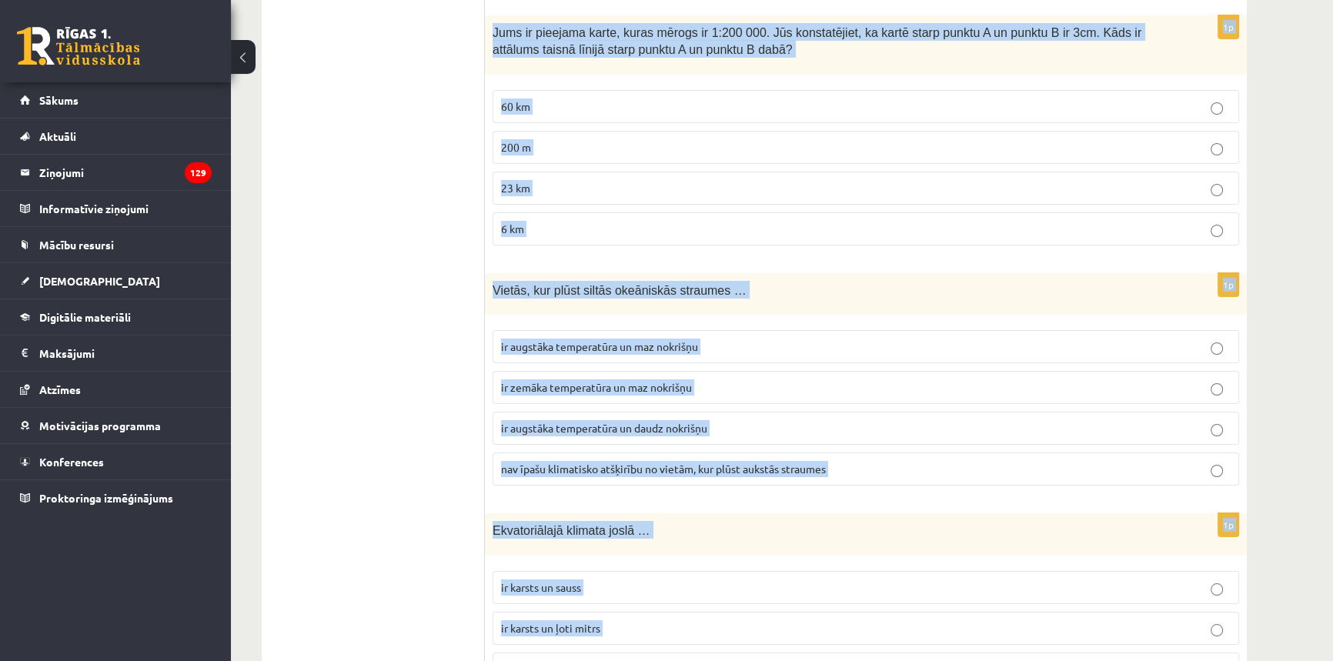
scroll to position [7041, 0]
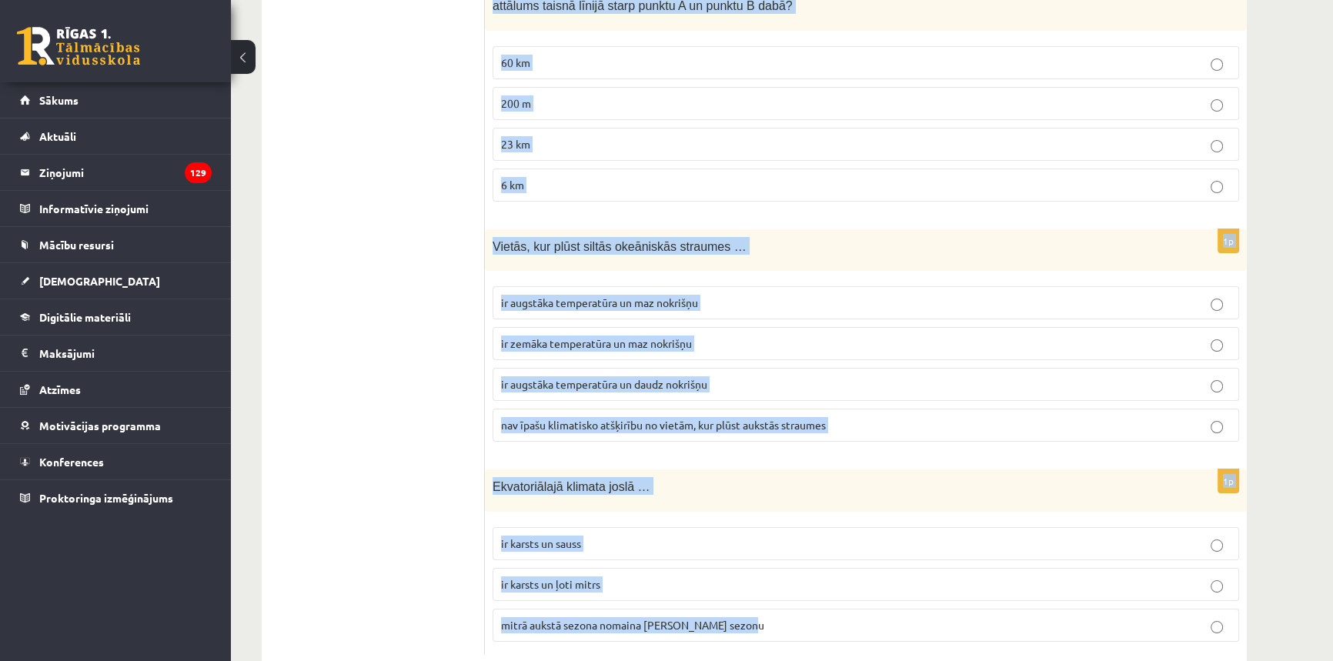
drag, startPoint x: 492, startPoint y: 292, endPoint x: 993, endPoint y: 569, distance: 572.4
copy form "Kurš no apgalvojumiem ir patiess? Baltijas jūra ir viena no sāļākajām jūrām pas…"
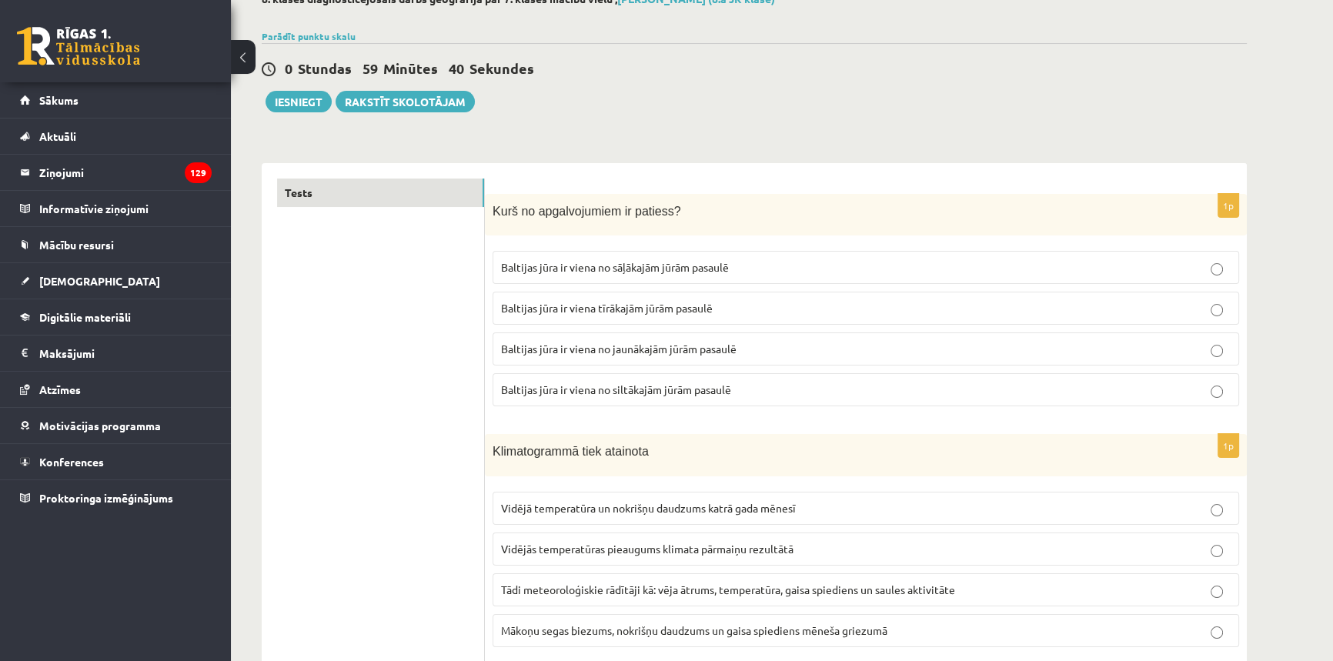
scroll to position [0, 0]
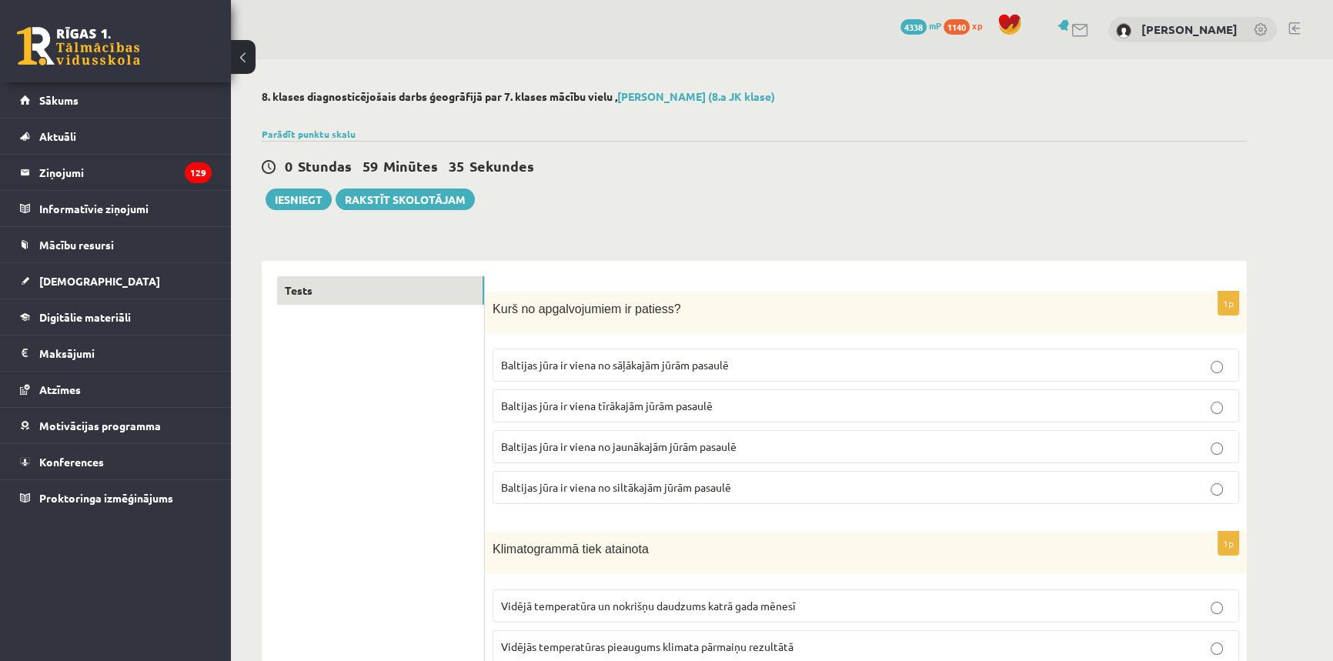
click at [608, 364] on span "Baltijas jūra ir viena no sāļākajām jūrām pasaulē" at bounding box center [615, 365] width 228 height 14
click at [773, 361] on p "Baltijas jūra ir viena no sāļākajām jūrām pasaulē" at bounding box center [865, 365] width 729 height 16
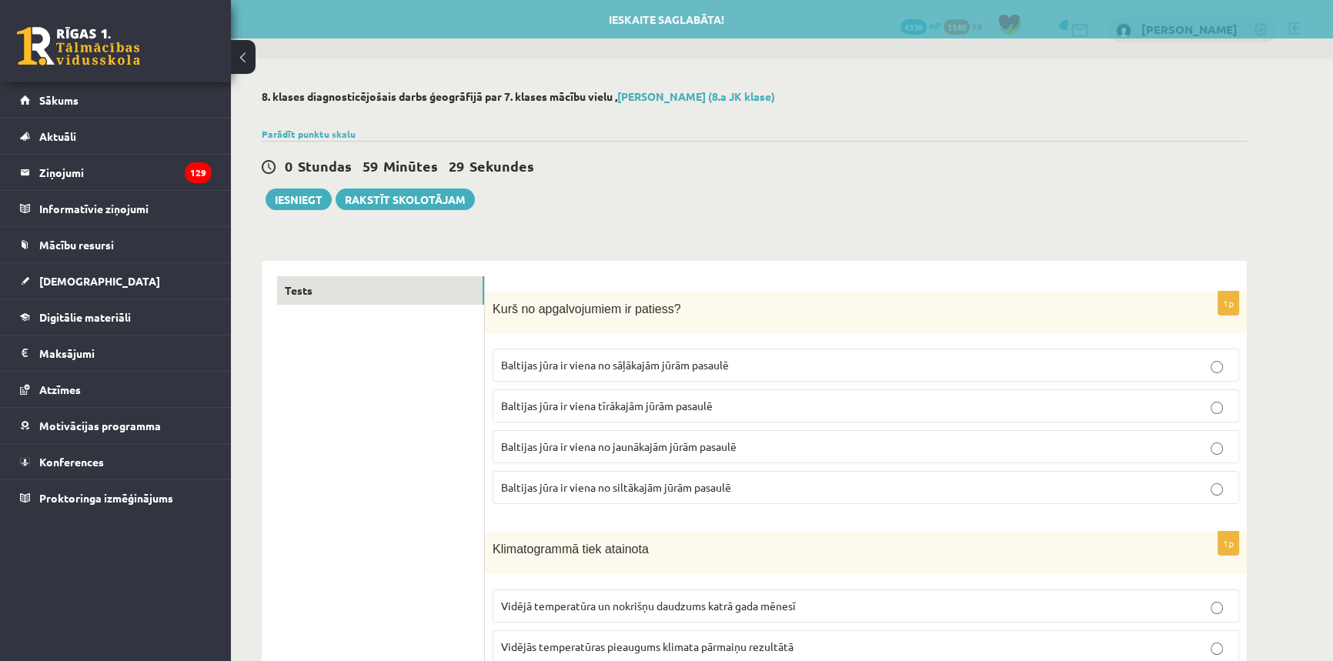
click at [723, 447] on span "Baltijas jūra ir viena no jaunākajām jūrām pasaulē" at bounding box center [618, 446] width 235 height 14
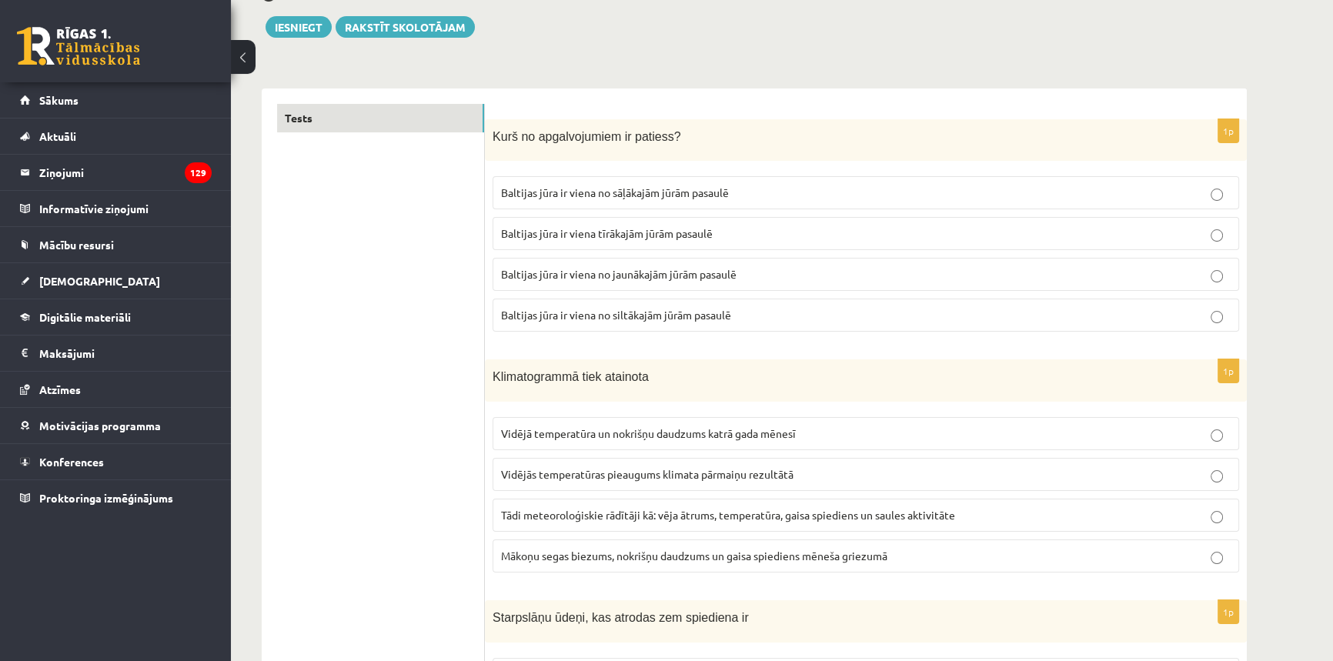
scroll to position [209, 0]
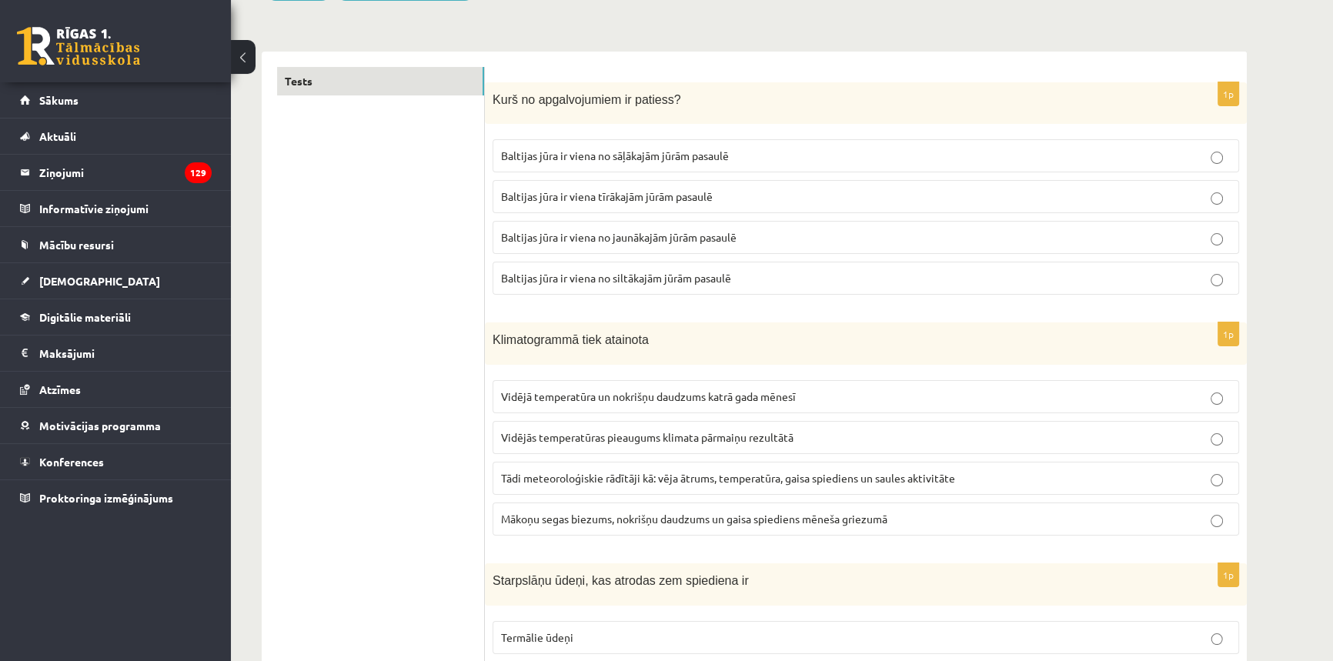
click at [587, 431] on span "Vidējās temperatūras pieaugums klimata pārmaiņu rezultātā" at bounding box center [647, 437] width 292 height 14
drag, startPoint x: 793, startPoint y: 395, endPoint x: 832, endPoint y: 408, distance: 40.4
click at [793, 397] on span "Vidējā temperatūra un nokrišņu daudzums katrā gada mēnesī" at bounding box center [648, 396] width 295 height 14
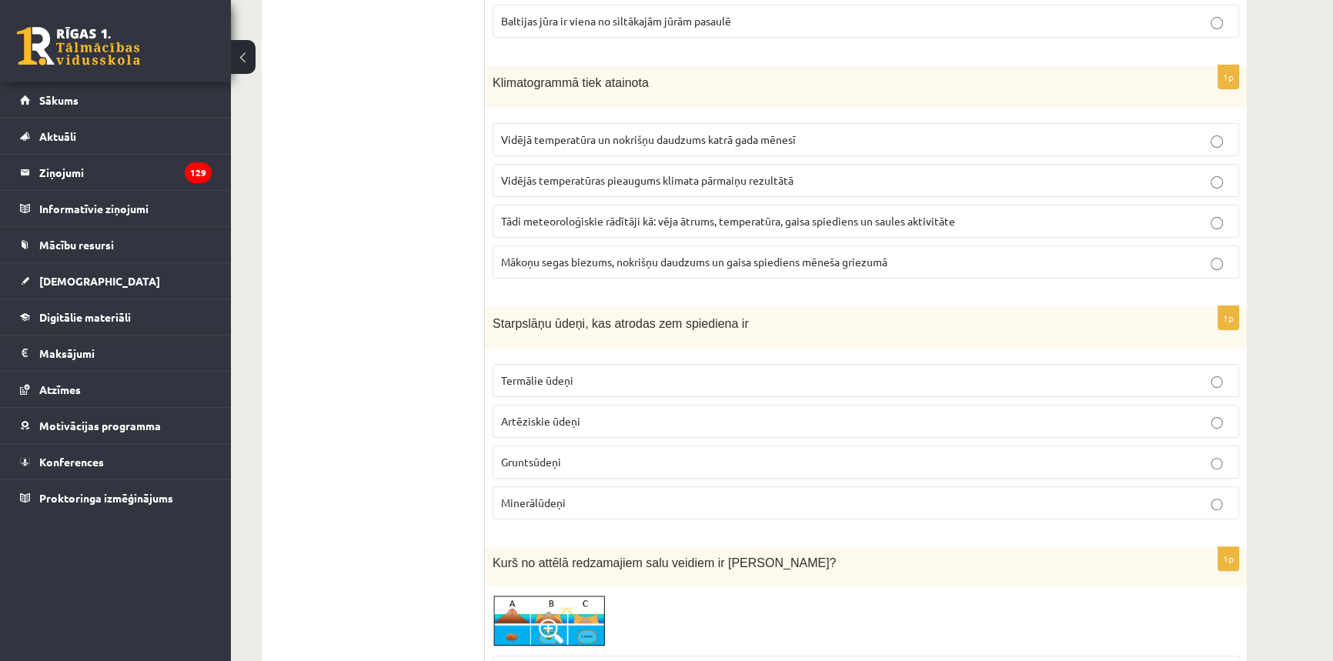
scroll to position [489, 0]
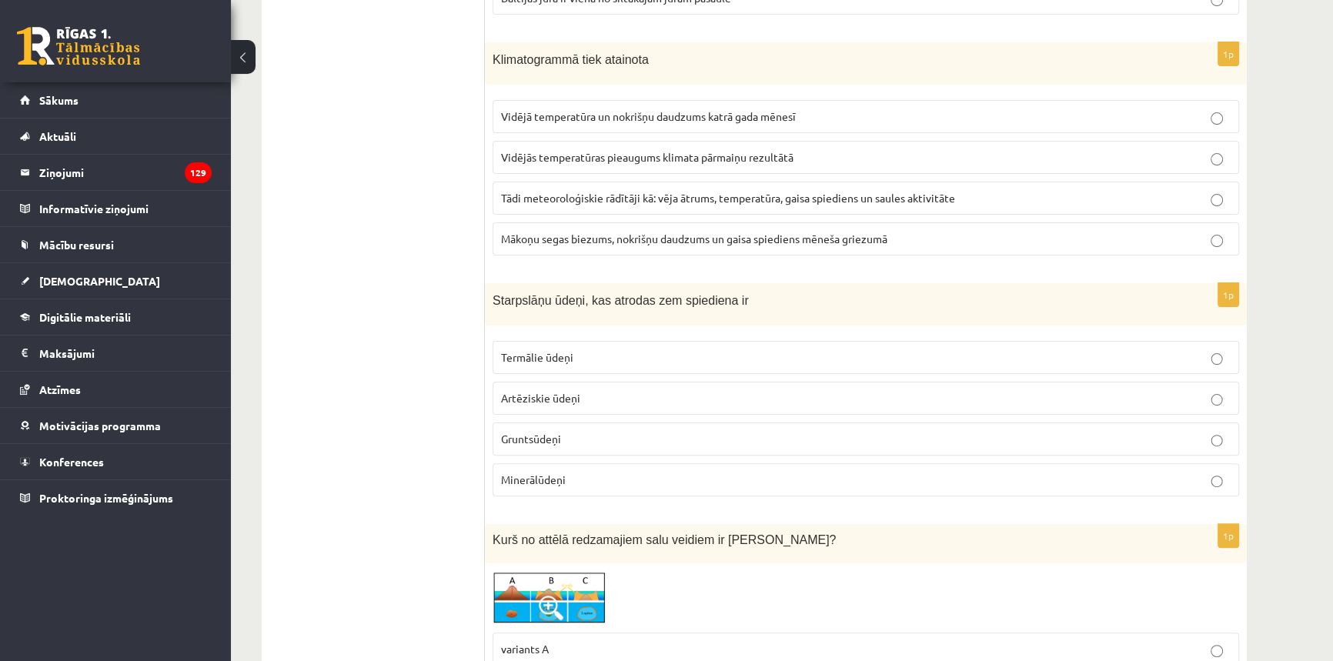
click at [567, 408] on label "Artēziskie ūdeņi" at bounding box center [865, 398] width 746 height 33
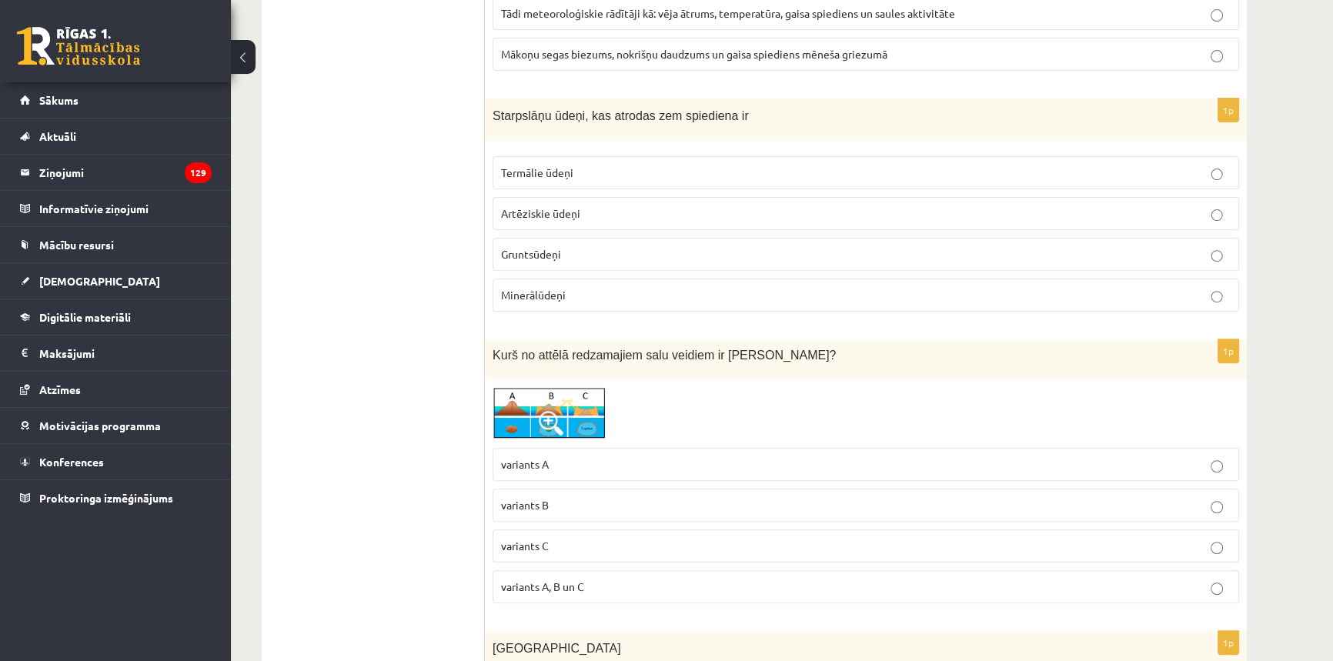
scroll to position [699, 0]
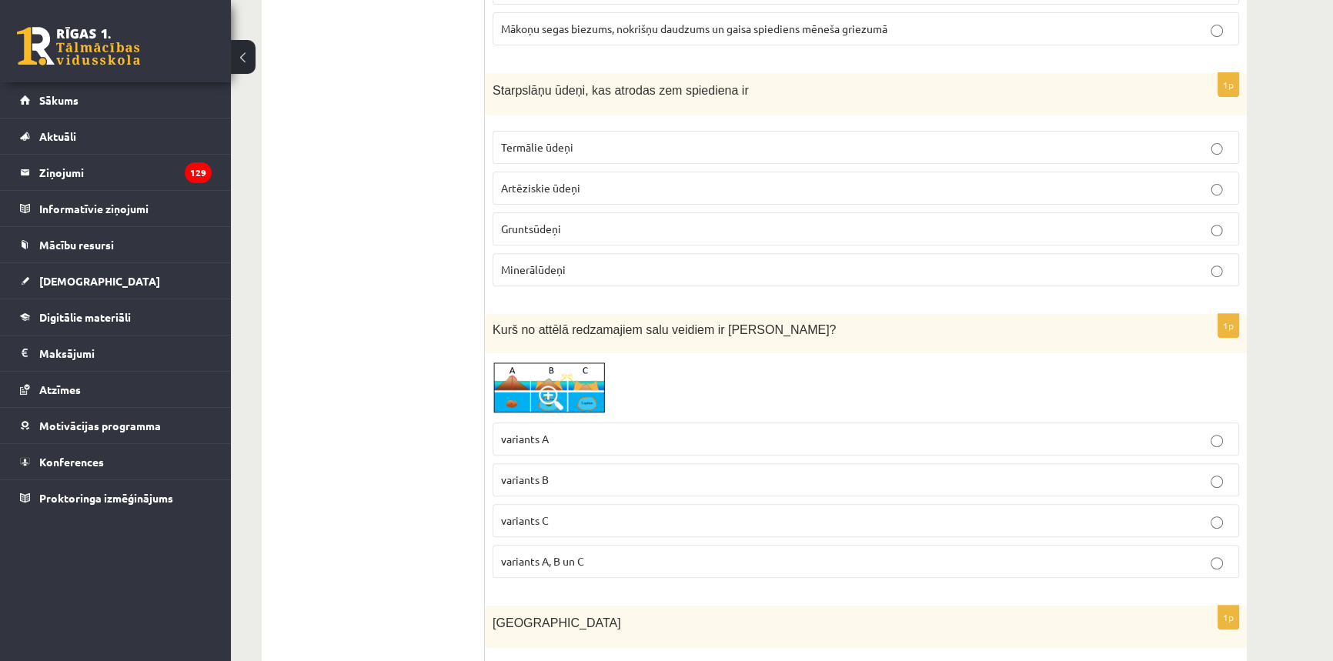
click at [556, 366] on img at bounding box center [549, 388] width 115 height 54
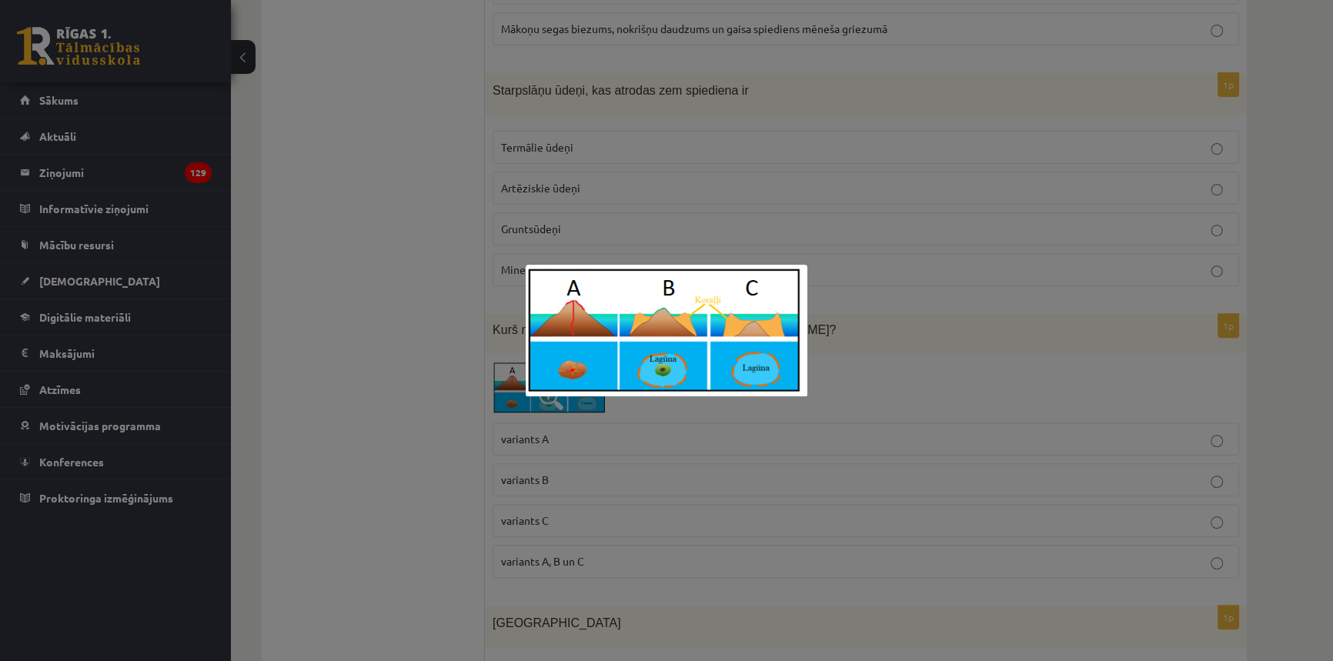
click at [833, 360] on div at bounding box center [666, 330] width 1333 height 661
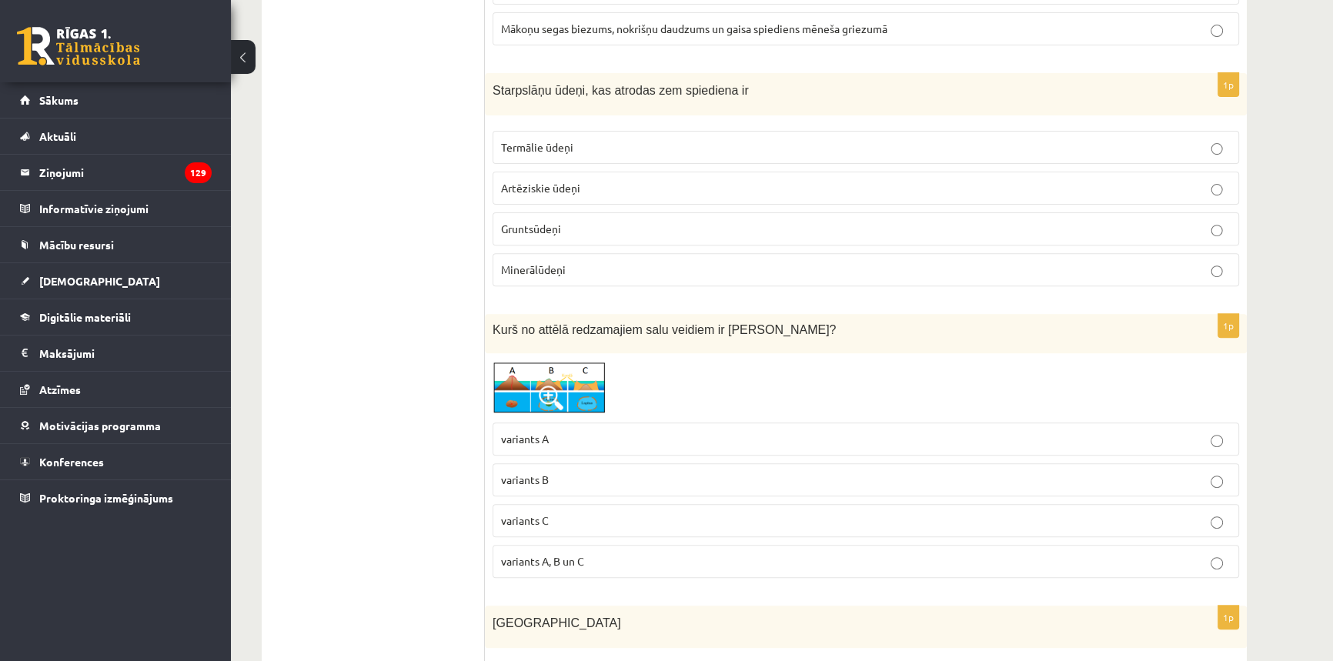
click at [569, 384] on img at bounding box center [549, 388] width 115 height 54
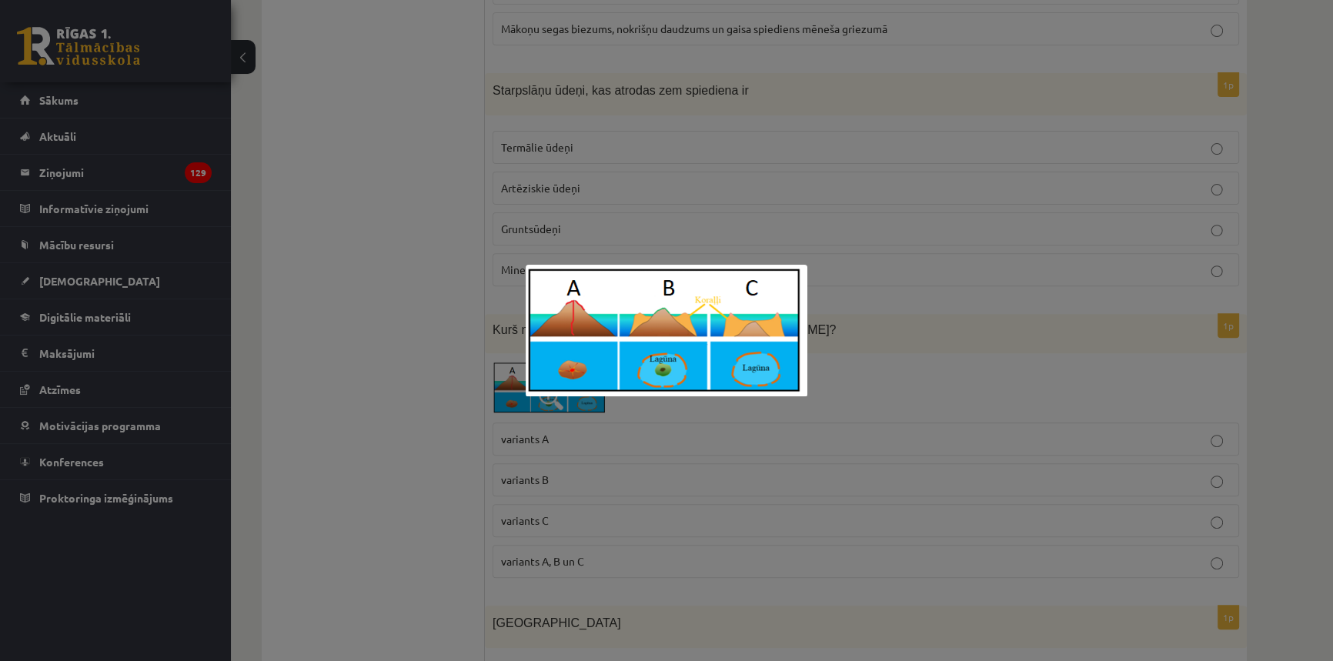
click at [832, 384] on div at bounding box center [666, 330] width 1333 height 661
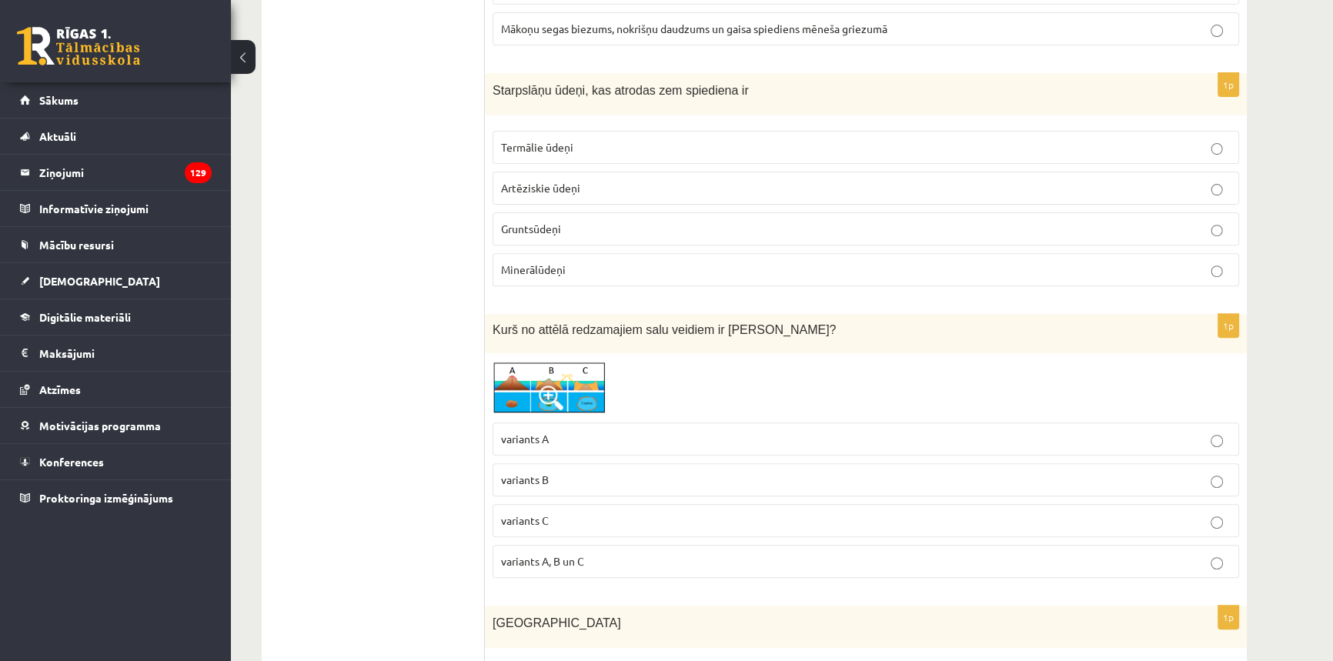
click at [606, 408] on img at bounding box center [549, 388] width 115 height 54
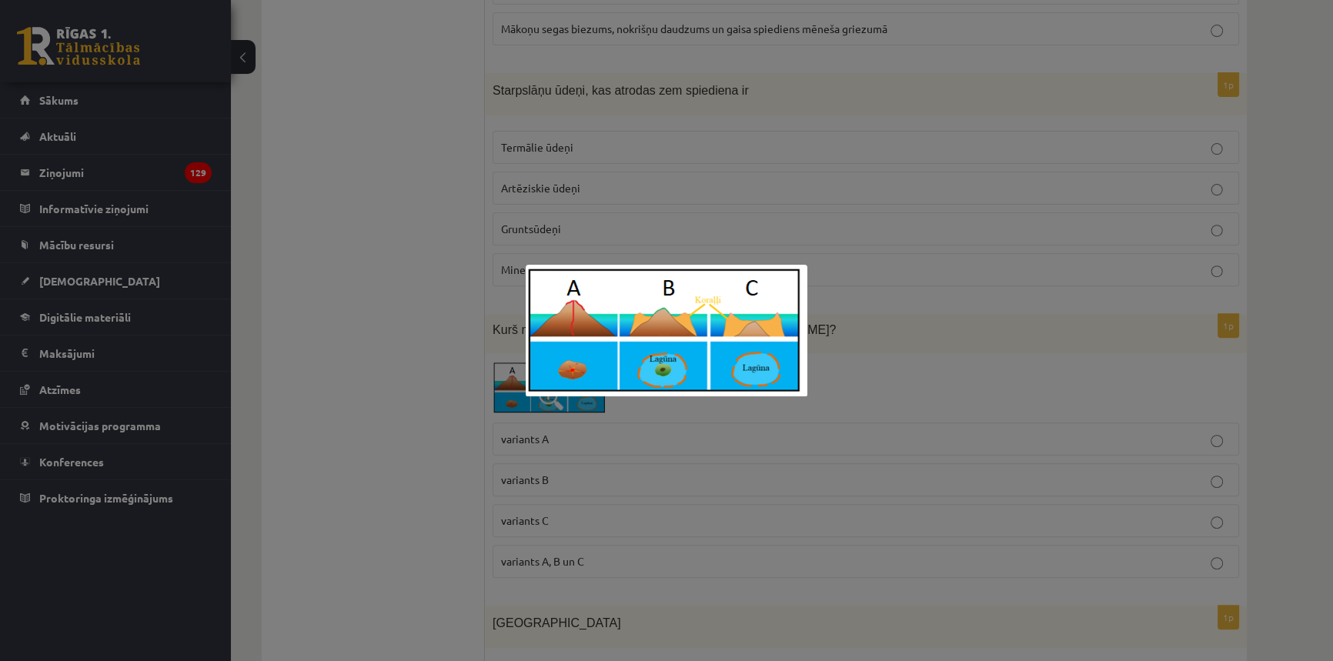
click at [917, 362] on div at bounding box center [666, 330] width 1333 height 661
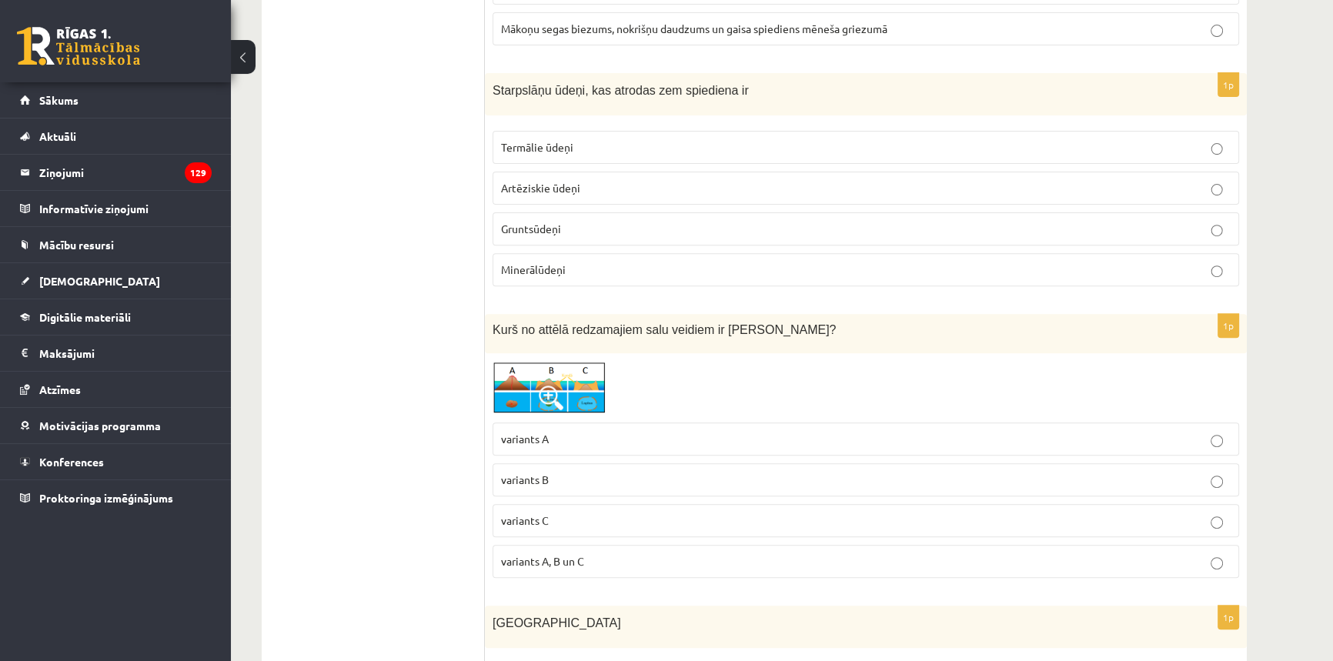
click at [607, 472] on p "variants B" at bounding box center [865, 480] width 729 height 16
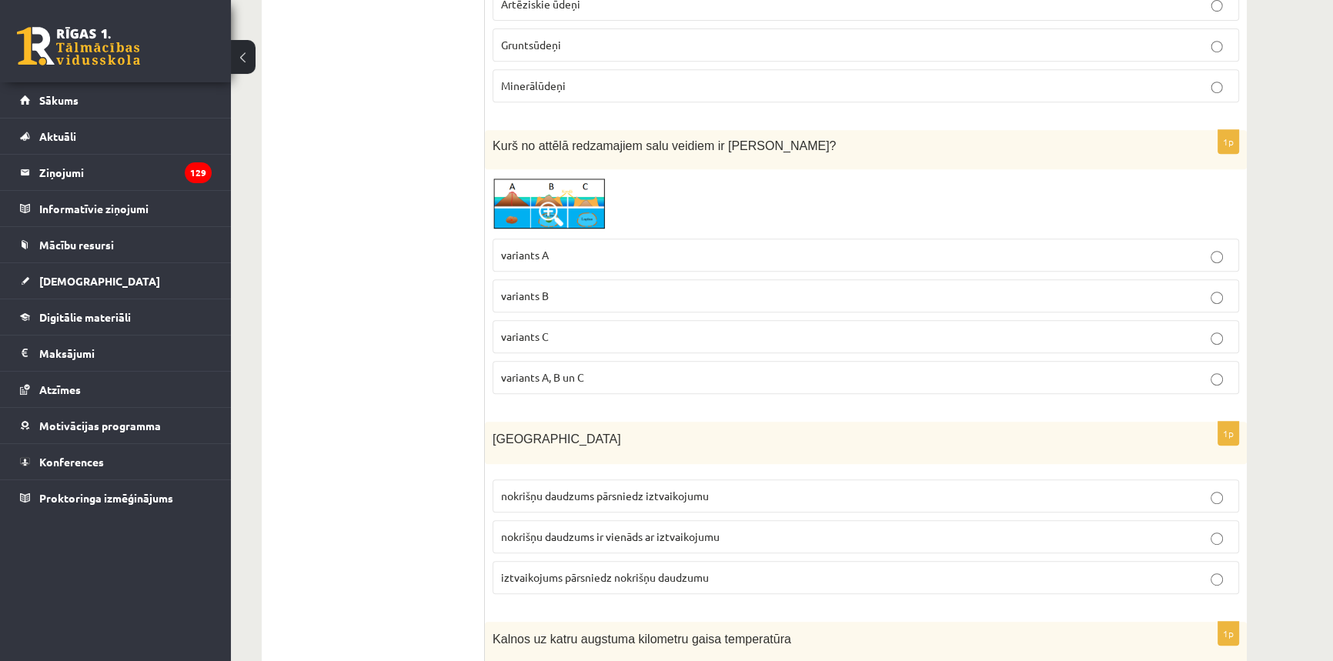
scroll to position [979, 0]
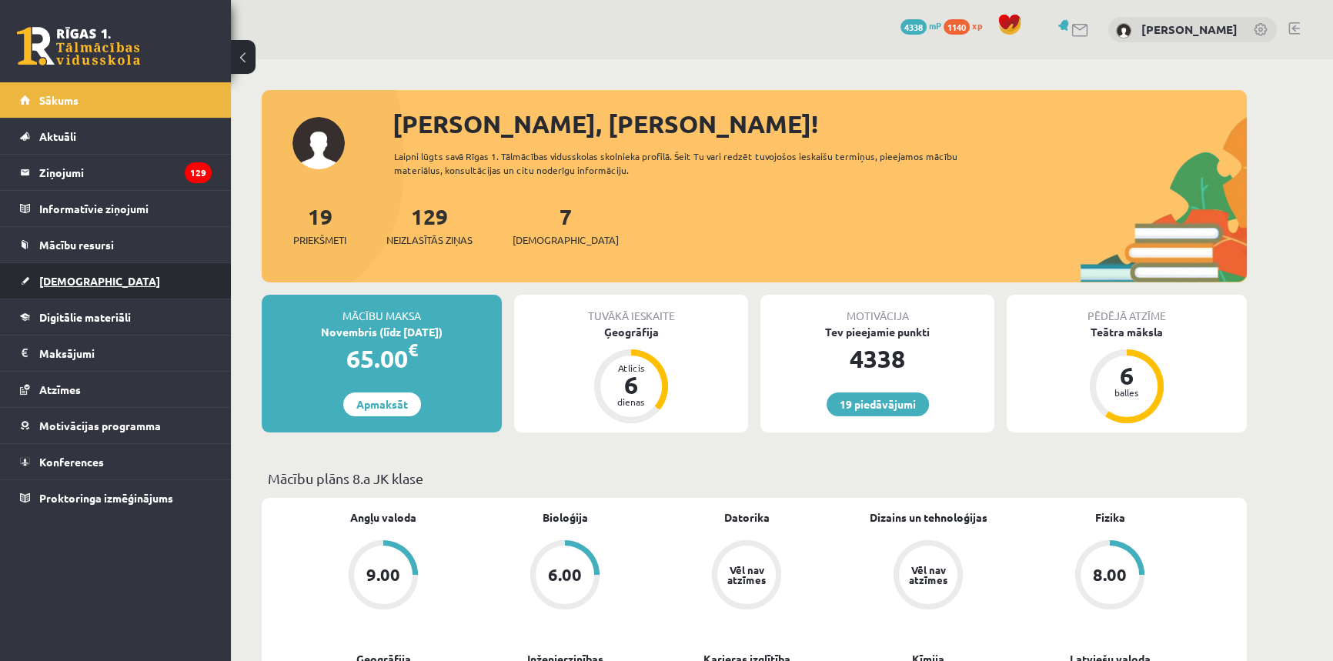
click at [146, 269] on link "[DEMOGRAPHIC_DATA]" at bounding box center [116, 280] width 192 height 35
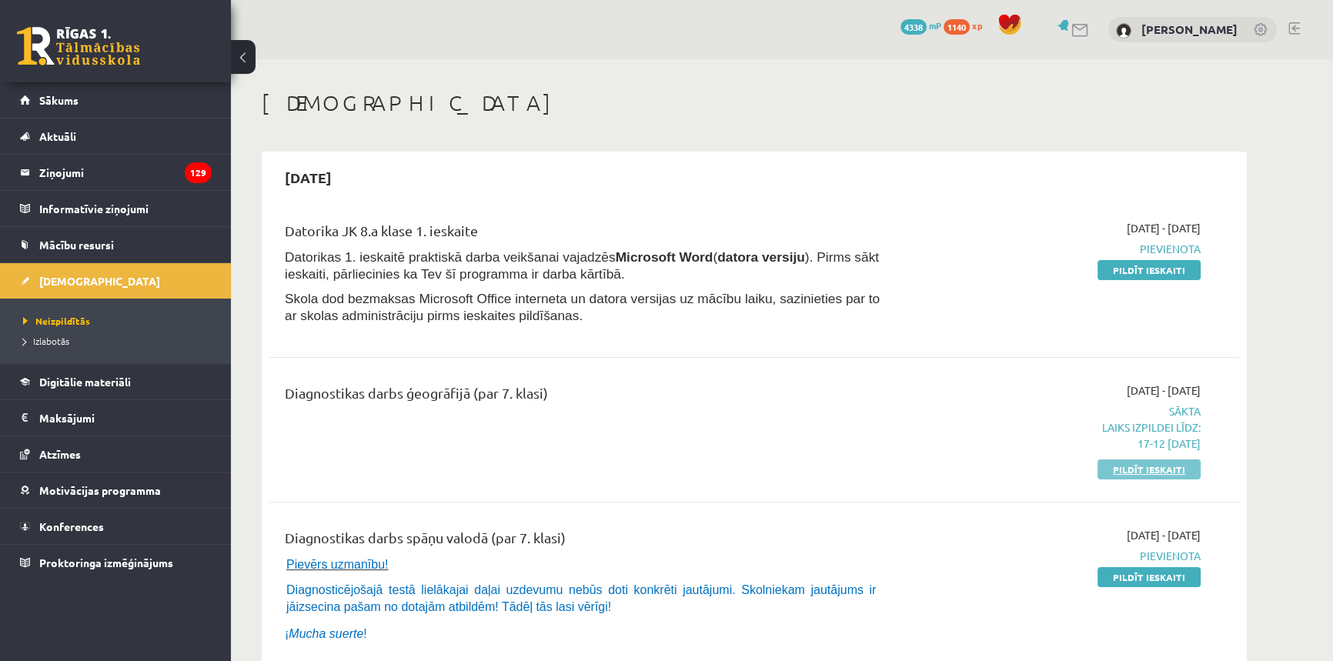
click at [1140, 471] on link "Pildīt ieskaiti" at bounding box center [1148, 469] width 103 height 20
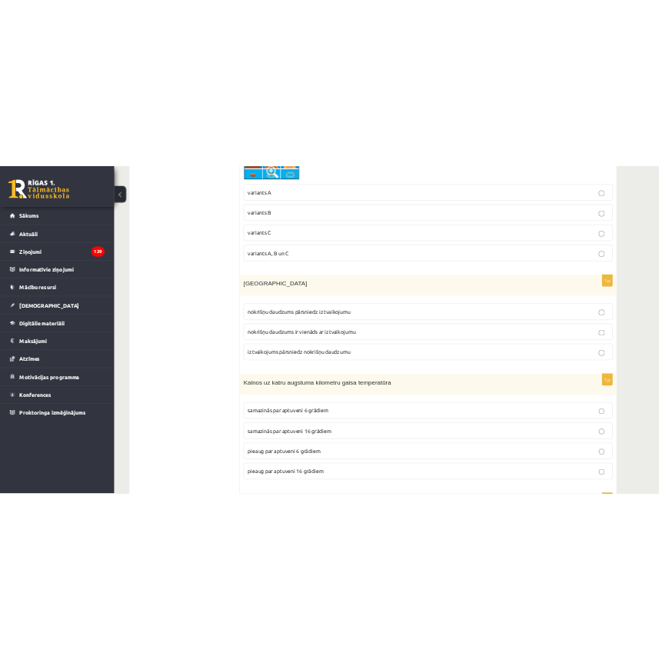
scroll to position [1189, 0]
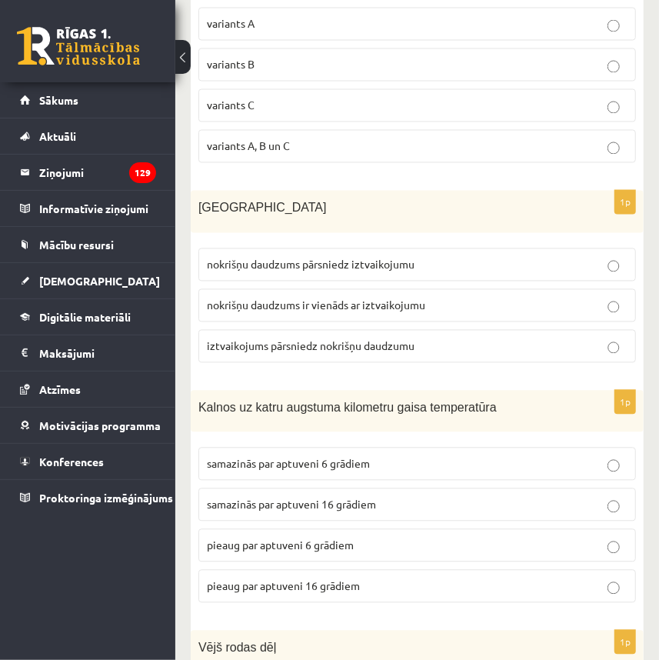
click at [332, 343] on span "iztvaikojums pārsniedz nokrišņu daudzumu" at bounding box center [311, 346] width 208 height 14
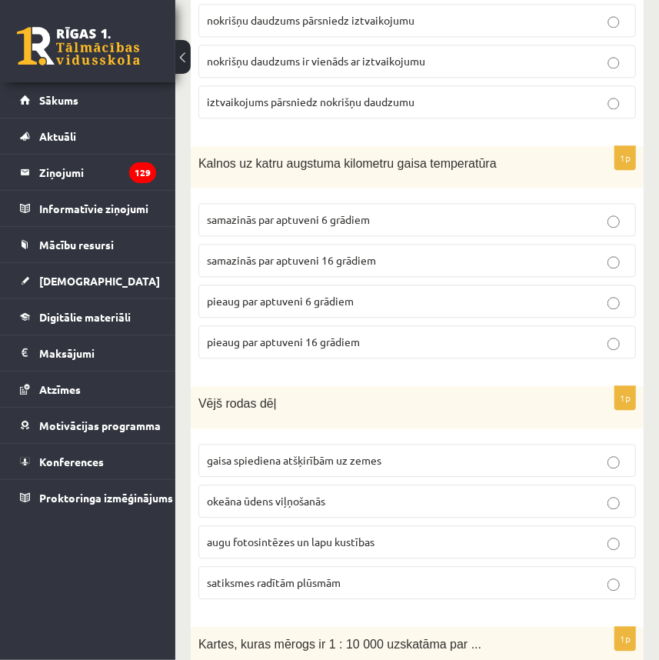
scroll to position [1469, 0]
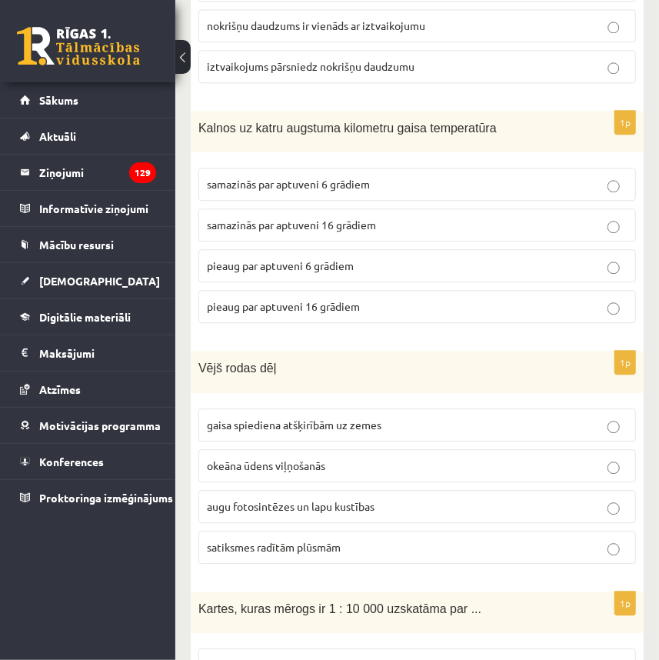
click at [308, 258] on p "pieaug par aptuveni 6 grādiem" at bounding box center [417, 266] width 421 height 16
click at [304, 419] on span "gaisa spiediena atšķirībām uz zemes" at bounding box center [294, 425] width 175 height 14
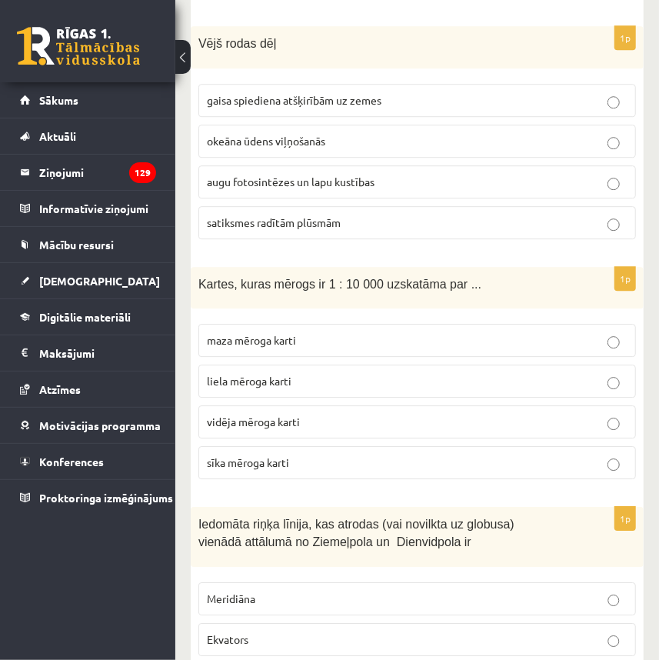
scroll to position [1818, 0]
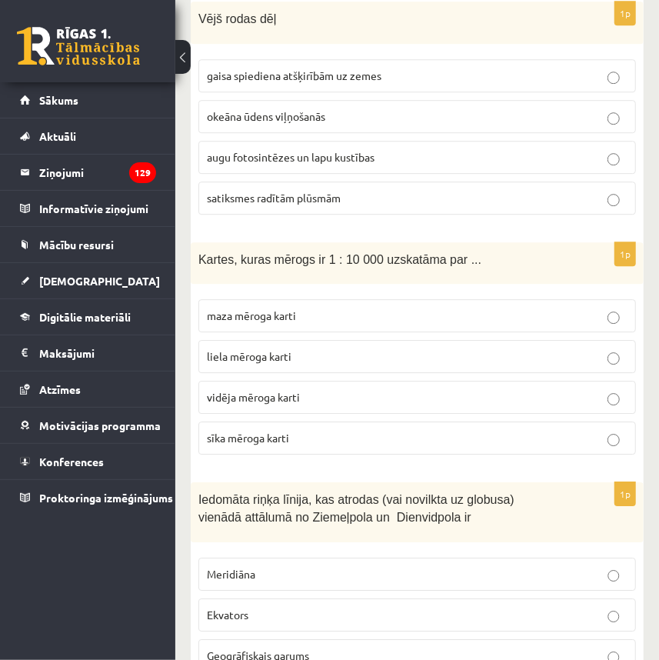
click at [312, 352] on p "liela mēroga karti" at bounding box center [417, 357] width 421 height 16
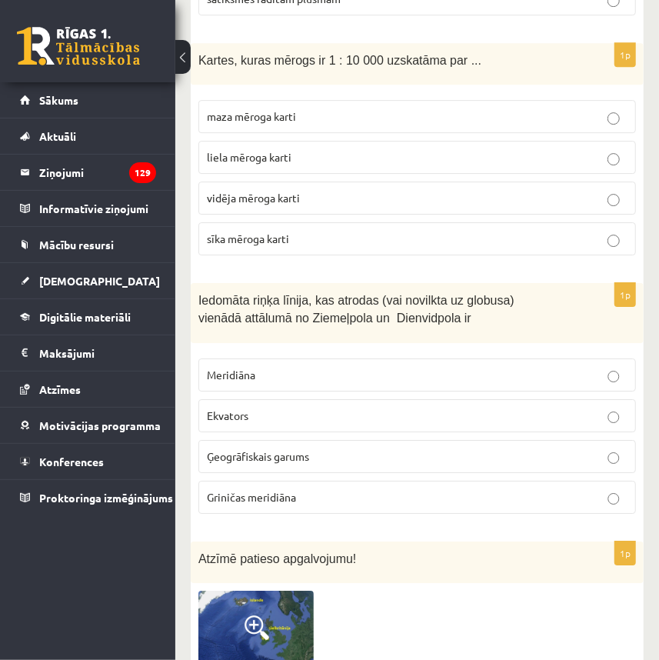
scroll to position [2028, 0]
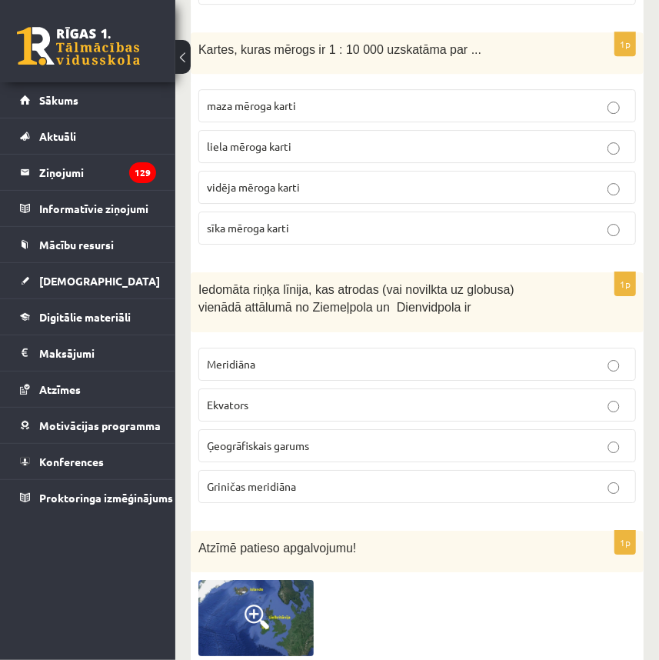
click at [285, 397] on p "Ekvators" at bounding box center [417, 405] width 421 height 16
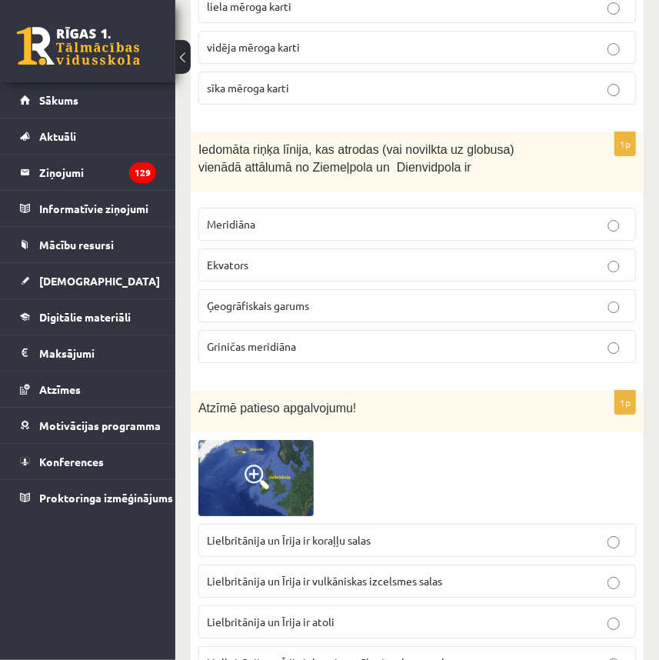
scroll to position [2238, 0]
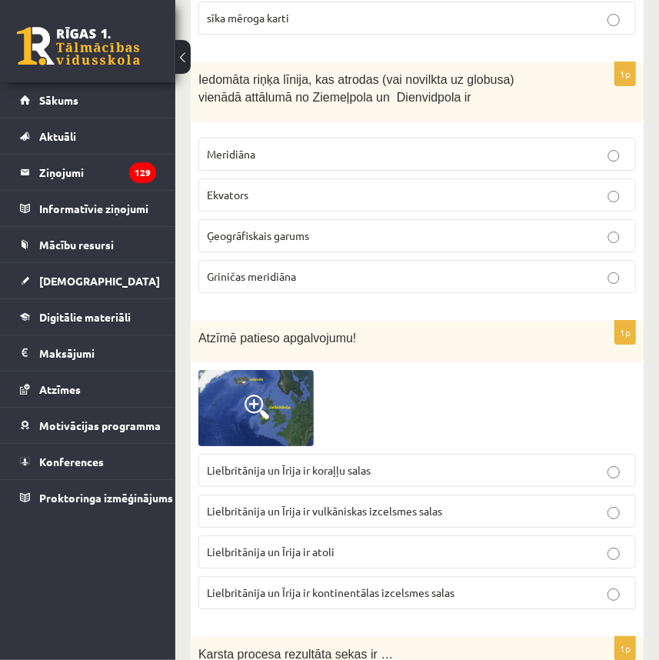
click at [285, 388] on img at bounding box center [256, 408] width 115 height 76
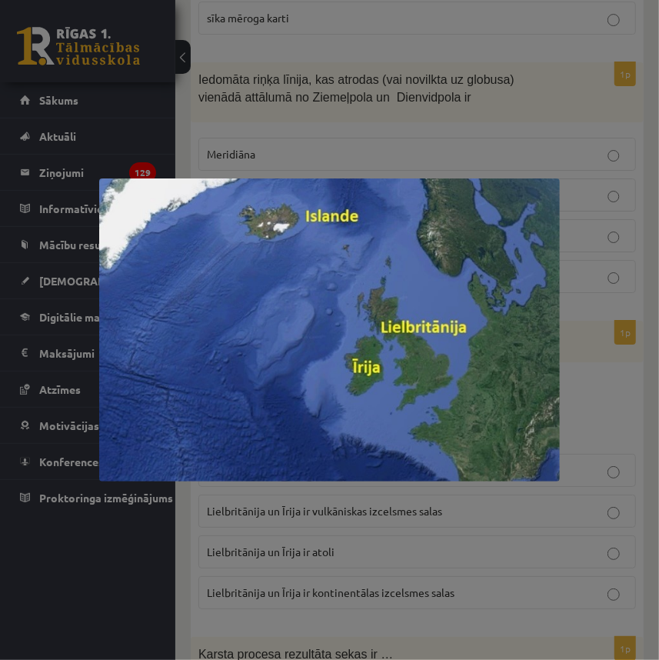
click at [609, 379] on div at bounding box center [329, 330] width 659 height 660
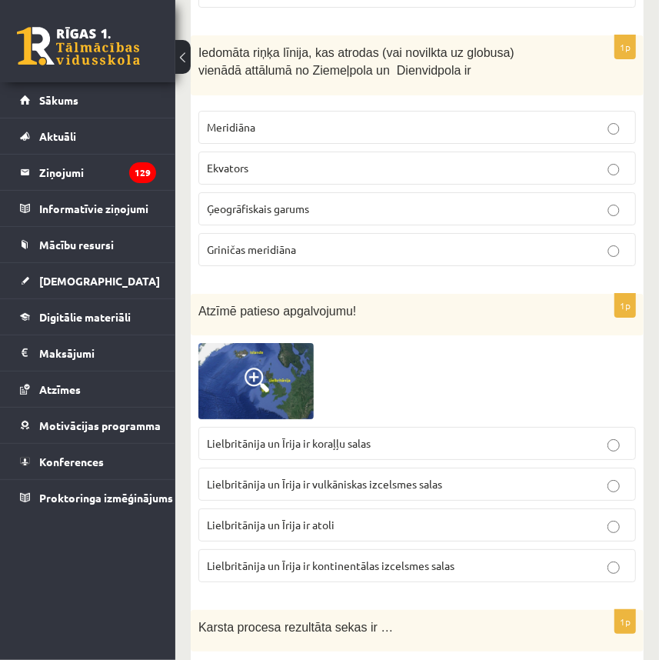
scroll to position [2308, 0]
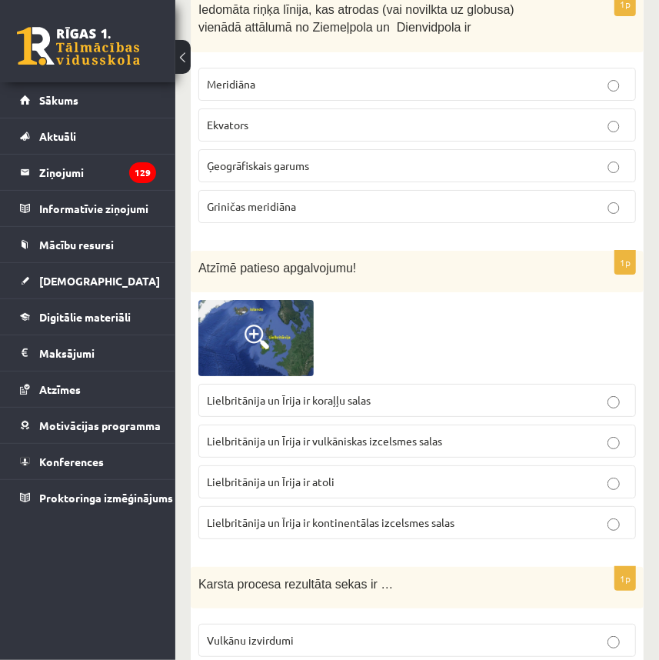
click at [312, 319] on img at bounding box center [256, 338] width 115 height 76
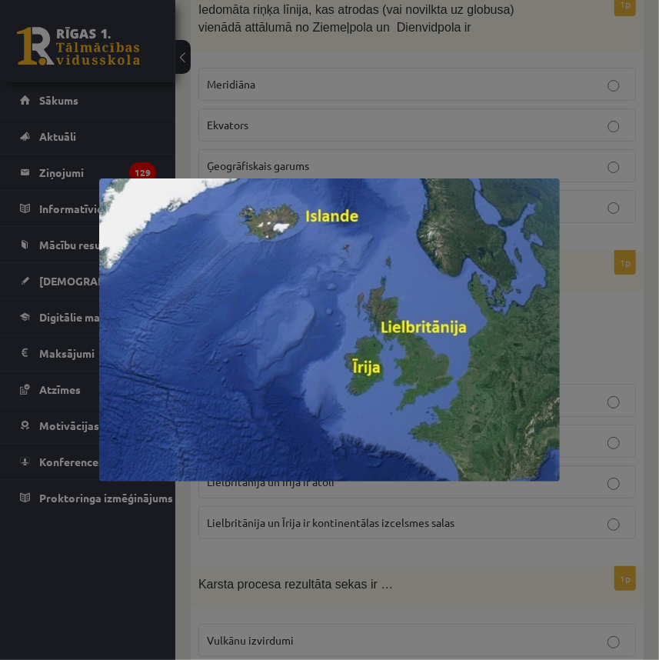
click at [589, 329] on div at bounding box center [329, 330] width 659 height 660
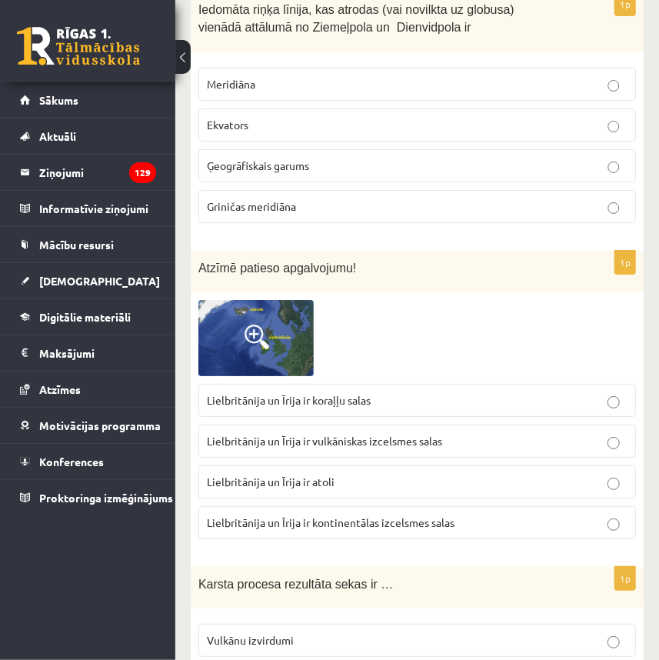
click at [229, 338] on img at bounding box center [256, 338] width 115 height 76
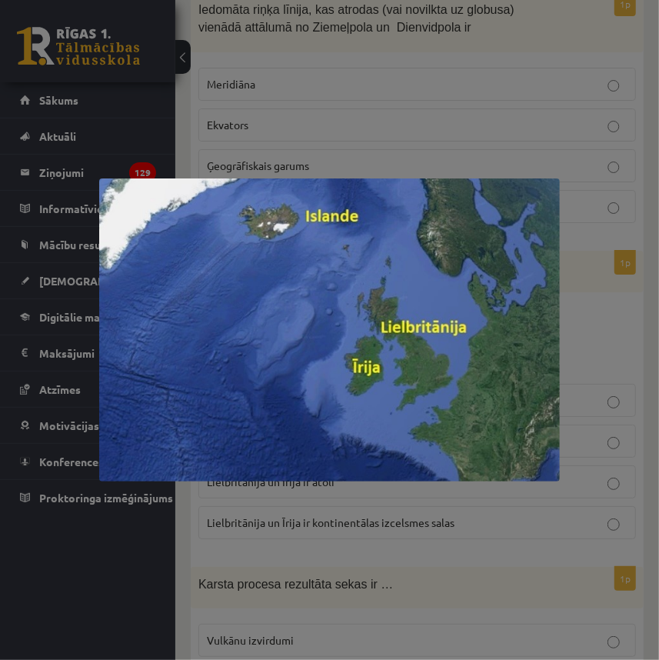
click at [578, 365] on div at bounding box center [329, 330] width 659 height 660
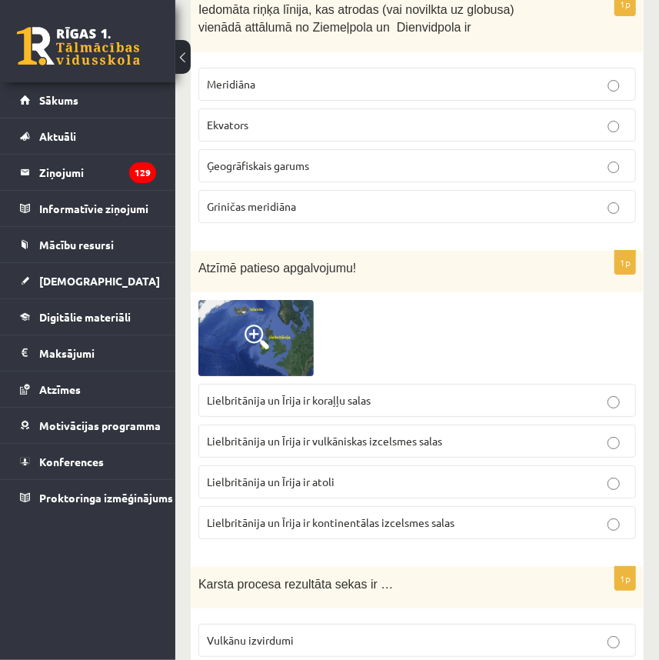
click at [462, 506] on label "Lielbritānija un Īrija ir kontinentālas izcelsmes salas" at bounding box center [418, 522] width 438 height 33
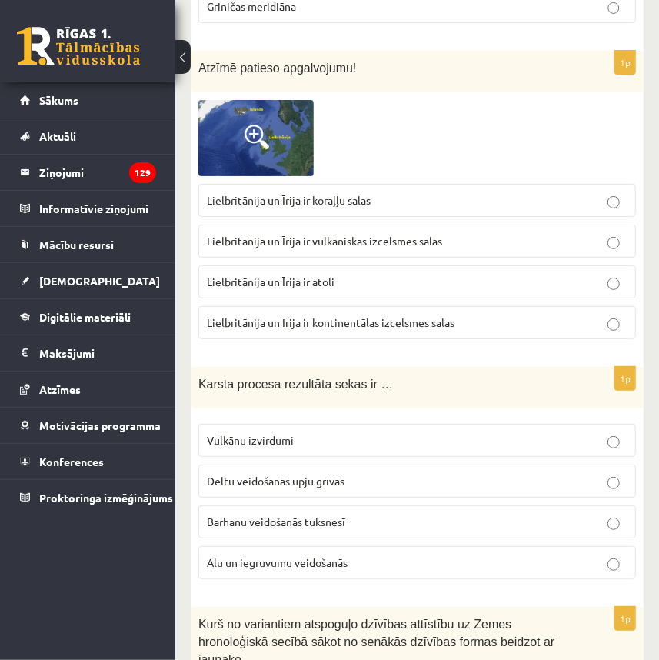
scroll to position [2518, 0]
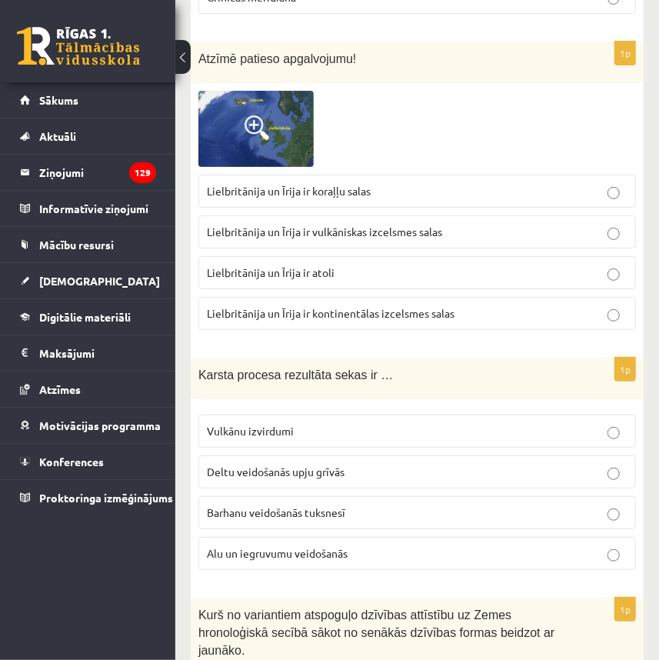
click at [322, 546] on p "Alu un iegruvumu veidošanās" at bounding box center [417, 554] width 421 height 16
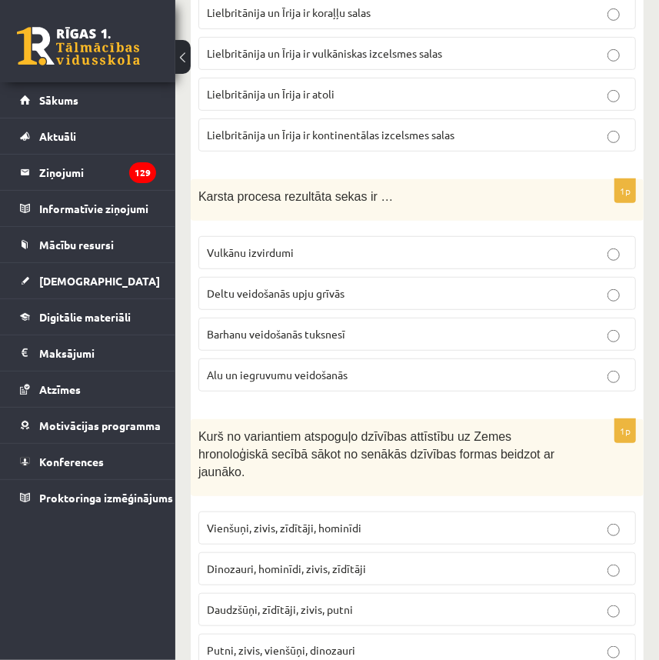
scroll to position [2728, 0]
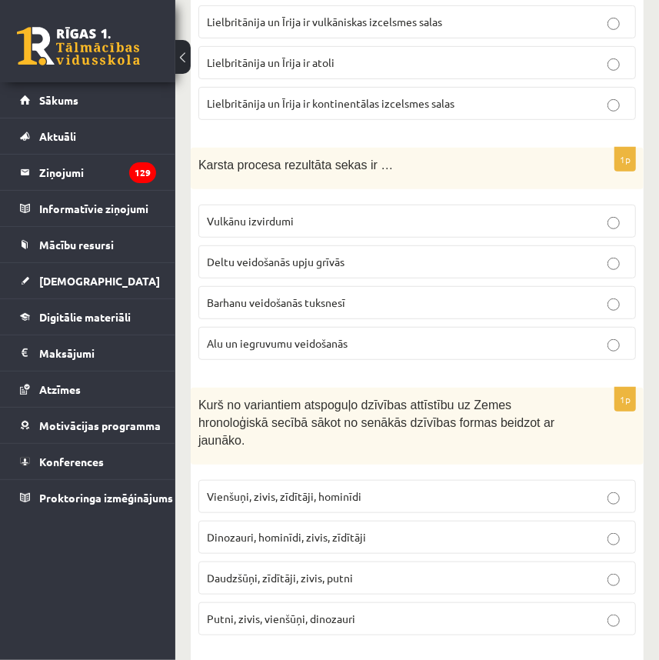
click at [310, 489] on p "Vienšuņi, zivis, zīdītāji, hominīdi" at bounding box center [417, 497] width 421 height 16
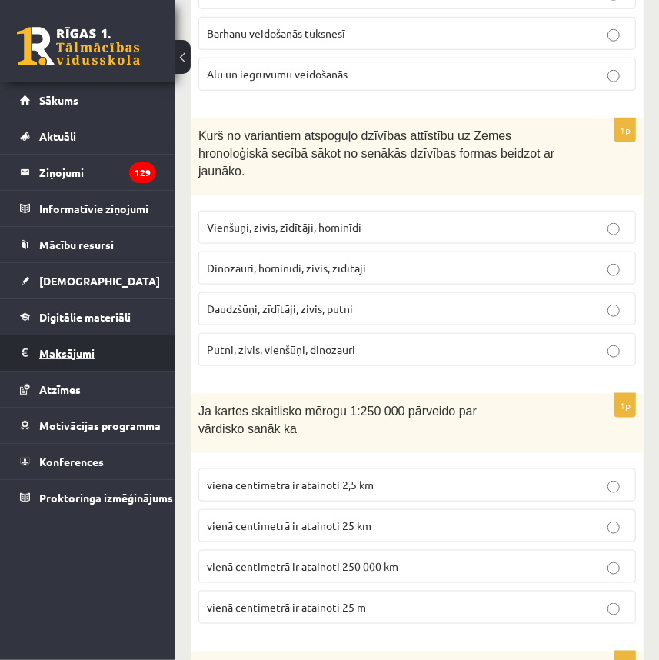
scroll to position [3008, 0]
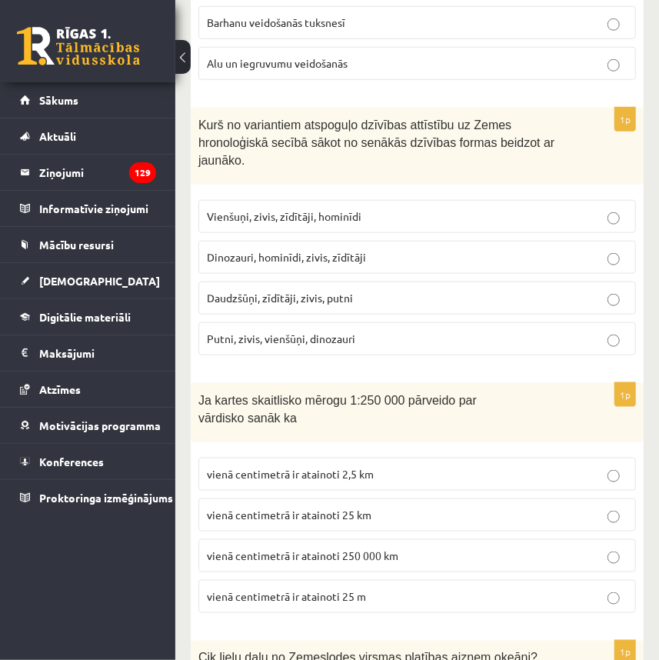
click at [353, 467] on span "vienā centimetrā ir atainoti 2,5 km" at bounding box center [290, 474] width 167 height 14
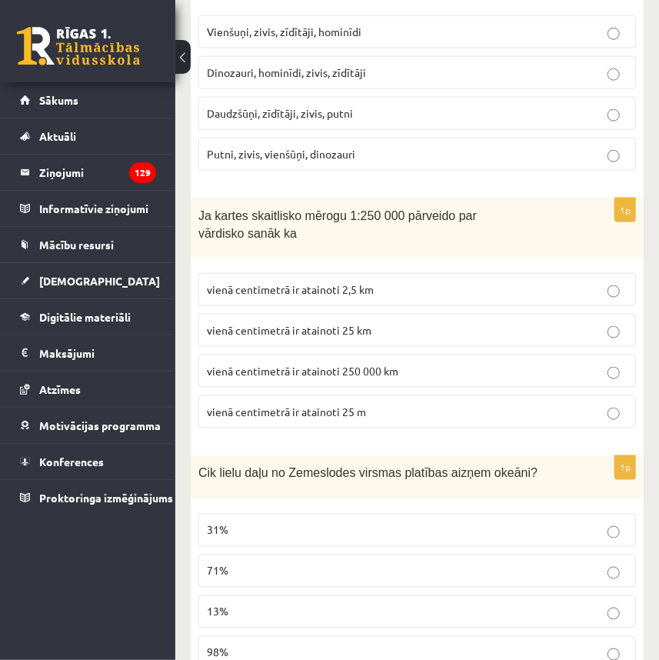
scroll to position [3217, 0]
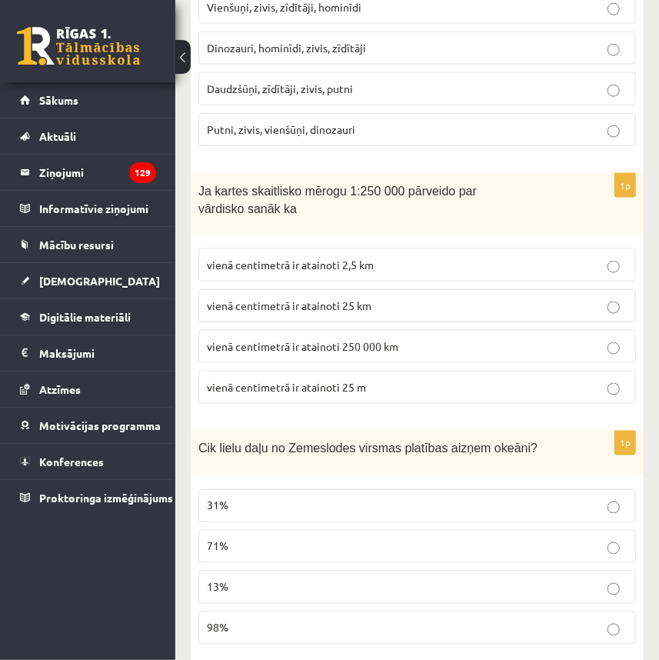
click at [259, 539] on p "71%" at bounding box center [417, 547] width 421 height 16
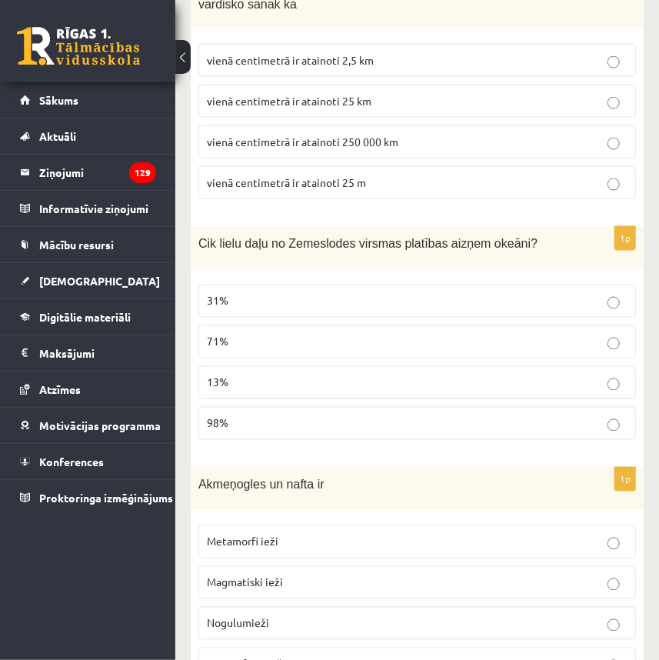
scroll to position [3497, 0]
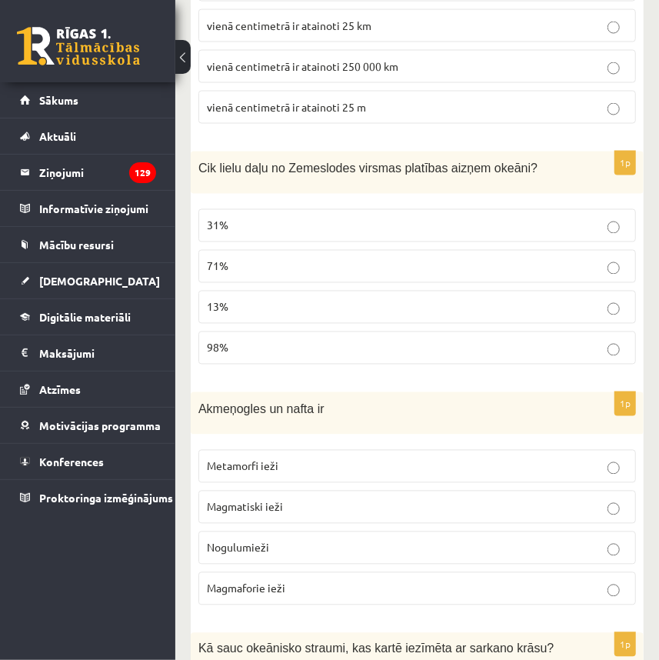
click at [292, 540] on p "Nogulumieži" at bounding box center [417, 548] width 421 height 16
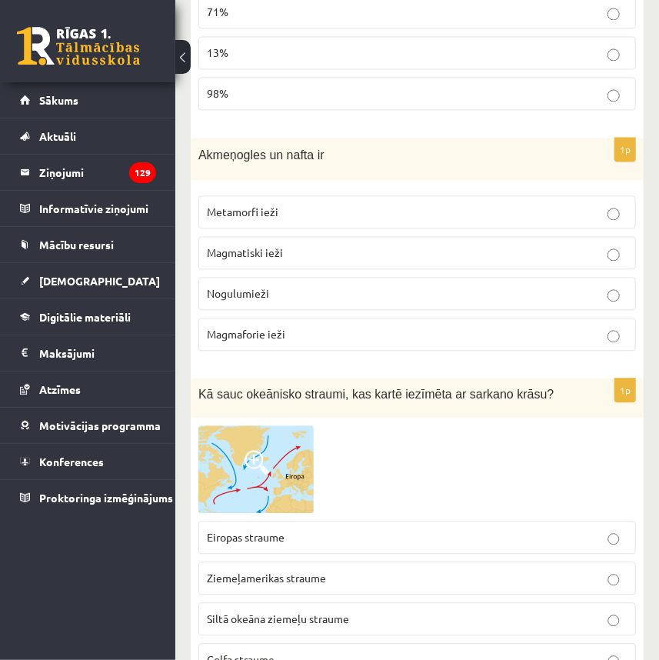
scroll to position [3777, 0]
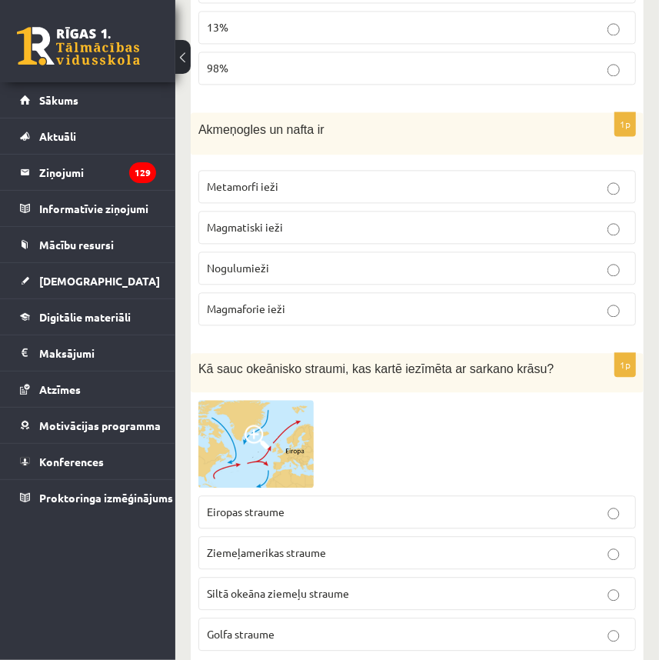
click at [254, 425] on span at bounding box center [257, 437] width 25 height 25
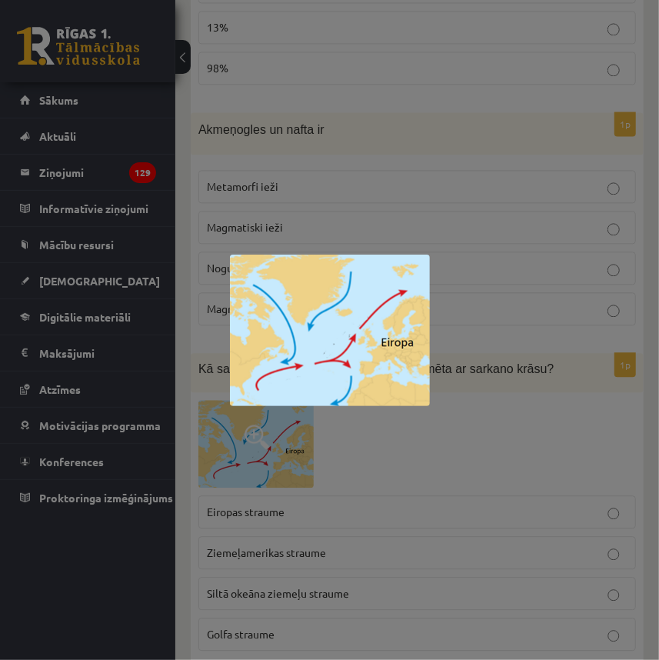
click at [477, 382] on div at bounding box center [329, 330] width 659 height 660
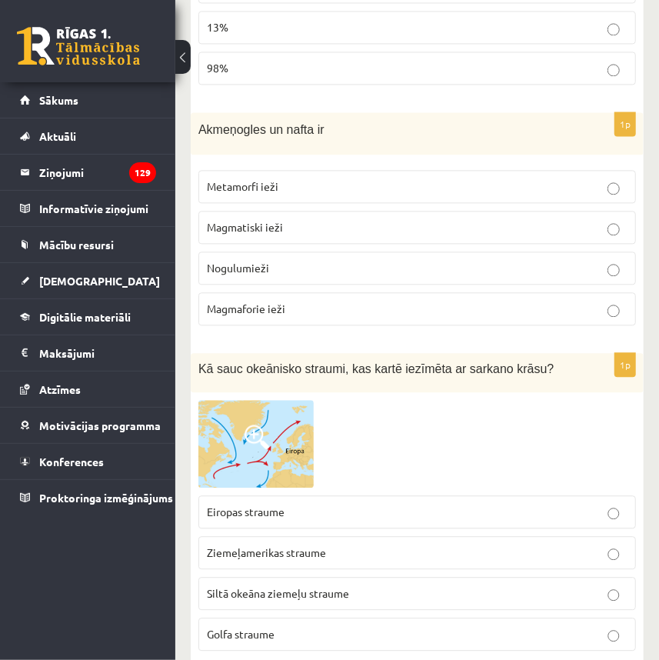
click at [285, 400] on img at bounding box center [256, 444] width 115 height 88
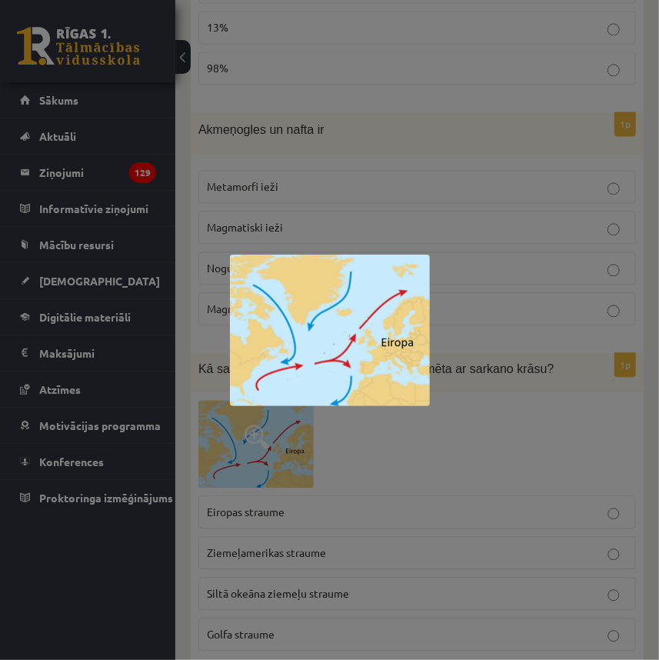
click at [470, 398] on div at bounding box center [329, 330] width 659 height 660
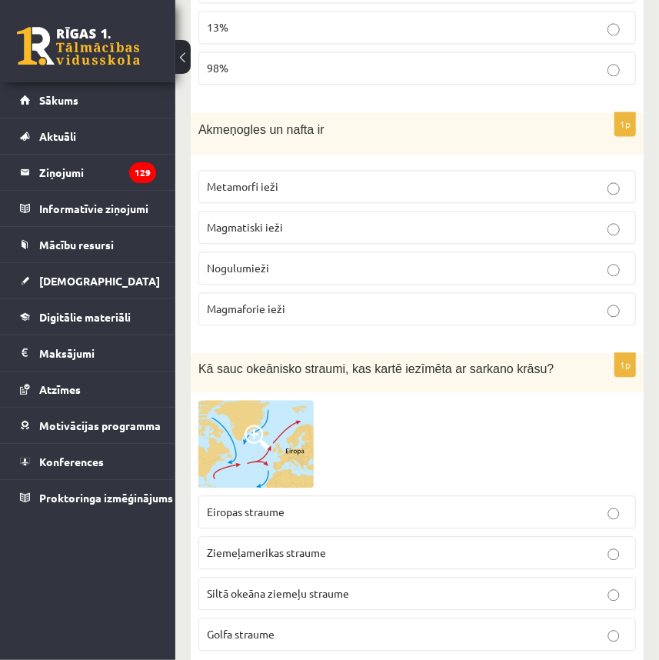
click at [279, 400] on img at bounding box center [256, 444] width 115 height 88
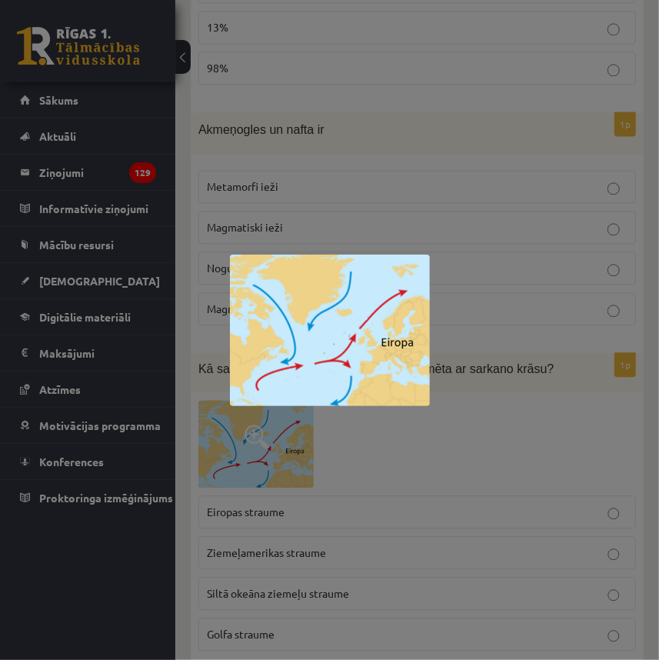
click at [472, 402] on div at bounding box center [329, 330] width 659 height 660
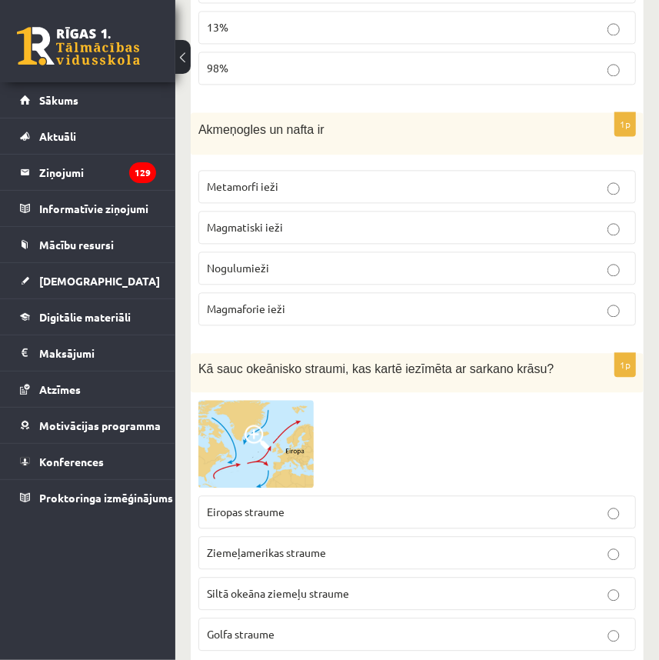
click at [375, 504] on p "Eiropas straume" at bounding box center [417, 512] width 421 height 16
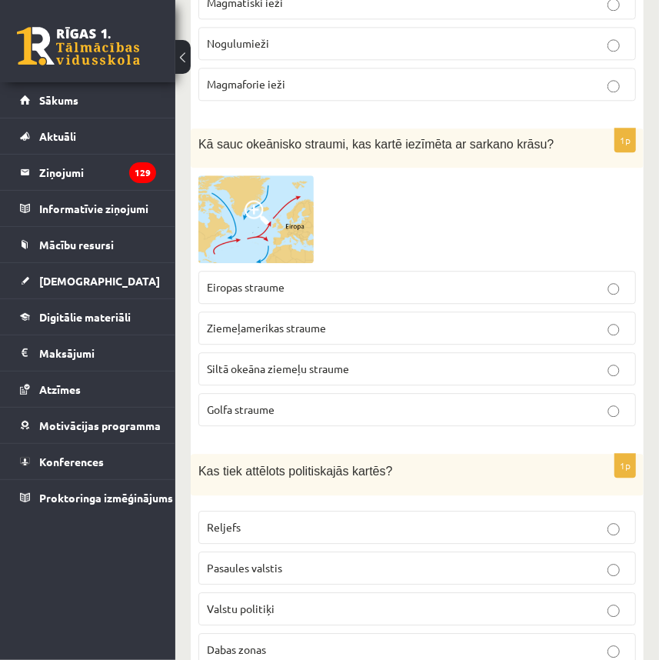
scroll to position [4056, 0]
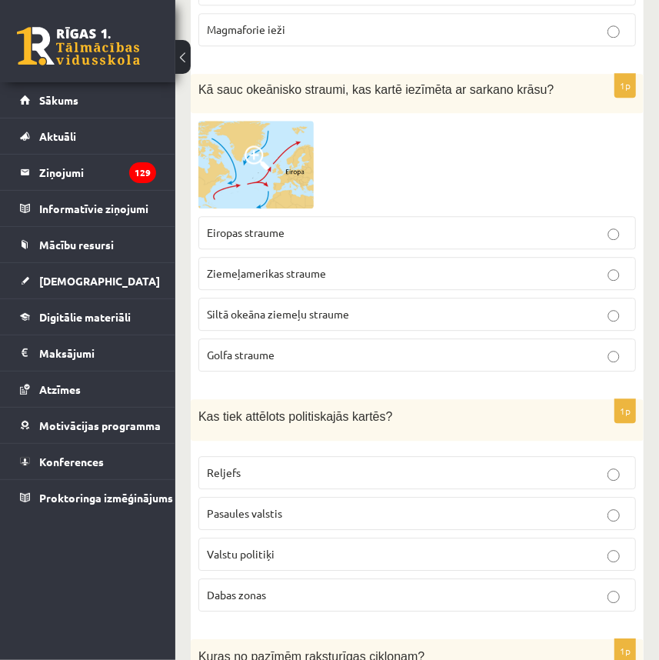
click at [262, 266] on span "Ziemeļamerikas straume" at bounding box center [266, 273] width 119 height 14
click at [245, 286] on fieldset "Eiropas straume Ziemeļamerikas straume Siltā okeāna ziemeļu straume Golfa strau…" at bounding box center [418, 293] width 438 height 168
click at [246, 348] on span "Golfa straume" at bounding box center [241, 355] width 68 height 14
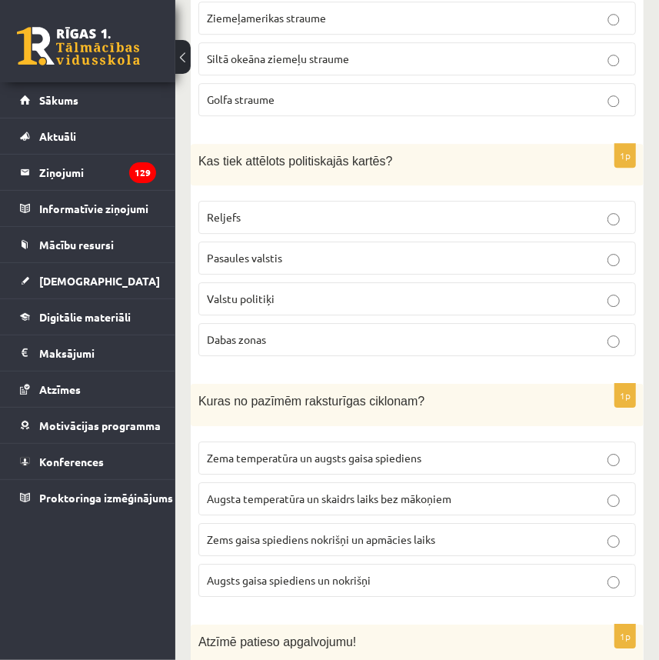
scroll to position [4336, 0]
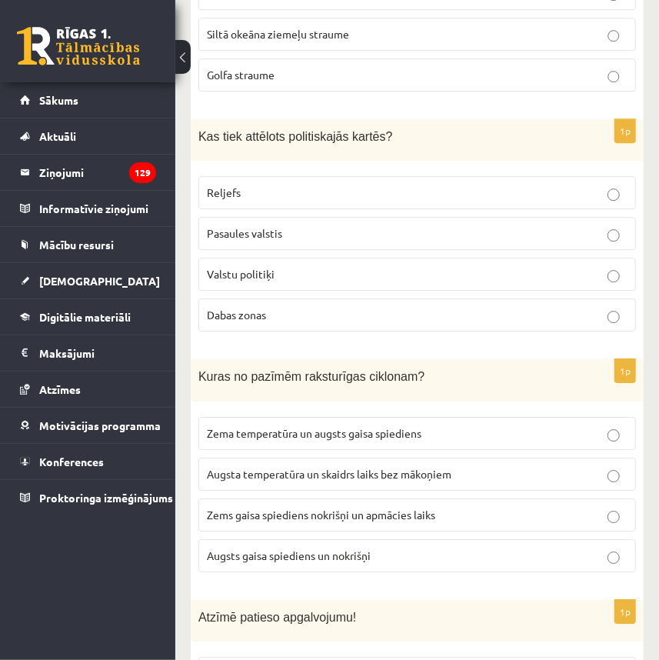
drag, startPoint x: 290, startPoint y: 181, endPoint x: 275, endPoint y: 179, distance: 14.7
click at [290, 225] on p "Pasaules valstis" at bounding box center [417, 233] width 421 height 16
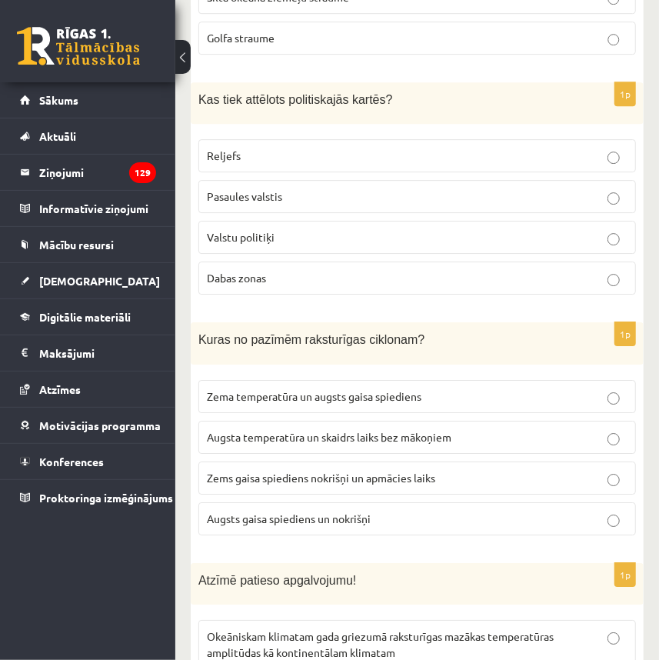
scroll to position [4406, 0]
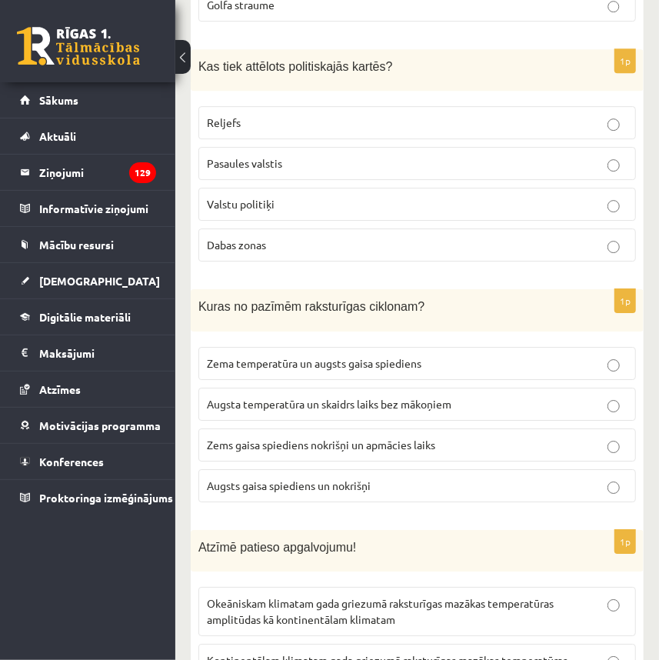
click at [300, 356] on span "Zema temperatūra un augsts gaisa spiediens" at bounding box center [314, 363] width 215 height 14
click at [264, 438] on span "Zems gaisa spiediens nokrišņi un apmācies laiks" at bounding box center [321, 445] width 229 height 14
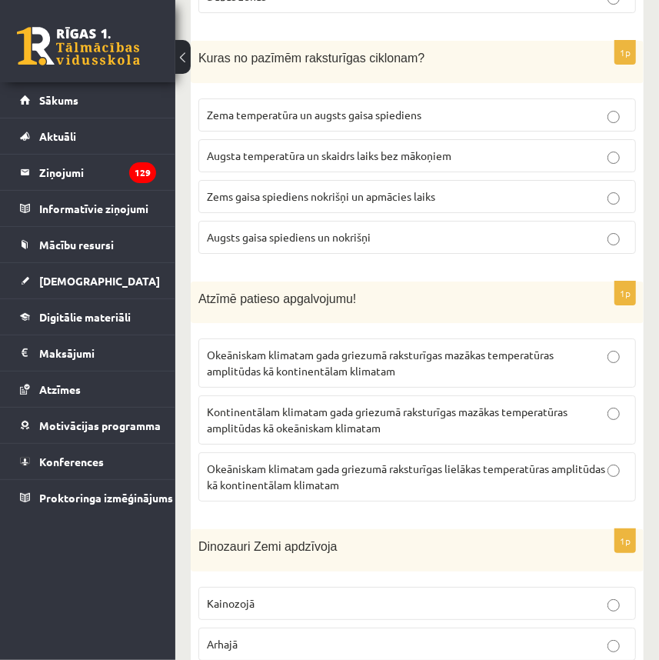
scroll to position [4686, 0]
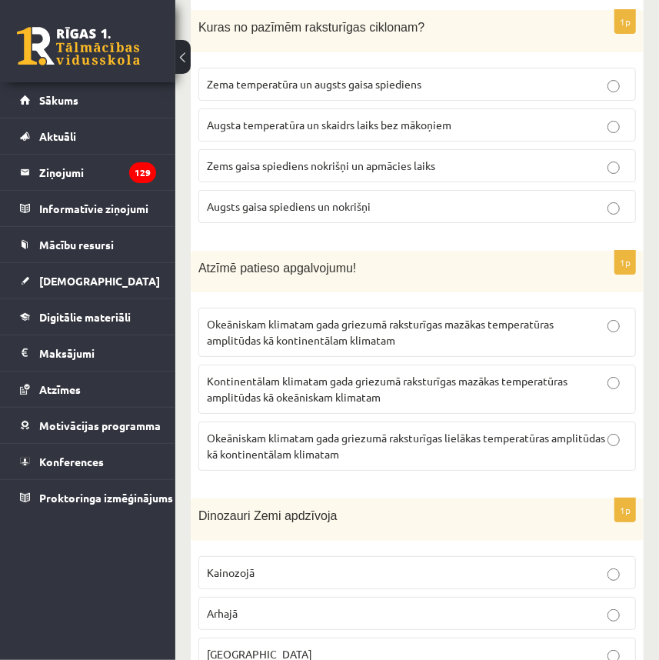
click at [469, 316] on p "Okeāniskam klimatam gada griezumā raksturīgas mazākas temperatūras amplitūdas k…" at bounding box center [417, 332] width 421 height 32
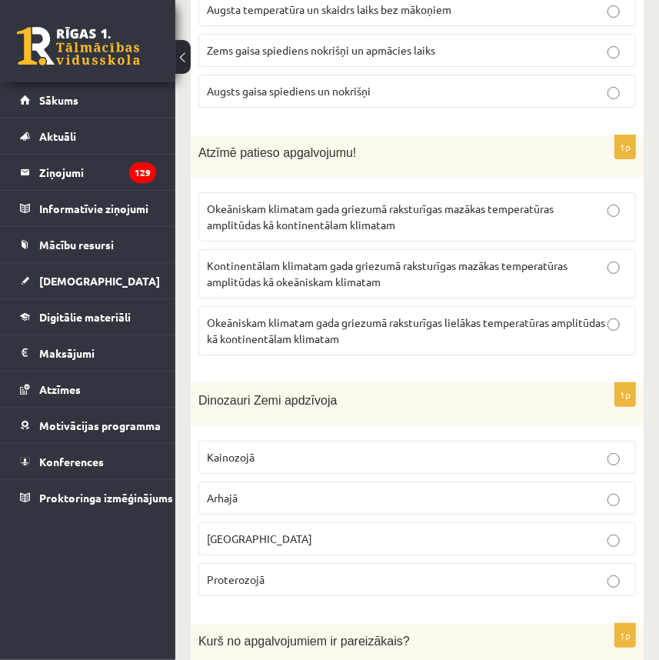
scroll to position [4826, 0]
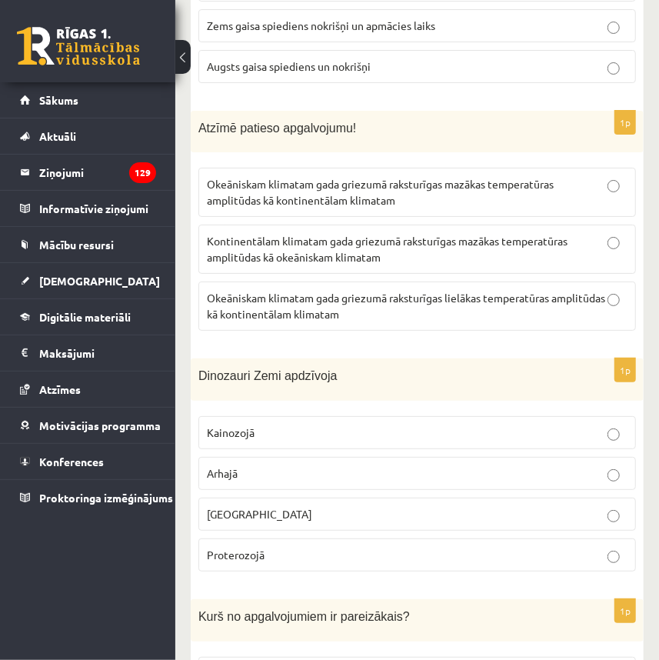
click at [281, 506] on p "Mezozojā" at bounding box center [417, 514] width 421 height 16
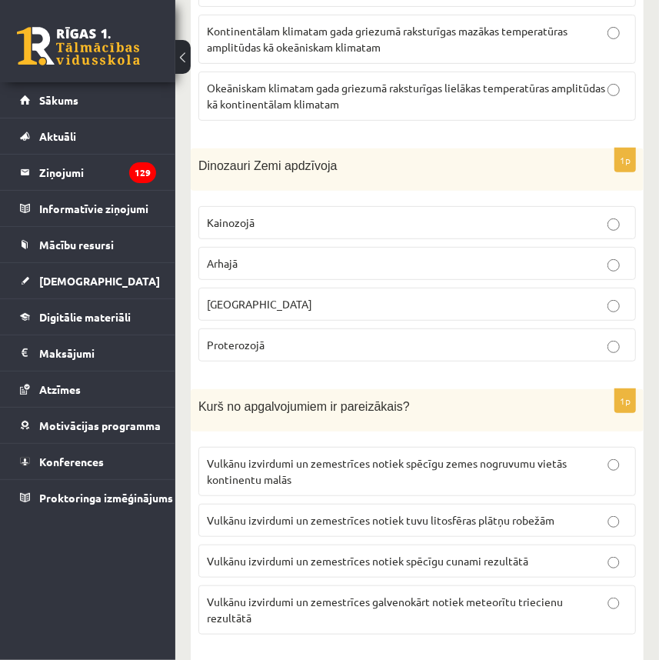
scroll to position [5176, 0]
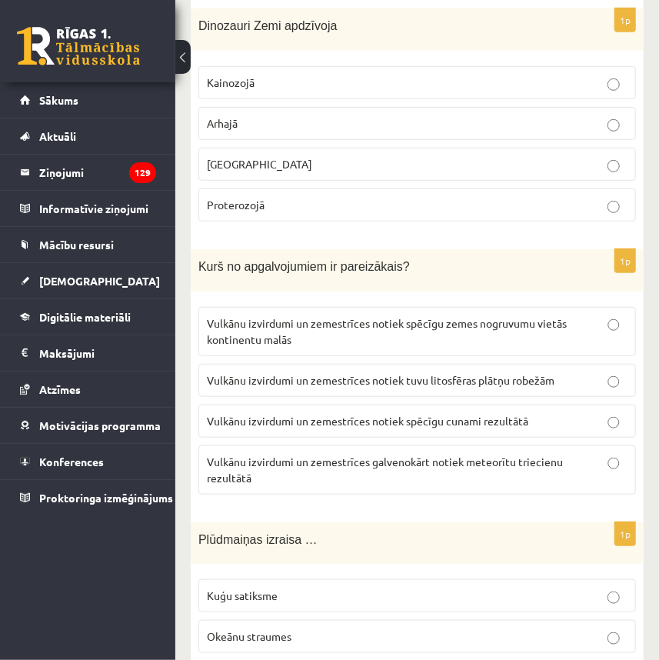
click at [338, 372] on p "Vulkānu izvirdumi un zemestrīces notiek tuvu litosfēras plātņu robežām" at bounding box center [417, 380] width 421 height 16
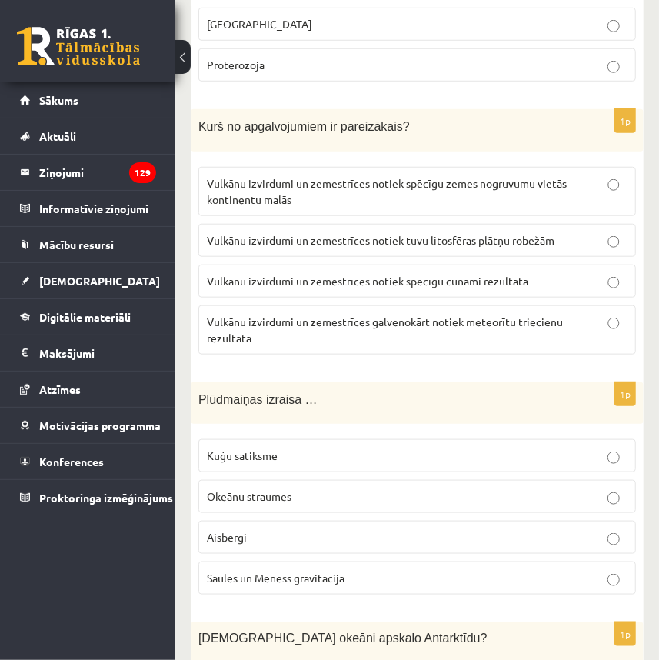
scroll to position [5386, 0]
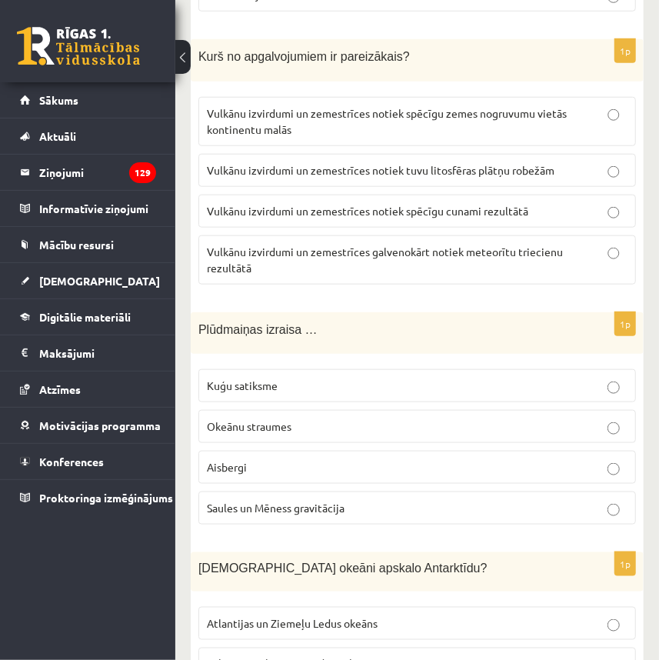
click at [339, 501] on span "Saules un Mēness gravitācija" at bounding box center [276, 508] width 138 height 14
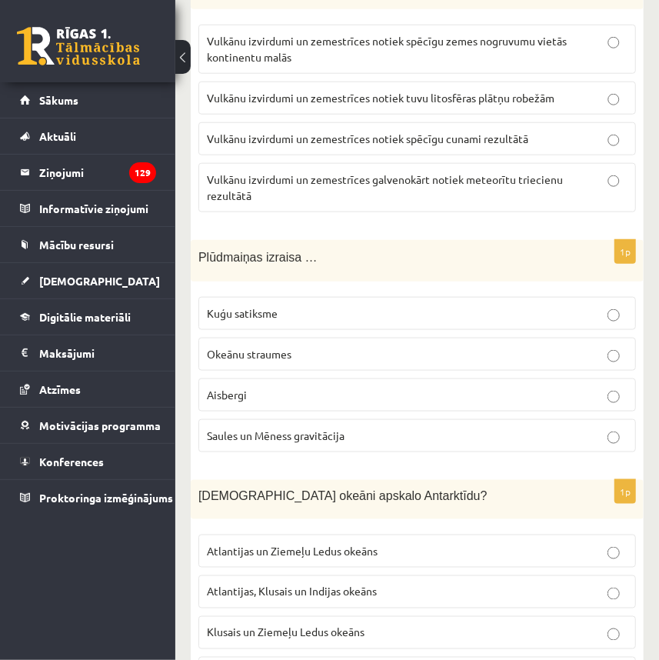
scroll to position [5595, 0]
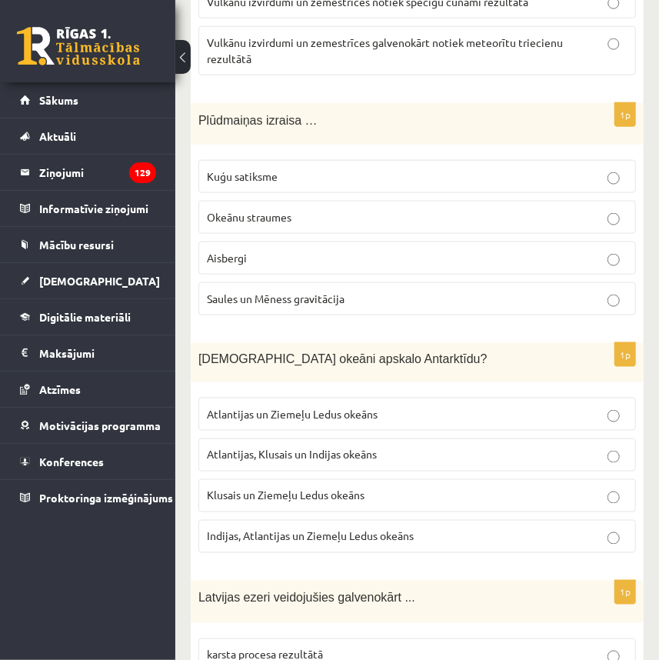
click at [305, 439] on label "Atlantijas, Klusais un Indijas okeāns" at bounding box center [418, 455] width 438 height 33
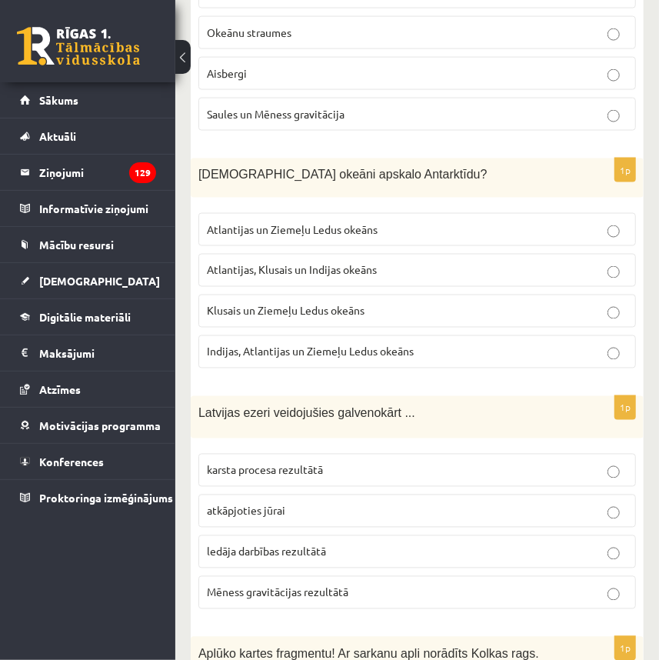
scroll to position [5805, 0]
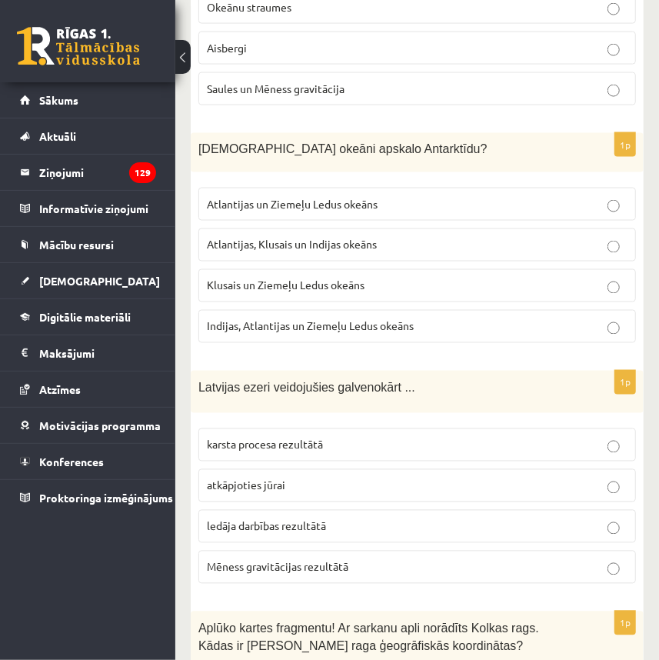
click at [288, 519] on span "ledāja darbības rezultātā" at bounding box center [266, 526] width 119 height 14
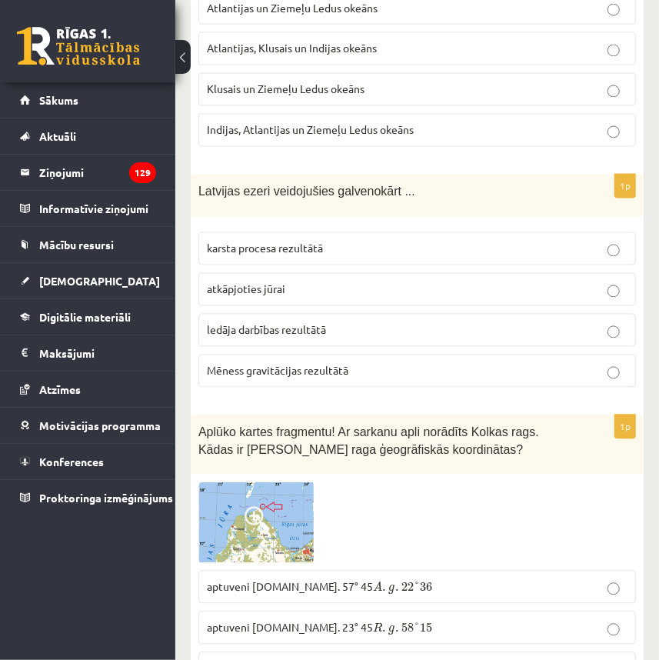
scroll to position [6015, 0]
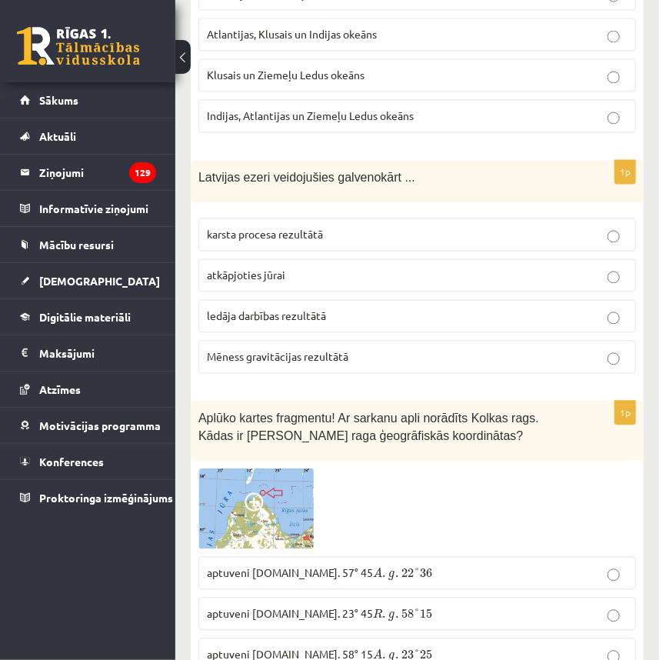
click at [286, 469] on img at bounding box center [256, 509] width 115 height 81
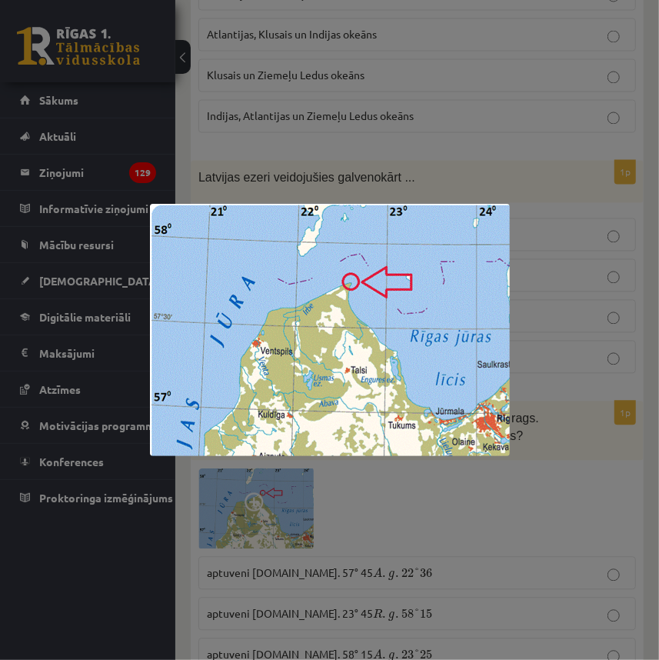
click at [562, 409] on div at bounding box center [329, 330] width 659 height 660
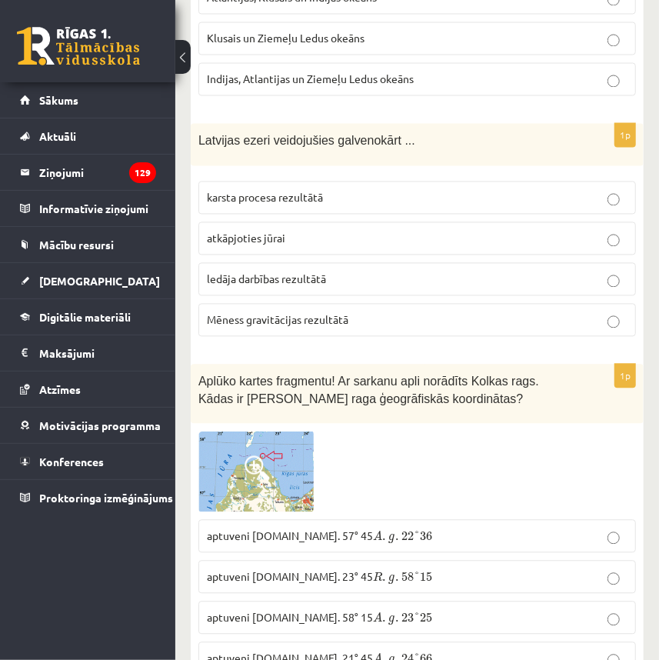
scroll to position [6085, 0]
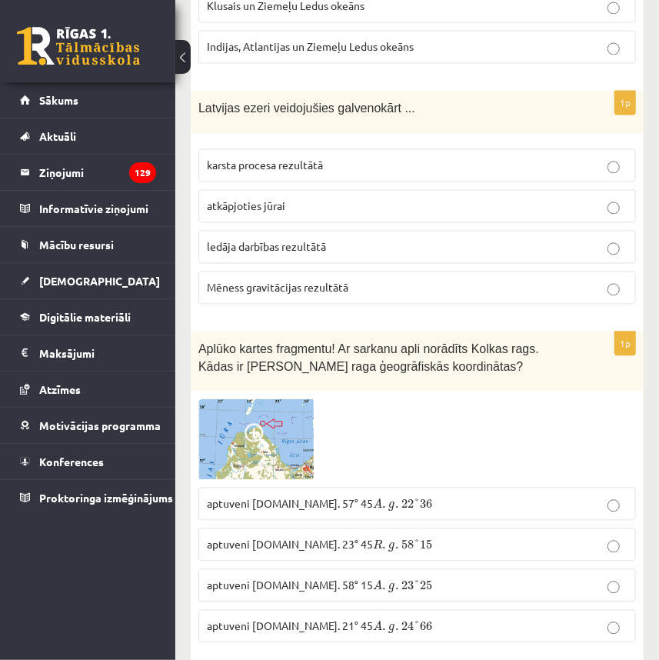
click at [389, 496] on p "aptuveni Z.pl. 57° 45 A . g . 22 ° 36 A . g . 22 ° 36" at bounding box center [417, 504] width 421 height 16
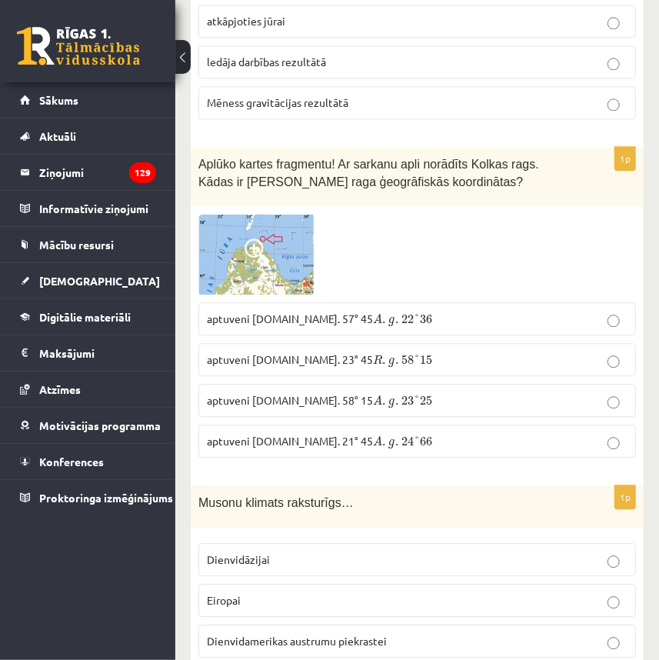
scroll to position [6295, 0]
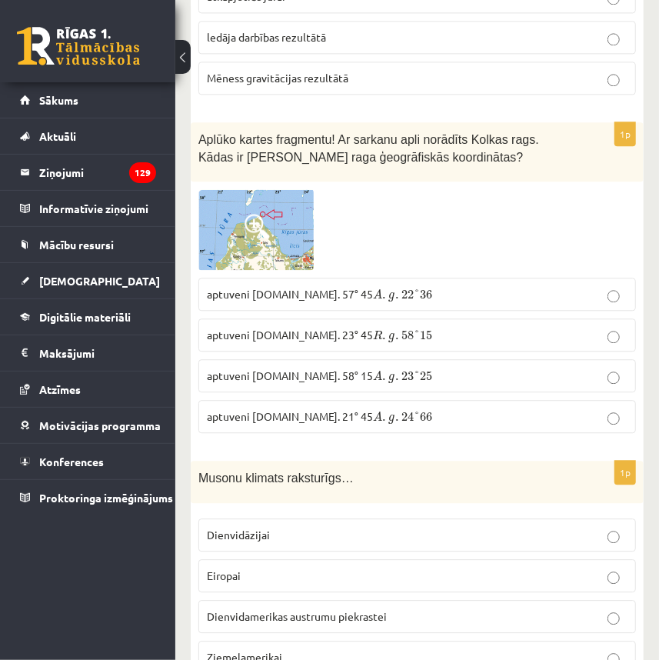
click at [334, 527] on p "Dienvidāzijai" at bounding box center [417, 535] width 421 height 16
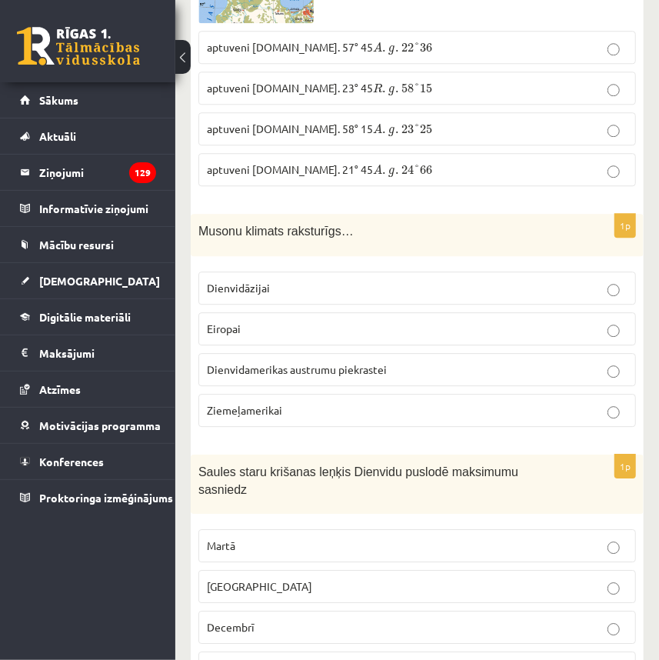
scroll to position [6575, 0]
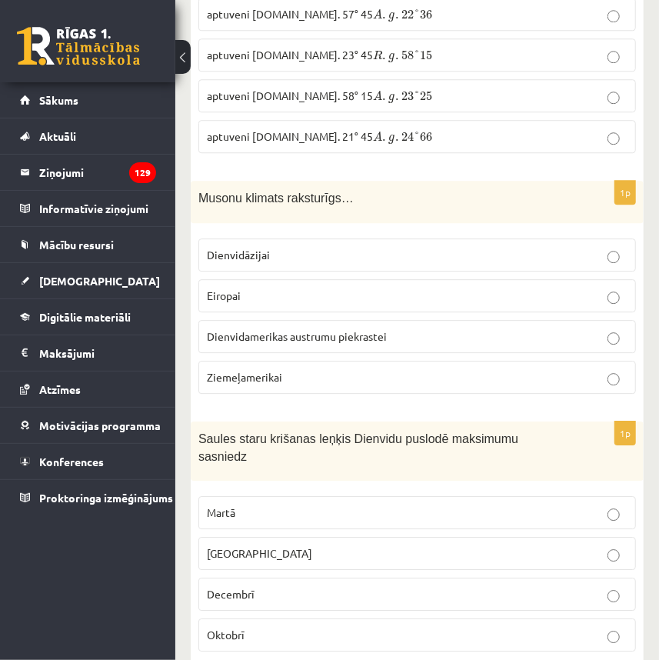
click at [306, 586] on p "Decembrī" at bounding box center [417, 594] width 421 height 16
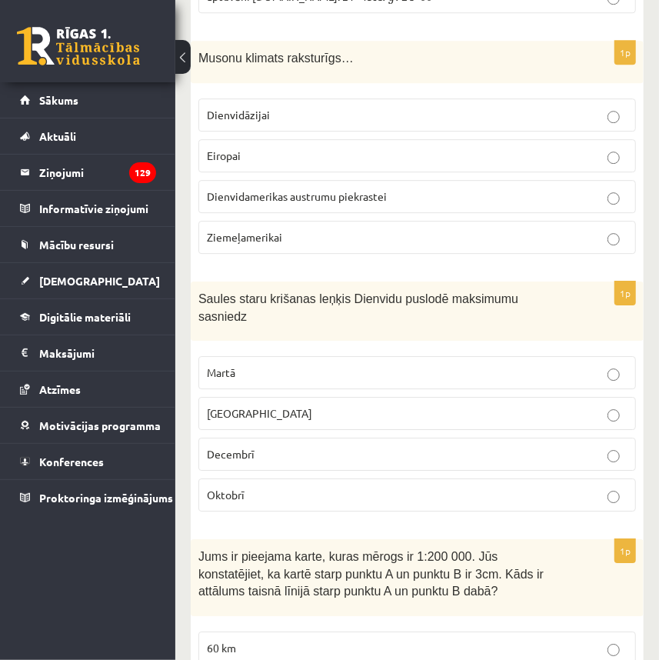
scroll to position [6785, 0]
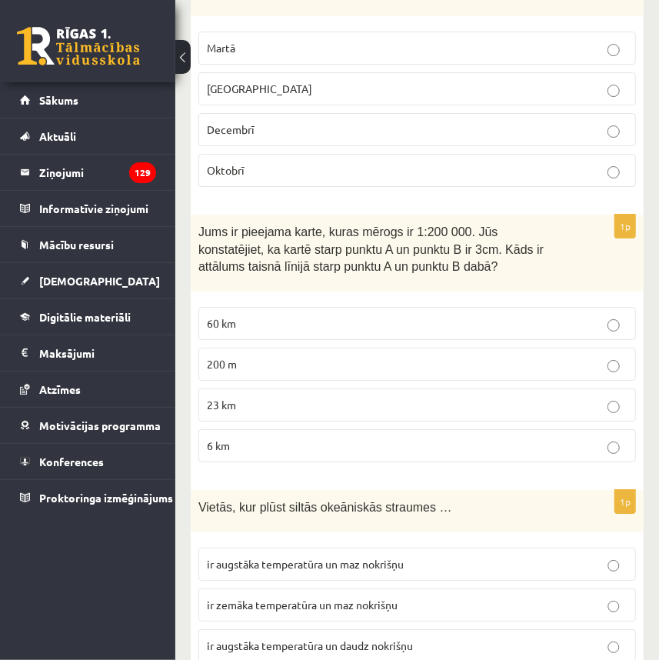
scroll to position [7064, 0]
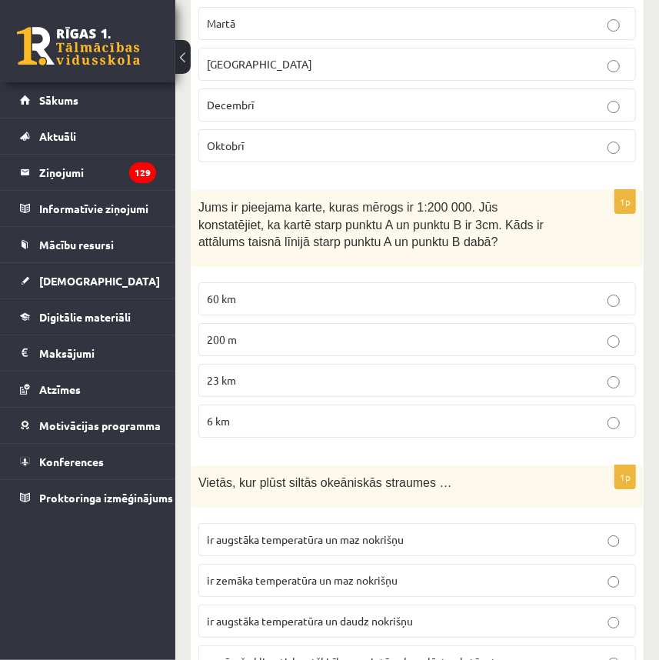
click at [341, 614] on span "ir augstāka temperatūra un daudz nokrišņu" at bounding box center [310, 621] width 206 height 14
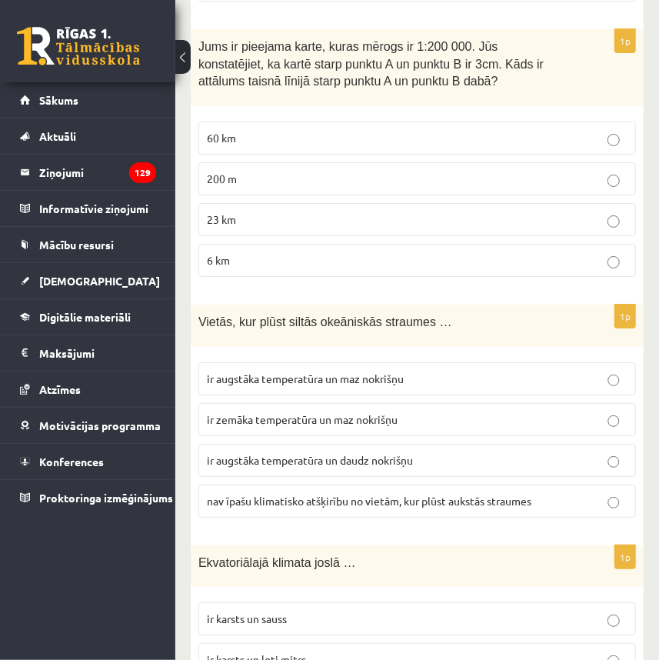
scroll to position [7243, 0]
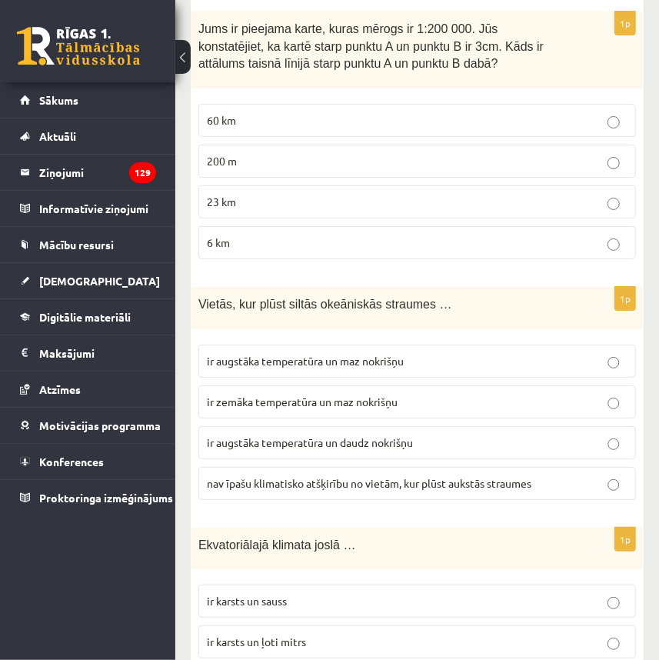
click at [325, 626] on label "ir karsts un ļoti mitrs" at bounding box center [418, 642] width 438 height 33
drag, startPoint x: 182, startPoint y: 352, endPoint x: 207, endPoint y: 145, distance: 207.7
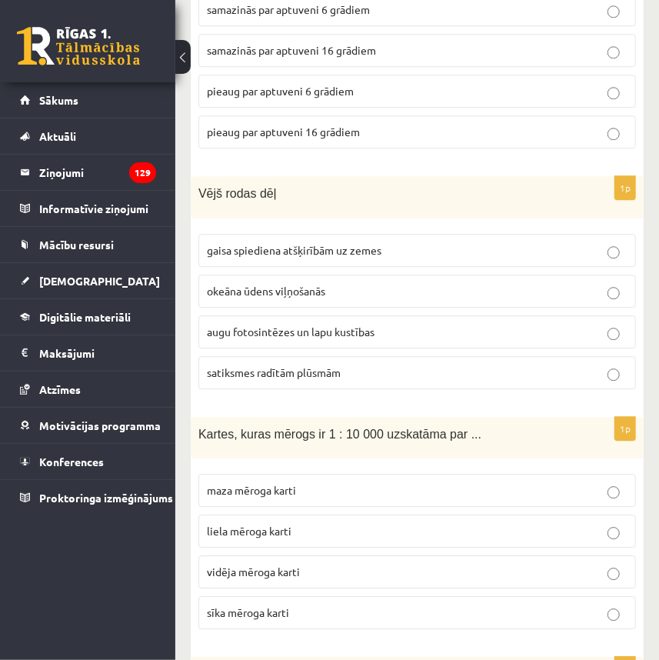
scroll to position [0, 0]
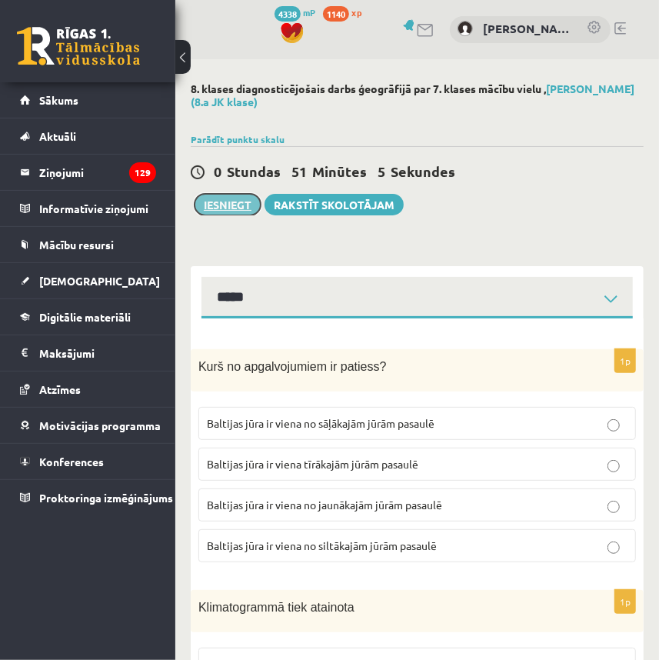
click at [225, 208] on button "Iesniegt" at bounding box center [228, 205] width 66 height 22
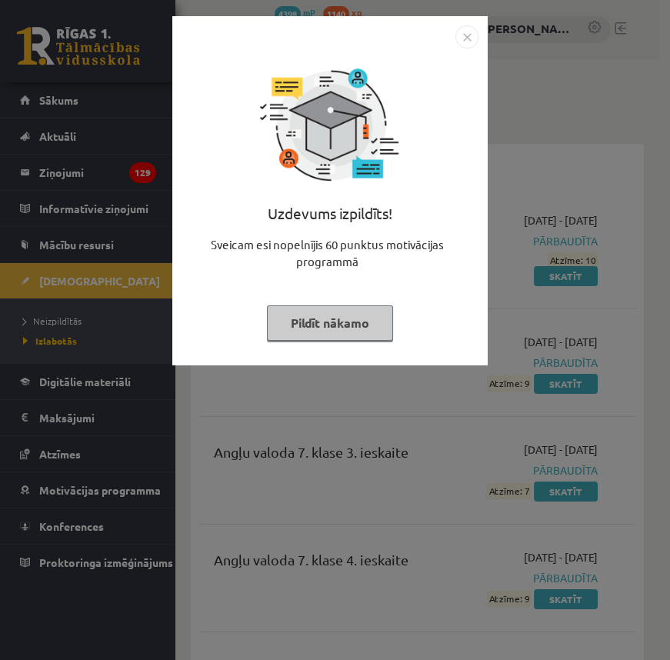
click at [460, 35] on img "Close" at bounding box center [466, 36] width 23 height 23
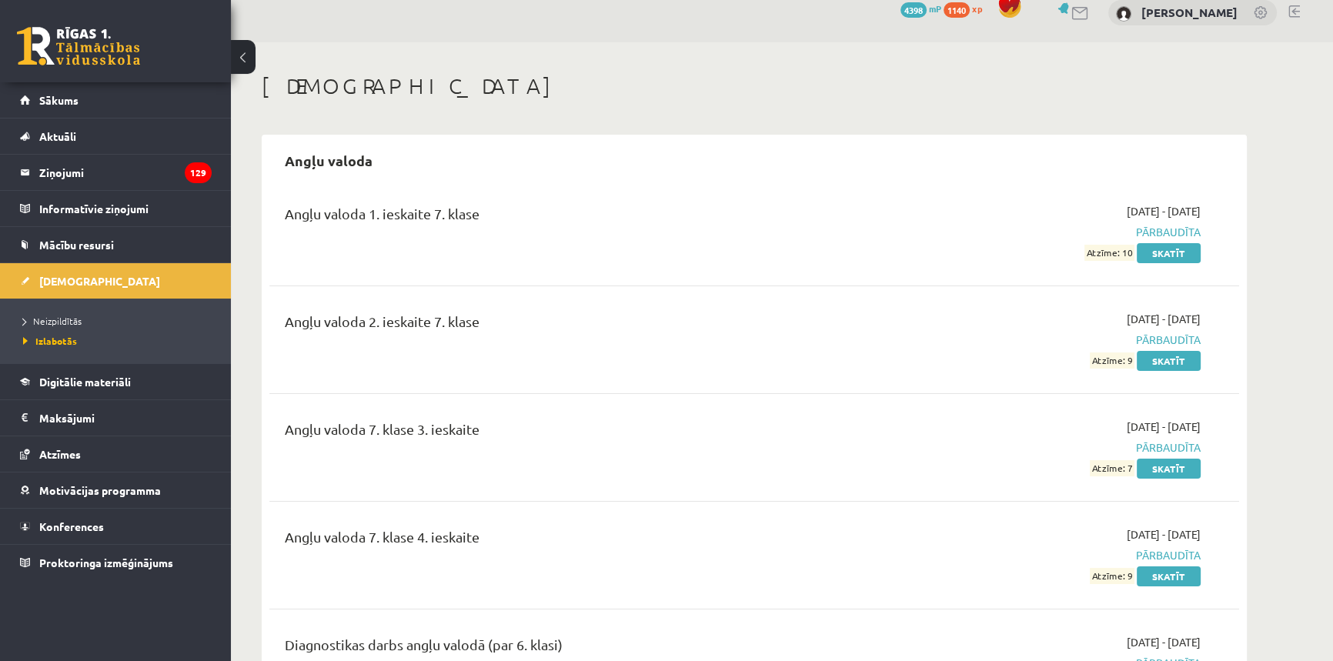
scroll to position [139, 0]
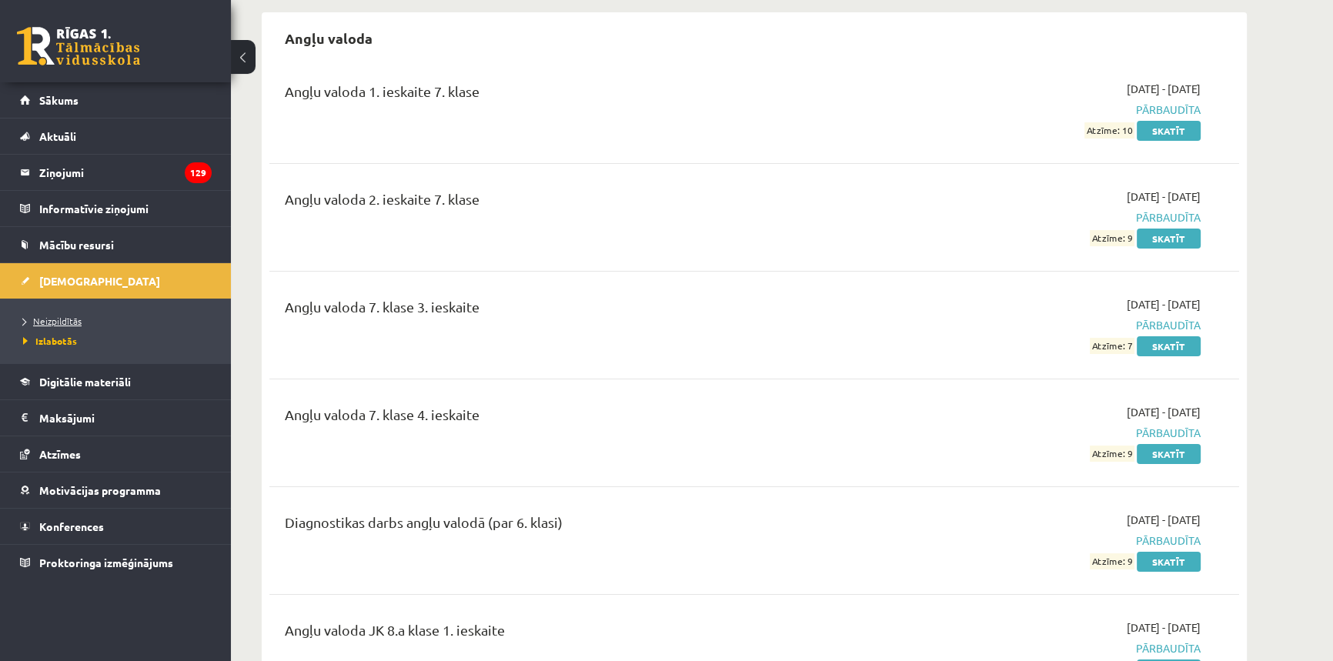
click at [55, 315] on span "Neizpildītās" at bounding box center [52, 321] width 58 height 12
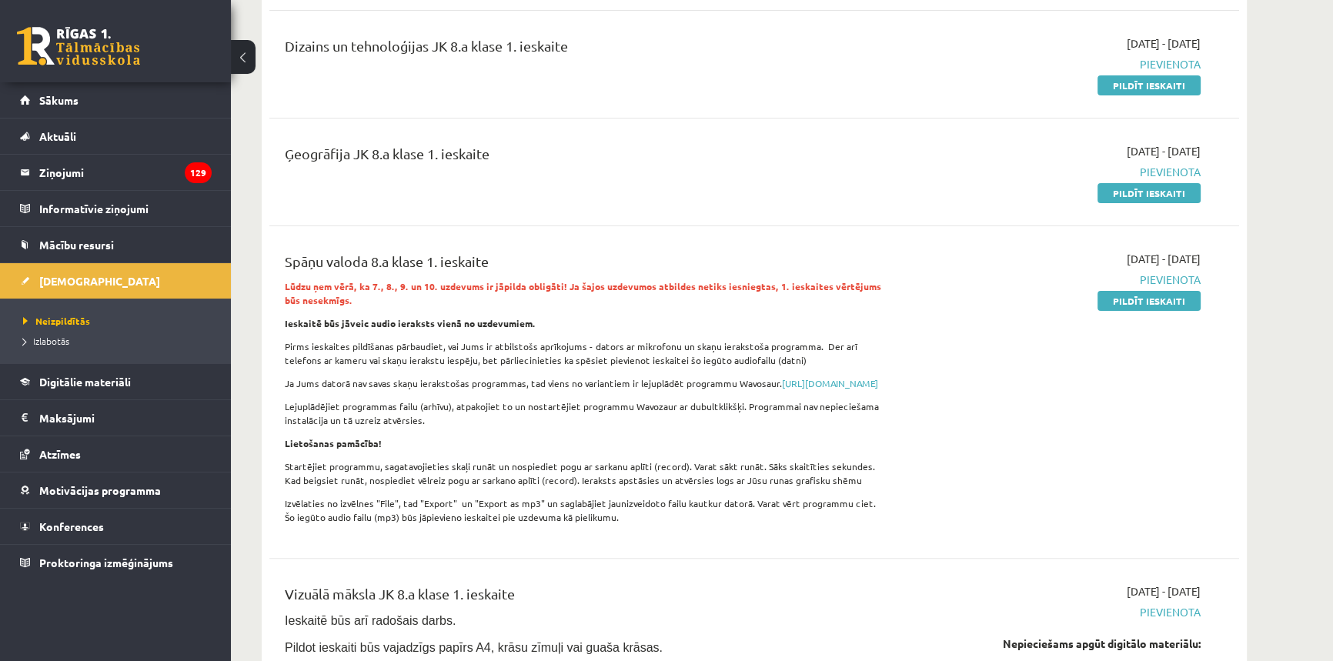
scroll to position [629, 0]
